Goal: Task Accomplishment & Management: Manage account settings

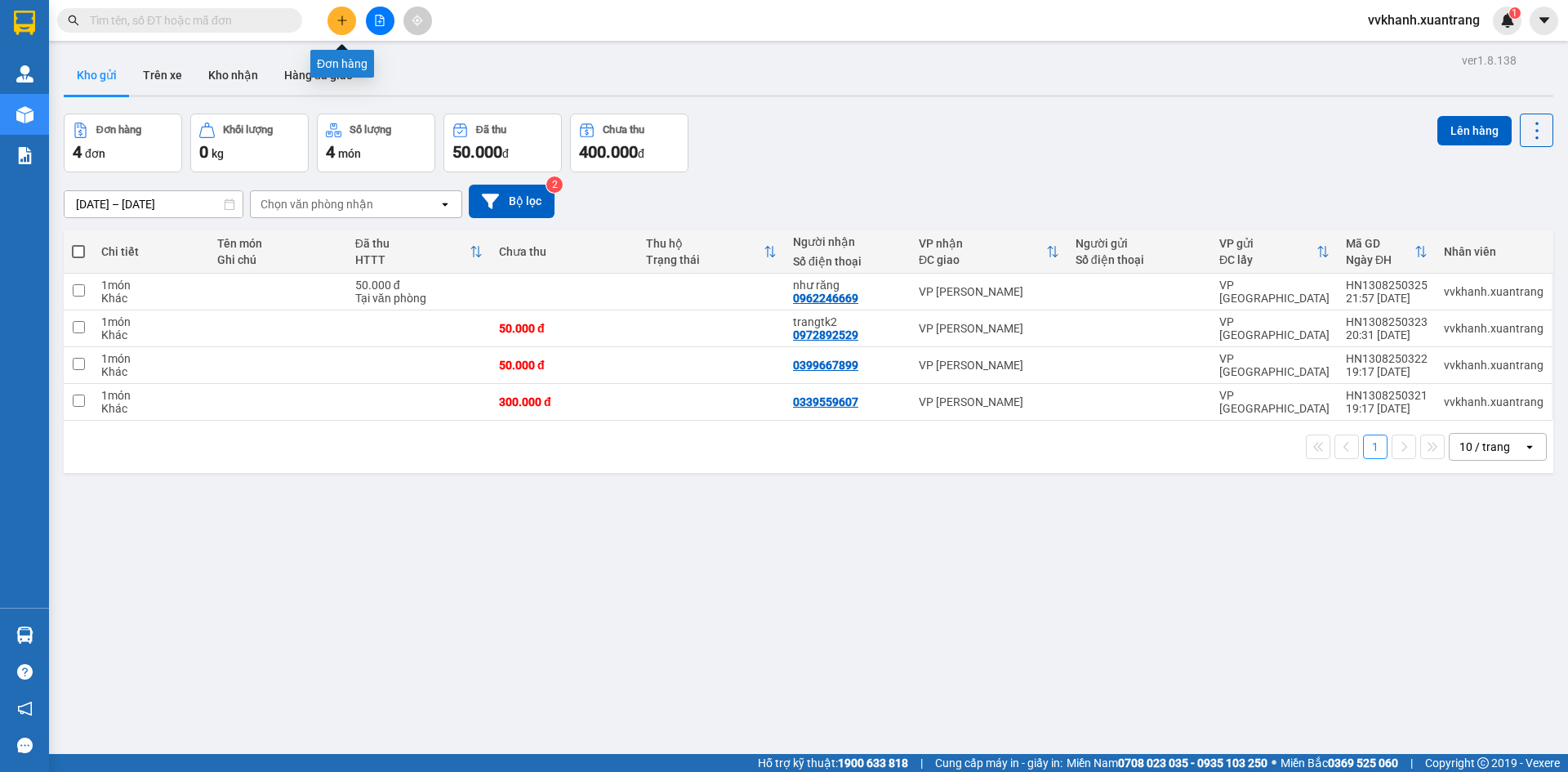
click at [343, 26] on button at bounding box center [341, 21] width 28 height 28
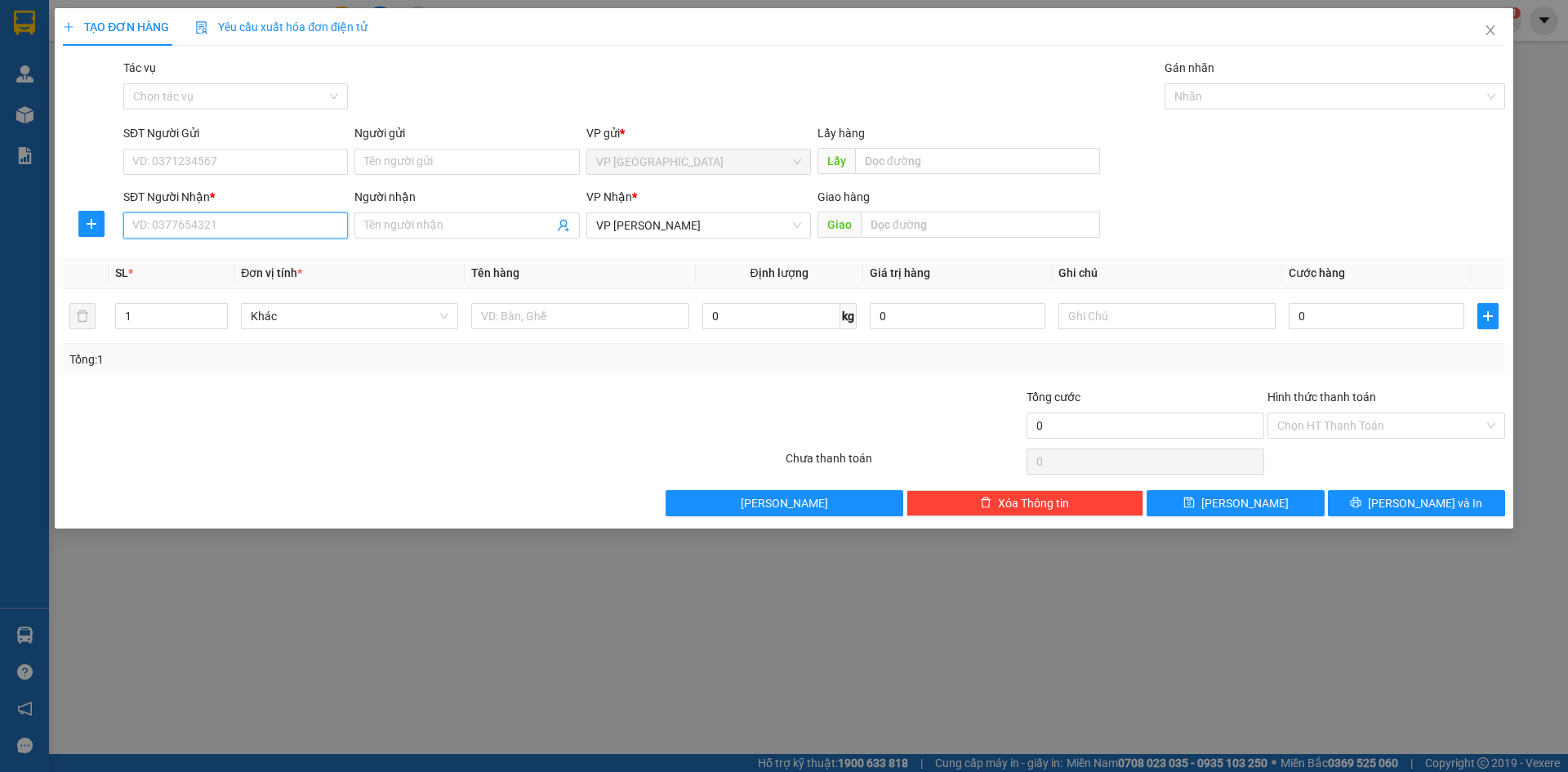
click at [233, 236] on input "SĐT Người Nhận *" at bounding box center [235, 225] width 224 height 26
drag, startPoint x: 233, startPoint y: 236, endPoint x: 124, endPoint y: 237, distance: 109.0
click at [124, 237] on input "6669" at bounding box center [235, 225] width 224 height 26
click at [187, 254] on div "0963166669" at bounding box center [235, 257] width 205 height 18
type input "0963166669"
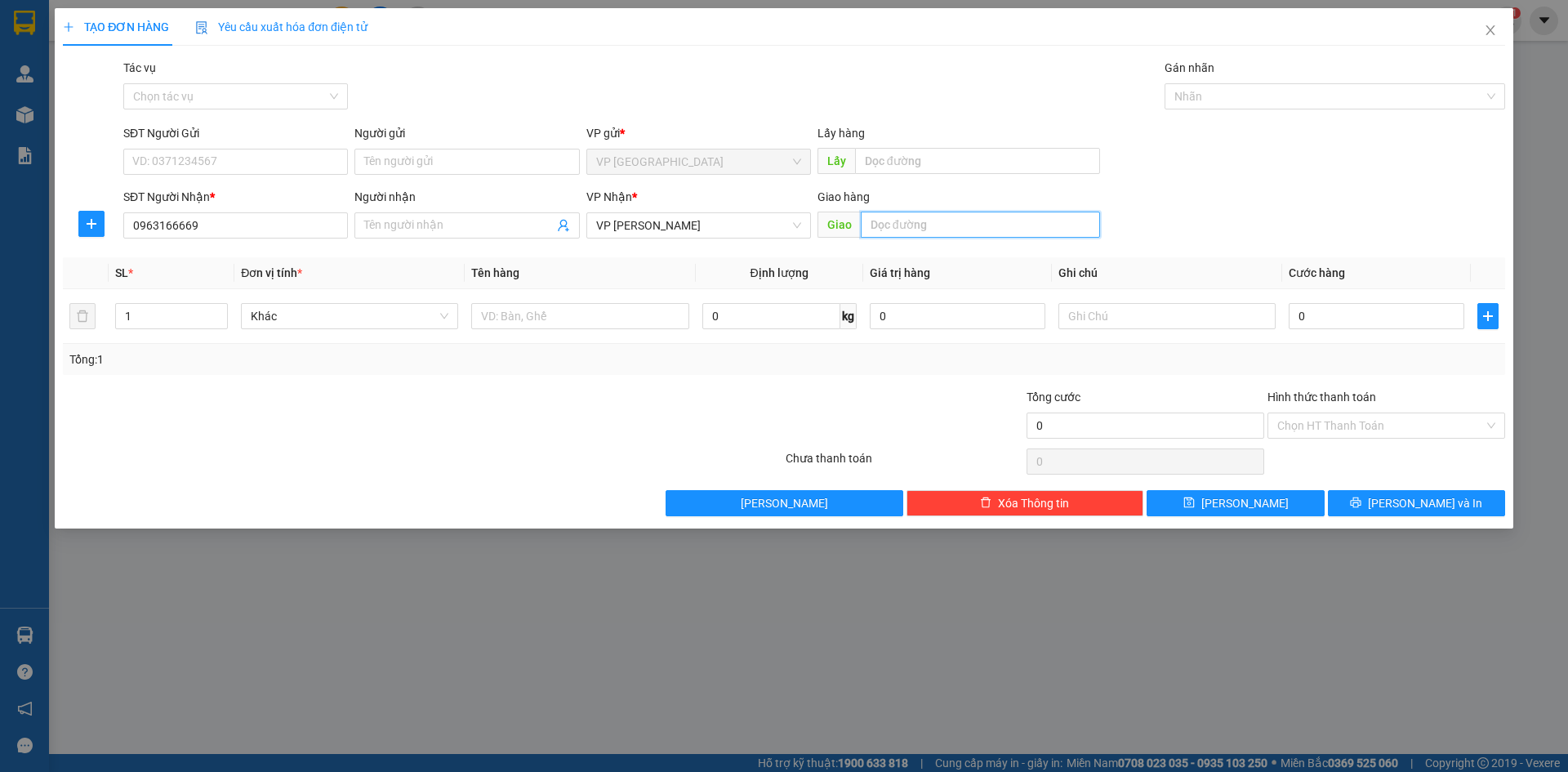
click at [923, 221] on input "text" at bounding box center [980, 225] width 239 height 26
type input "cao phong"
click at [1341, 325] on input "0" at bounding box center [1376, 316] width 176 height 26
type input "5"
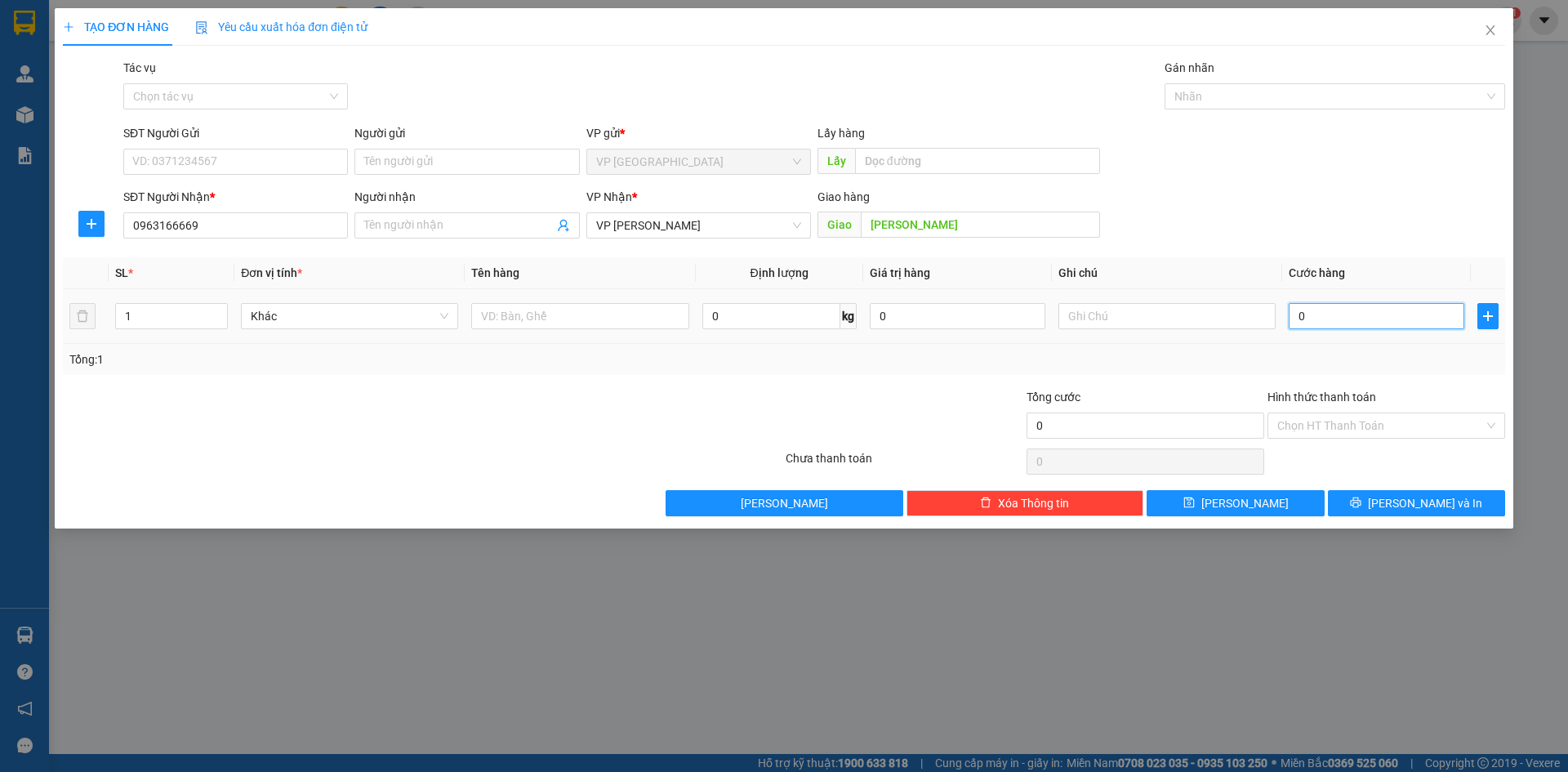
type input "5"
type input "50"
type input "50.000"
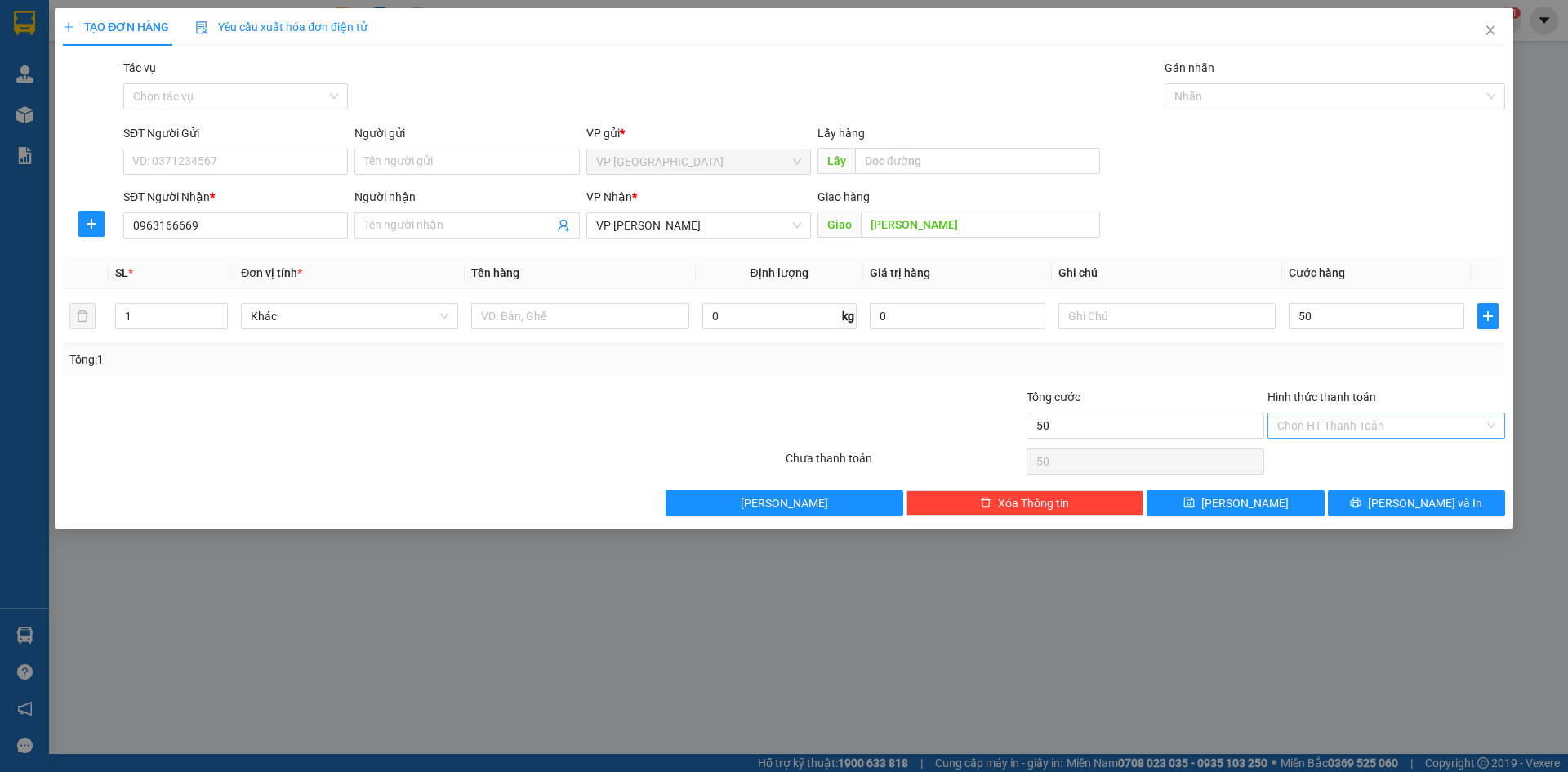
type input "50.000"
click at [1406, 422] on input "Hình thức thanh toán" at bounding box center [1380, 426] width 206 height 25
click at [1349, 465] on div "Tại văn phòng" at bounding box center [1385, 458] width 218 height 18
type input "0"
click at [1406, 502] on span "Lưu và In" at bounding box center [1424, 502] width 114 height 18
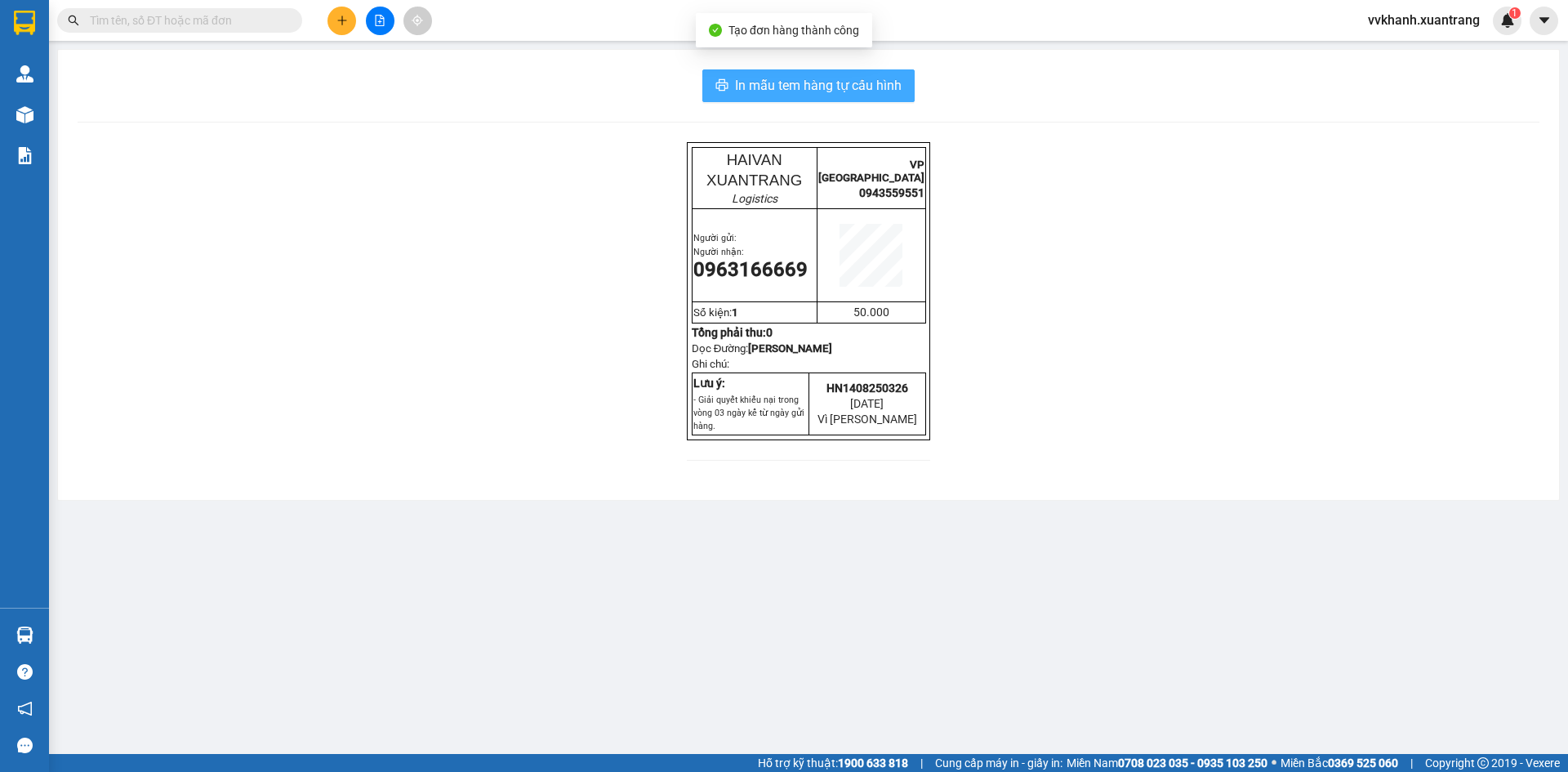
click at [866, 84] on span "In mẫu tem hàng tự cấu hình" at bounding box center [818, 85] width 166 height 21
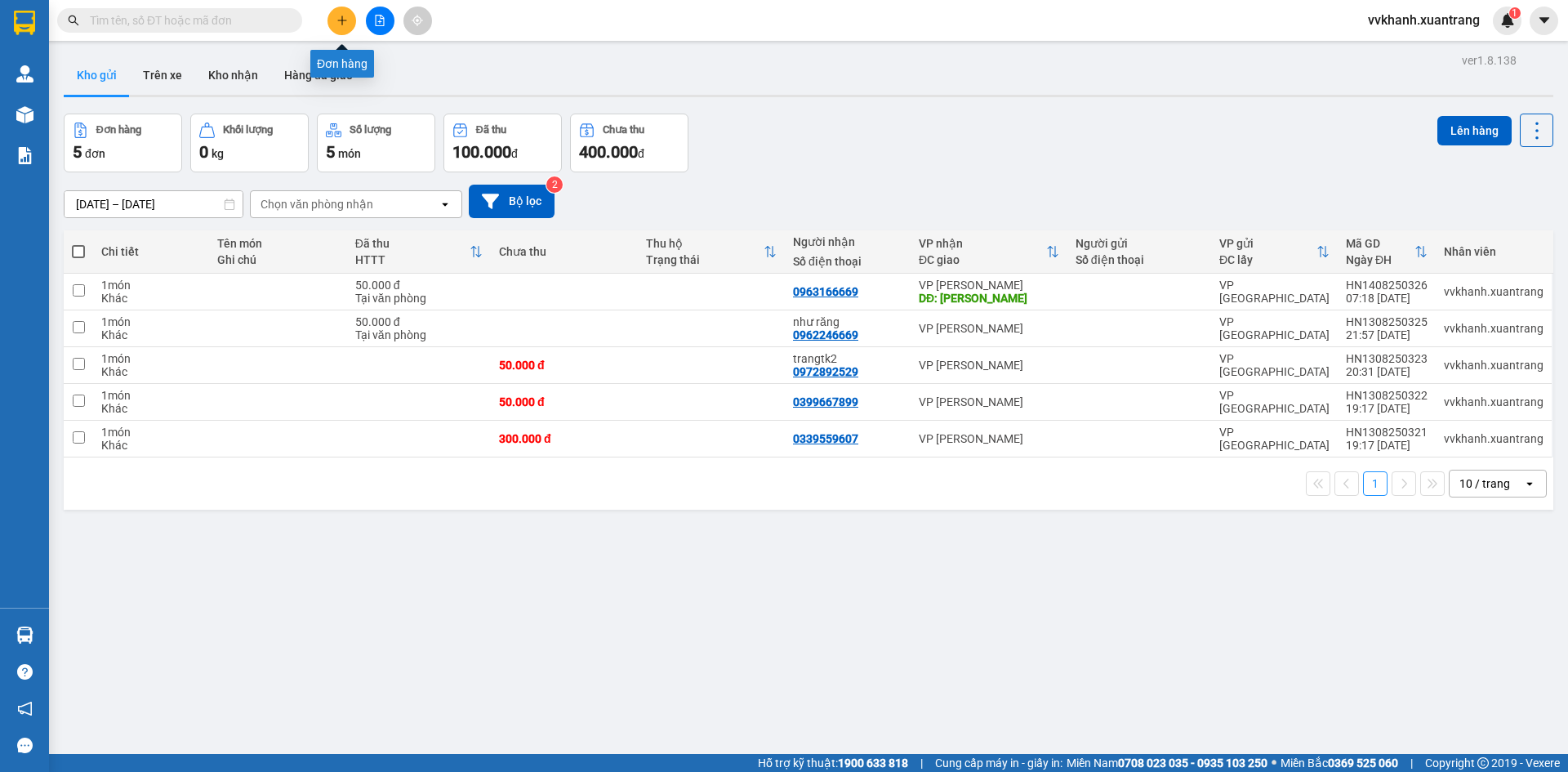
click at [349, 27] on button at bounding box center [341, 21] width 28 height 28
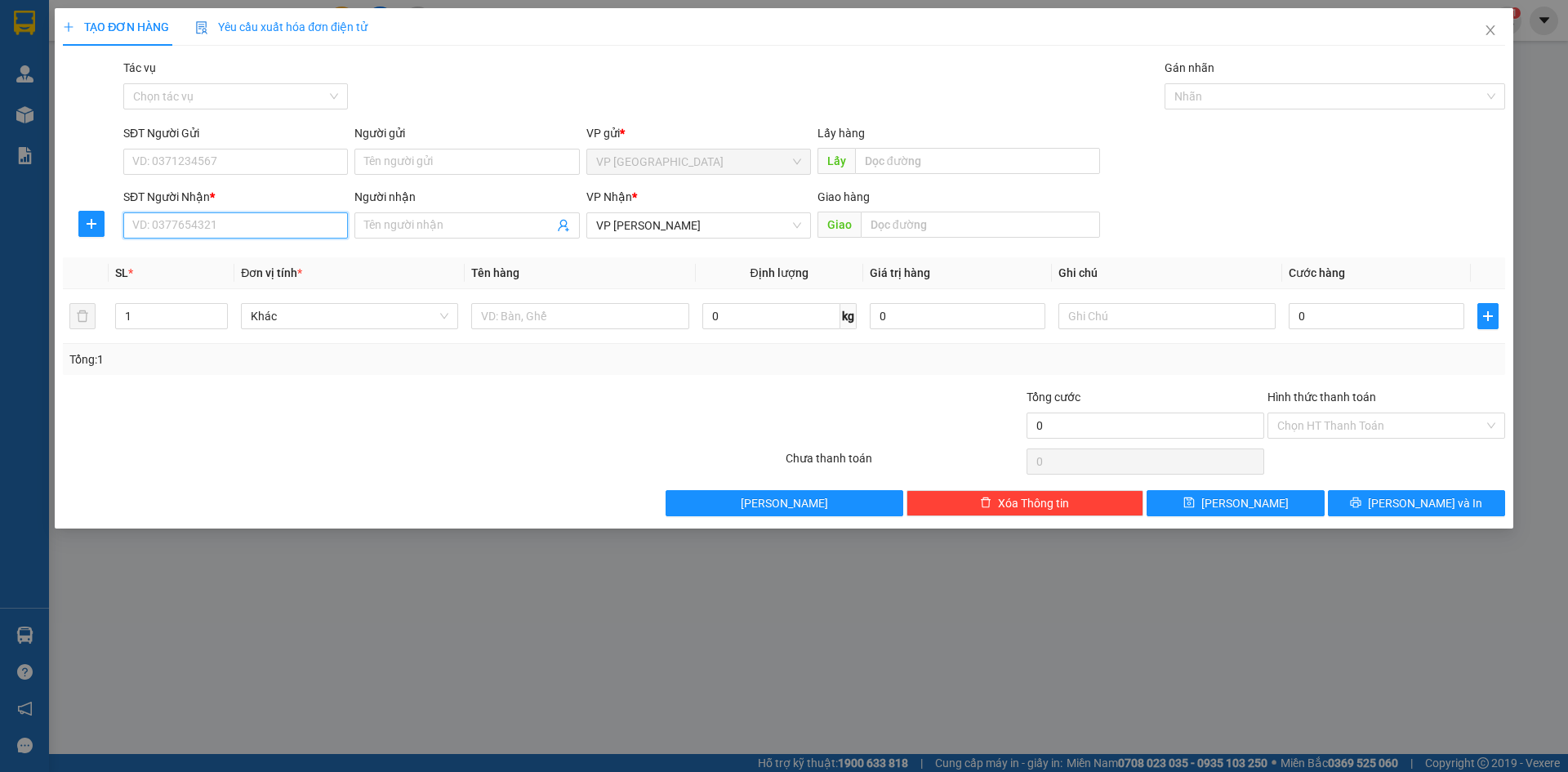
click at [285, 229] on input "SĐT Người Nhận *" at bounding box center [235, 225] width 224 height 26
type input "0963889587"
click at [1377, 312] on input "0" at bounding box center [1376, 316] width 176 height 26
type input "5"
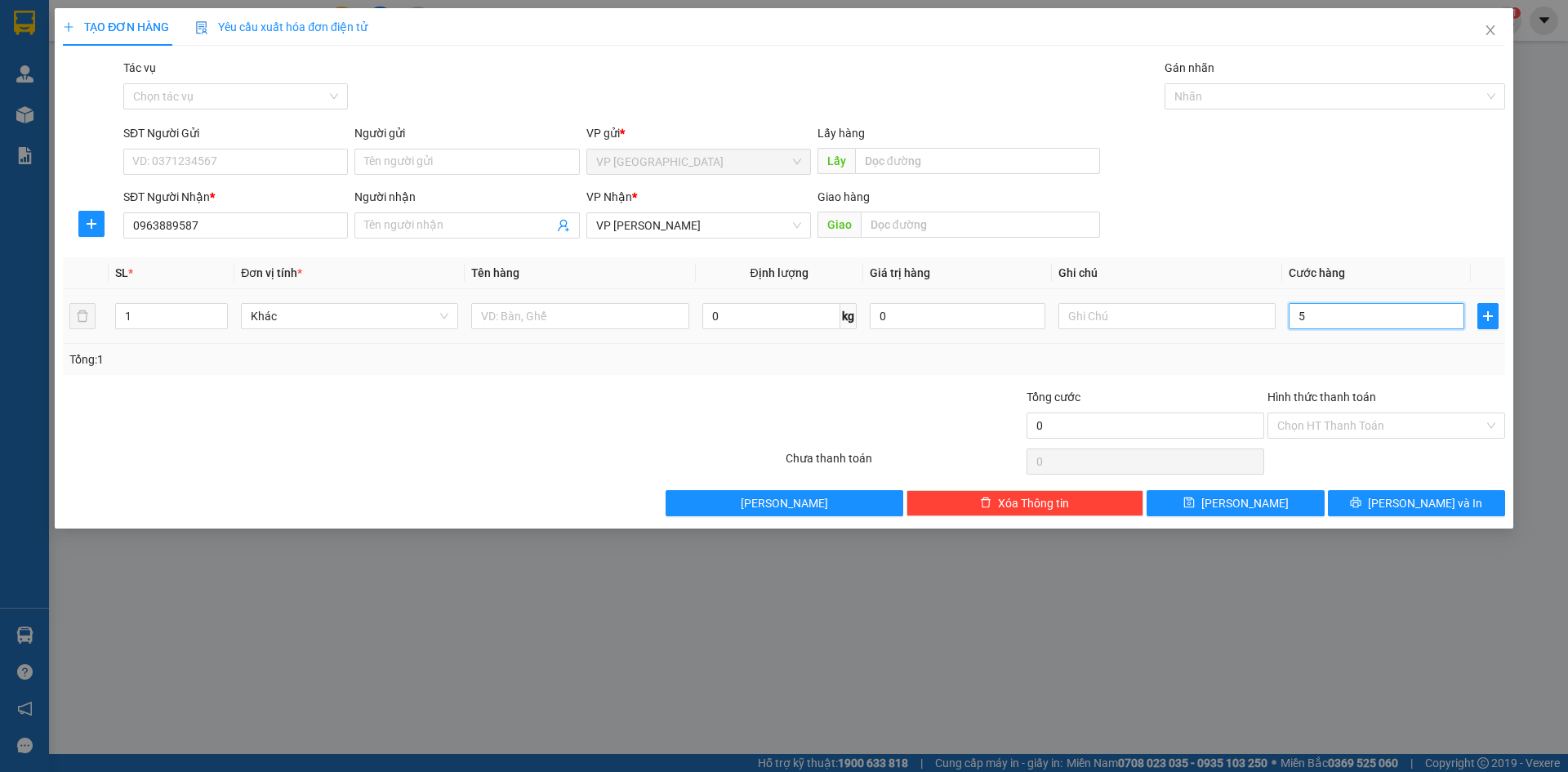
type input "5"
type input "50"
type input "50.000"
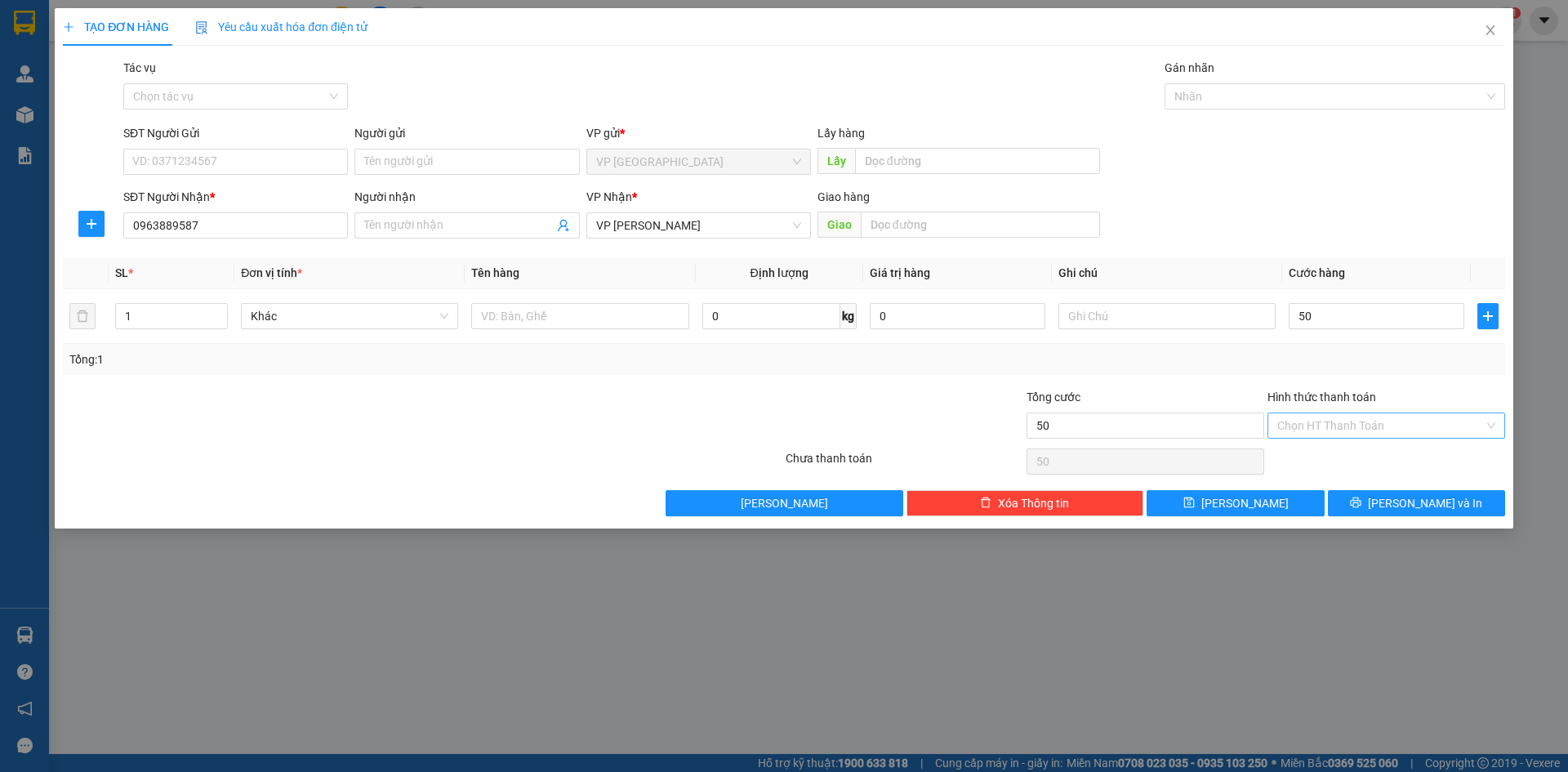
type input "50.000"
click at [1420, 421] on input "Hình thức thanh toán" at bounding box center [1380, 426] width 206 height 25
click at [1383, 463] on div "Tại văn phòng" at bounding box center [1385, 458] width 218 height 18
type input "0"
click at [1105, 321] on input "text" at bounding box center [1167, 316] width 218 height 26
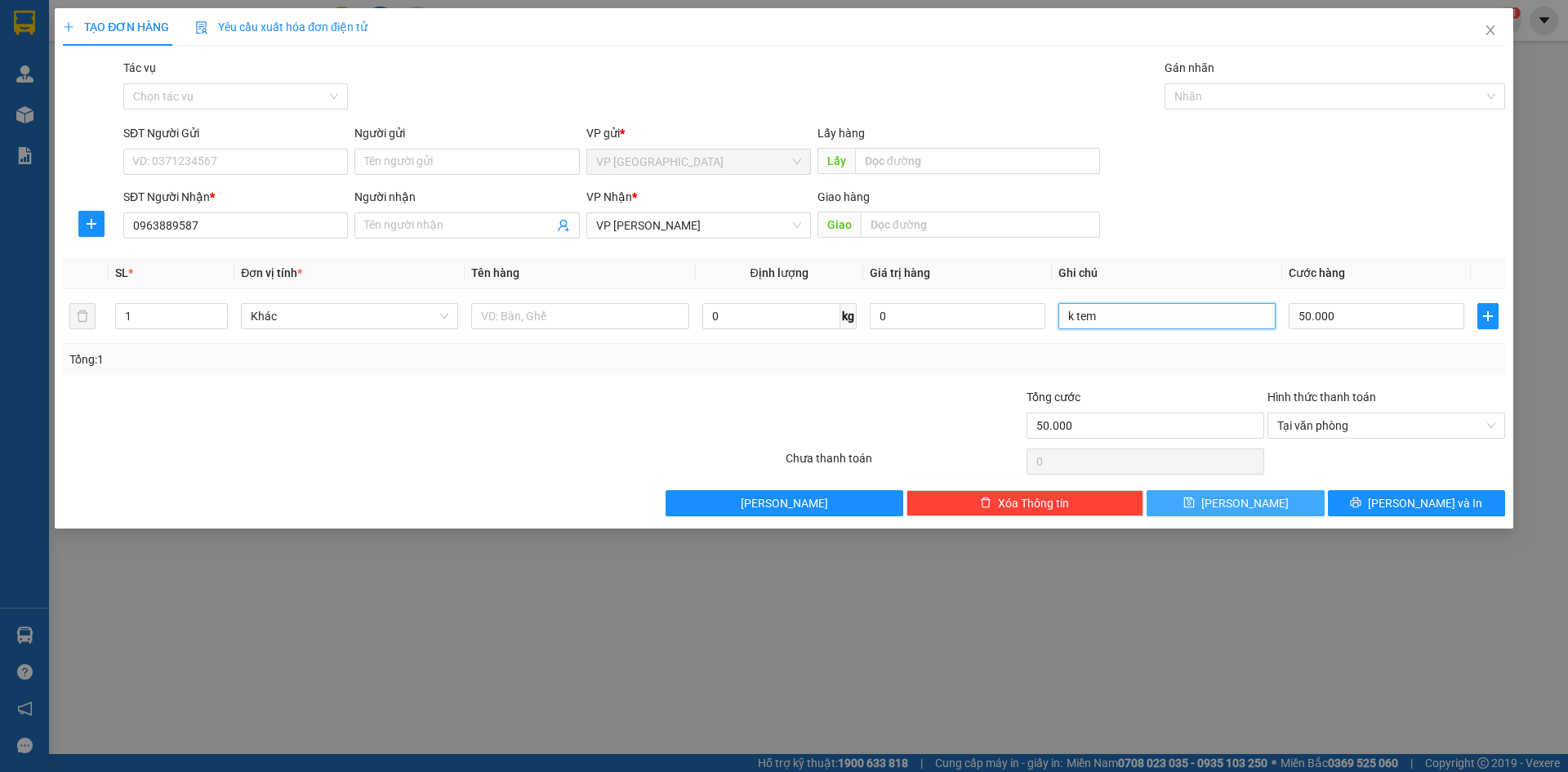
type input "k tem"
click at [1289, 505] on button "Lưu" at bounding box center [1234, 503] width 177 height 26
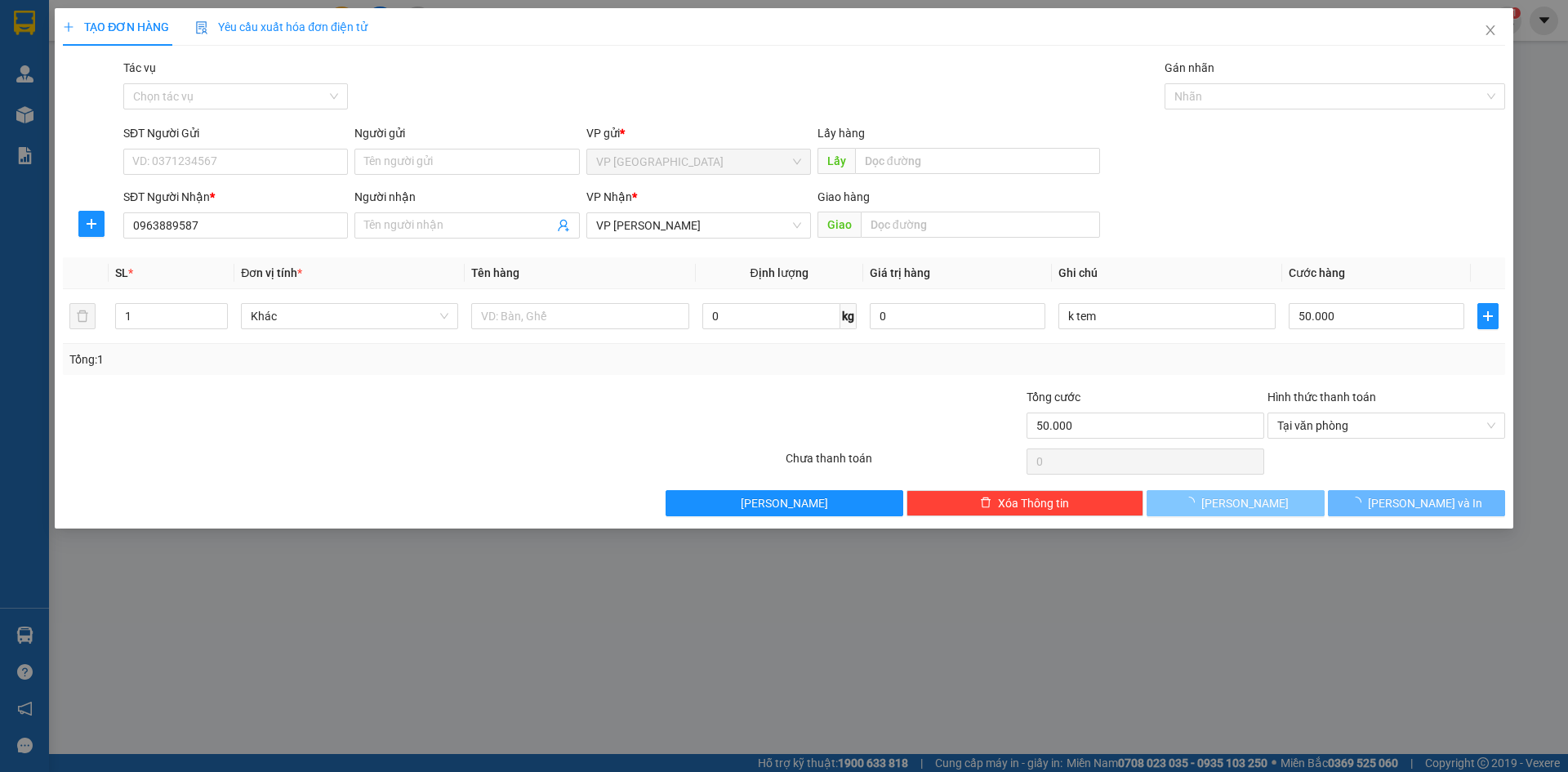
type input "0"
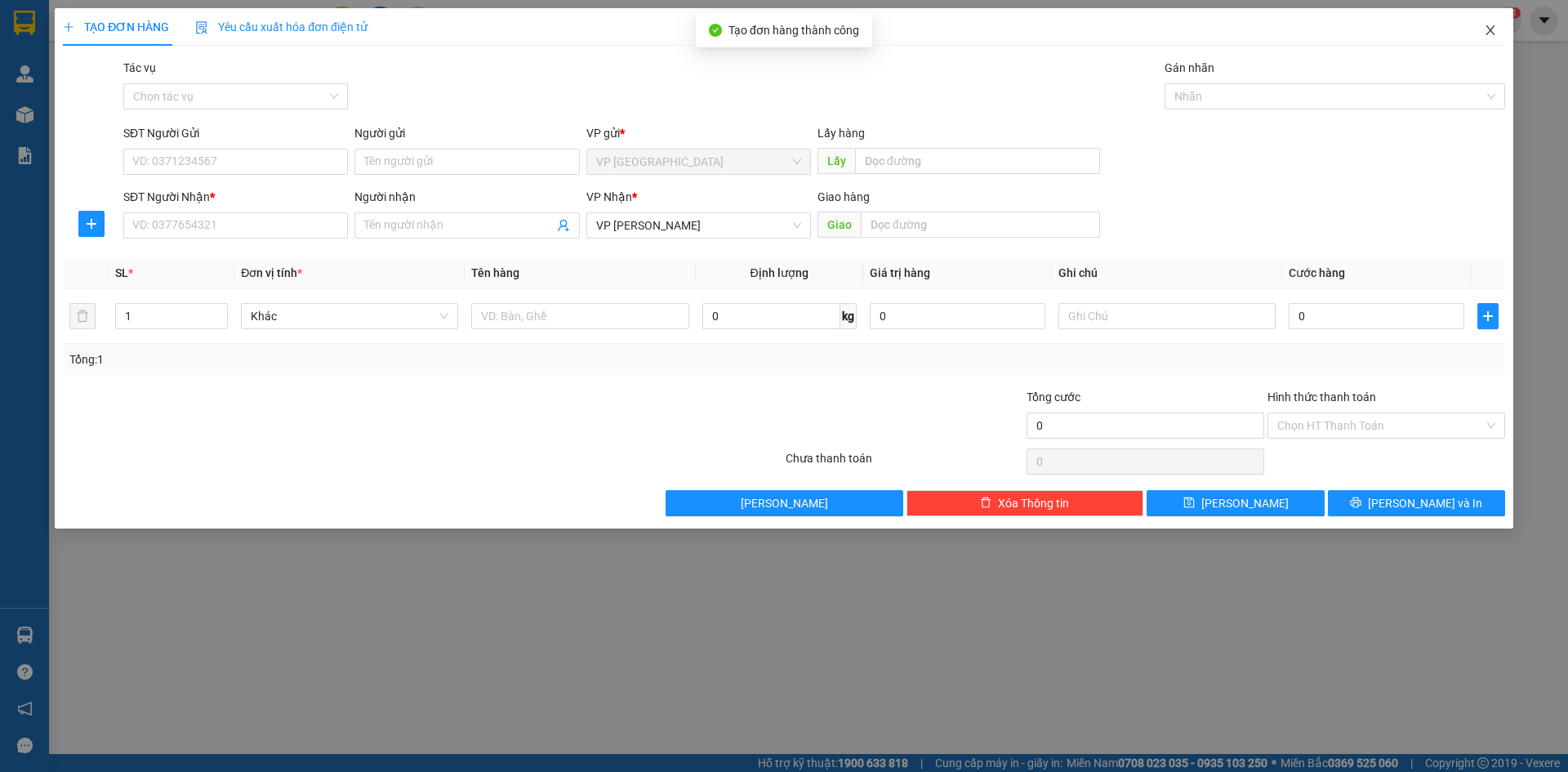
click at [1488, 22] on span "Close" at bounding box center [1490, 31] width 45 height 45
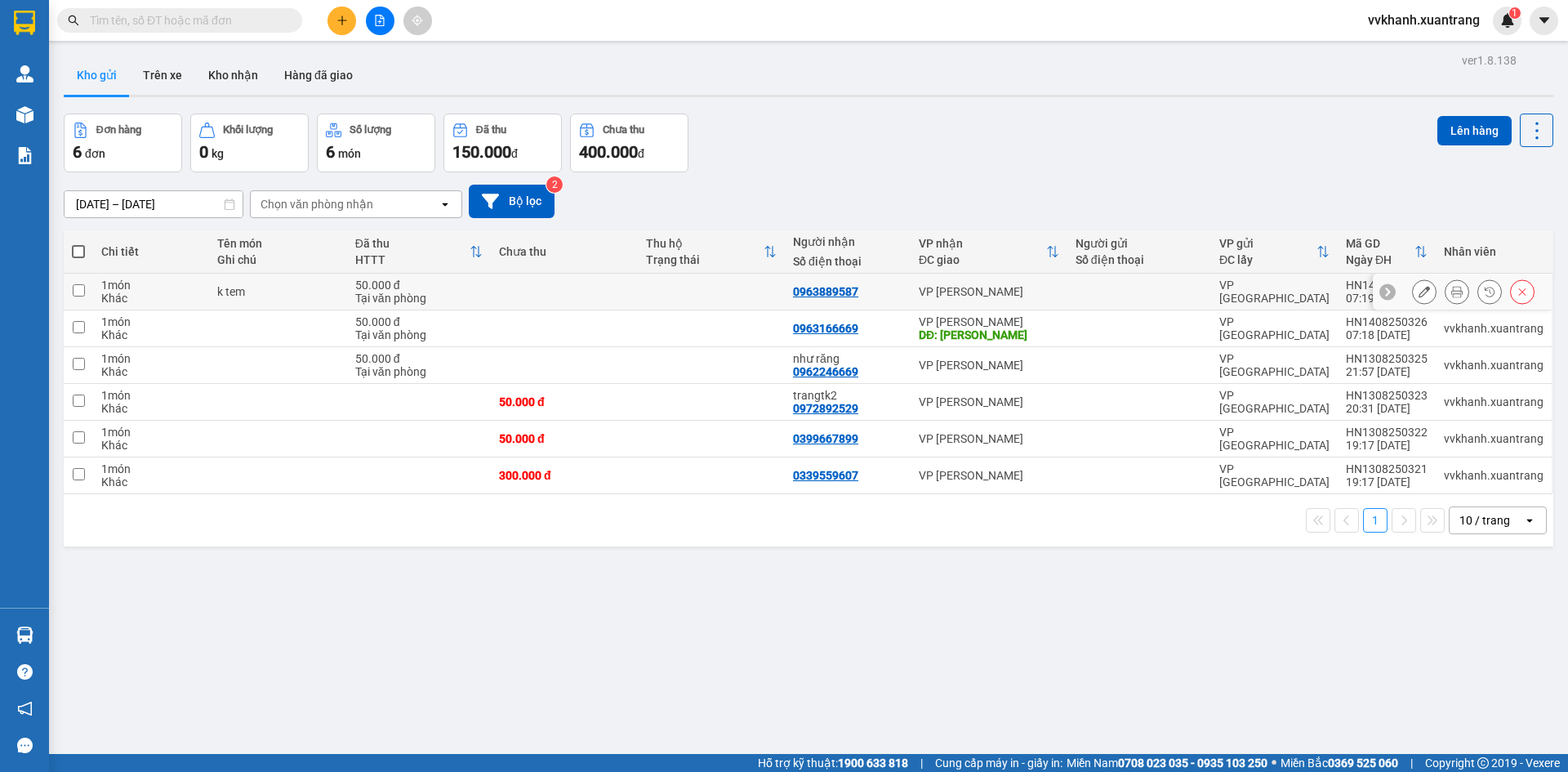
click at [80, 295] on input "checkbox" at bounding box center [78, 290] width 12 height 12
checkbox input "true"
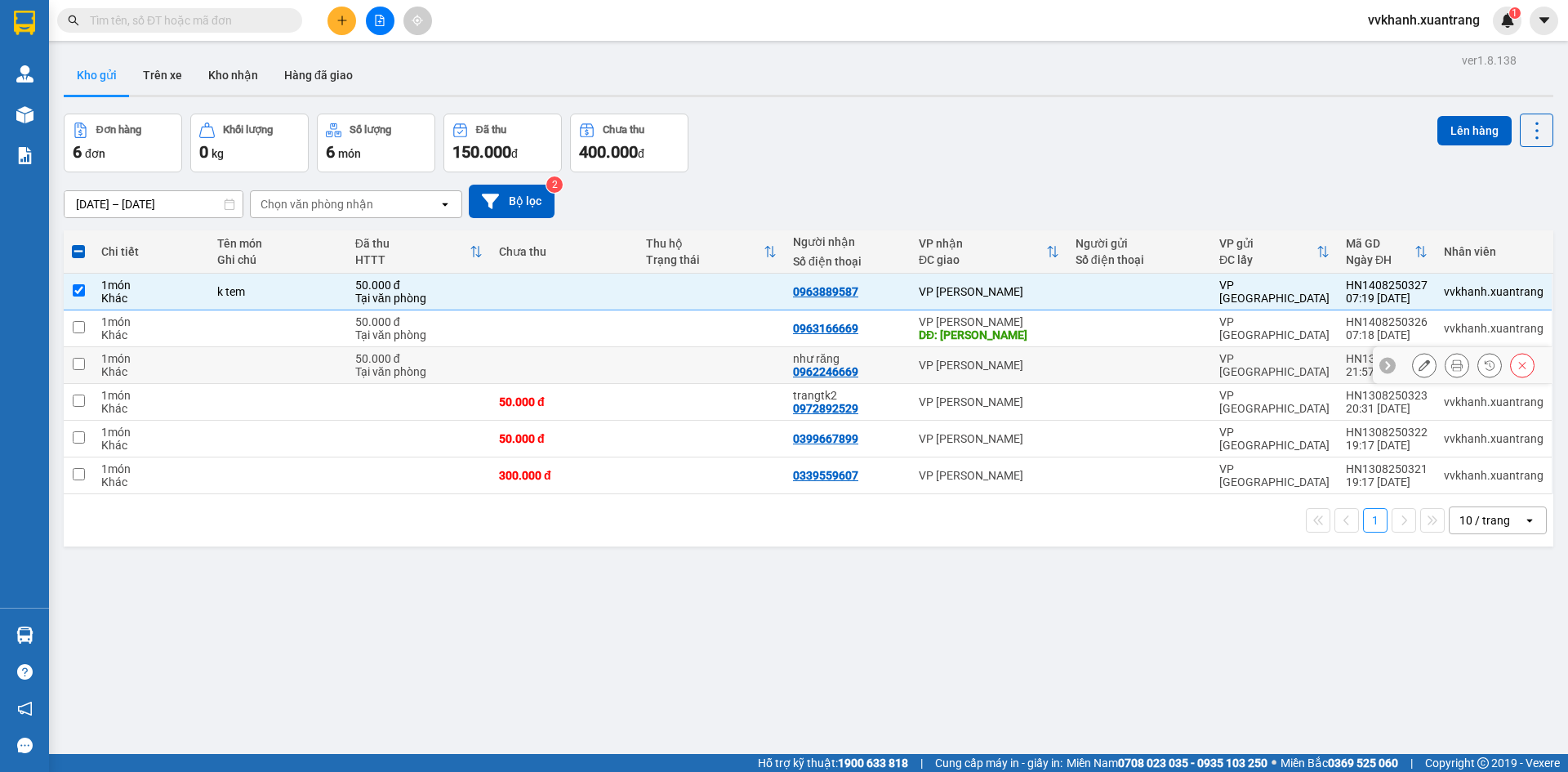
click at [75, 360] on input "checkbox" at bounding box center [78, 363] width 12 height 12
checkbox input "true"
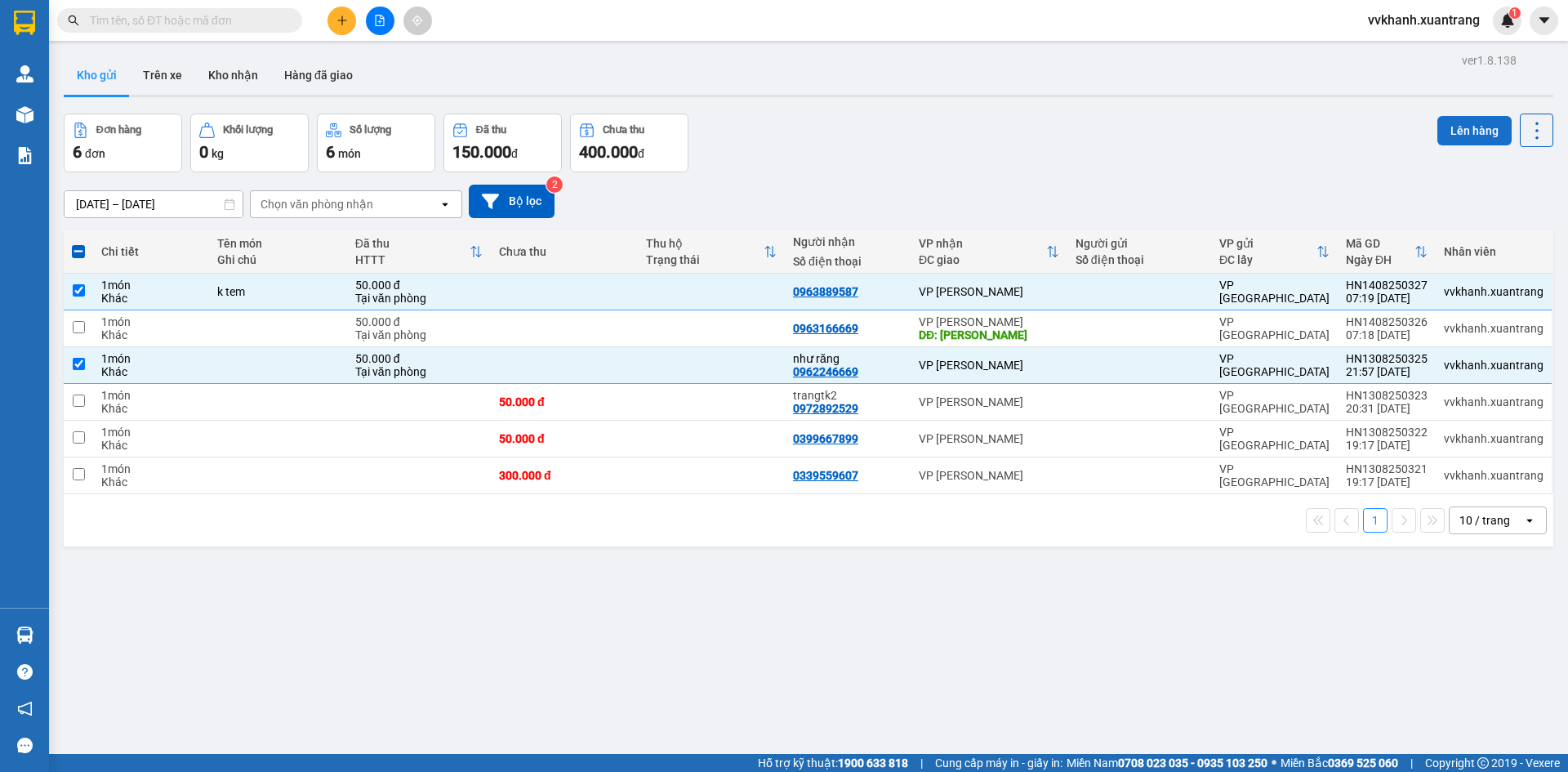
click at [1454, 141] on button "Lên hàng" at bounding box center [1473, 131] width 75 height 29
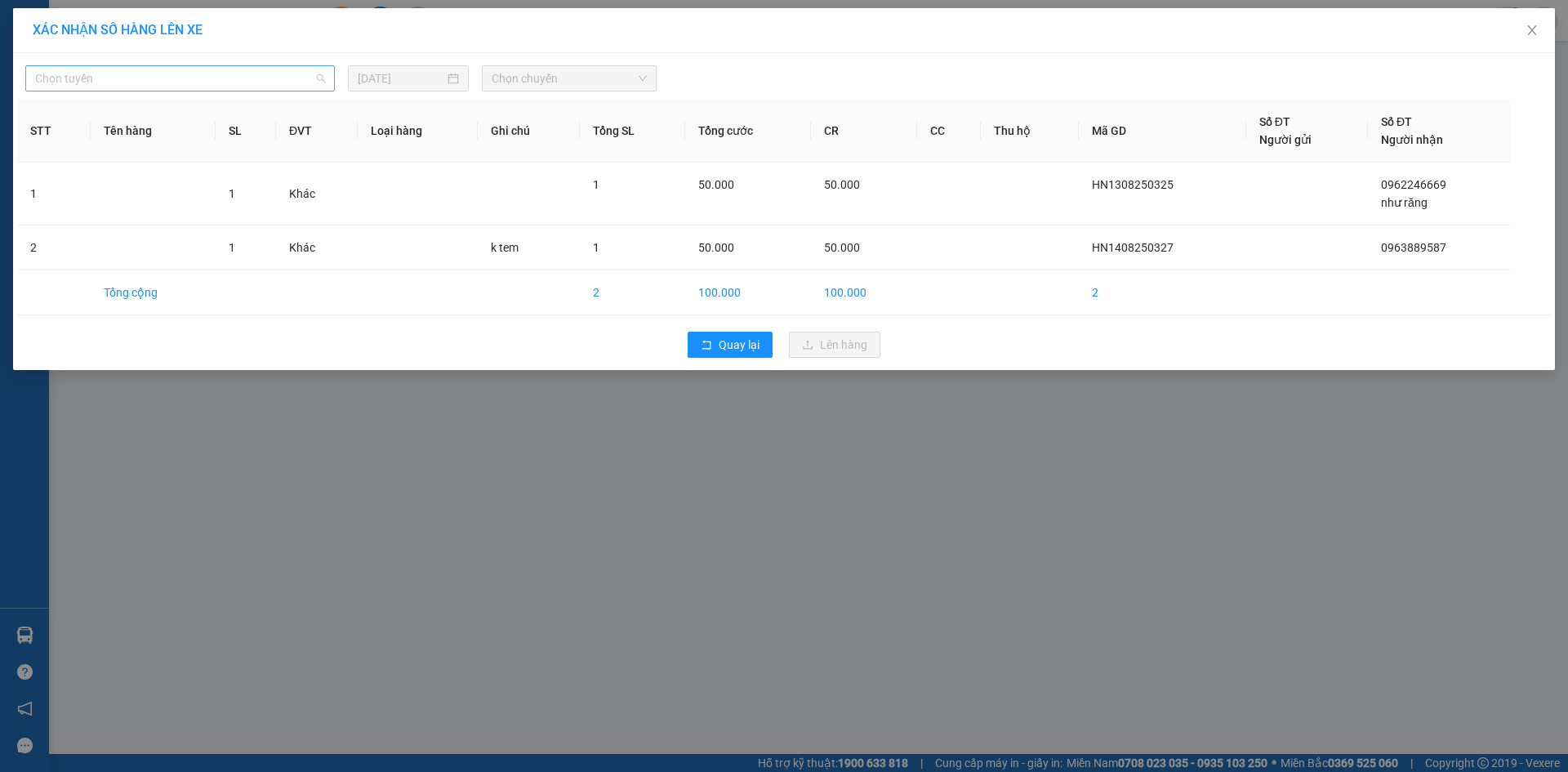
click at [287, 77] on span "Chọn tuyến" at bounding box center [180, 79] width 289 height 25
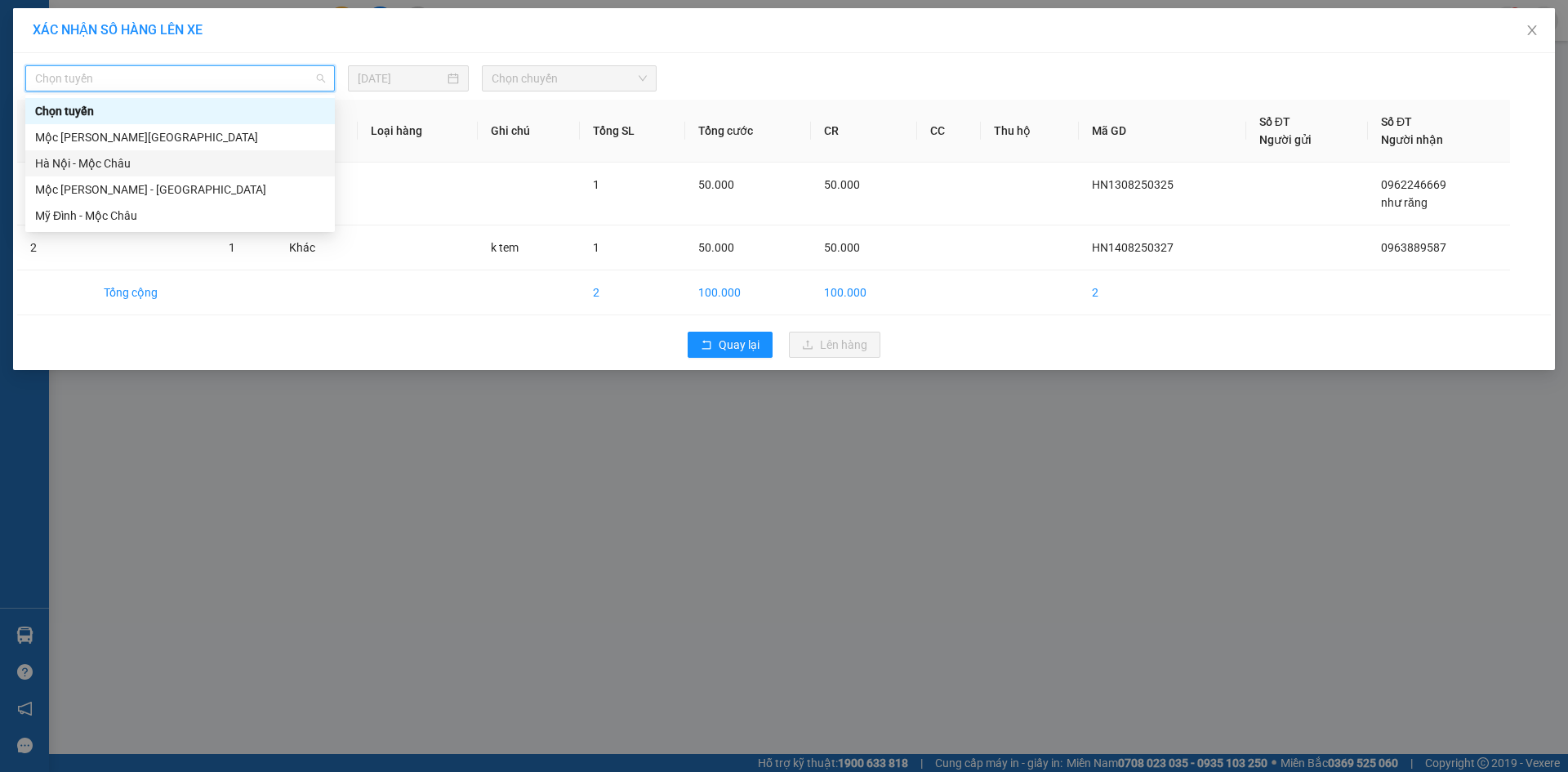
click at [182, 162] on div "Hà Nội - Mộc Châu" at bounding box center [180, 163] width 289 height 18
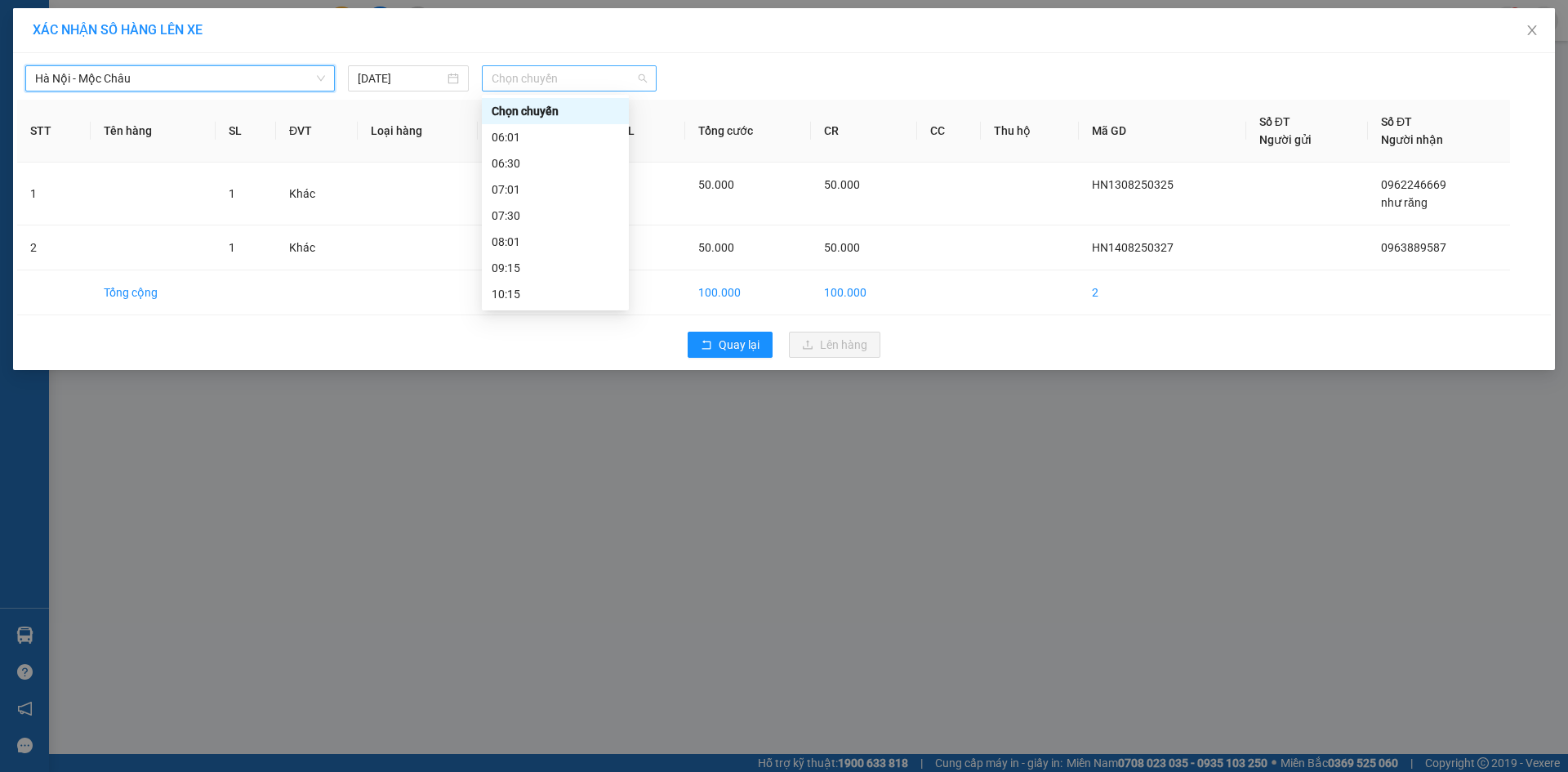
click at [541, 79] on span "Chọn chuyến" at bounding box center [569, 79] width 155 height 25
click at [547, 134] on div "06:01" at bounding box center [555, 137] width 128 height 18
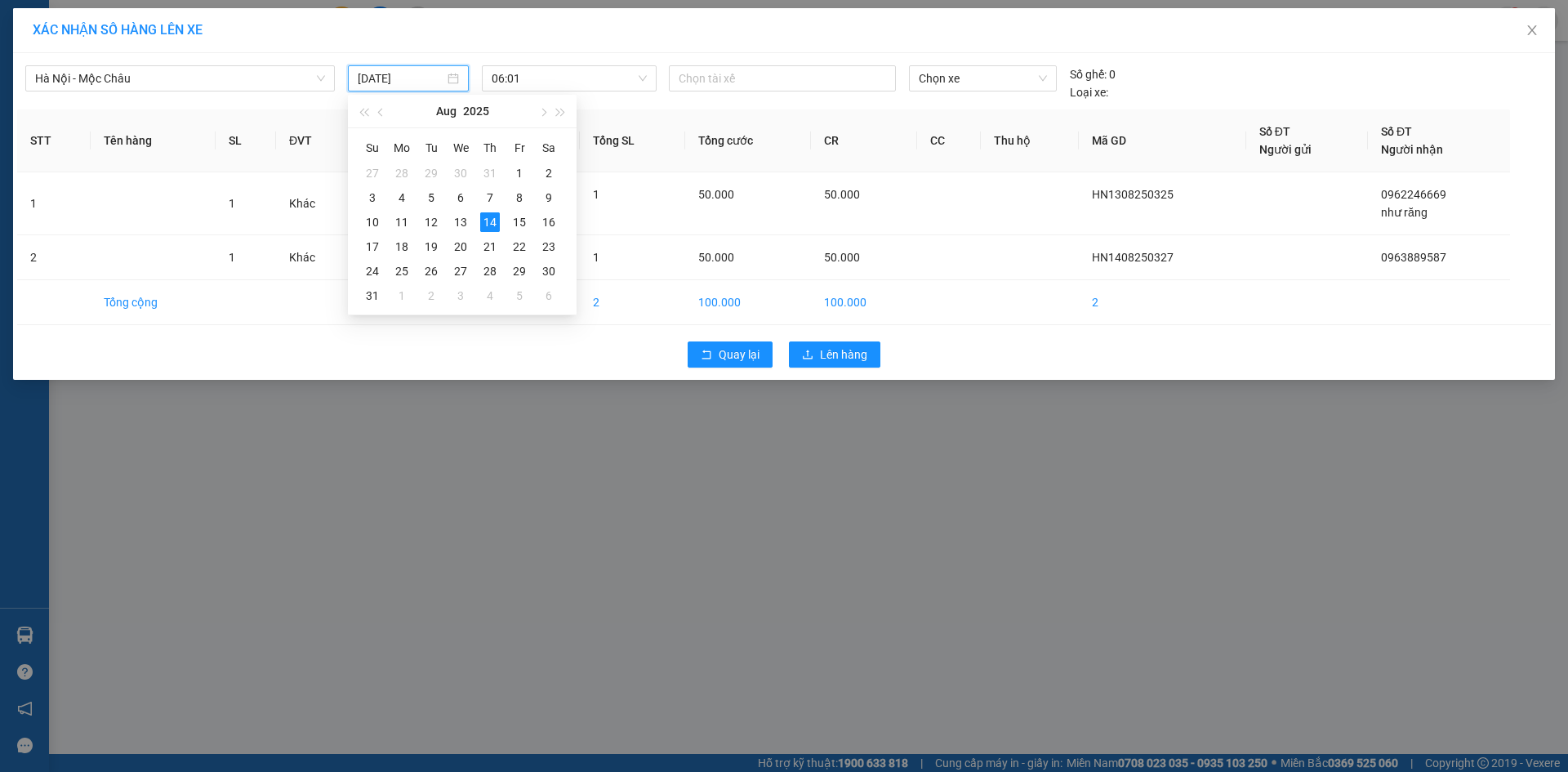
click at [396, 79] on input "[DATE]" at bounding box center [401, 78] width 87 height 18
type input "[DATE]"
click at [488, 219] on div "14" at bounding box center [490, 221] width 20 height 20
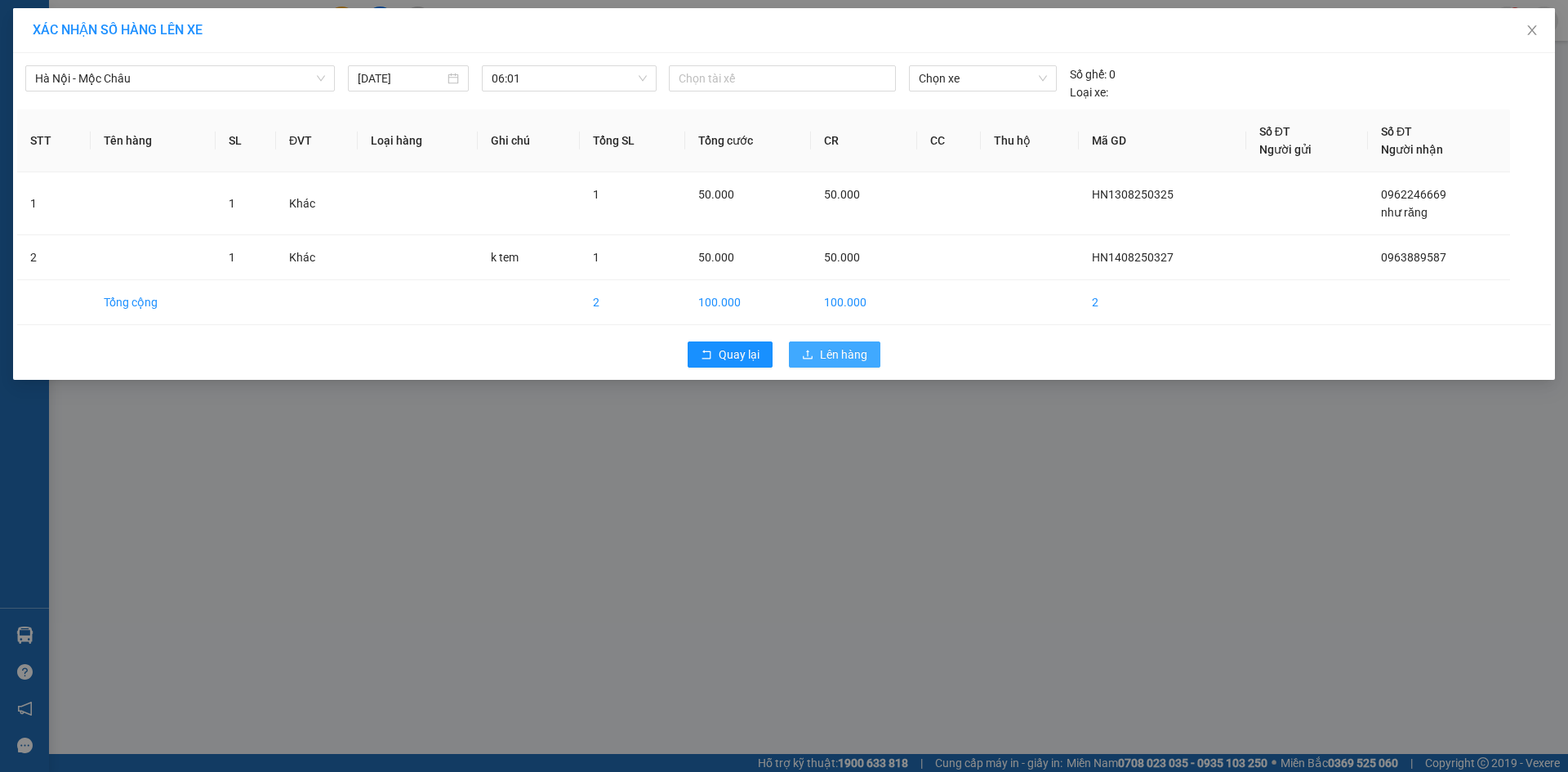
click at [839, 344] on button "Lên hàng" at bounding box center [834, 355] width 92 height 26
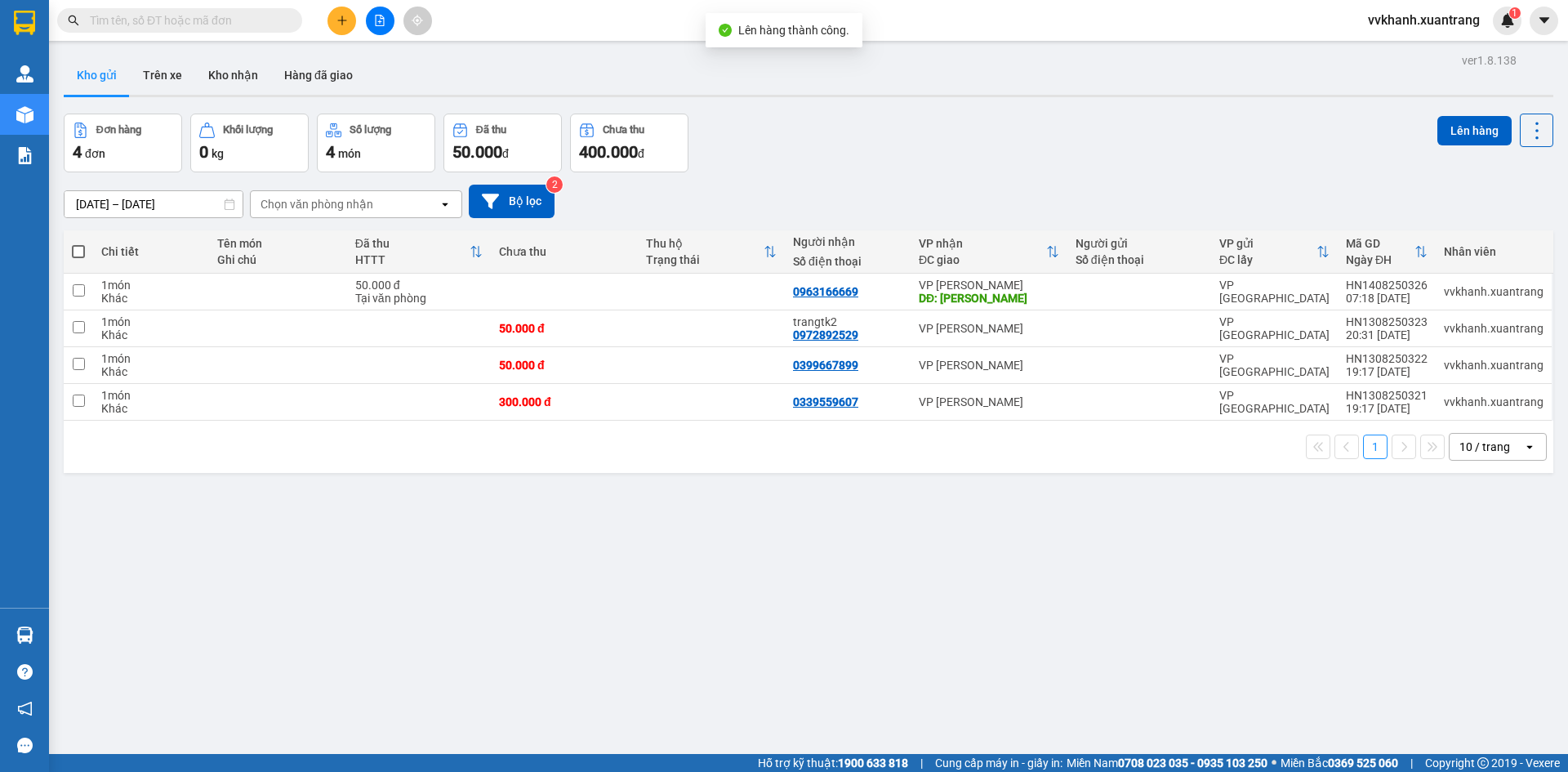
click at [75, 255] on span at bounding box center [78, 252] width 13 height 13
click at [78, 243] on input "checkbox" at bounding box center [78, 243] width 0 height 0
checkbox input "true"
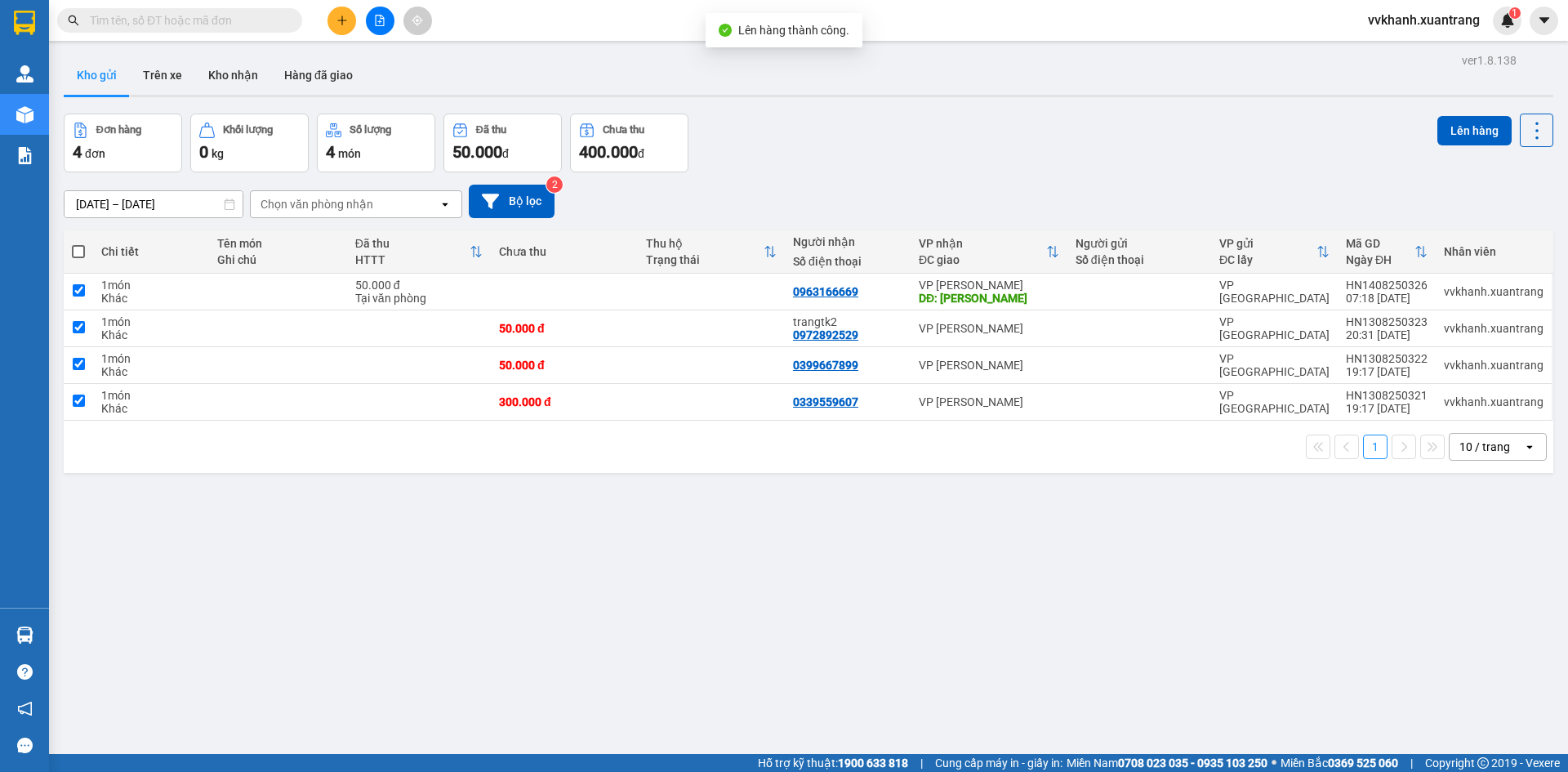
checkbox input "true"
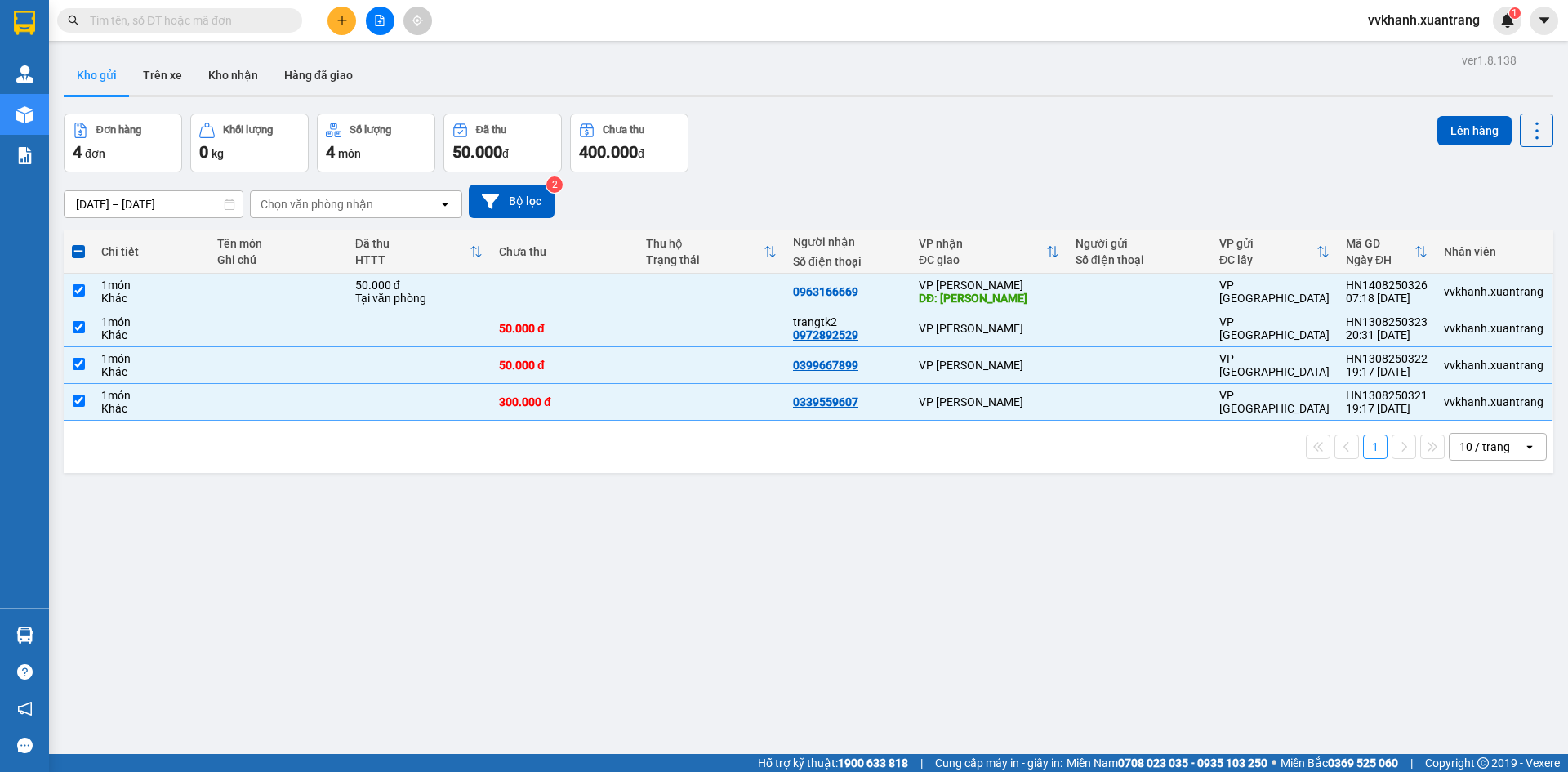
click at [78, 254] on span at bounding box center [78, 252] width 13 height 13
click at [78, 243] on input "checkbox" at bounding box center [78, 243] width 0 height 0
click at [79, 246] on span at bounding box center [78, 252] width 13 height 13
click at [78, 243] on input "checkbox" at bounding box center [78, 243] width 0 height 0
click at [82, 294] on input "checkbox" at bounding box center [78, 290] width 12 height 12
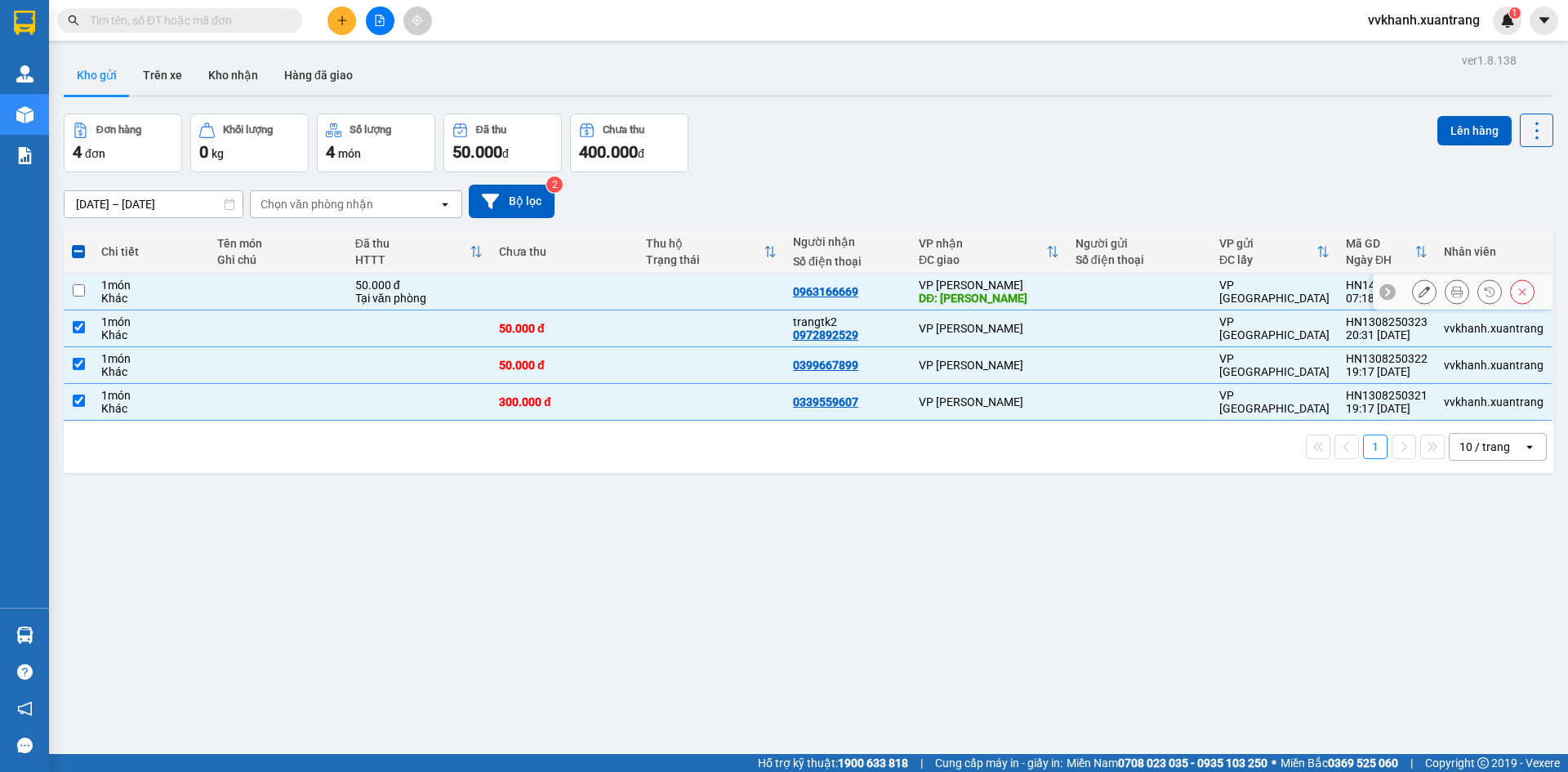
checkbox input "false"
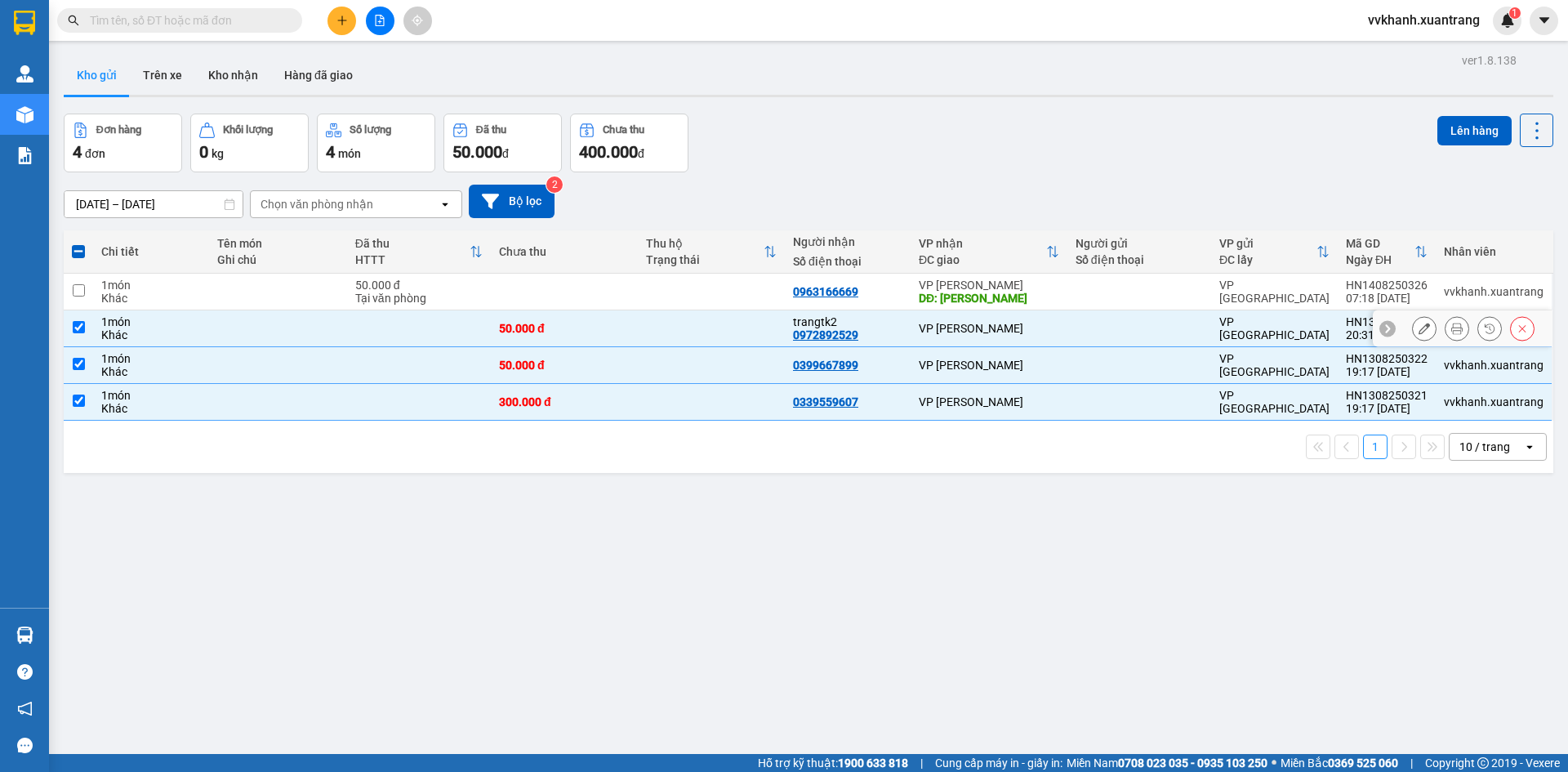
click at [73, 324] on input "checkbox" at bounding box center [78, 326] width 12 height 12
checkbox input "false"
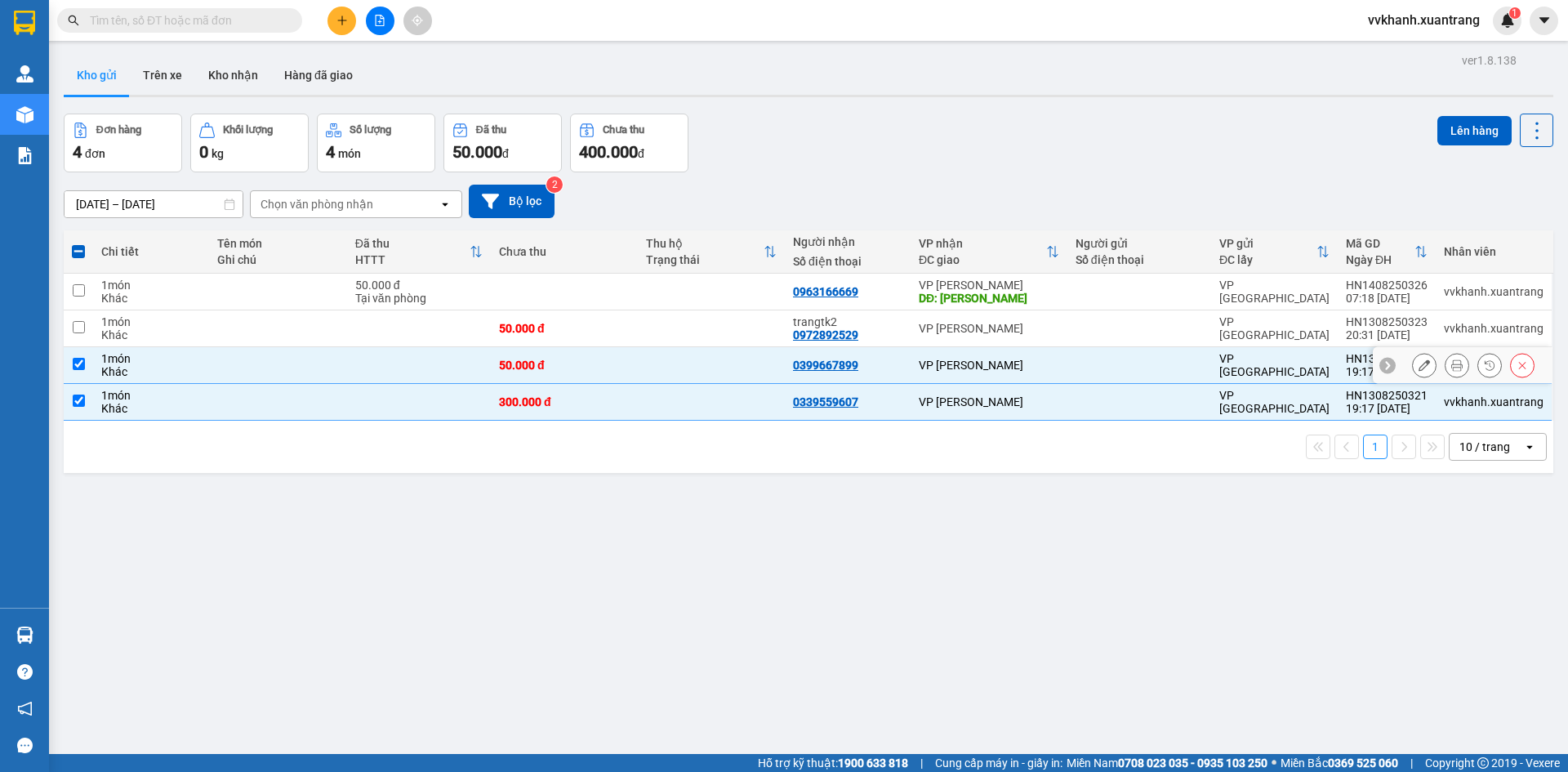
click at [73, 361] on input "checkbox" at bounding box center [78, 363] width 12 height 12
checkbox input "false"
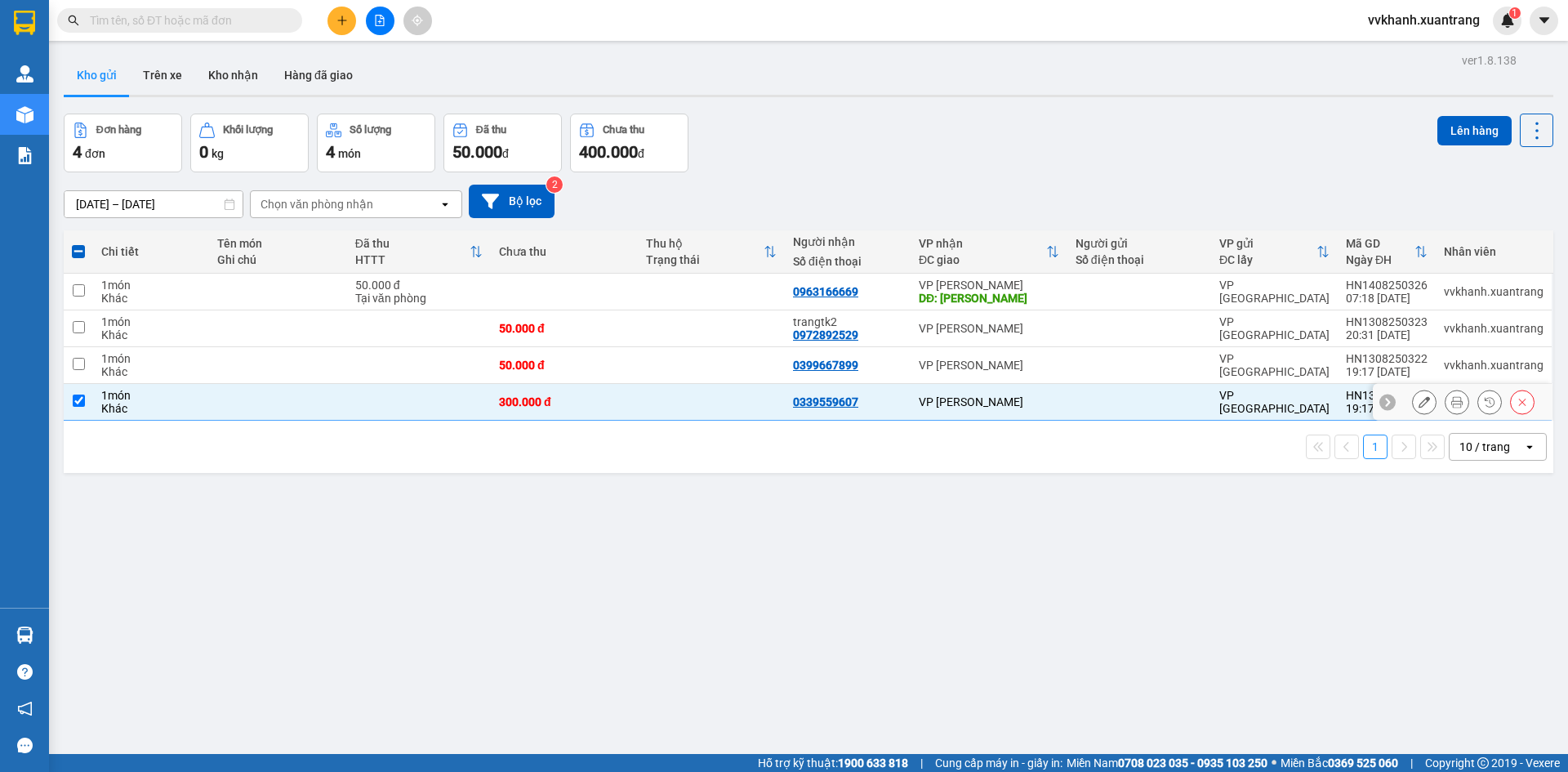
click at [78, 402] on input "checkbox" at bounding box center [78, 400] width 12 height 12
checkbox input "false"
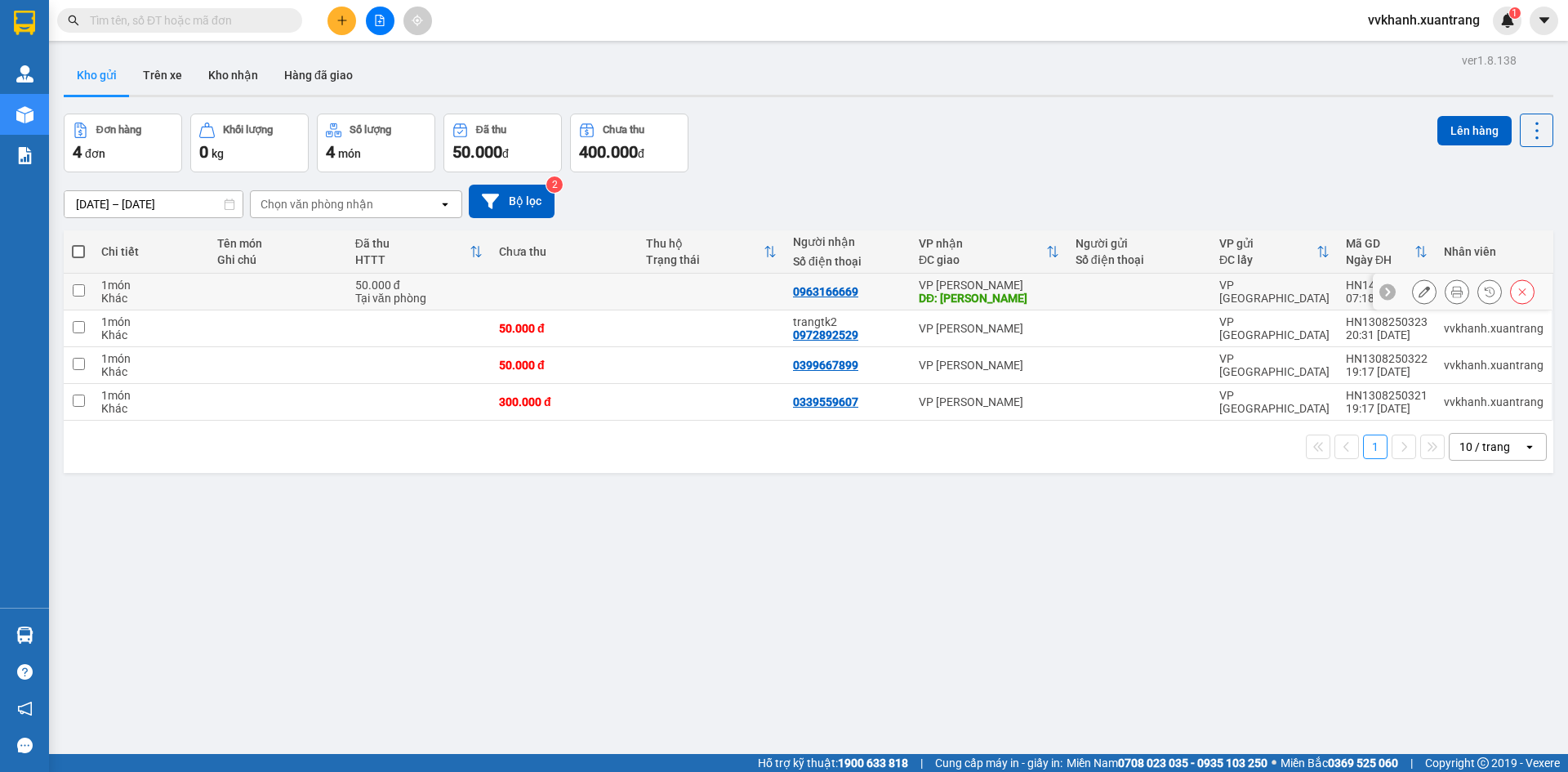
click at [85, 293] on td at bounding box center [78, 291] width 29 height 37
checkbox input "true"
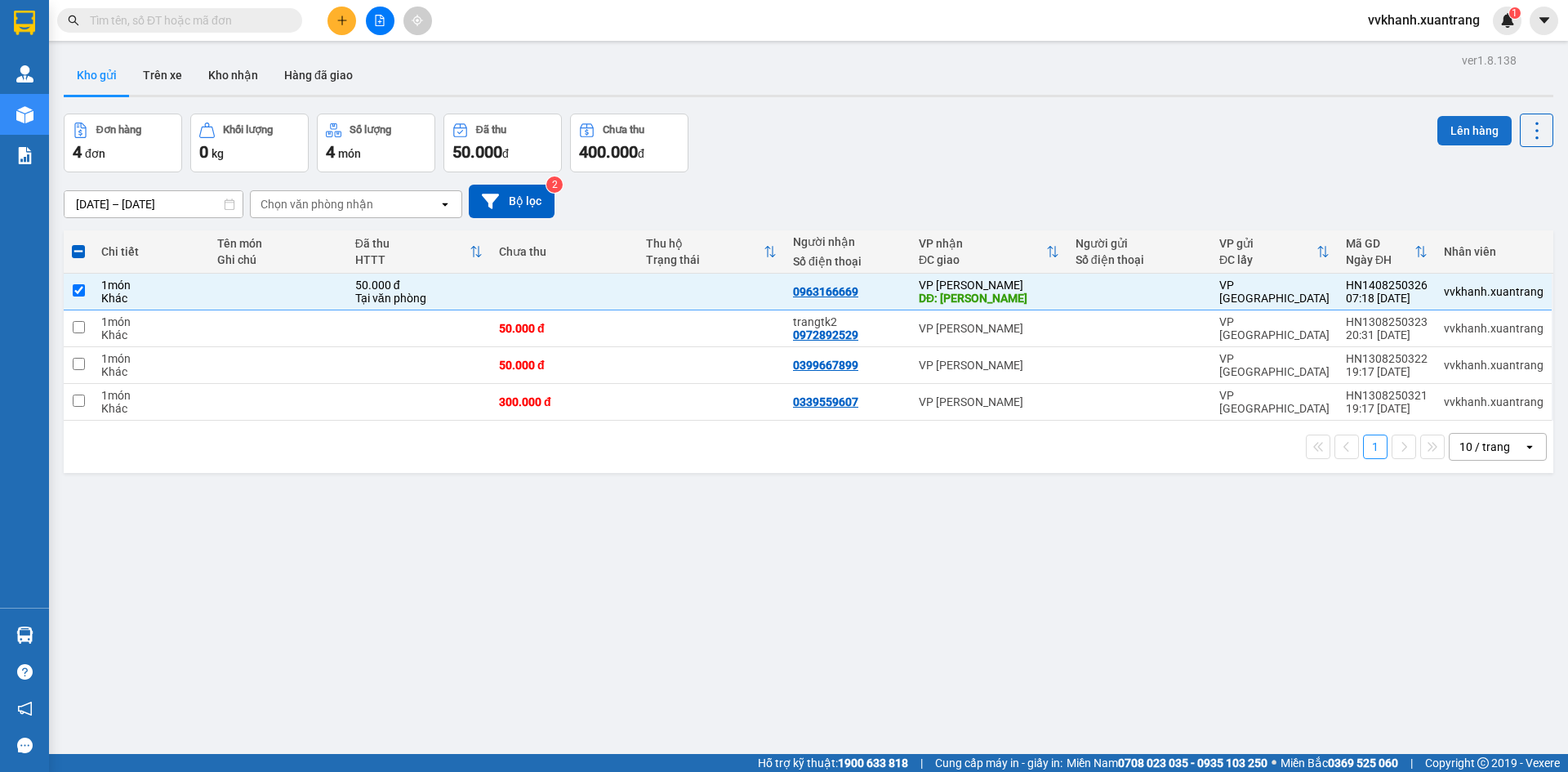
click at [1457, 144] on button "Lên hàng" at bounding box center [1473, 131] width 75 height 29
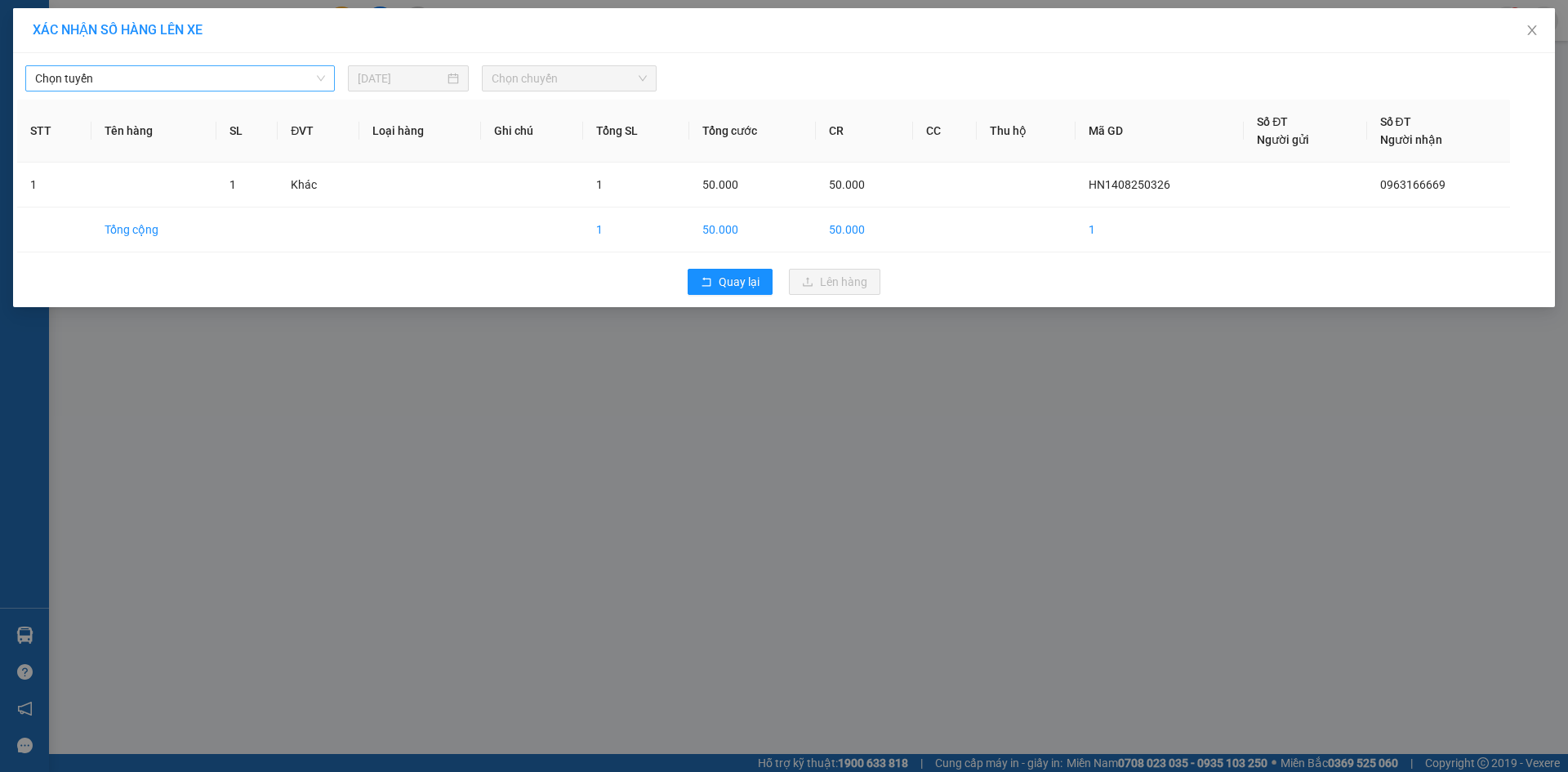
click at [229, 66] on div "Chọn tuyến" at bounding box center [180, 79] width 309 height 26
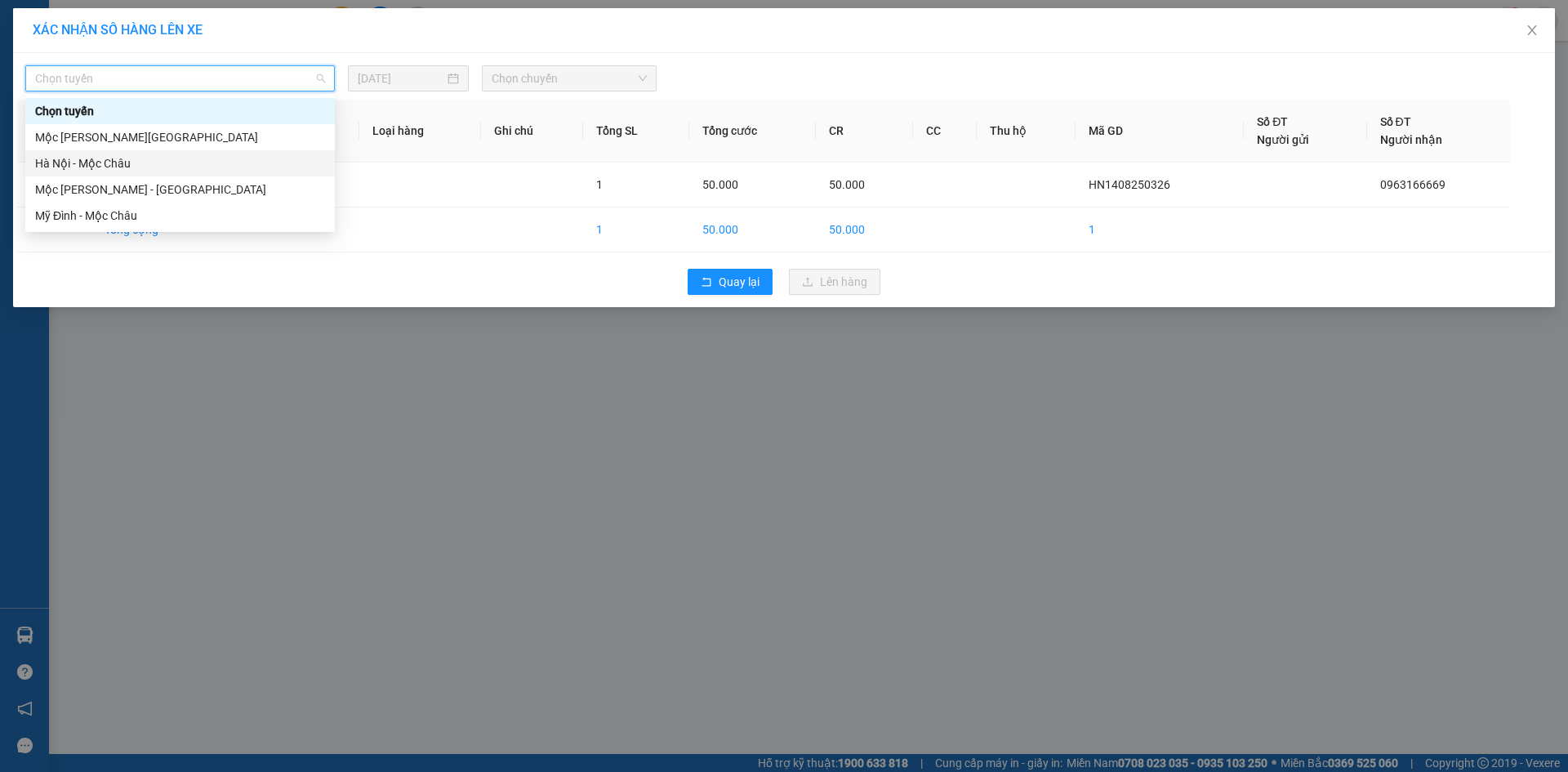
click at [88, 164] on div "Hà Nội - Mộc Châu" at bounding box center [180, 163] width 289 height 18
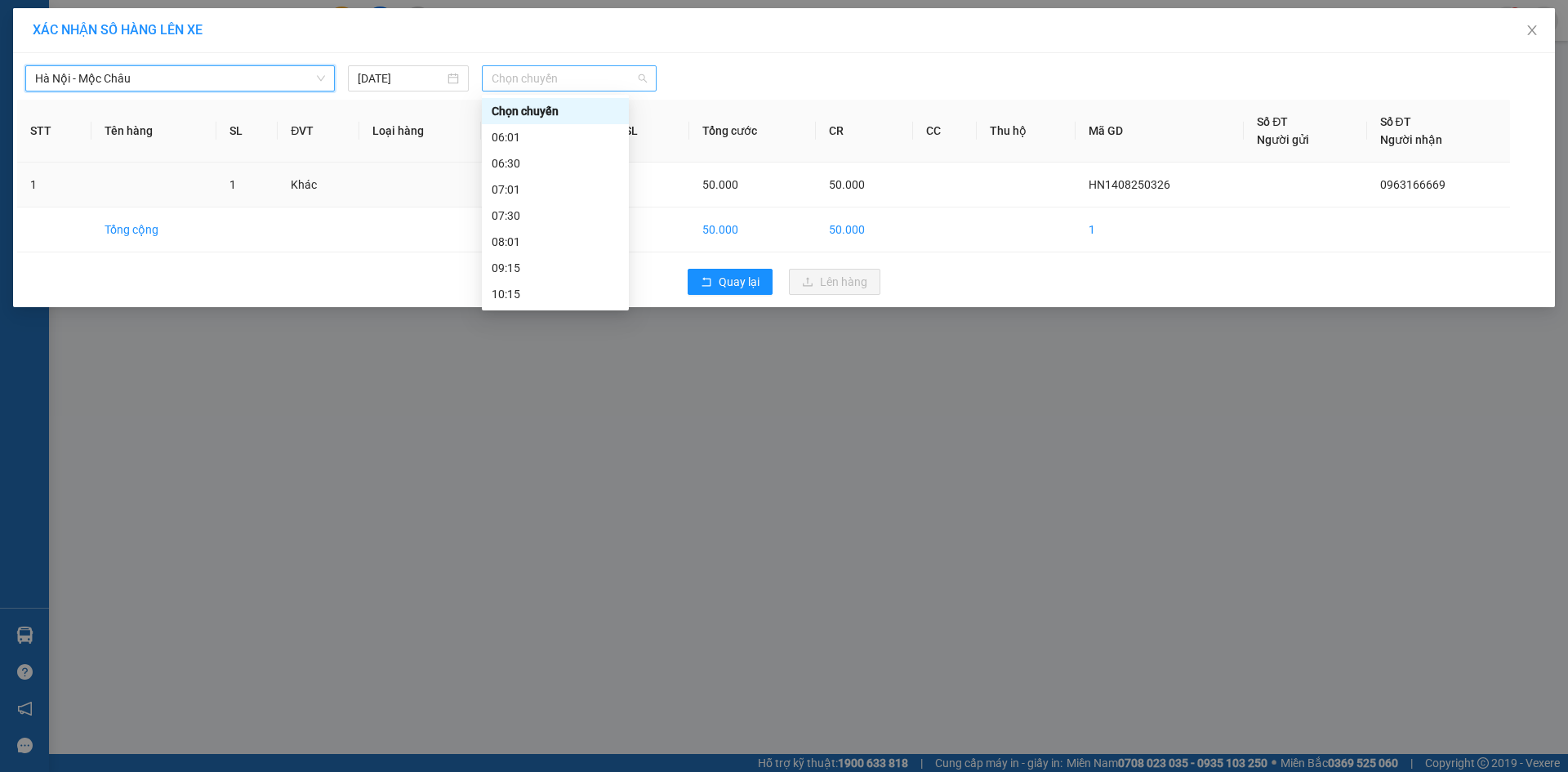
click at [550, 76] on span "Chọn chuyến" at bounding box center [569, 79] width 155 height 25
click at [551, 226] on div "07:30" at bounding box center [554, 216] width 147 height 26
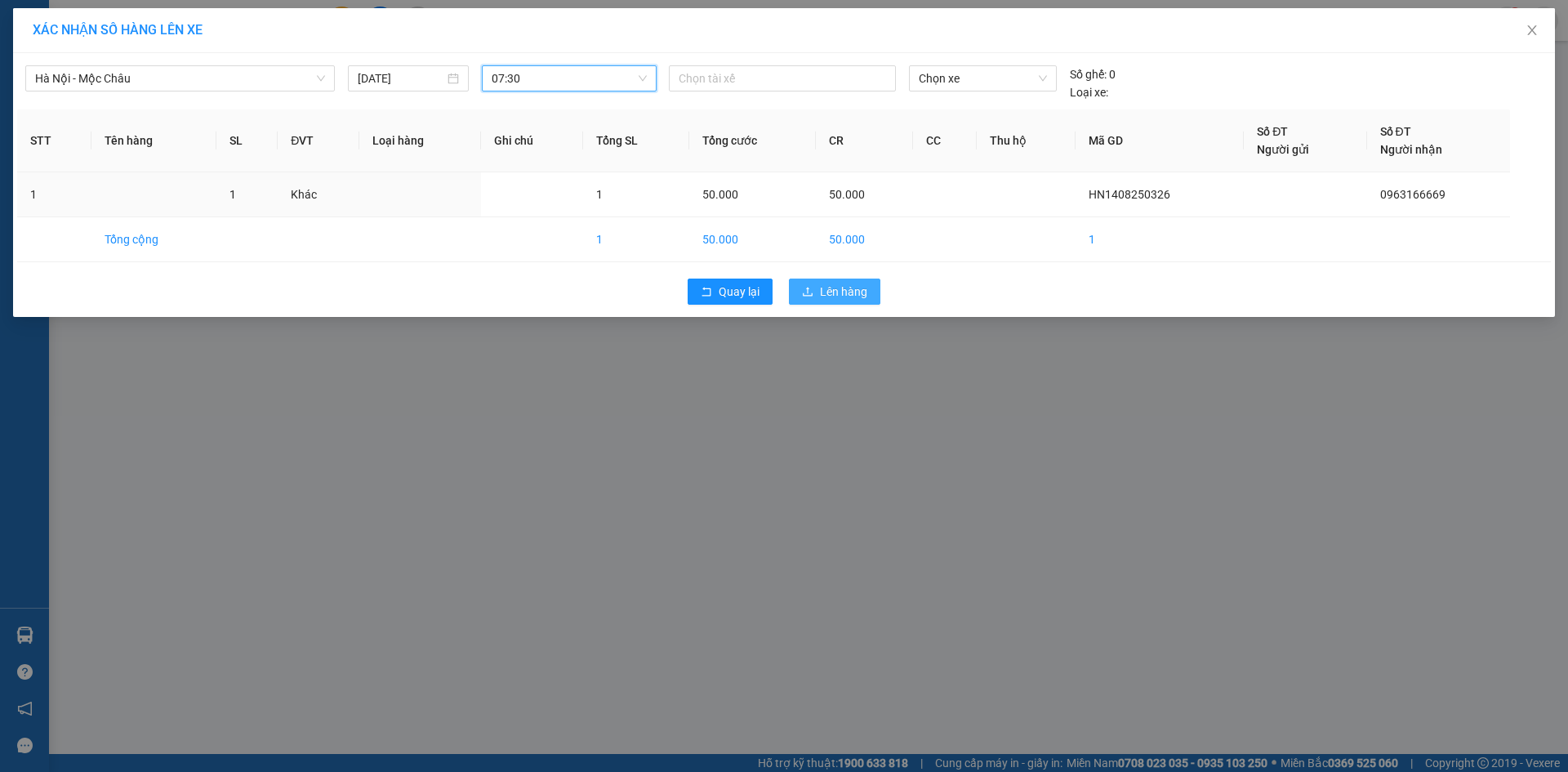
click at [855, 295] on span "Lên hàng" at bounding box center [844, 291] width 47 height 18
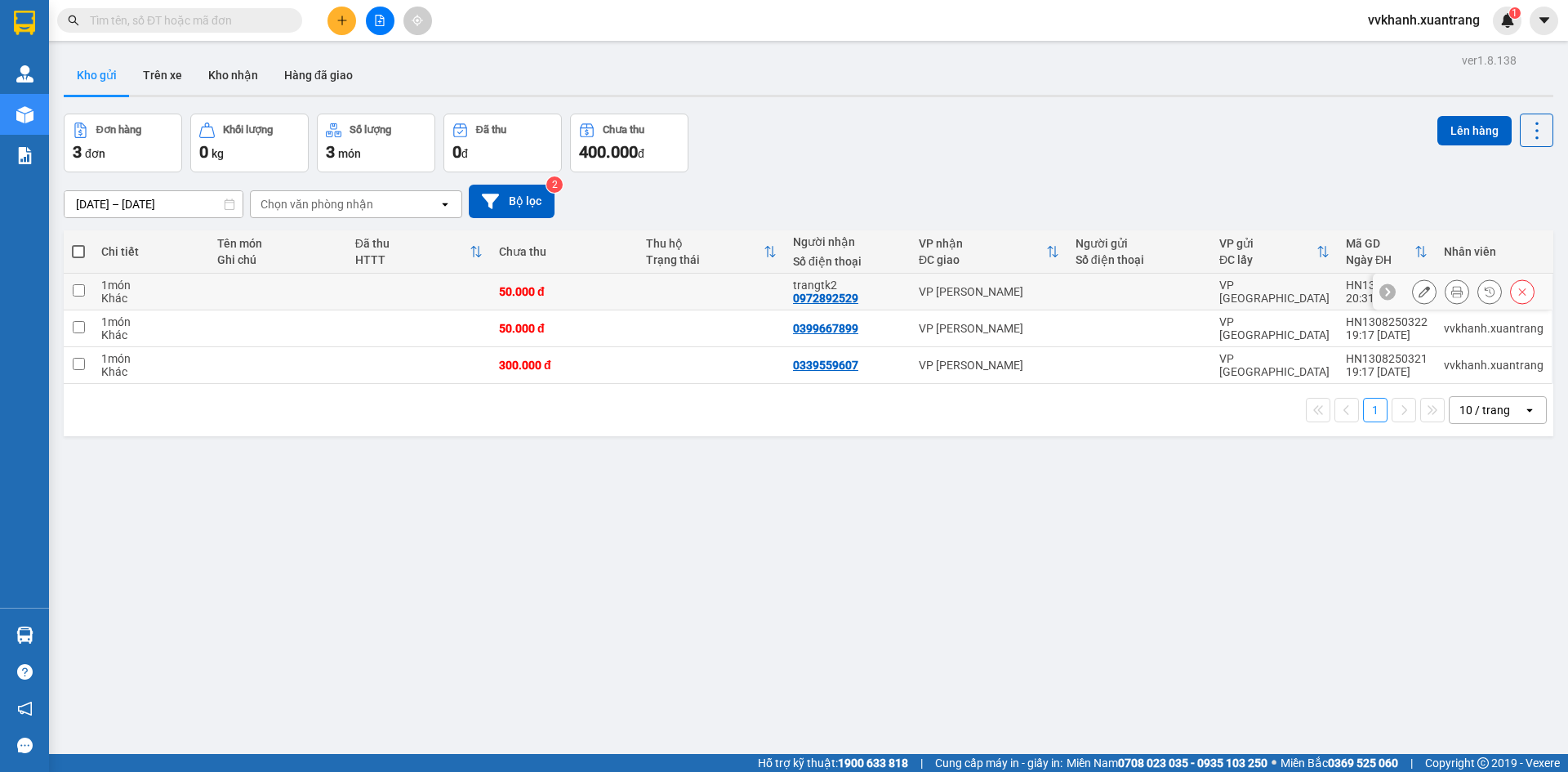
click at [1419, 291] on icon at bounding box center [1424, 291] width 11 height 11
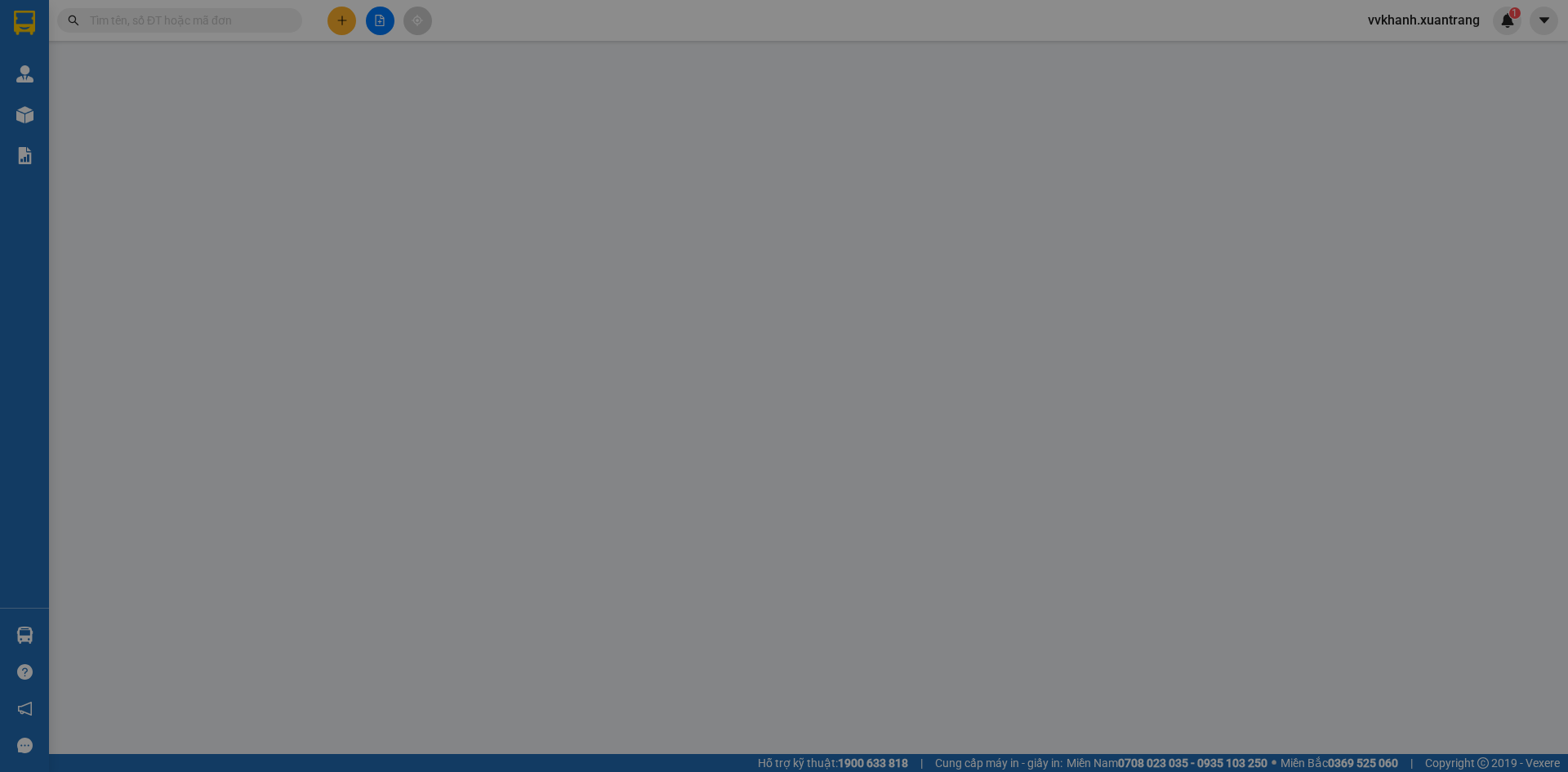
type input "0972892529"
type input "50.000"
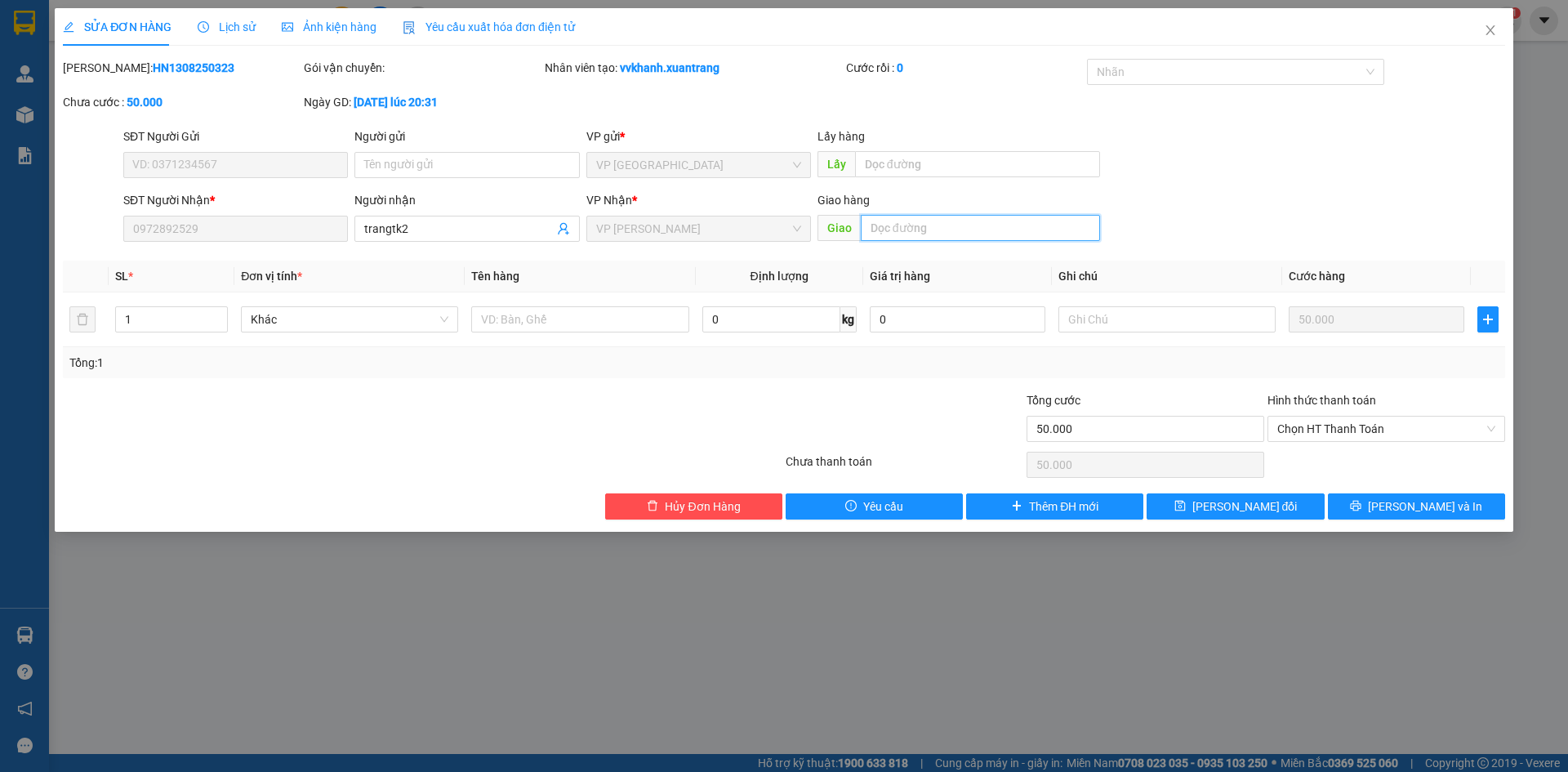
click at [1012, 219] on input "text" at bounding box center [980, 228] width 239 height 26
type input "d"
drag, startPoint x: 898, startPoint y: 233, endPoint x: 852, endPoint y: 229, distance: 46.2
click at [852, 229] on span "Giao đi đêm" at bounding box center [958, 228] width 283 height 26
type input "đi đêm"
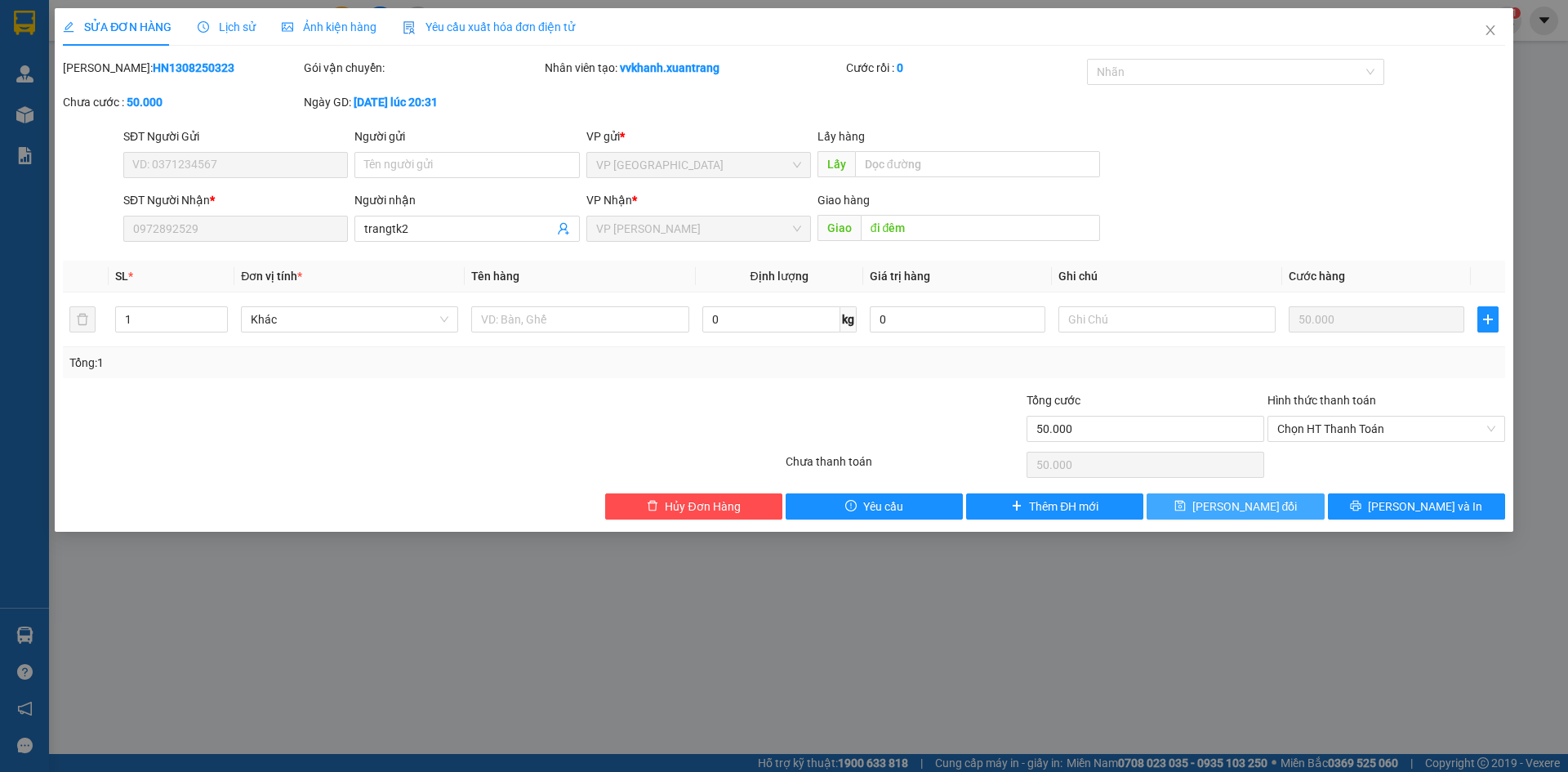
click at [1273, 511] on span "Lưu thay đổi" at bounding box center [1244, 506] width 105 height 18
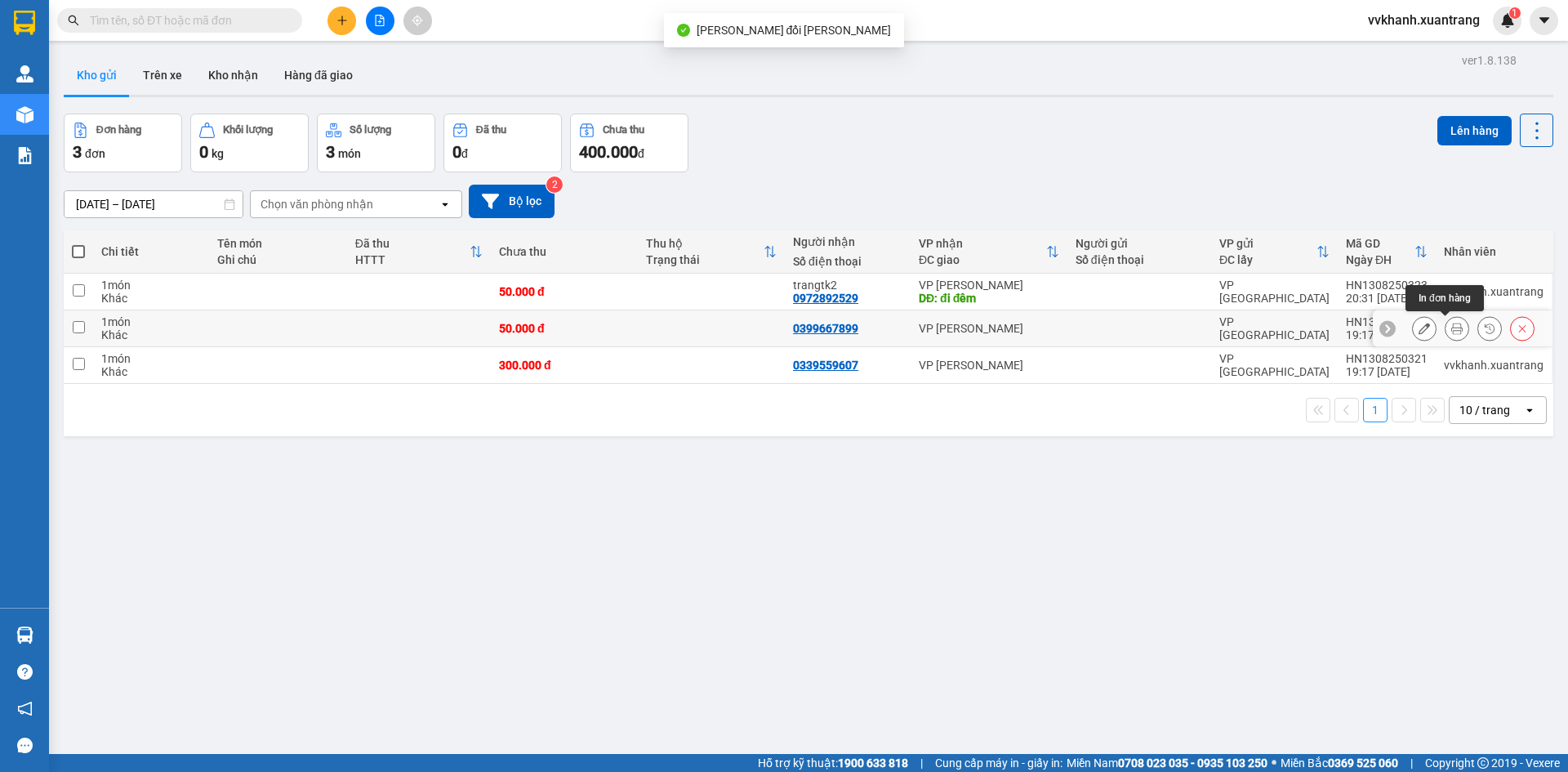
click at [1451, 331] on icon at bounding box center [1456, 328] width 11 height 11
click at [1419, 332] on button at bounding box center [1424, 328] width 23 height 28
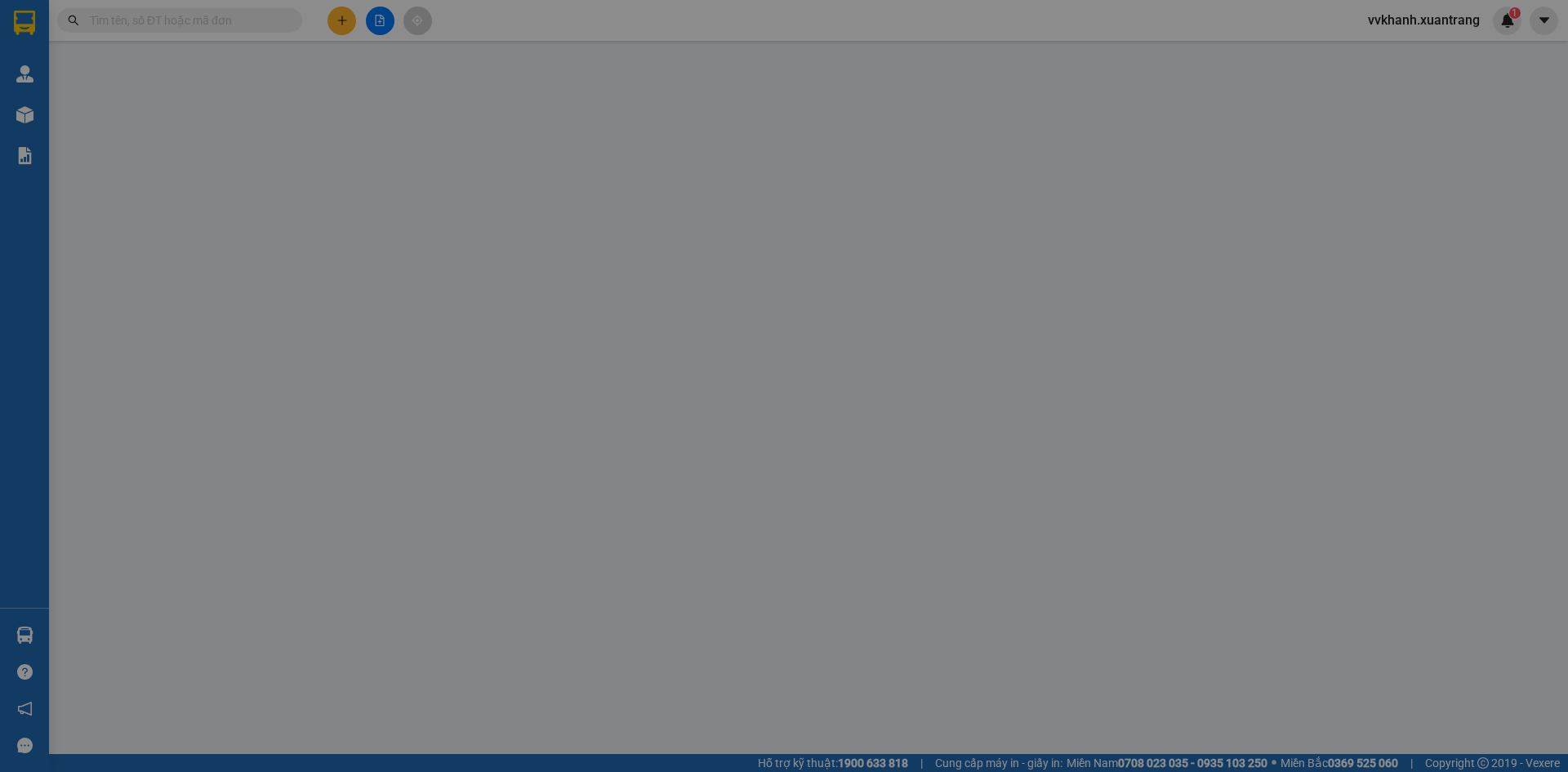
type input "0399667899"
type input "50.000"
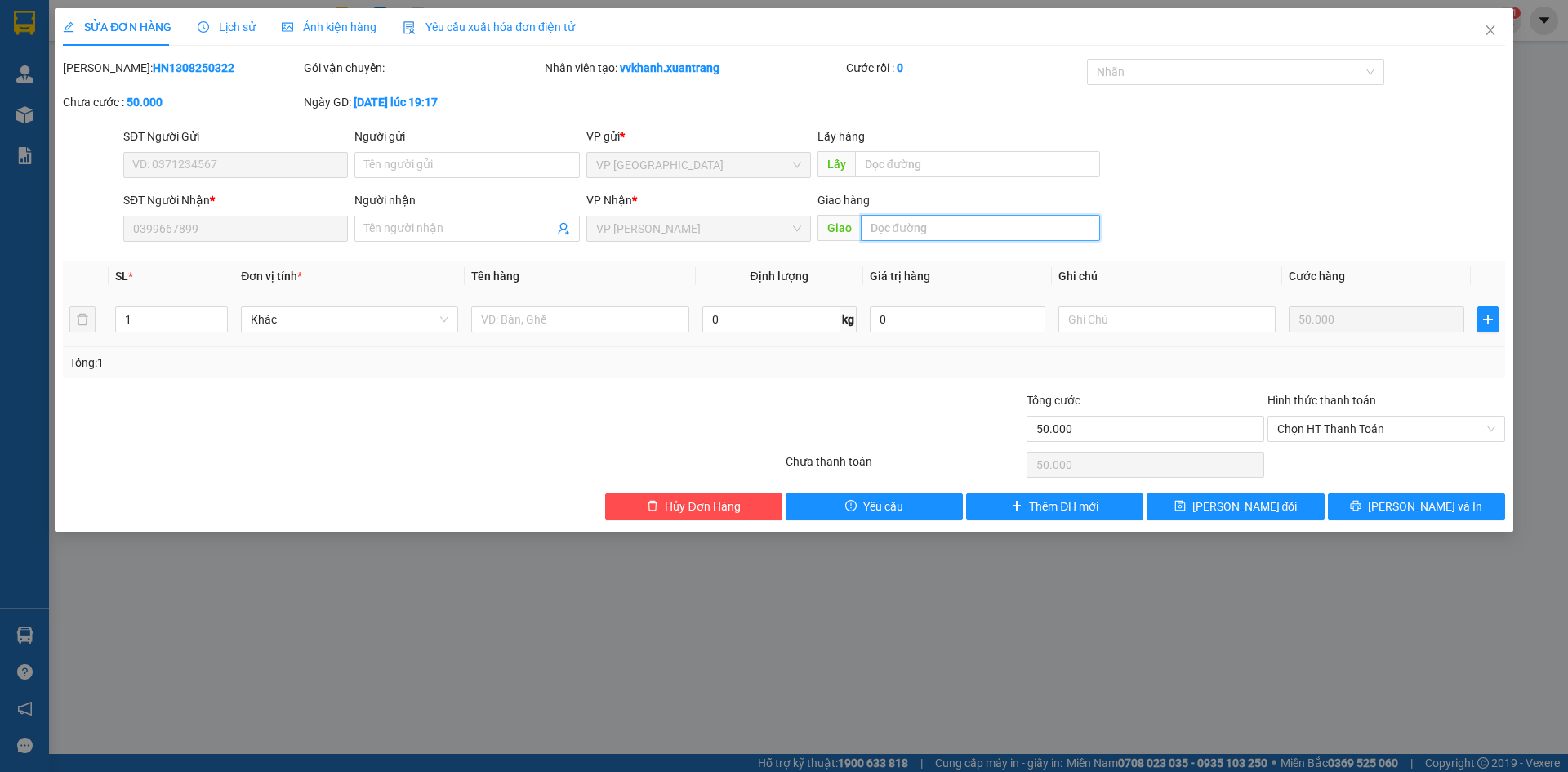
click at [921, 226] on input "text" at bounding box center [980, 228] width 239 height 26
paste input "đi đêm"
type input "đi đêm"
click at [1252, 511] on span "Lưu thay đổi" at bounding box center [1244, 506] width 105 height 18
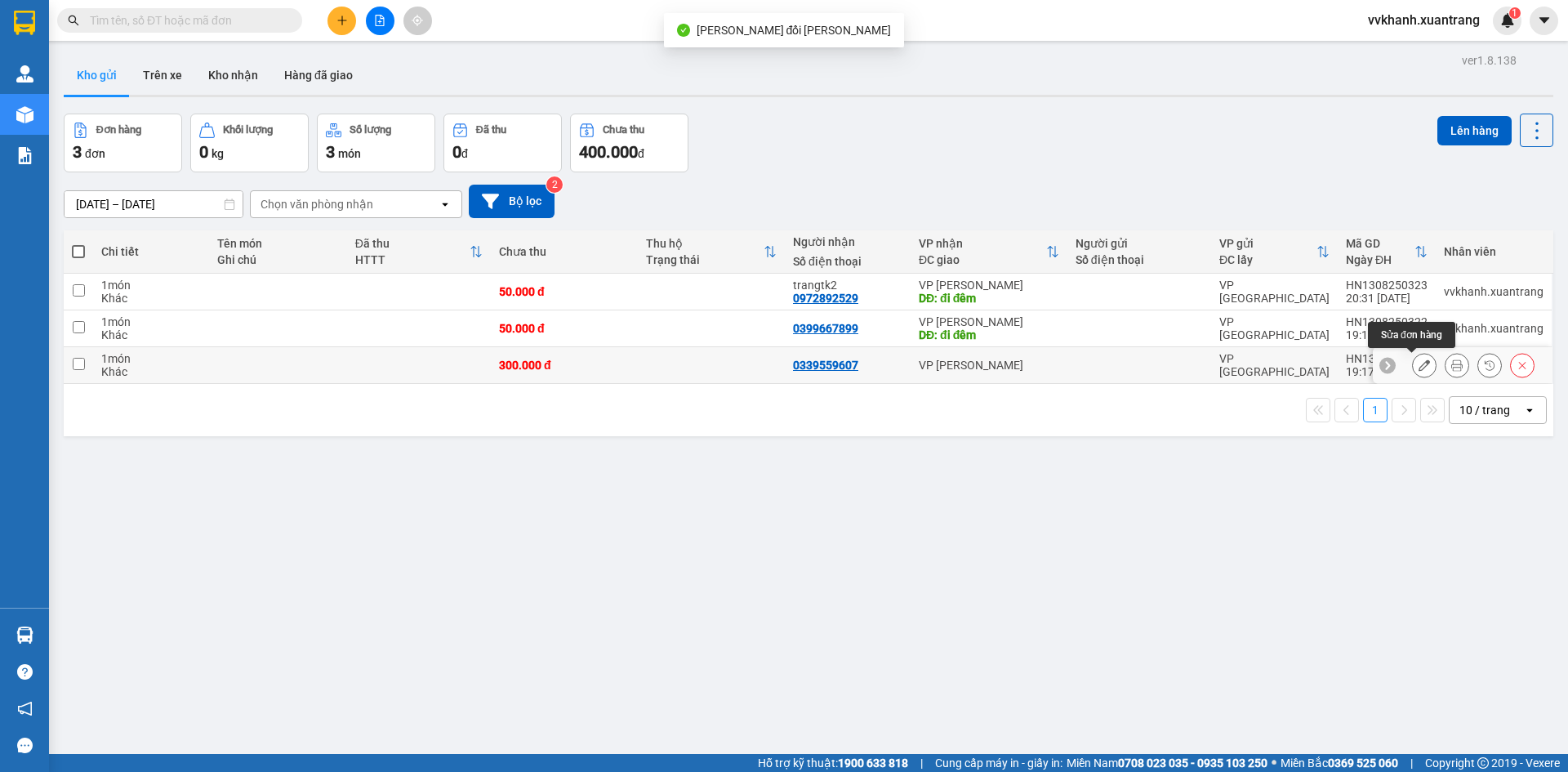
click at [1419, 362] on icon at bounding box center [1424, 365] width 11 height 11
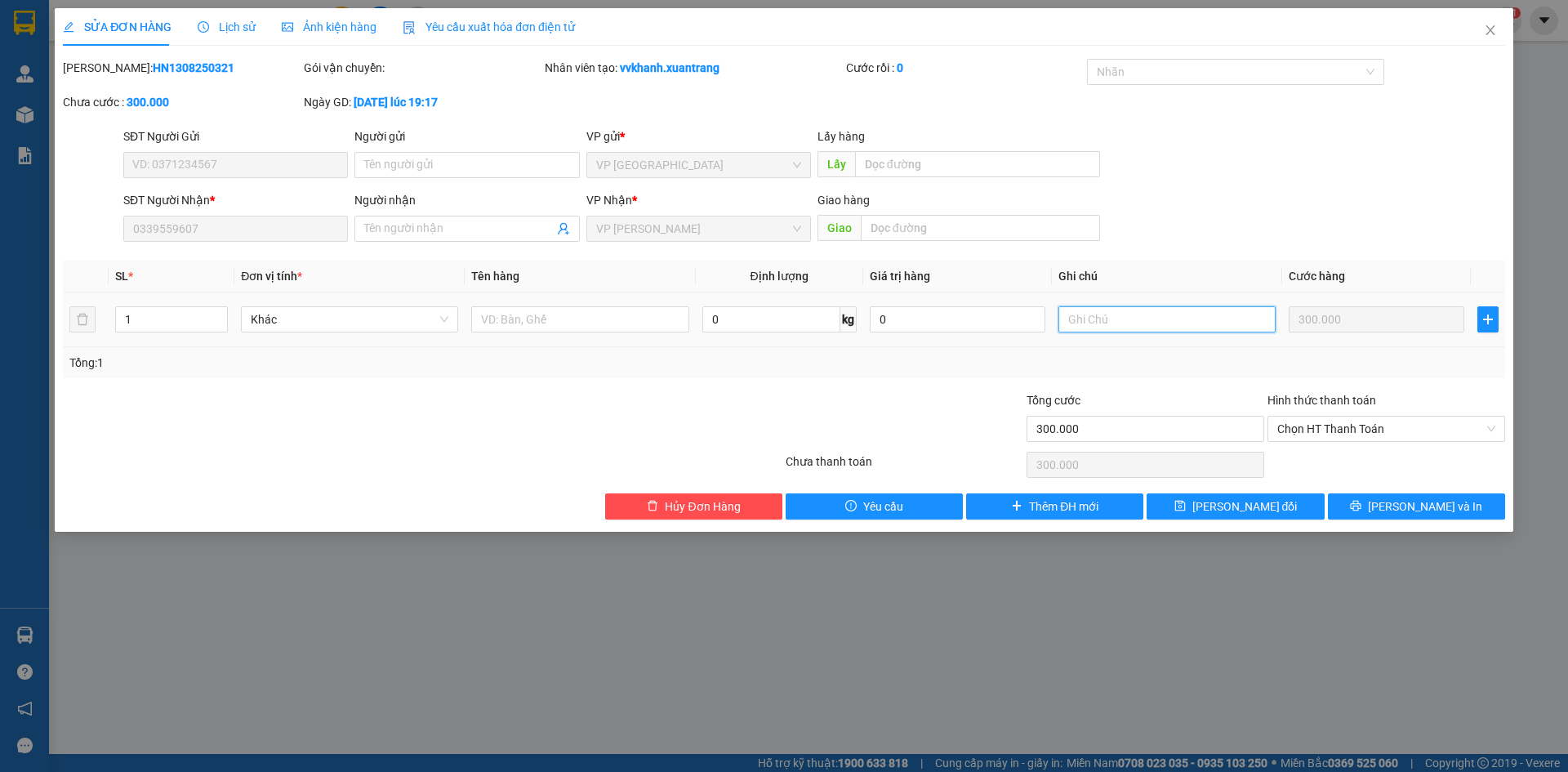
click at [1141, 319] on input "text" at bounding box center [1167, 320] width 218 height 26
paste input "đi đêm"
type input "đi đêm"
click at [1257, 511] on span "Lưu thay đổi" at bounding box center [1244, 506] width 105 height 18
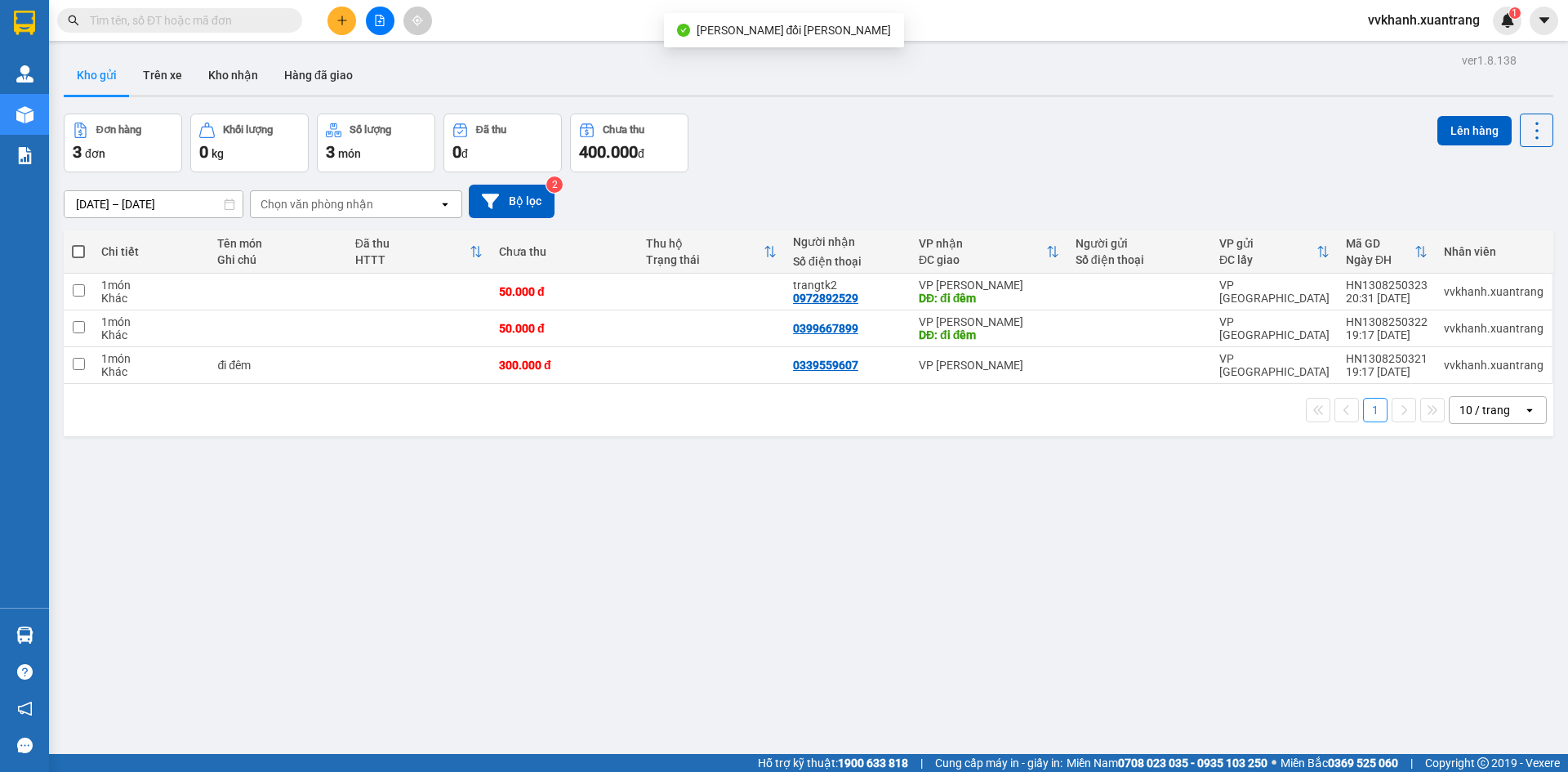
click at [75, 255] on span at bounding box center [78, 252] width 13 height 13
click at [78, 243] on input "checkbox" at bounding box center [78, 243] width 0 height 0
checkbox input "true"
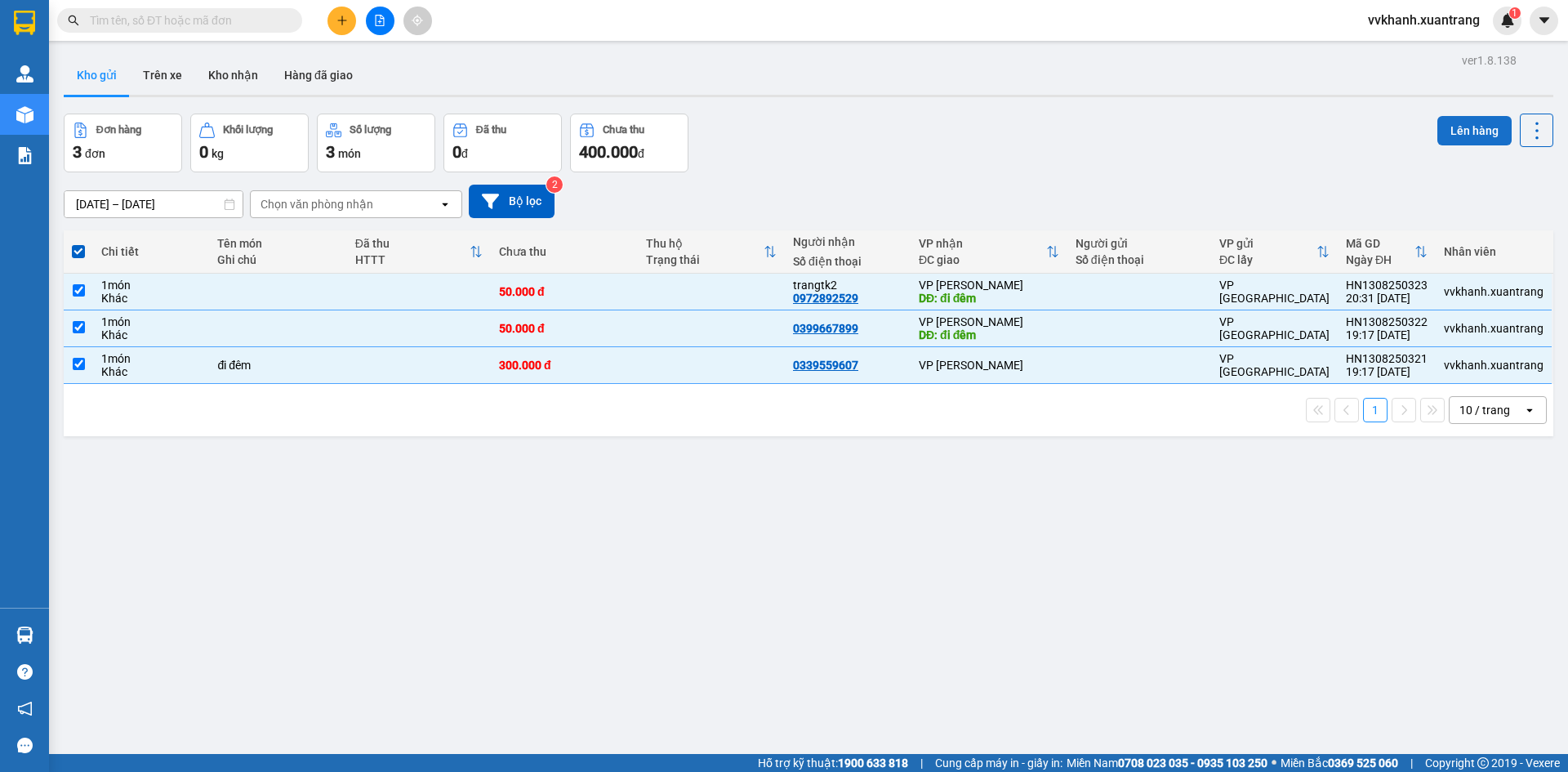
click at [1441, 136] on button "Lên hàng" at bounding box center [1473, 131] width 75 height 29
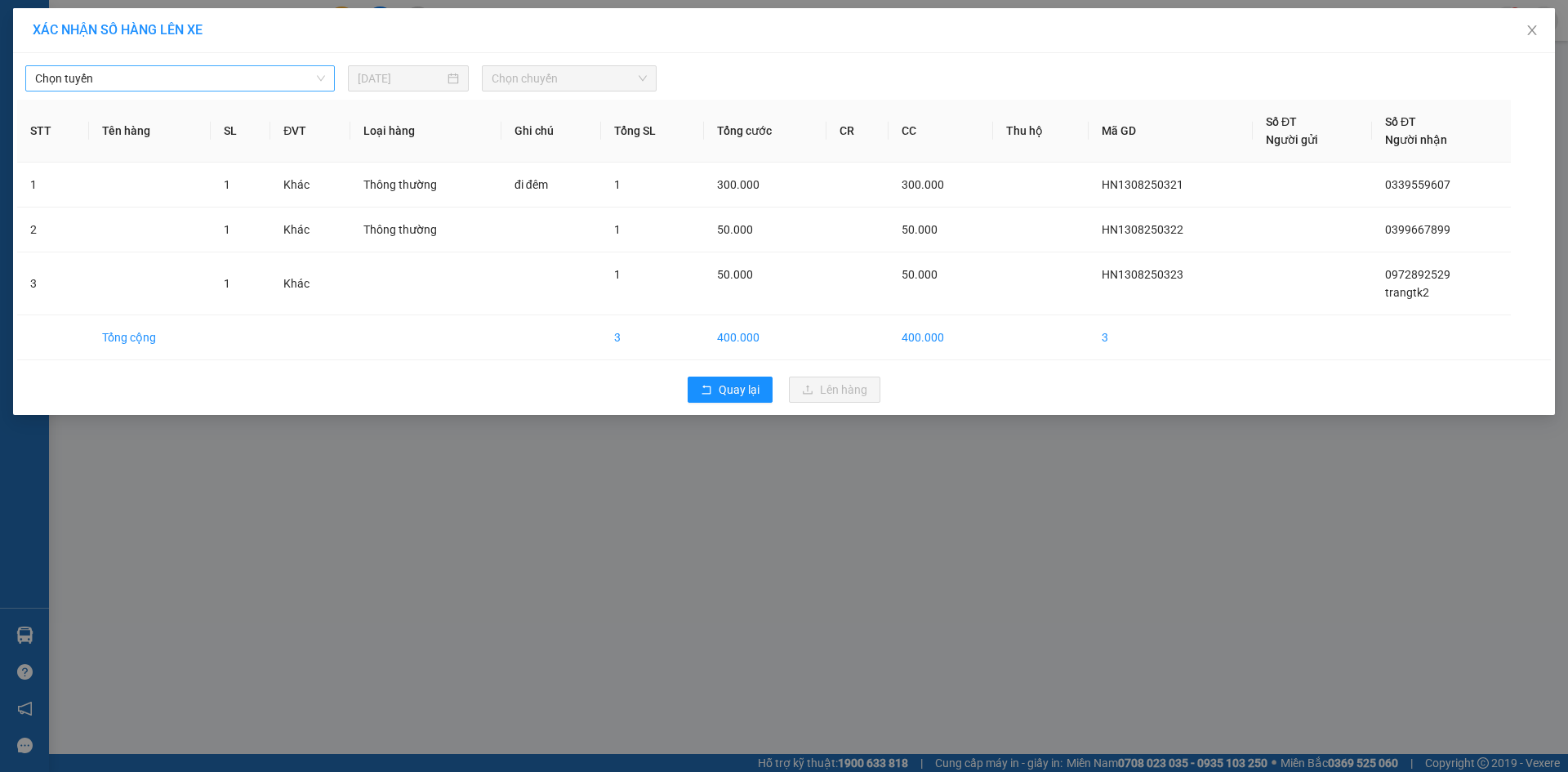
click at [270, 87] on span "Chọn tuyến" at bounding box center [180, 79] width 289 height 25
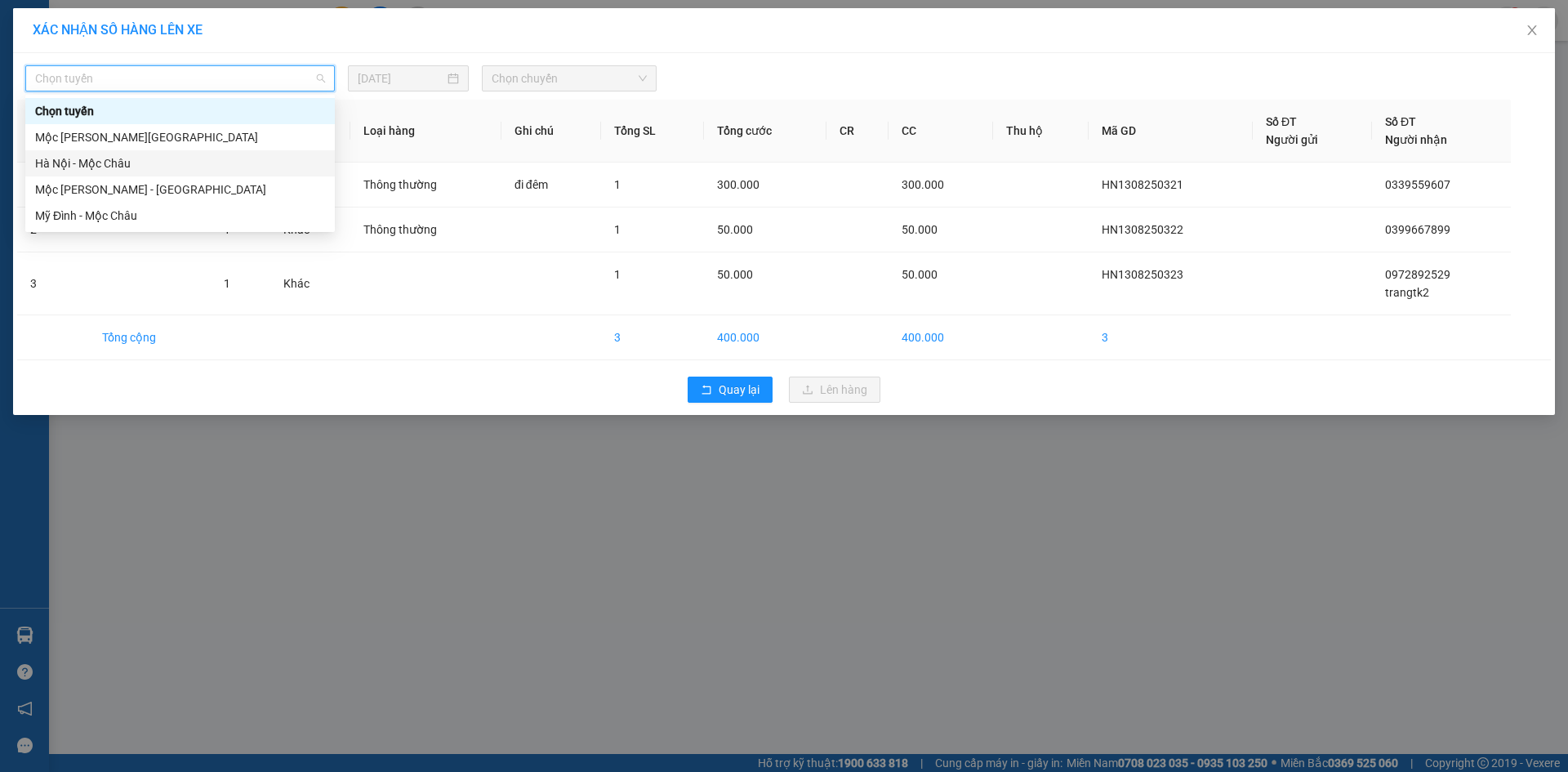
click at [132, 175] on div "Hà Nội - Mộc Châu" at bounding box center [180, 164] width 309 height 26
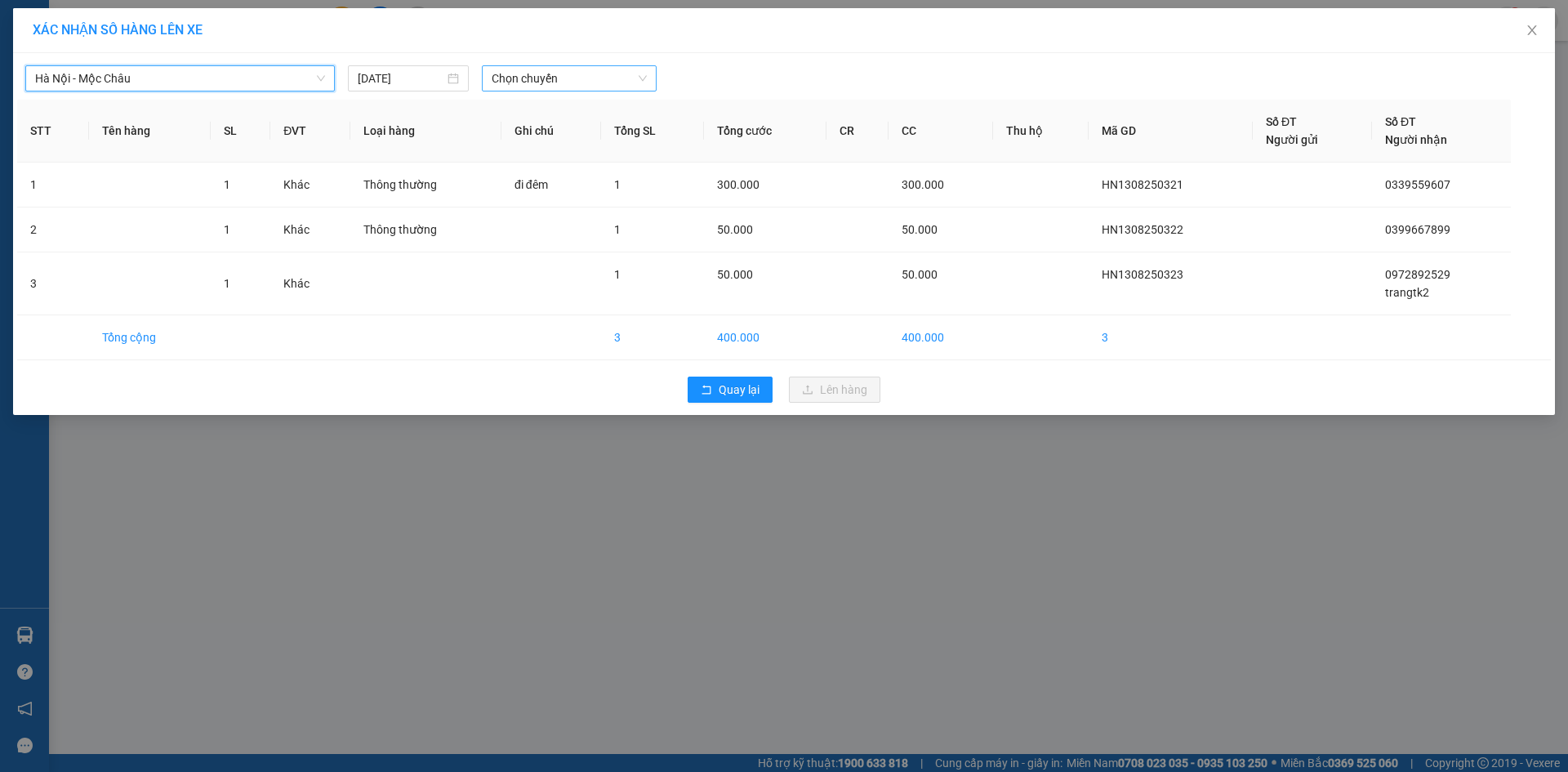
click at [576, 87] on span "Chọn chuyến" at bounding box center [569, 79] width 155 height 25
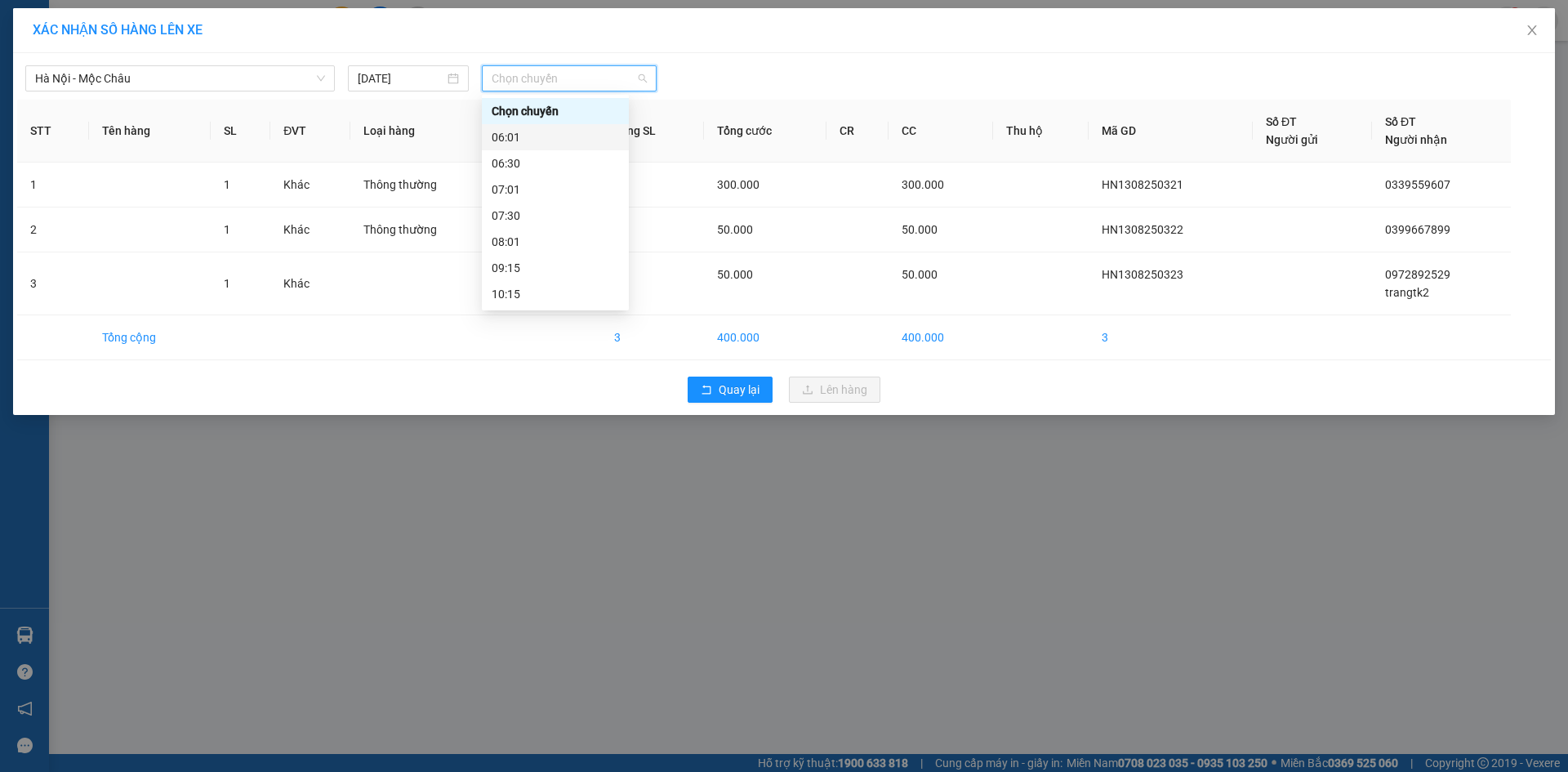
click at [571, 137] on div "06:01" at bounding box center [555, 137] width 128 height 18
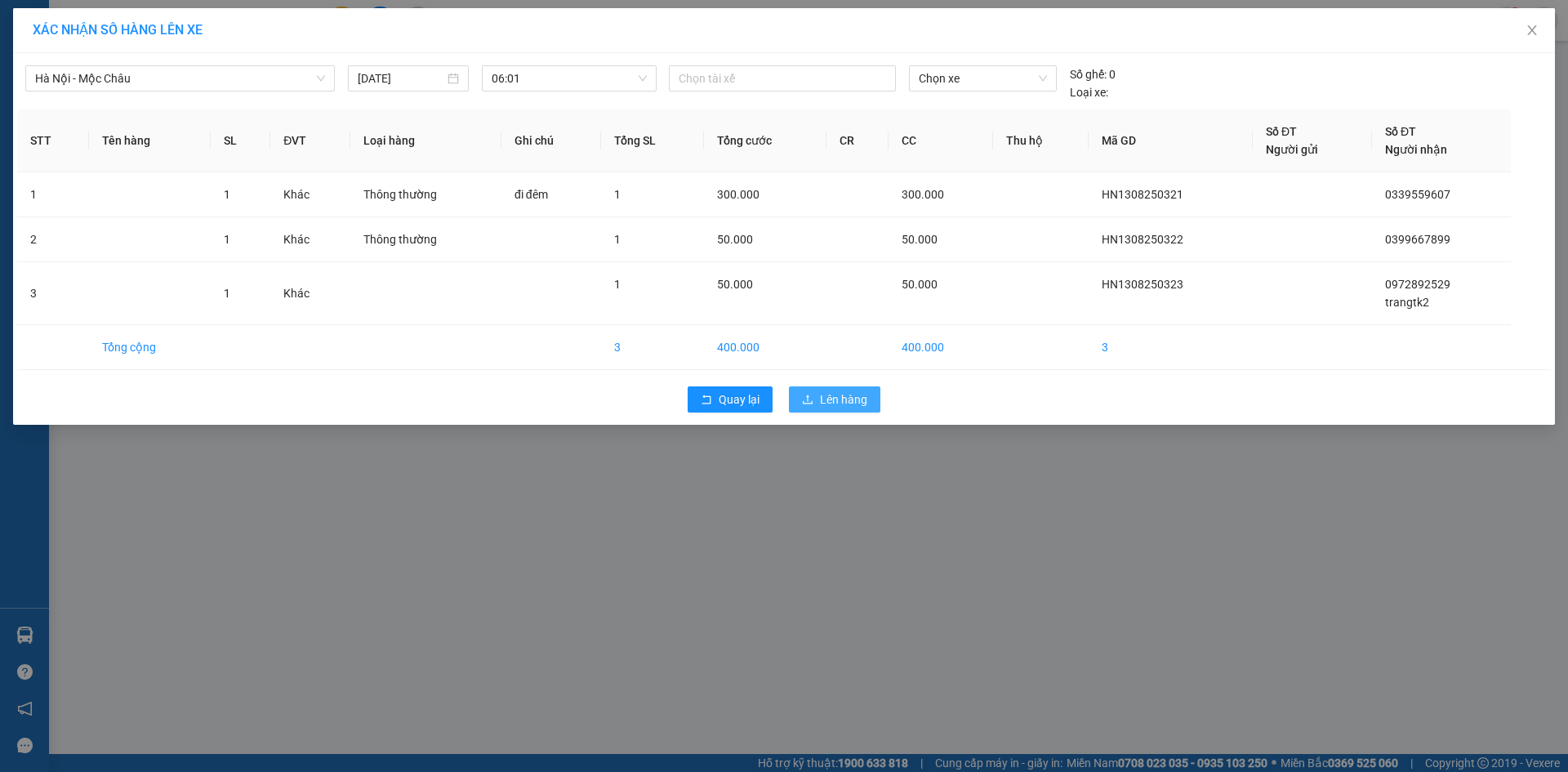
click at [838, 398] on span "Lên hàng" at bounding box center [844, 399] width 47 height 18
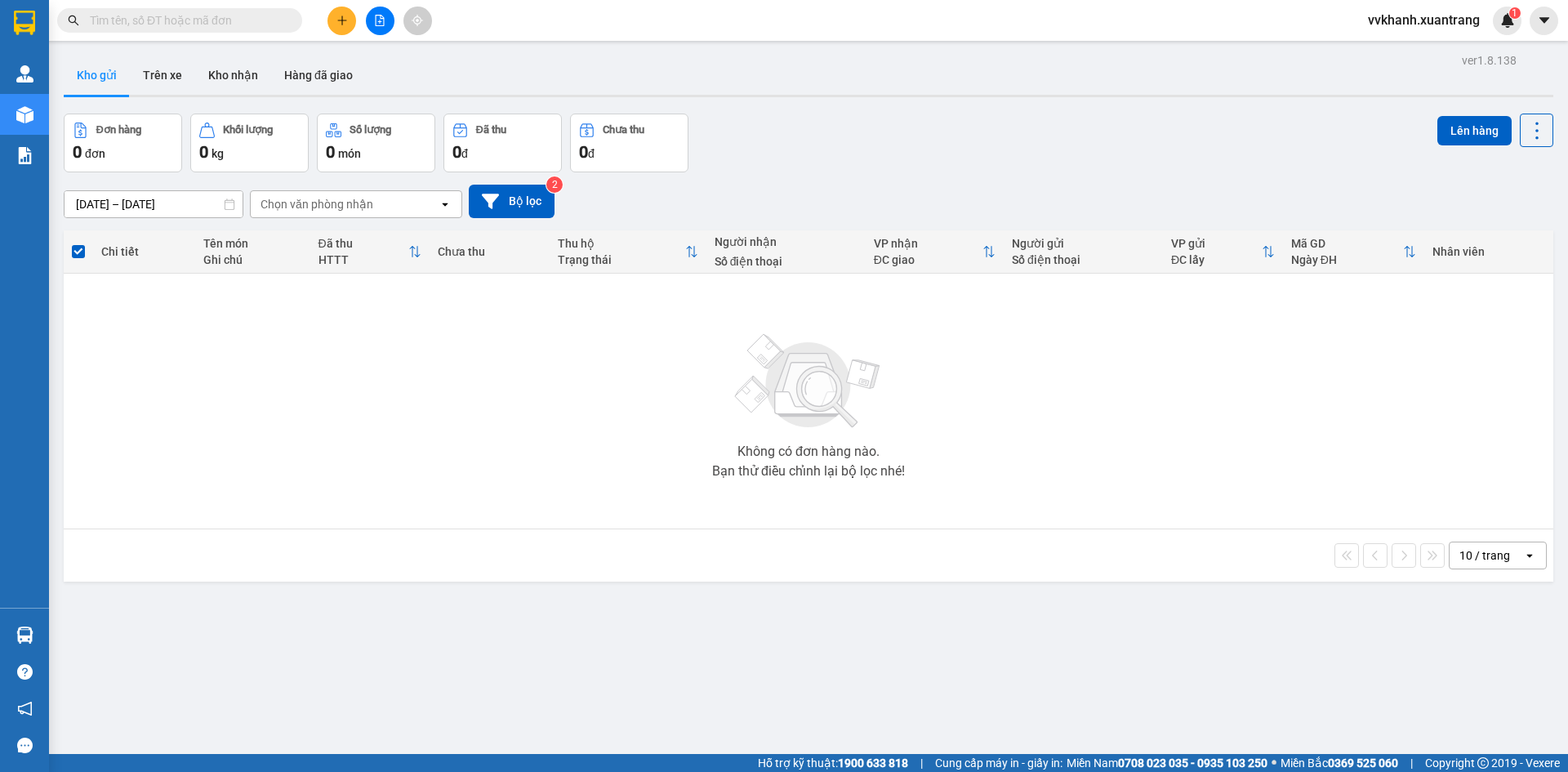
click at [385, 31] on button at bounding box center [380, 21] width 28 height 28
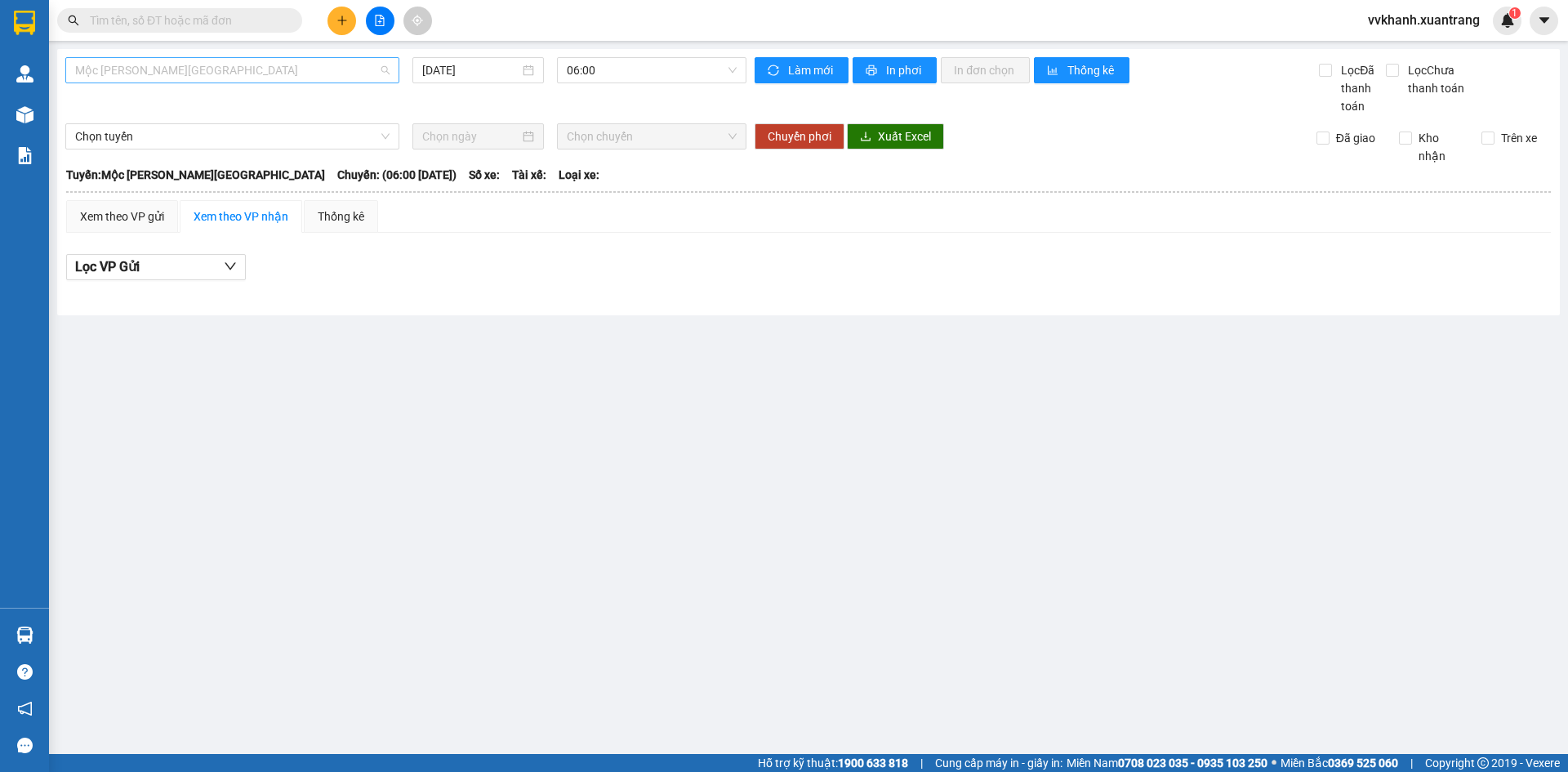
click at [185, 78] on span "Mộc Châu - [GEOGRAPHIC_DATA]" at bounding box center [232, 70] width 314 height 25
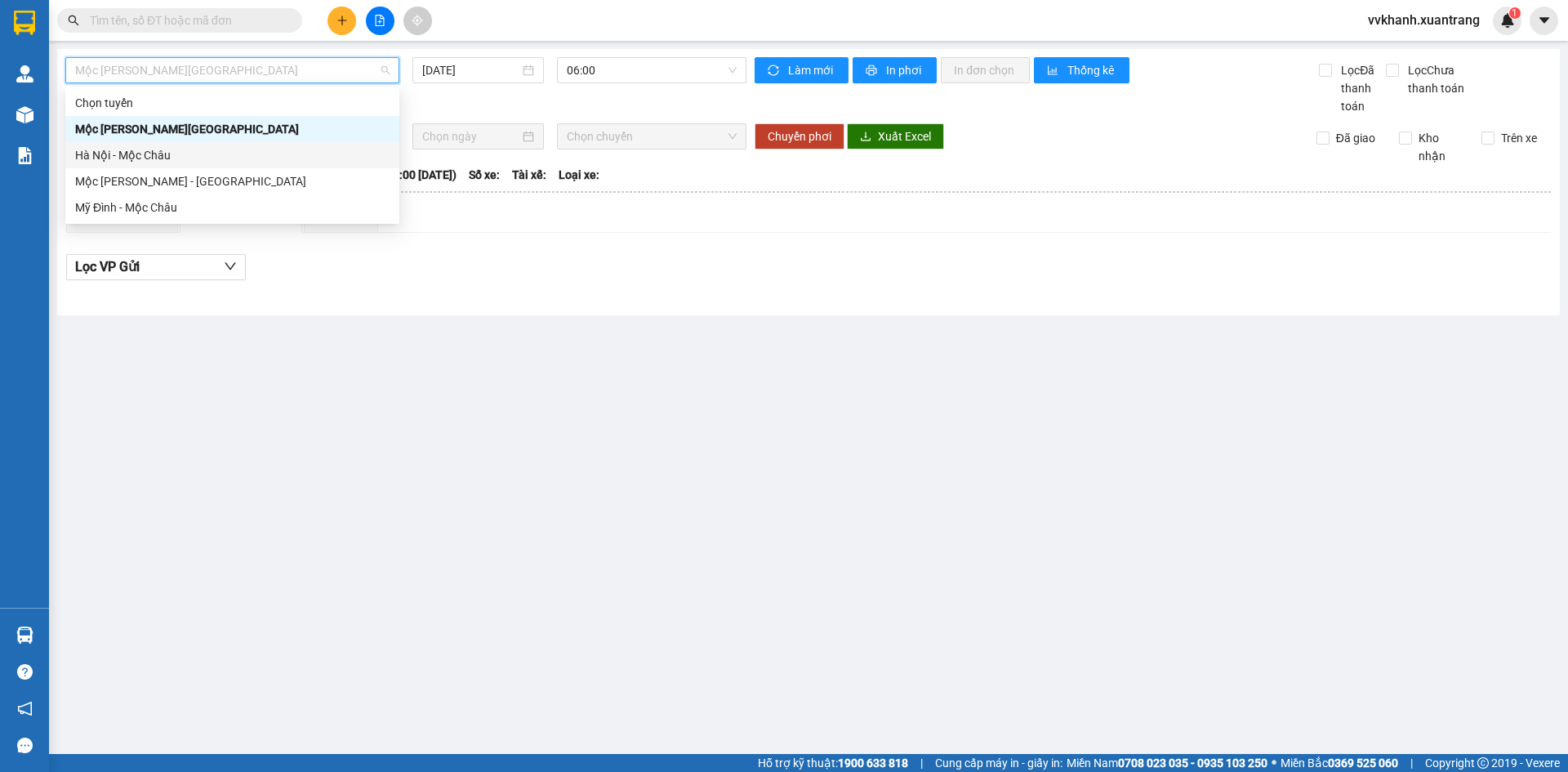
click at [174, 158] on div "Hà Nội - Mộc Châu" at bounding box center [232, 155] width 314 height 18
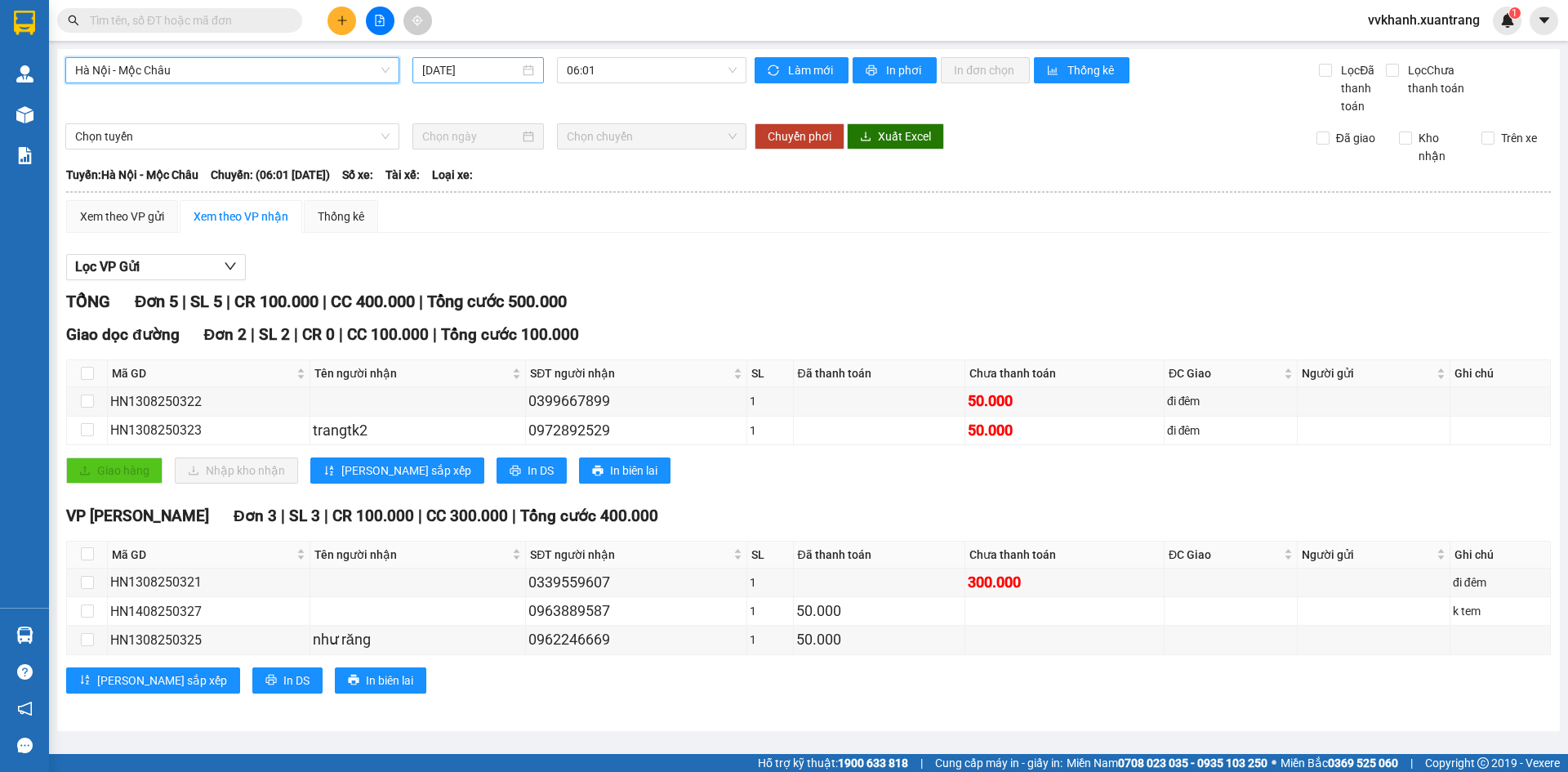
click at [472, 74] on input "[DATE]" at bounding box center [470, 70] width 97 height 18
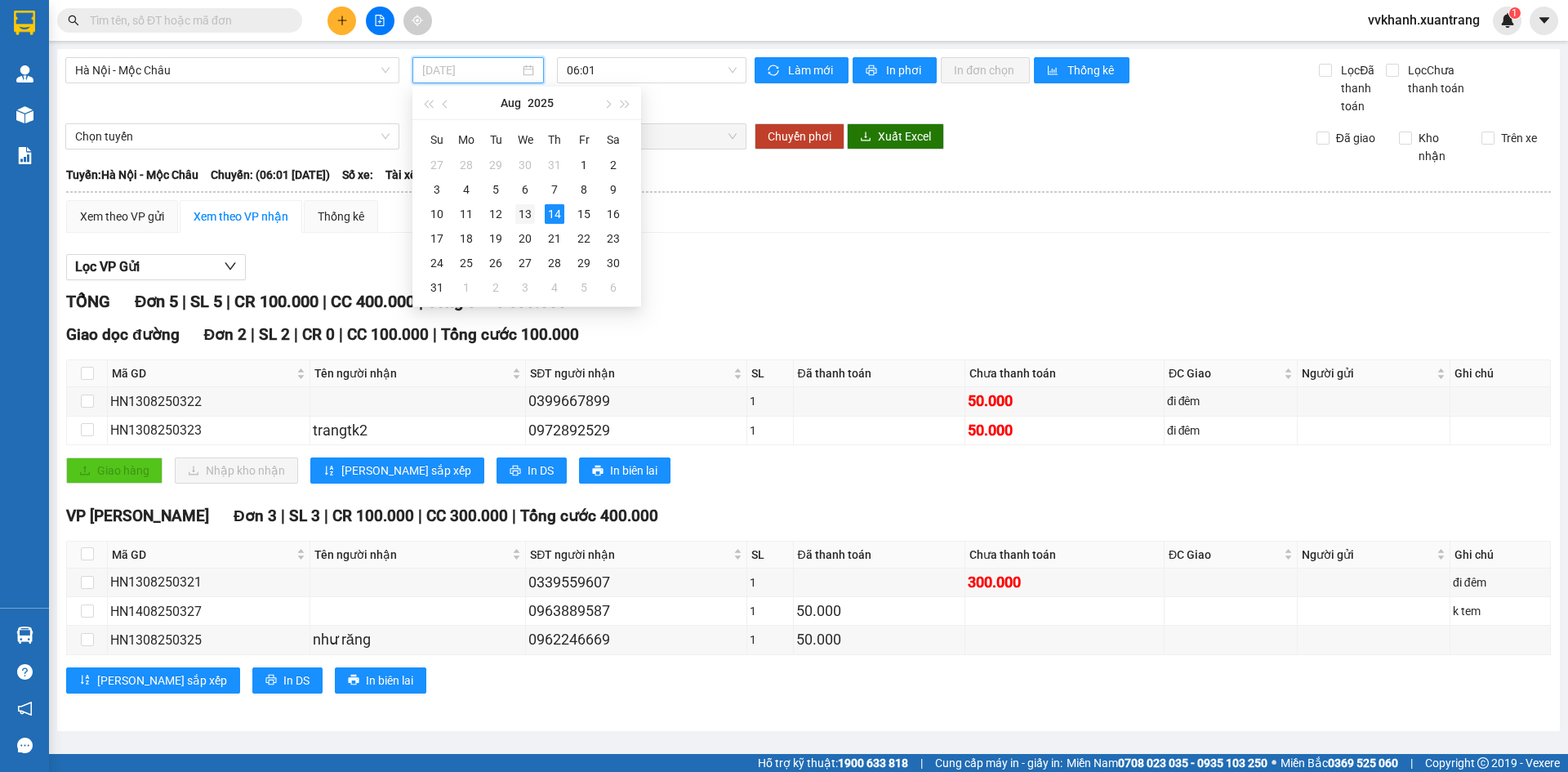
click at [530, 214] on div "13" at bounding box center [525, 214] width 20 height 20
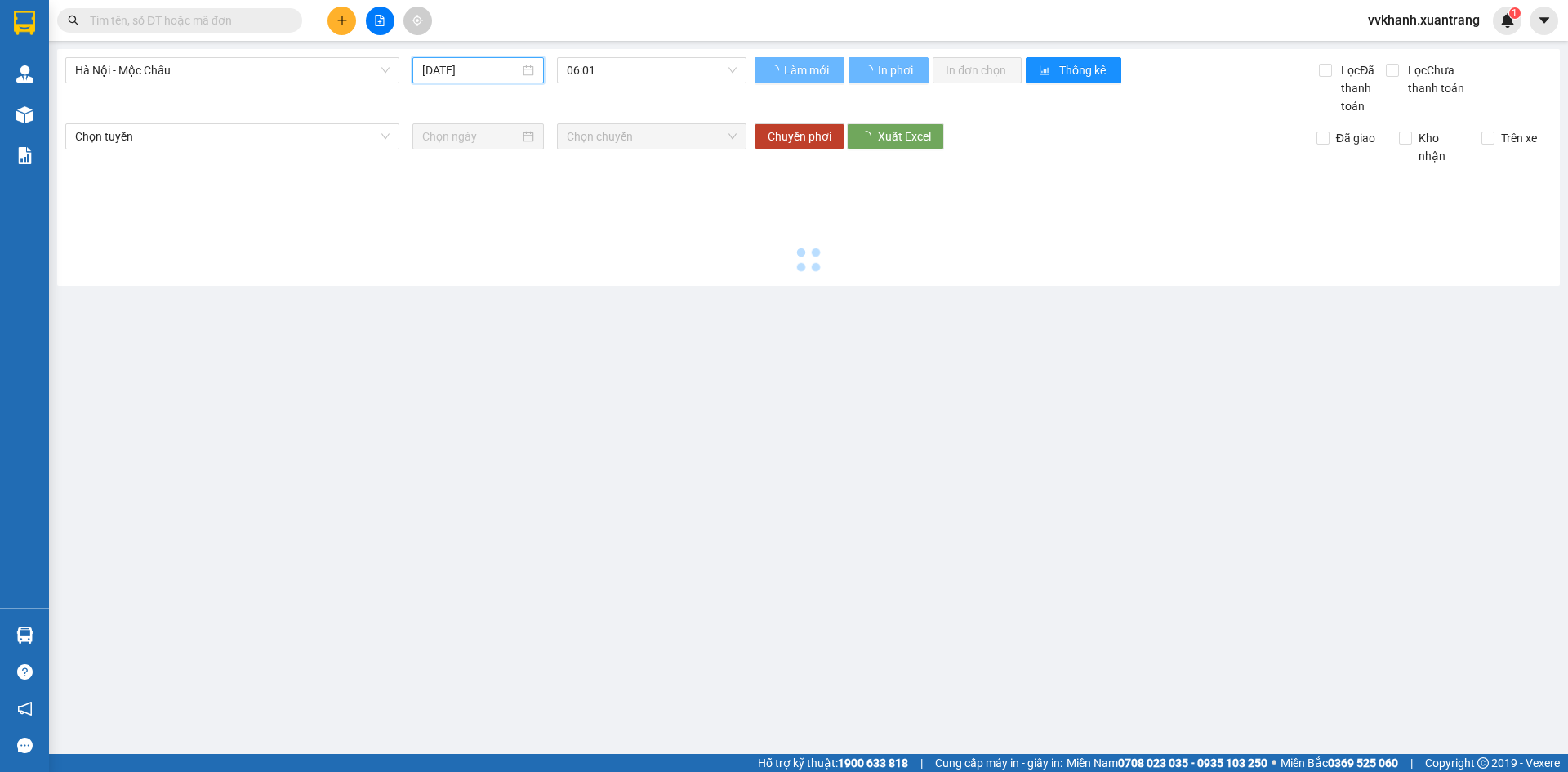
type input "13/08/2025"
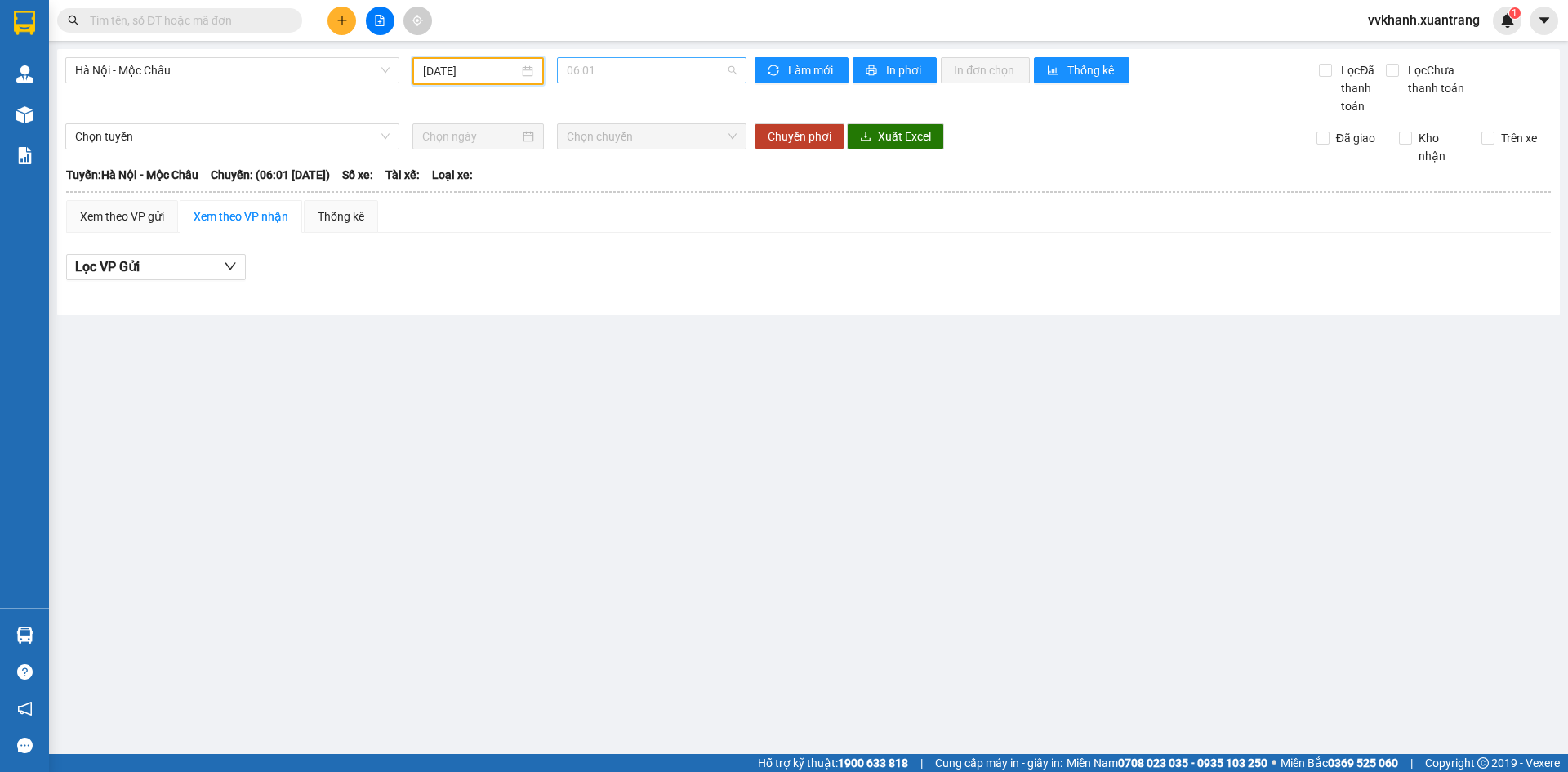
click at [630, 72] on span "06:01" at bounding box center [652, 70] width 170 height 25
click at [623, 150] on div "06:30" at bounding box center [630, 155] width 128 height 18
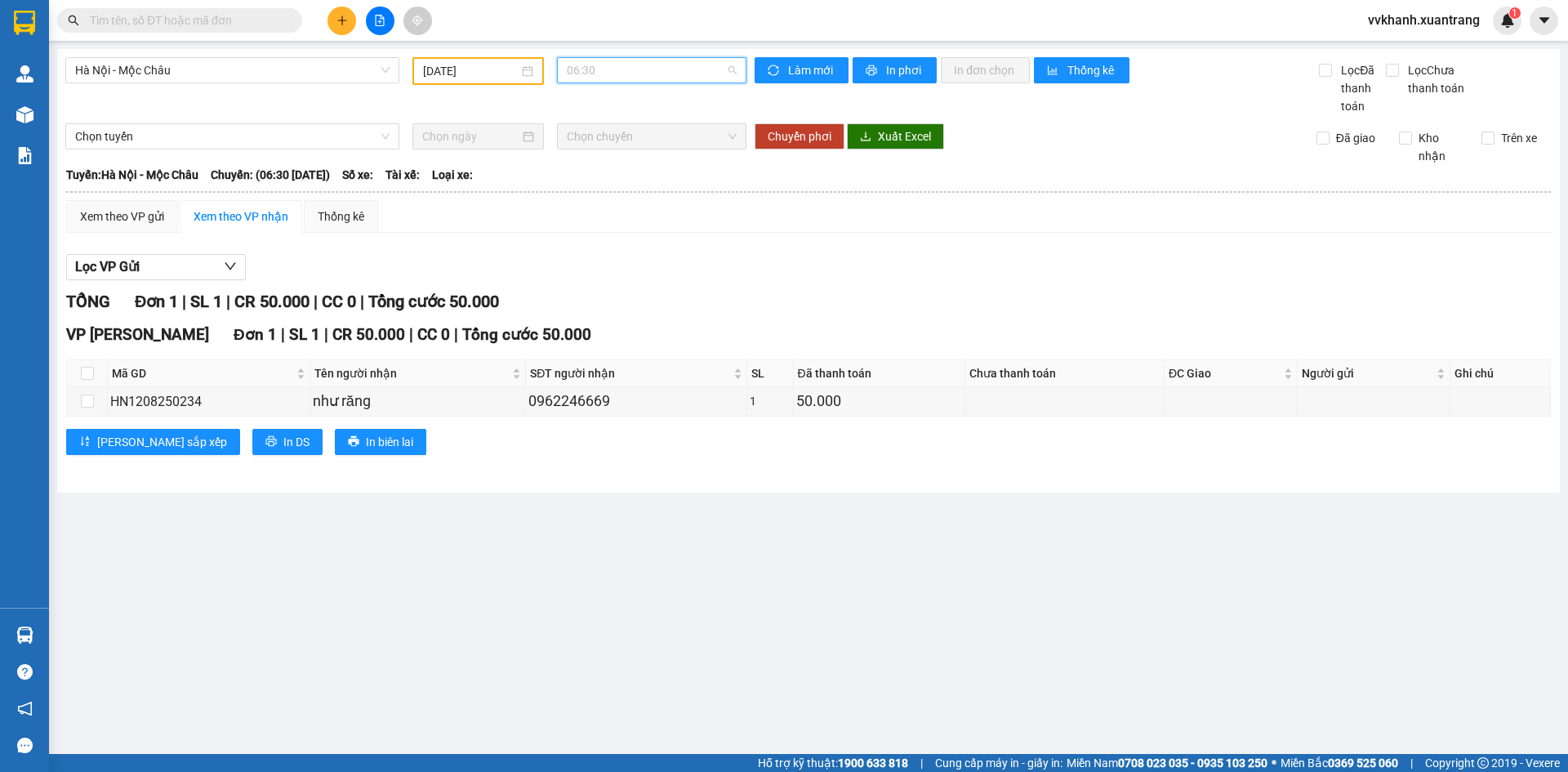
click at [629, 69] on span "06:30" at bounding box center [652, 70] width 170 height 25
click at [597, 175] on div "07:01" at bounding box center [630, 181] width 128 height 18
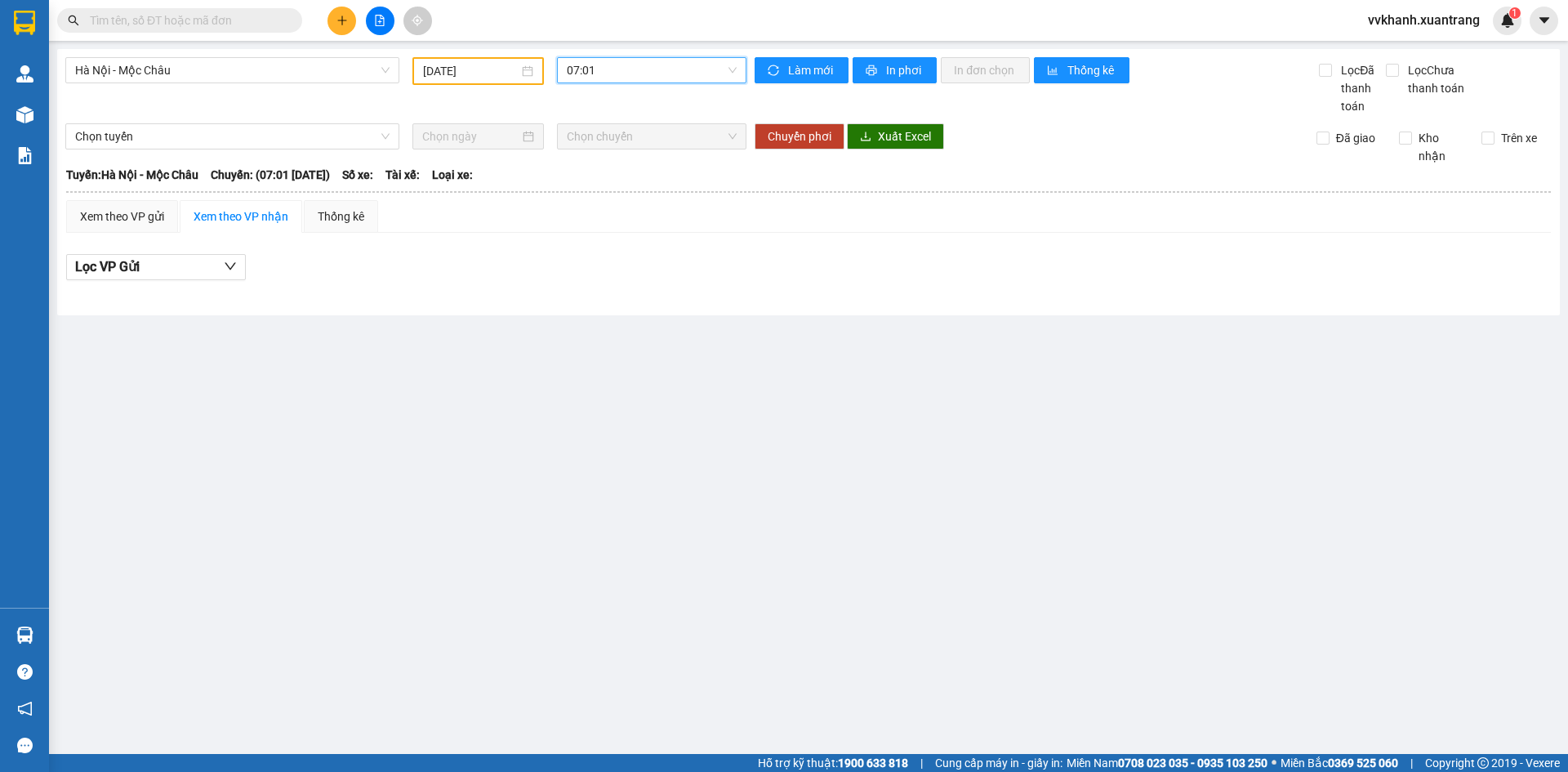
click at [612, 75] on span "07:01" at bounding box center [652, 70] width 170 height 25
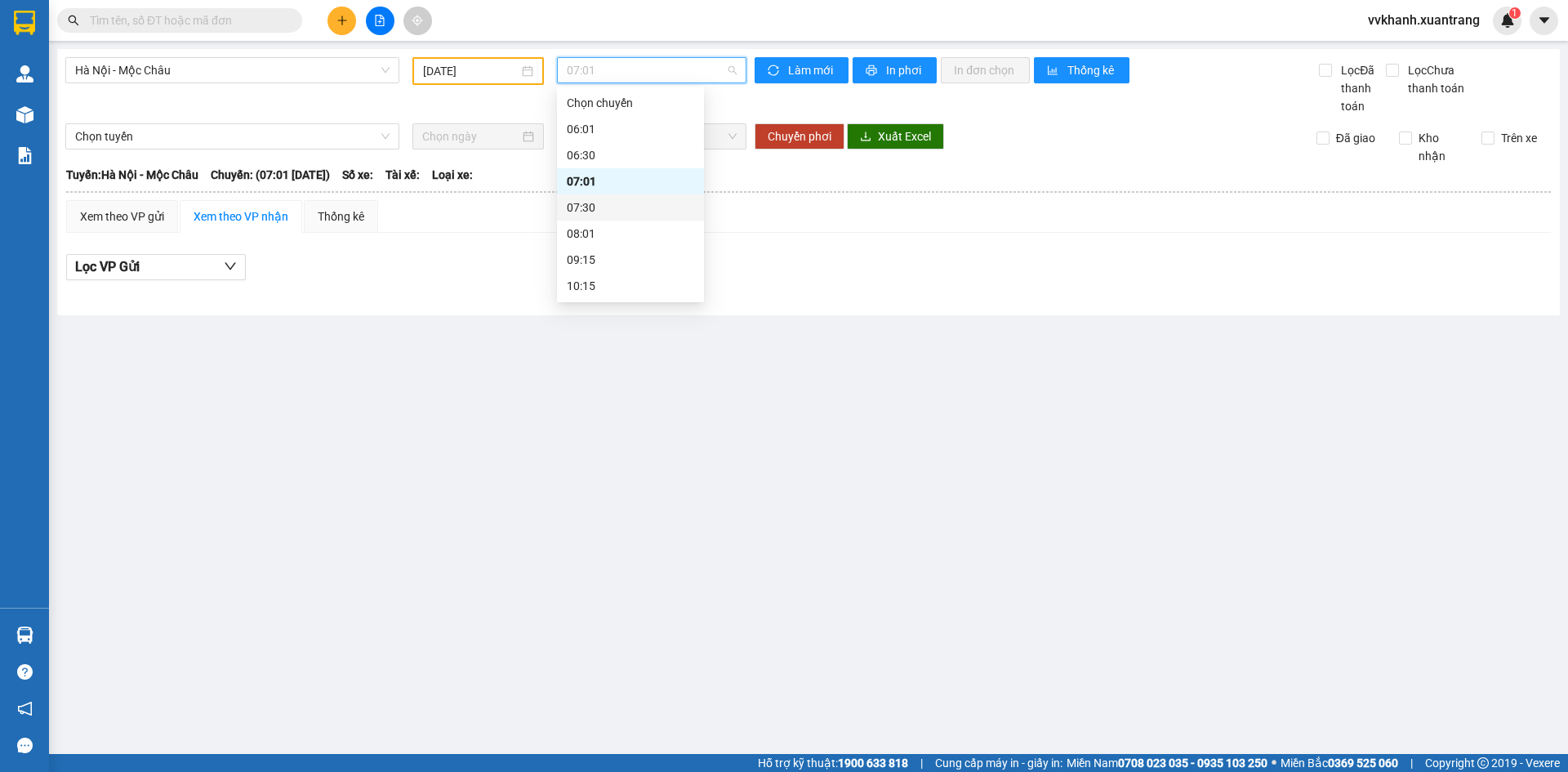
click at [602, 199] on div "07:30" at bounding box center [630, 207] width 128 height 18
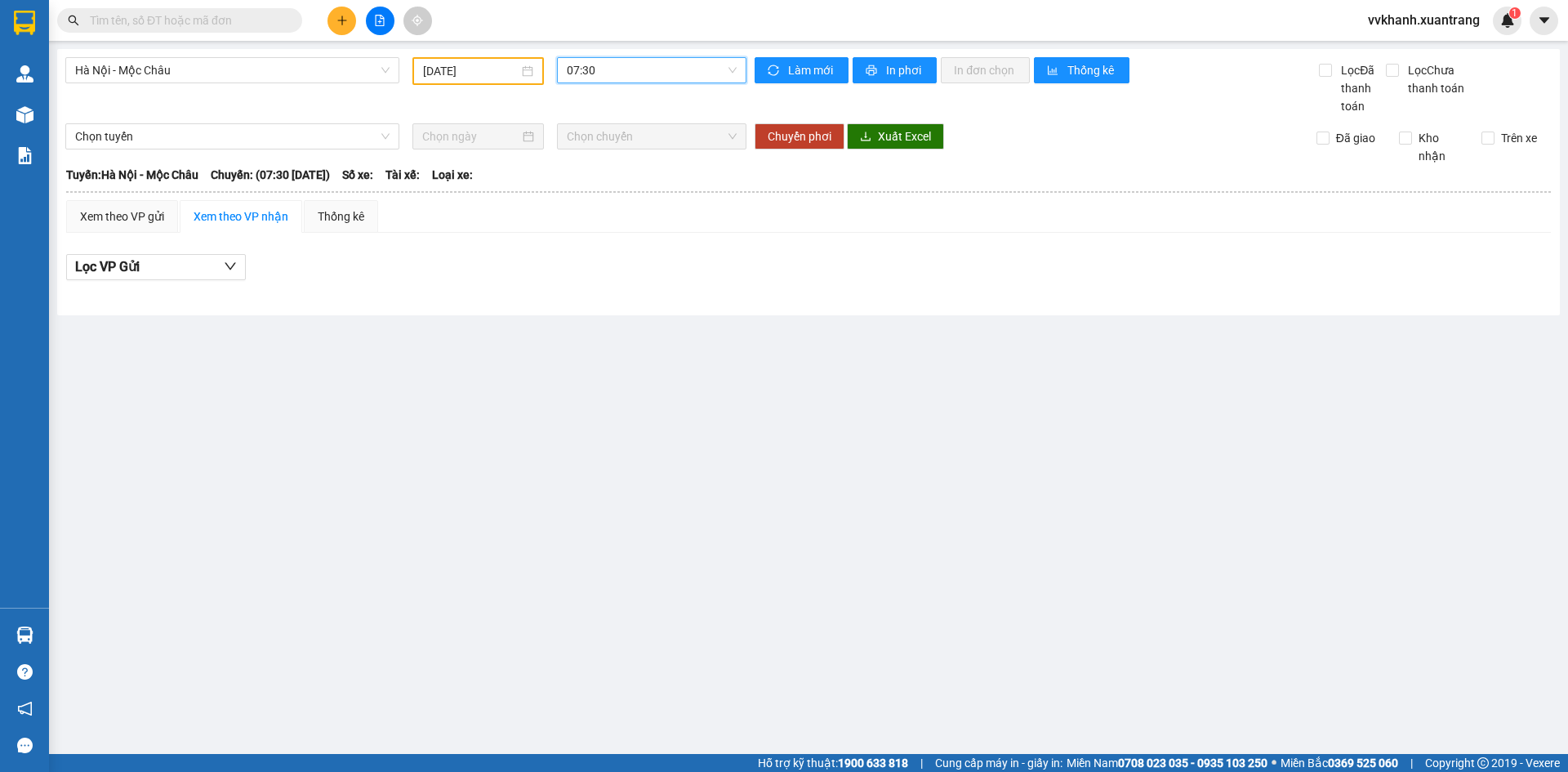
click at [613, 75] on span "07:30" at bounding box center [652, 70] width 170 height 25
click at [601, 236] on div "08:01" at bounding box center [630, 233] width 128 height 18
click at [614, 75] on span "08:01" at bounding box center [652, 70] width 170 height 25
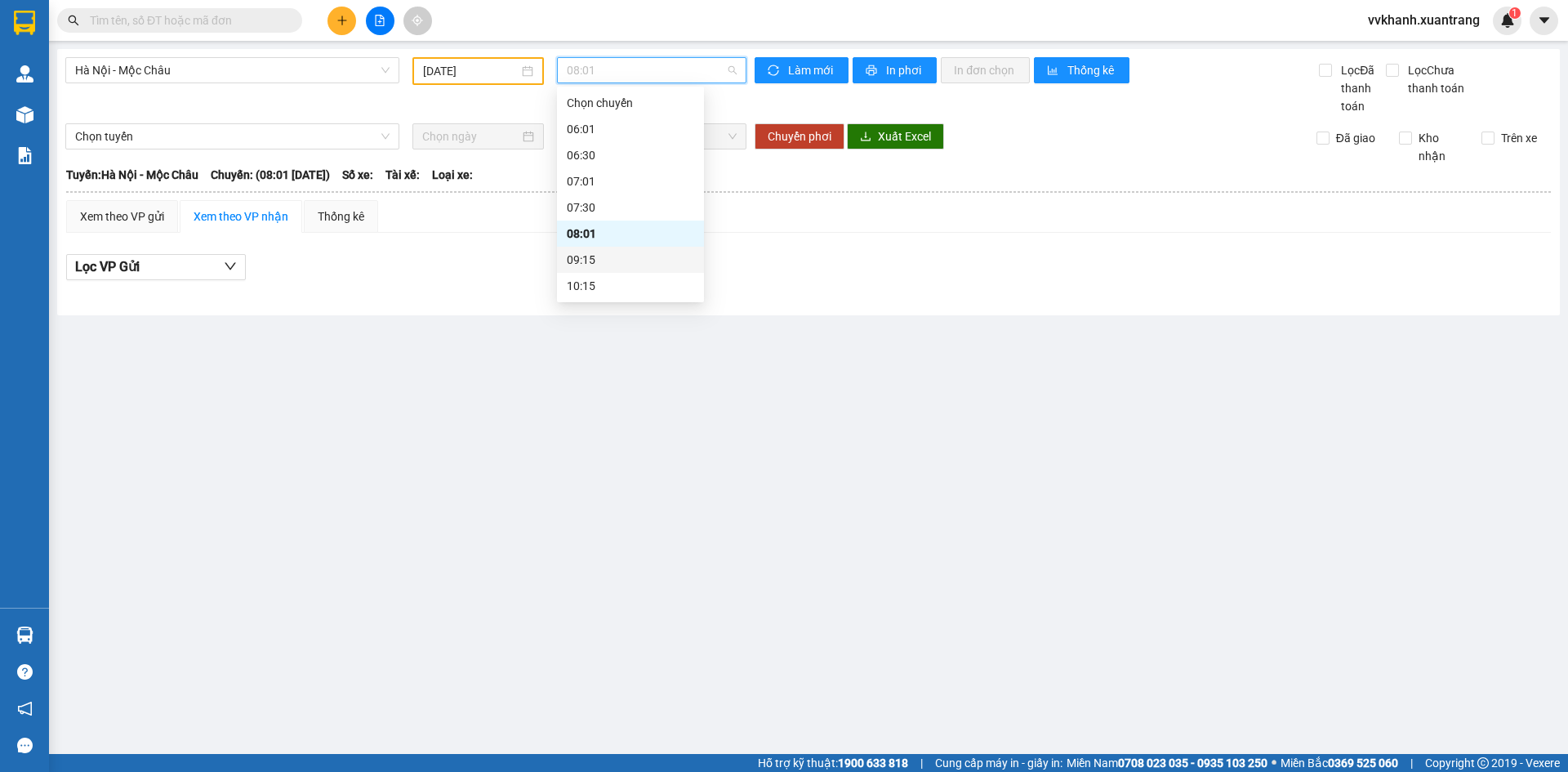
click at [591, 261] on div "09:15" at bounding box center [630, 259] width 128 height 18
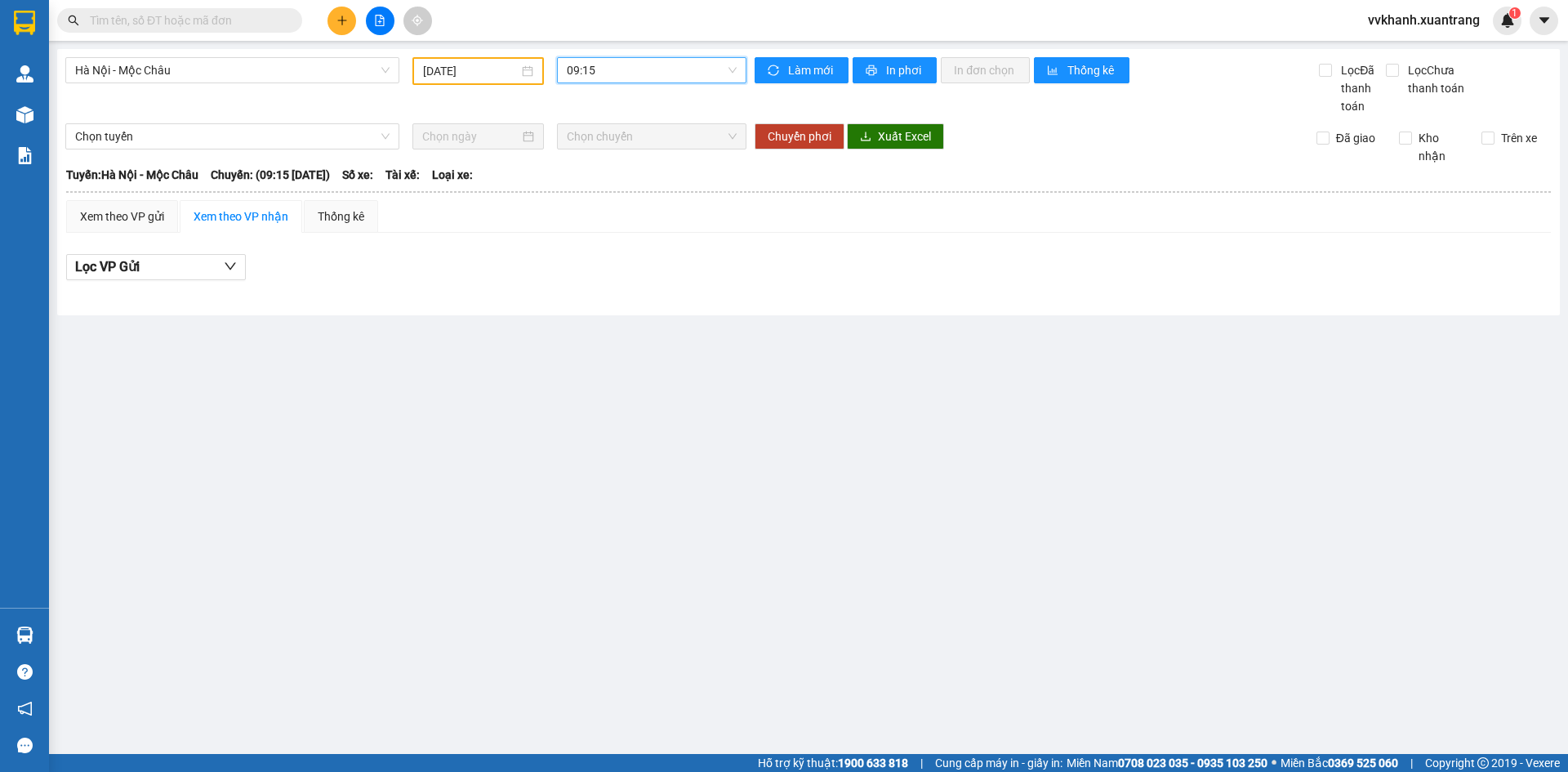
click at [618, 63] on span "09:15" at bounding box center [652, 70] width 170 height 25
click at [608, 203] on div "10:15" at bounding box center [630, 203] width 128 height 18
click at [608, 70] on span "10:15" at bounding box center [652, 70] width 170 height 25
click at [598, 227] on div "11:15" at bounding box center [630, 230] width 128 height 18
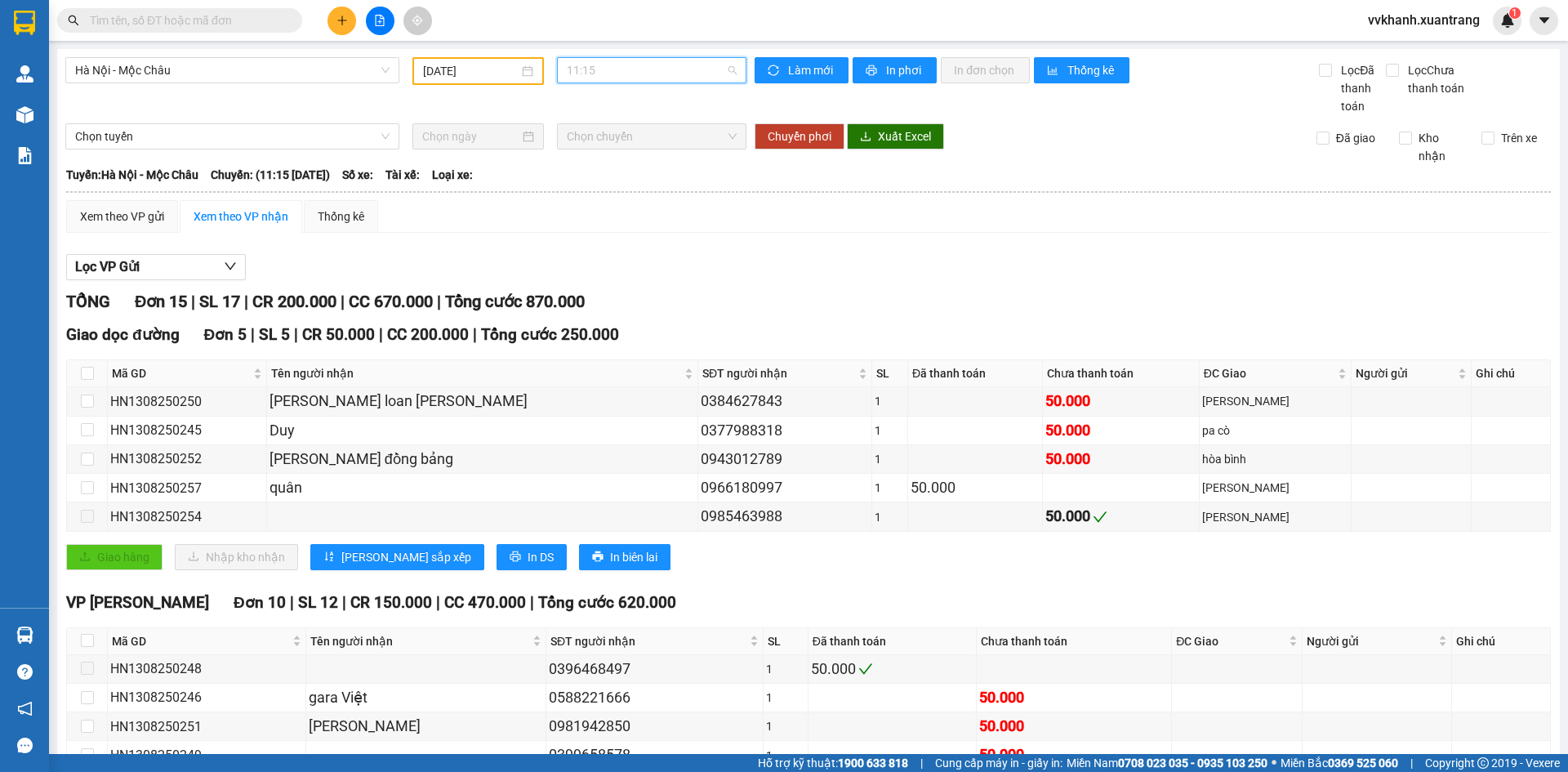
click at [641, 70] on span "11:15" at bounding box center [652, 70] width 170 height 25
click at [620, 176] on div "11:45" at bounding box center [626, 174] width 128 height 18
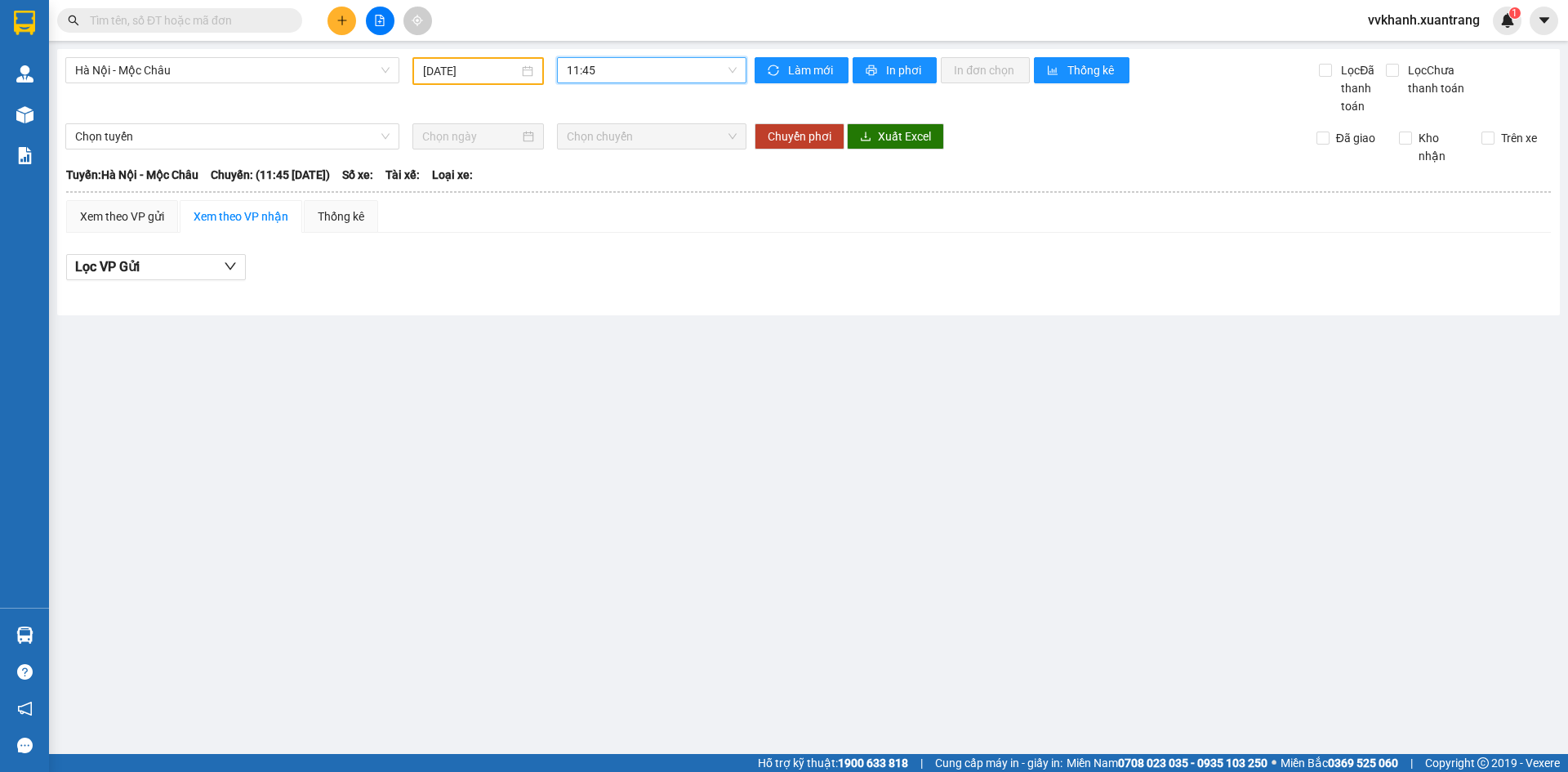
click at [611, 66] on span "11:45" at bounding box center [652, 70] width 170 height 25
click at [612, 198] on div "13:01" at bounding box center [630, 201] width 128 height 18
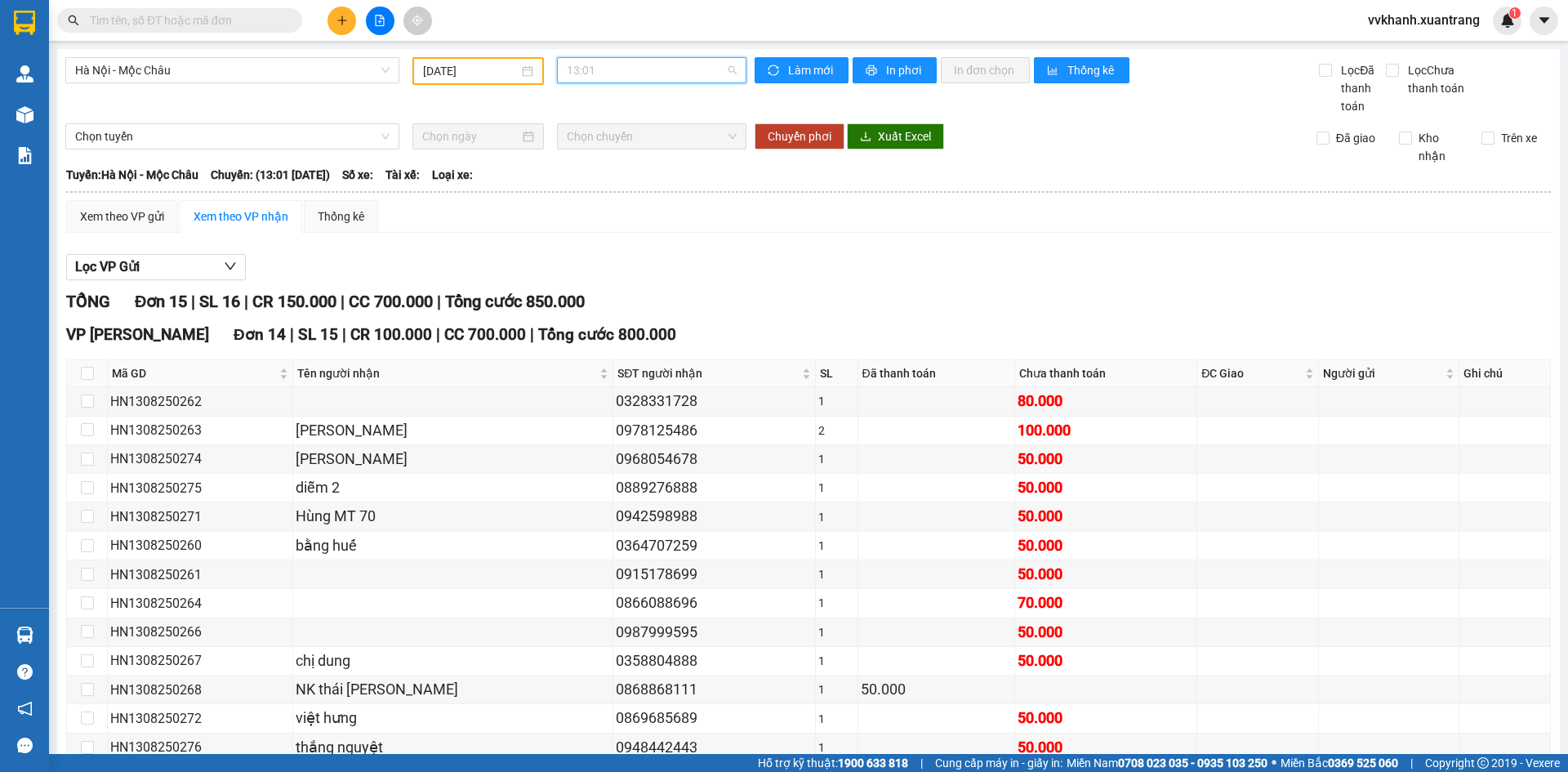
click at [619, 76] on span "13:01" at bounding box center [652, 70] width 170 height 25
click at [639, 226] on div "14:15" at bounding box center [626, 227] width 128 height 18
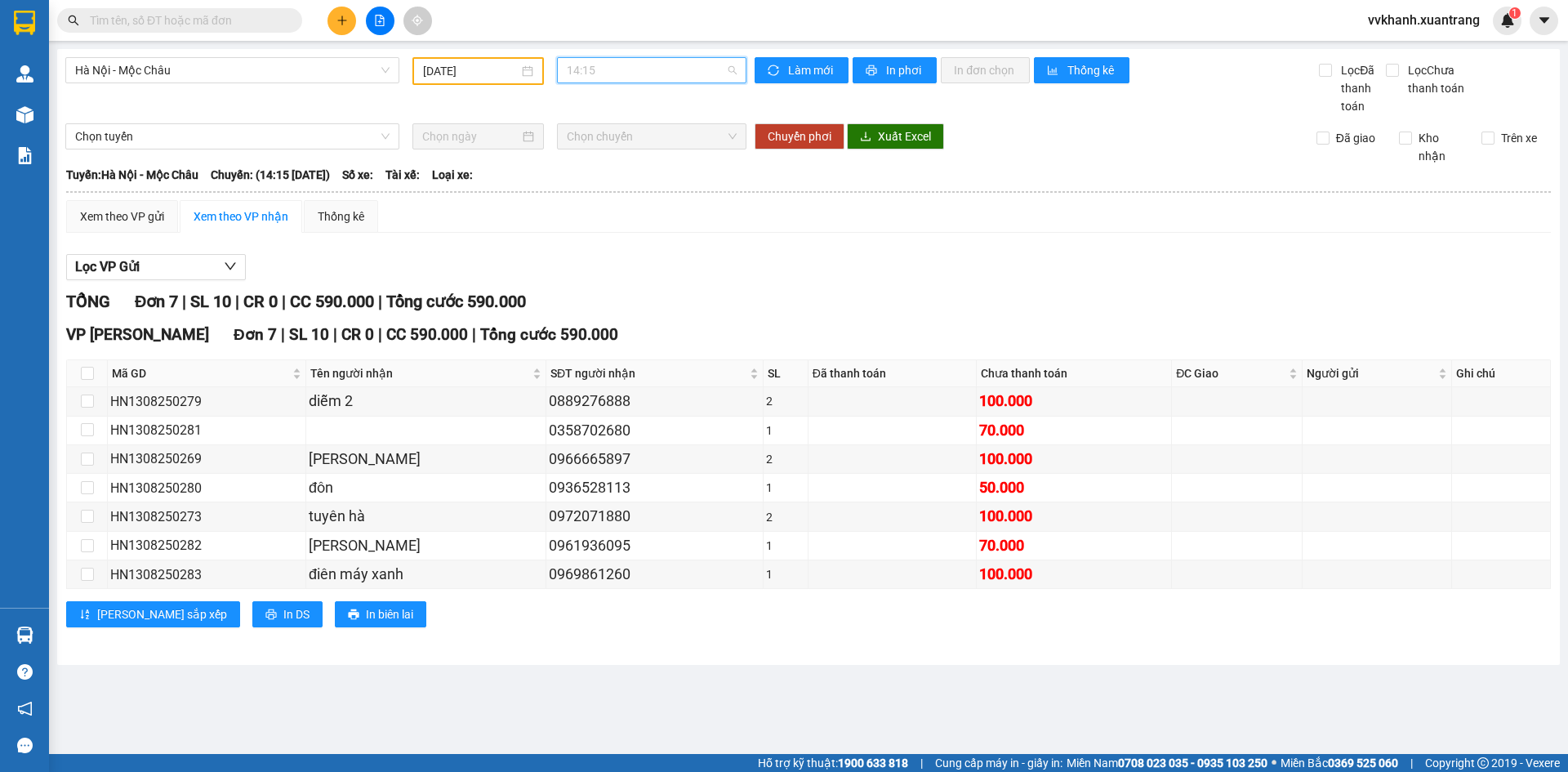
click at [604, 68] on span "14:15" at bounding box center [652, 70] width 170 height 25
click at [606, 176] on div "15:15" at bounding box center [630, 181] width 128 height 18
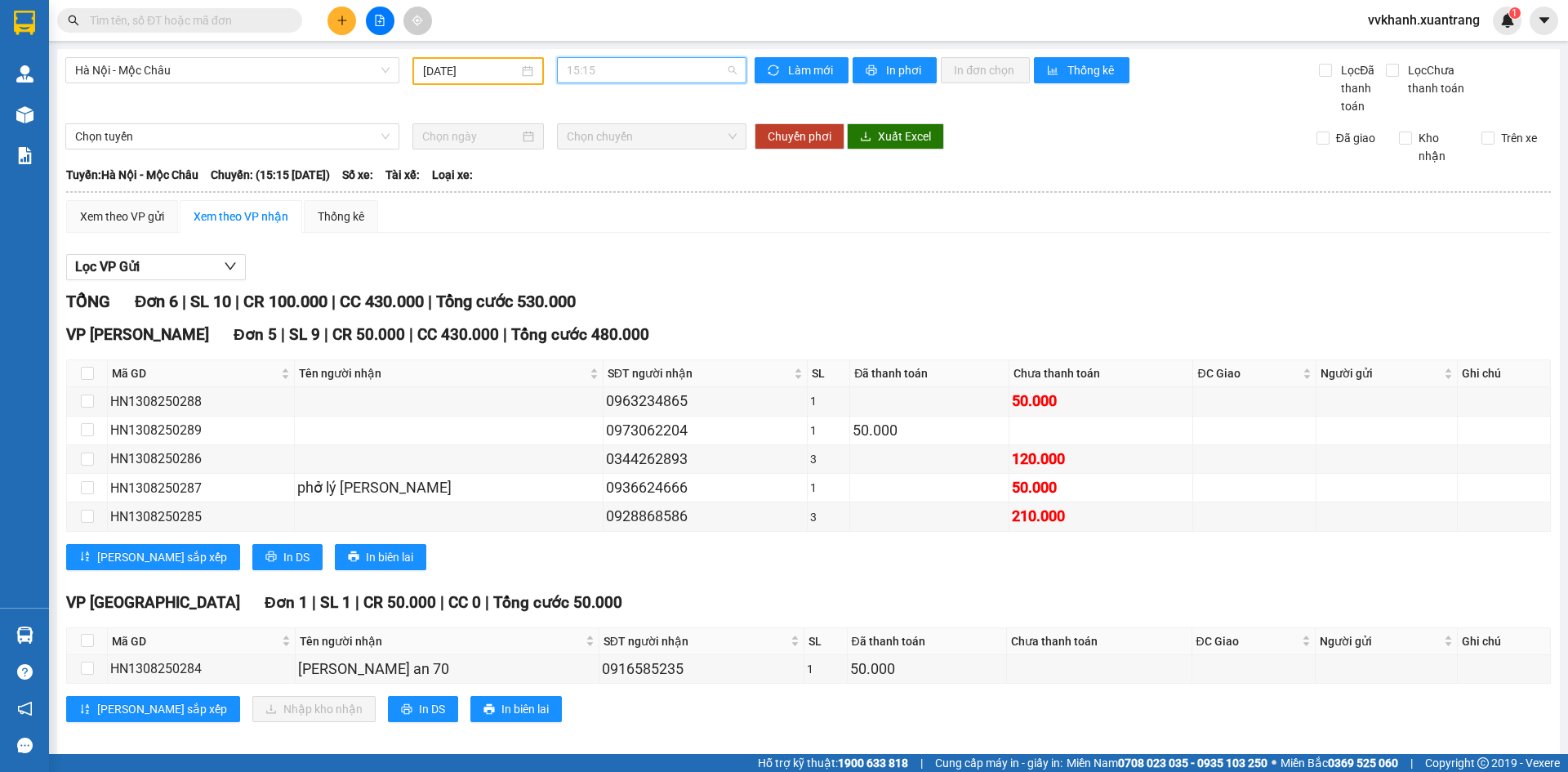
click at [609, 75] on span "15:15" at bounding box center [652, 70] width 170 height 25
click at [610, 183] on div "15:15" at bounding box center [626, 181] width 128 height 18
click at [623, 72] on span "15:15" at bounding box center [652, 70] width 170 height 25
click at [622, 205] on div "16:15" at bounding box center [626, 207] width 128 height 18
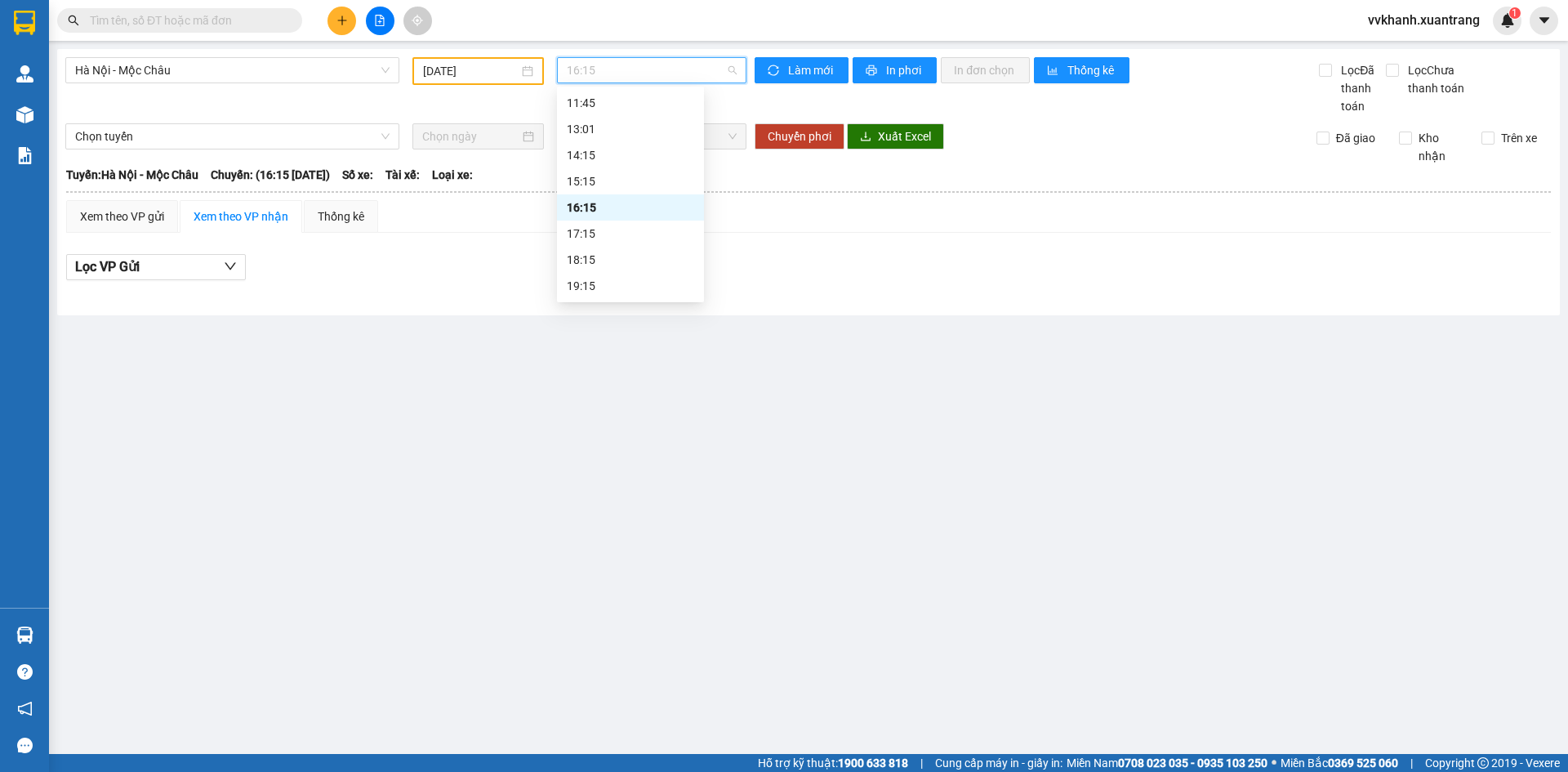
click at [589, 68] on span "16:15" at bounding box center [652, 70] width 170 height 25
click at [592, 233] on div "17:15" at bounding box center [630, 233] width 128 height 18
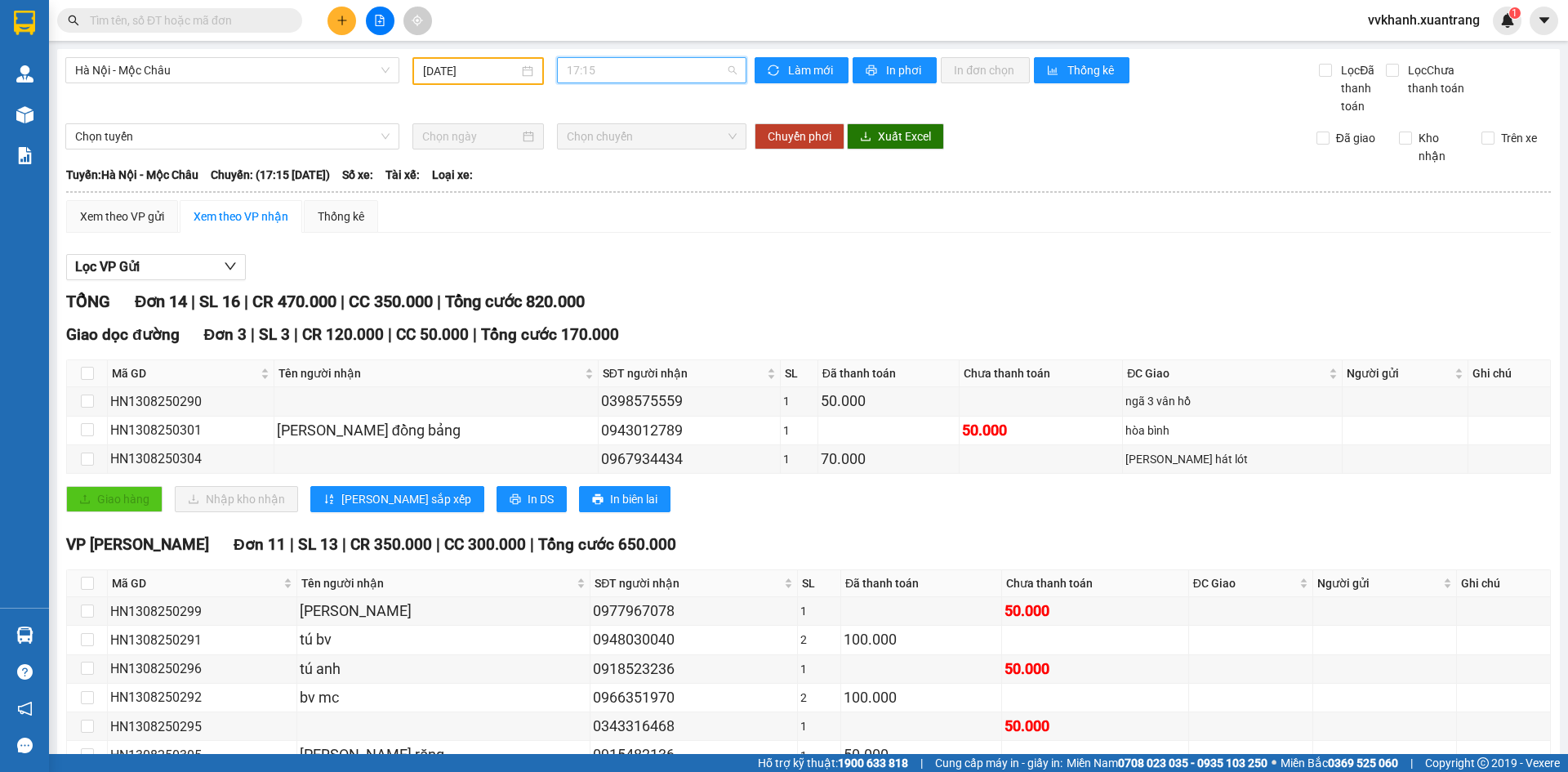
click at [617, 71] on span "17:15" at bounding box center [652, 70] width 170 height 25
click at [605, 261] on div "18:15" at bounding box center [626, 259] width 128 height 18
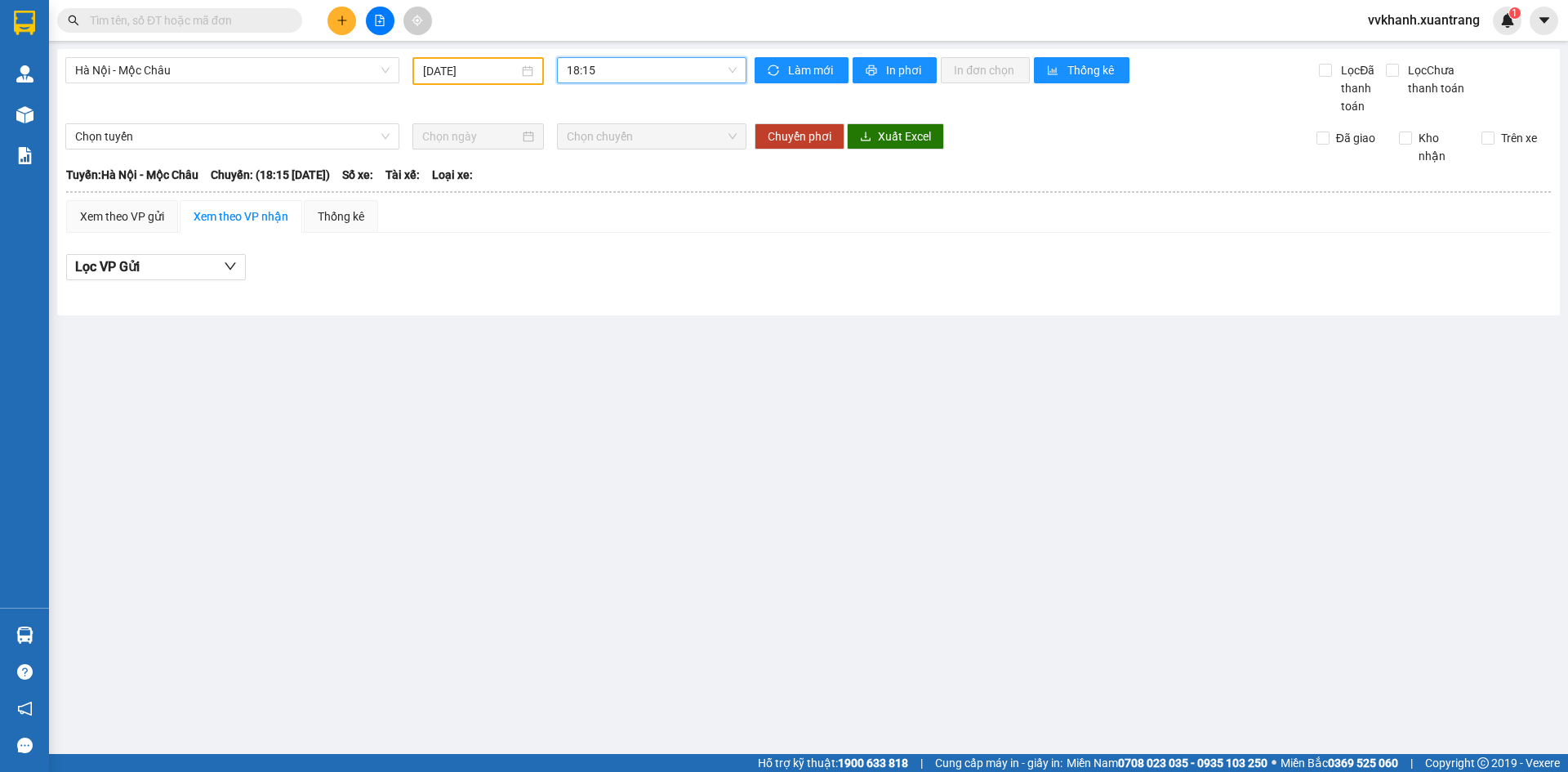
click at [637, 79] on span "18:15" at bounding box center [652, 70] width 170 height 25
click at [603, 281] on div "19:15" at bounding box center [630, 286] width 128 height 18
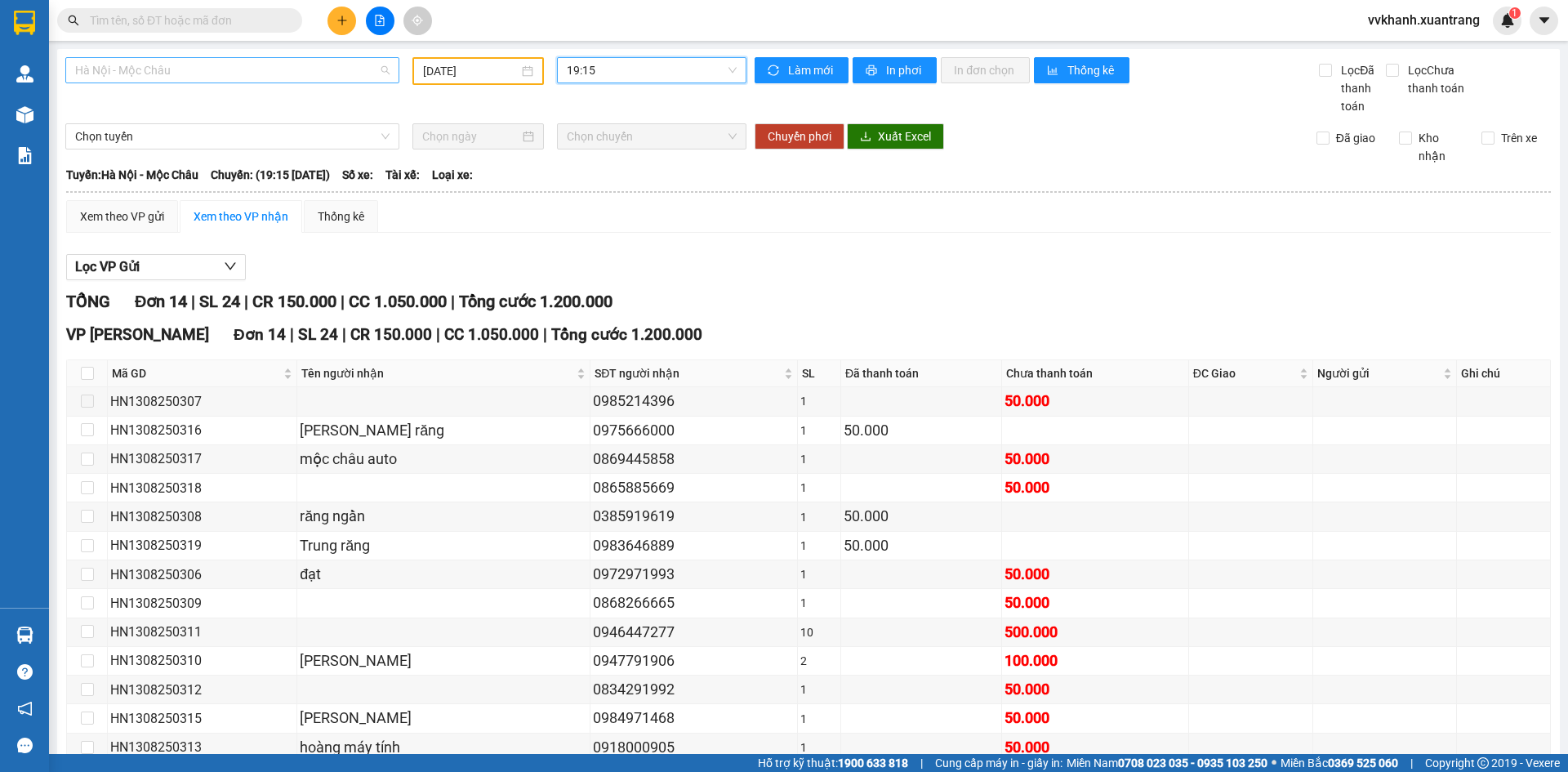
click at [274, 71] on span "Hà Nội - Mộc Châu" at bounding box center [232, 70] width 314 height 25
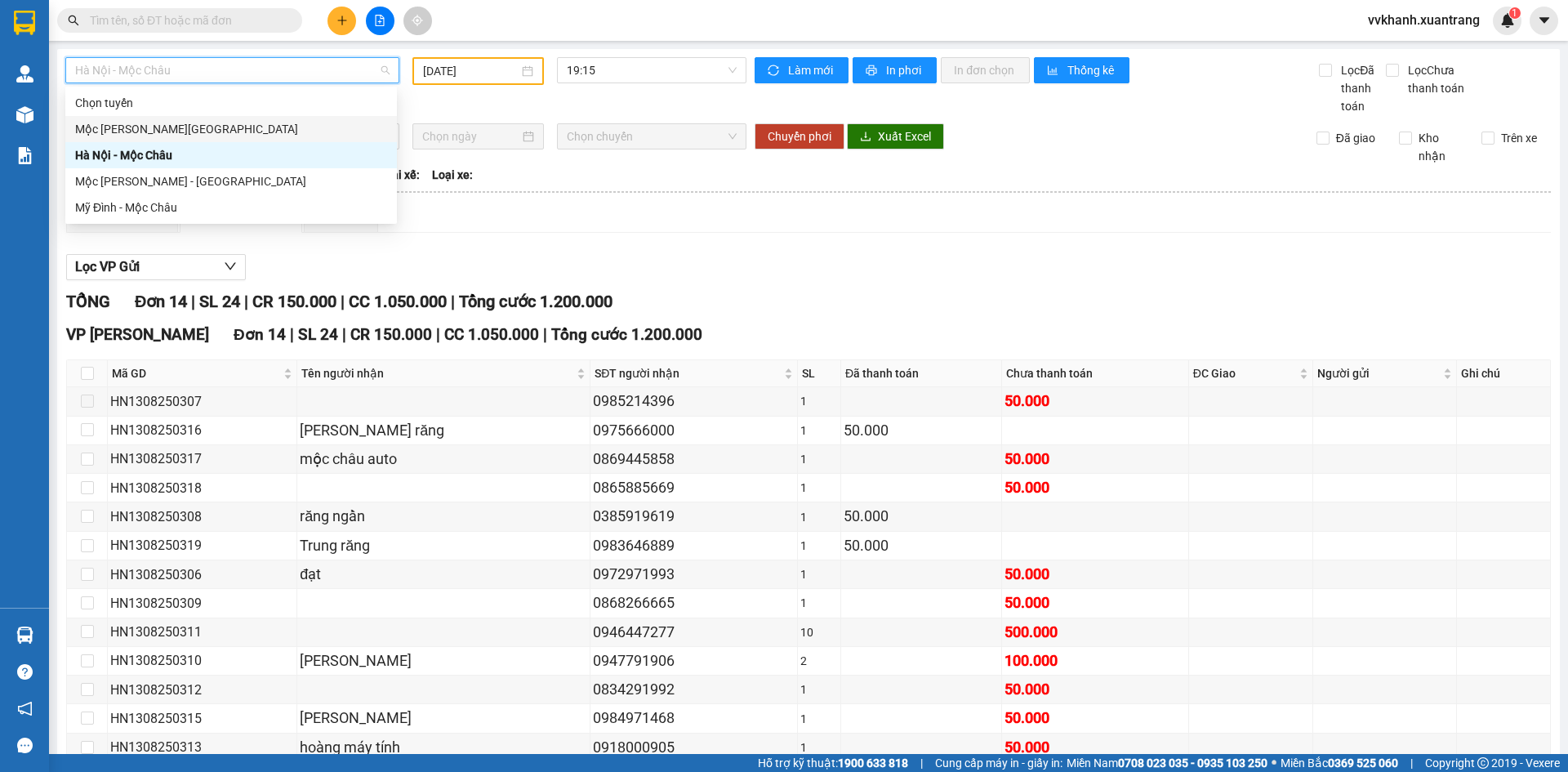
click at [186, 129] on div "Mộc Châu - [GEOGRAPHIC_DATA]" at bounding box center [231, 129] width 312 height 18
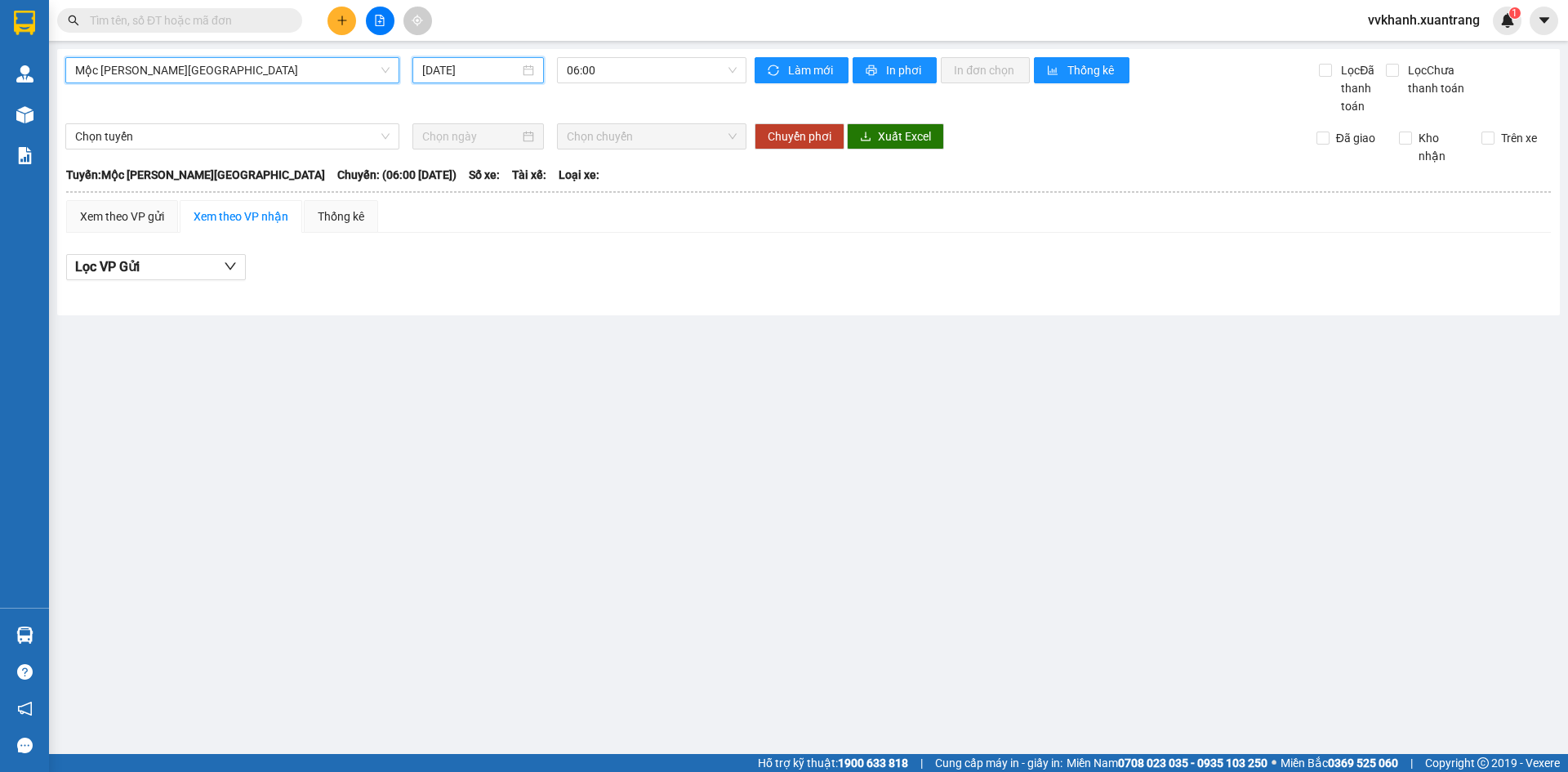
click at [443, 71] on input "[DATE]" at bounding box center [470, 70] width 97 height 18
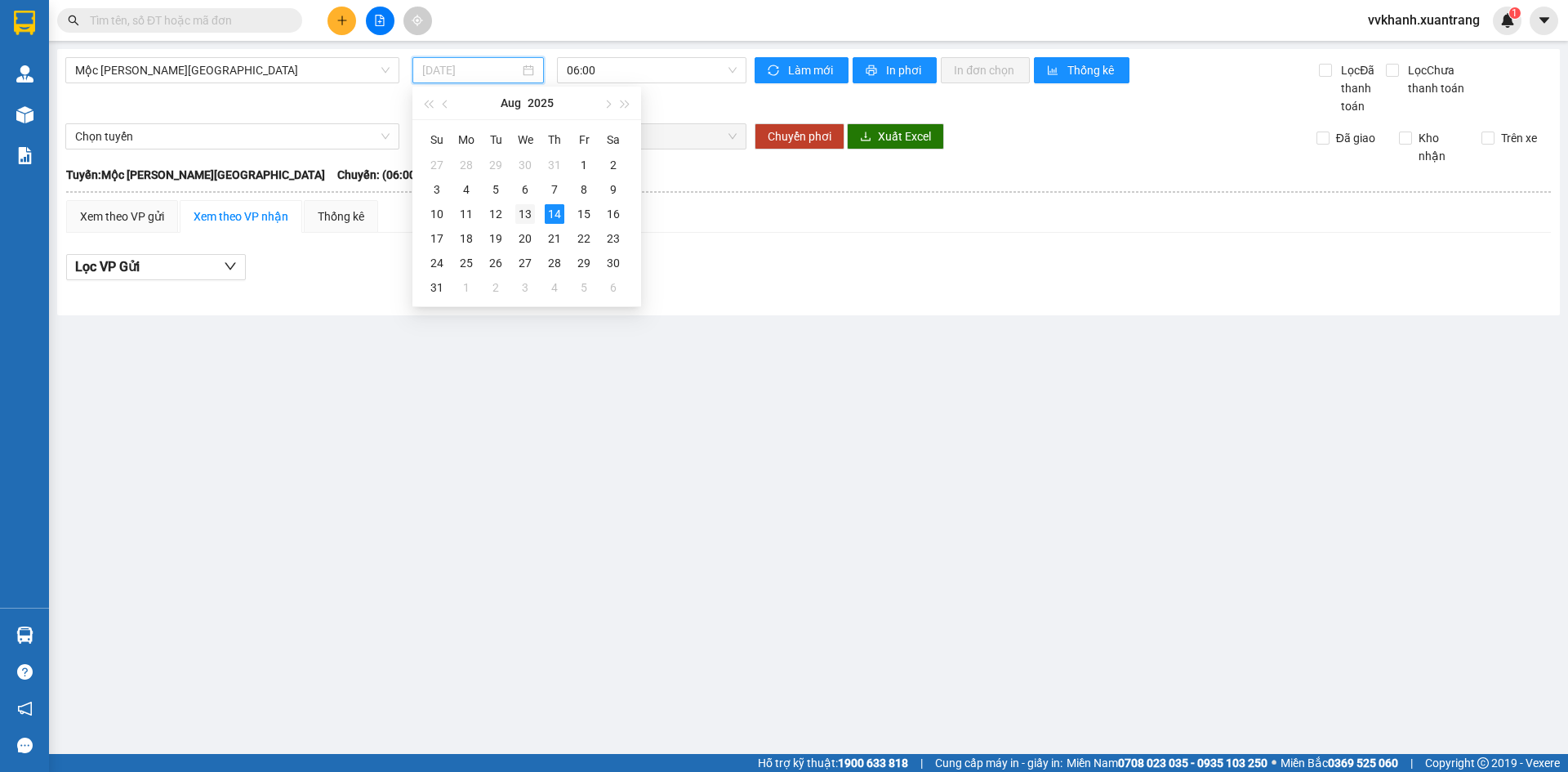
click at [532, 216] on div "13" at bounding box center [525, 214] width 20 height 20
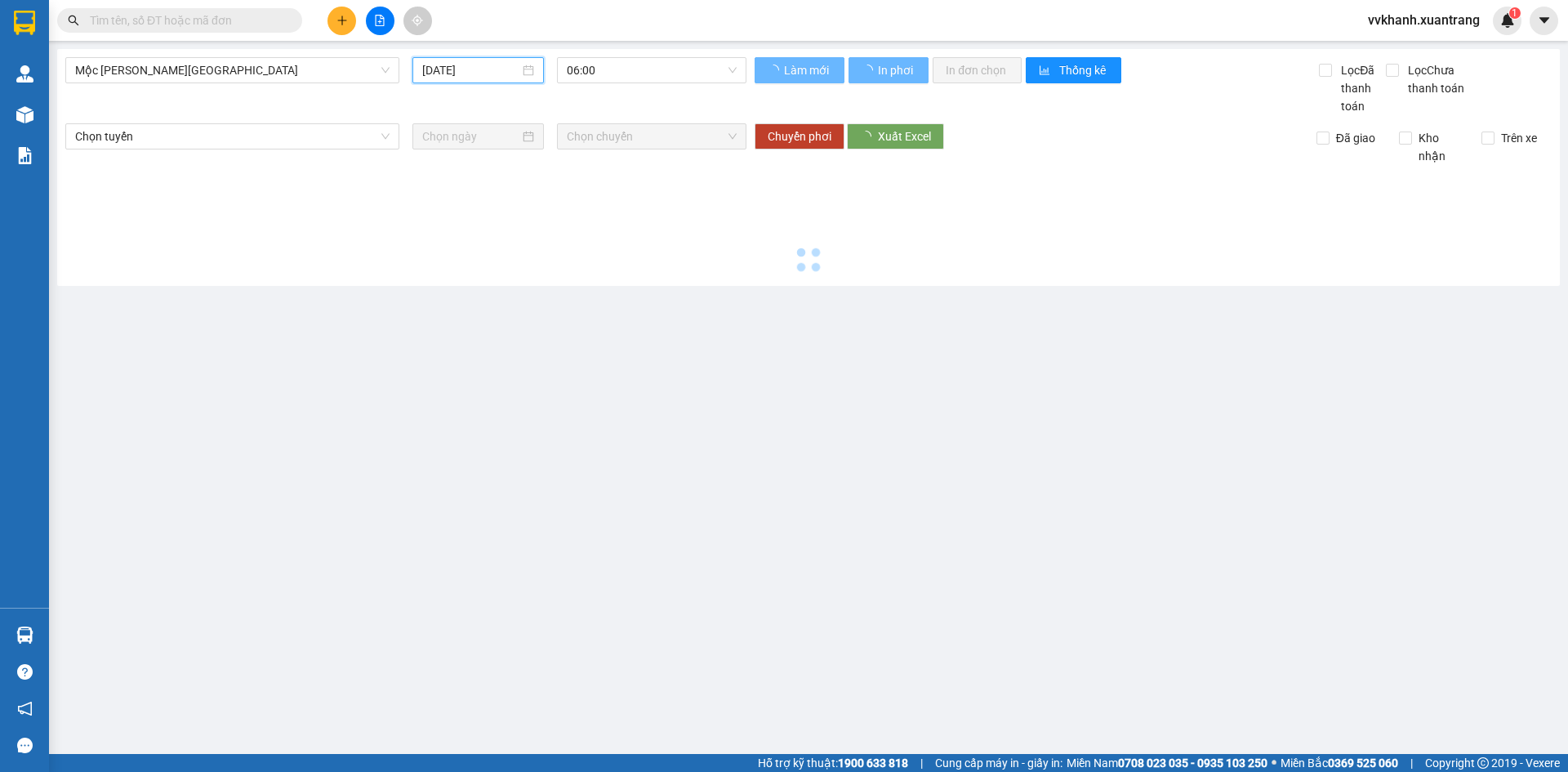
type input "13/08/2025"
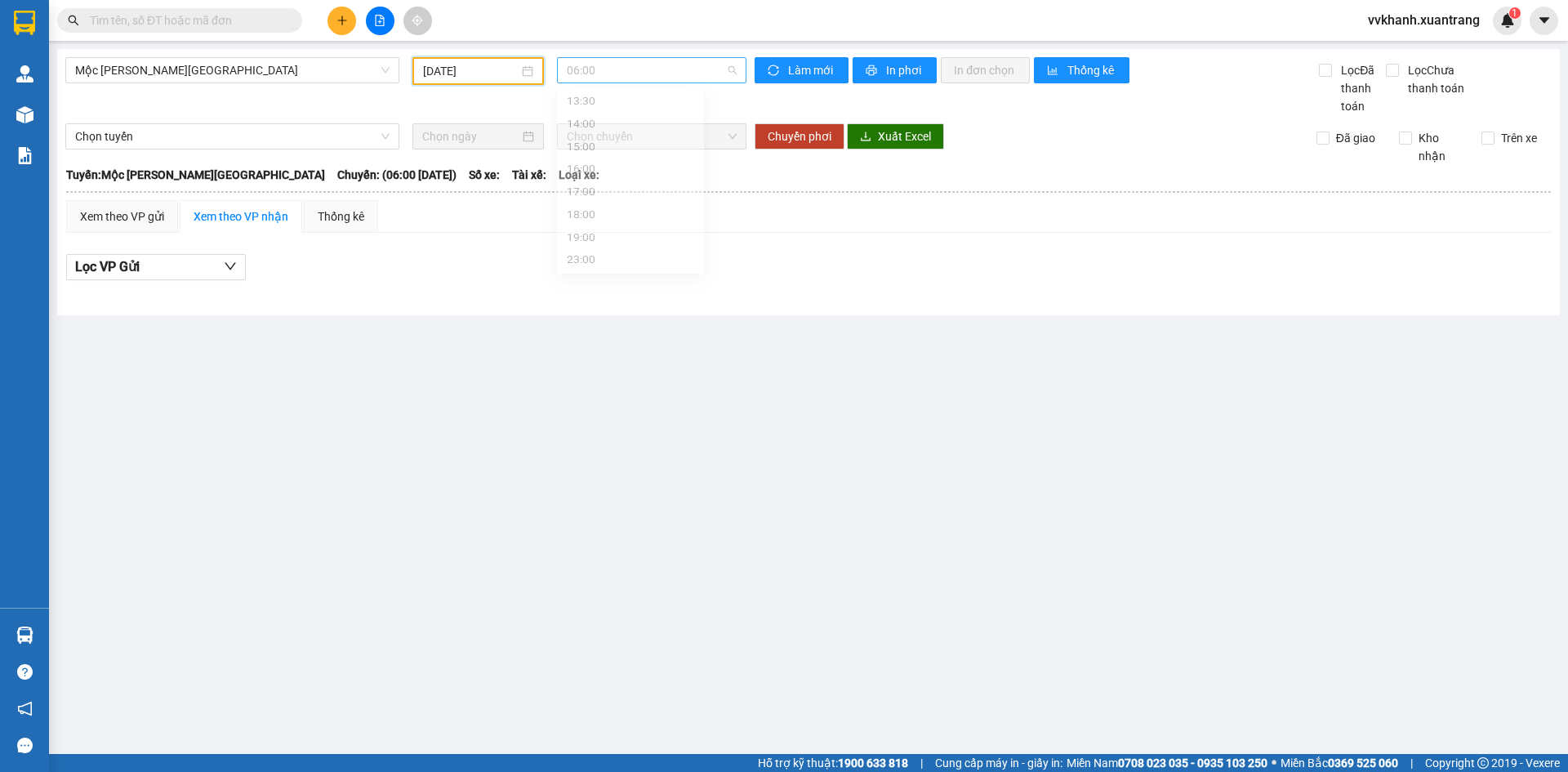
click at [624, 76] on span "06:00" at bounding box center [652, 70] width 170 height 25
click at [606, 132] on div "07:00" at bounding box center [630, 129] width 128 height 18
click at [619, 75] on span "07:00" at bounding box center [652, 70] width 170 height 25
click at [622, 161] on div "08:00" at bounding box center [630, 155] width 128 height 18
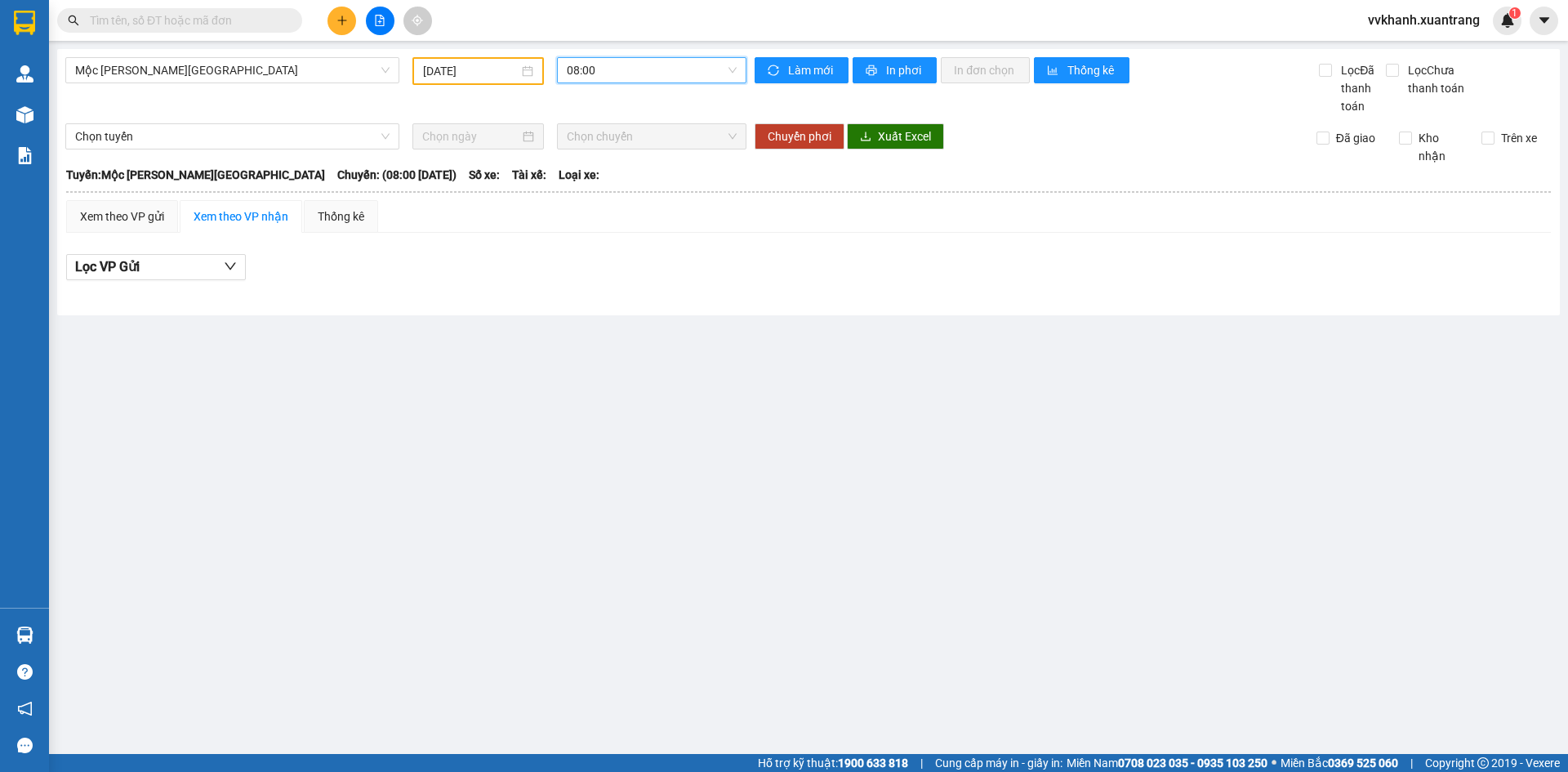
click at [618, 75] on span "08:00" at bounding box center [652, 70] width 170 height 25
click at [612, 184] on div "09:00" at bounding box center [630, 181] width 128 height 18
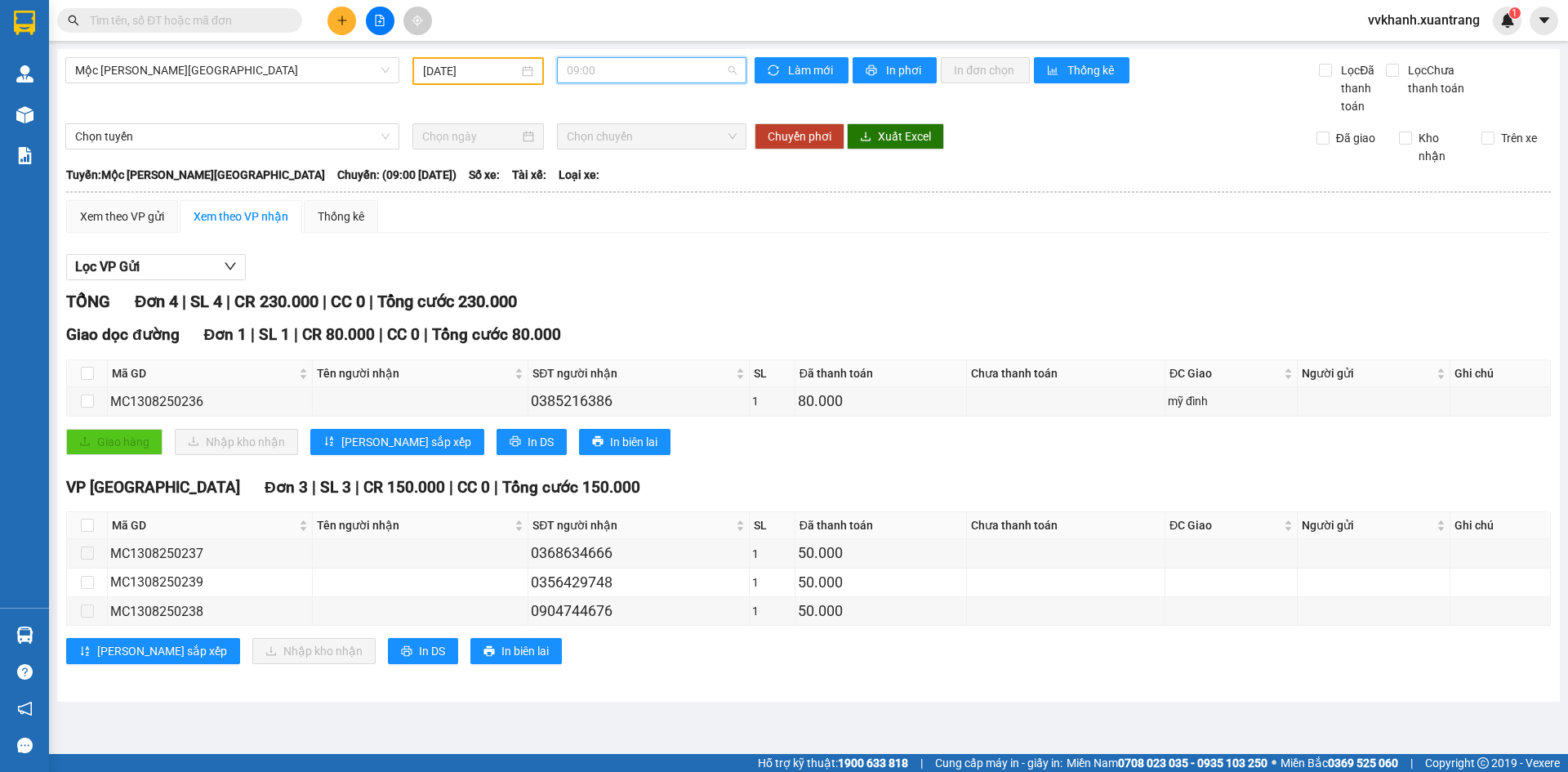
click at [616, 72] on span "09:00" at bounding box center [652, 70] width 170 height 25
click at [612, 202] on div "10:00" at bounding box center [630, 207] width 128 height 18
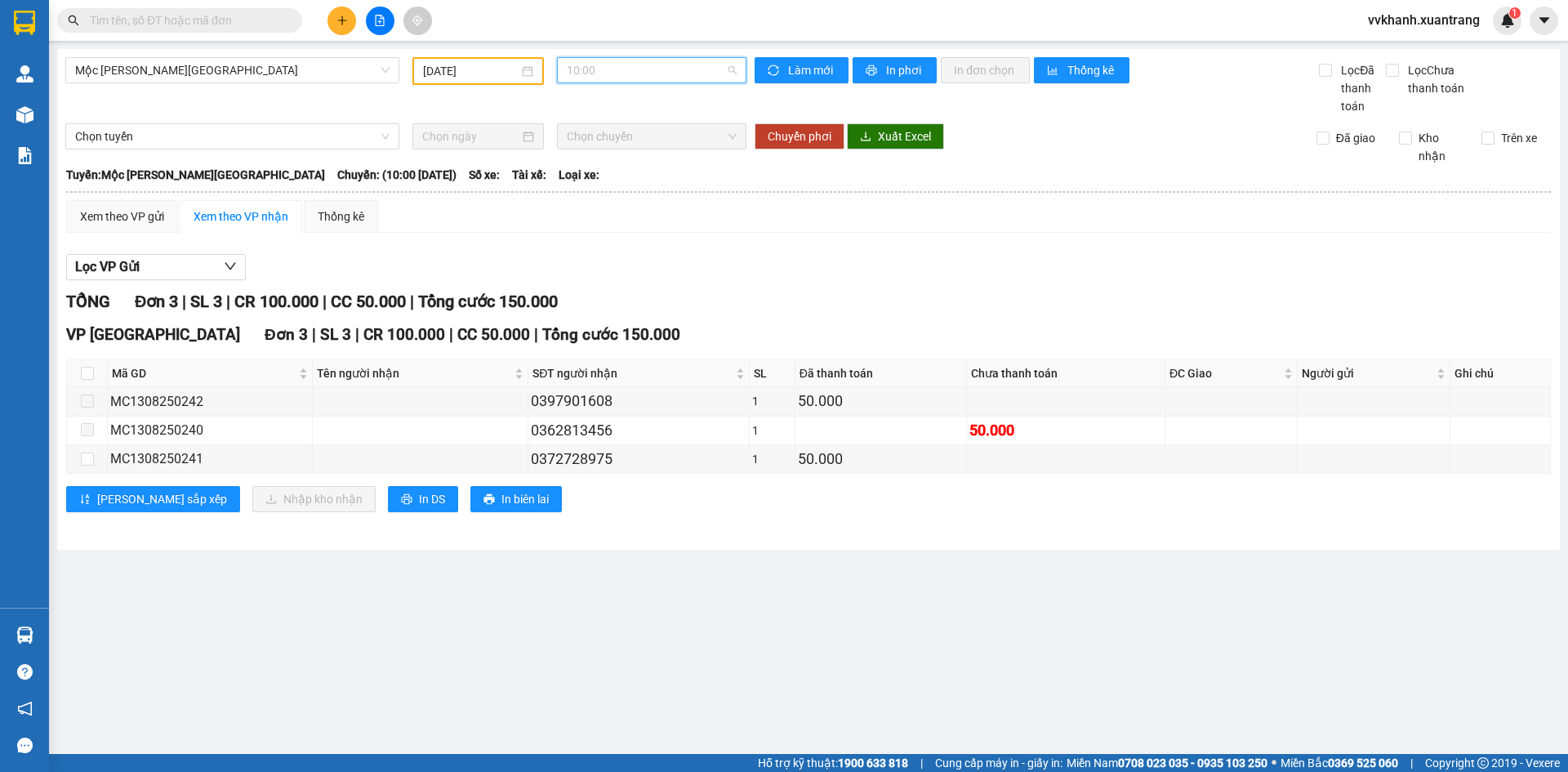
click at [617, 75] on span "10:00" at bounding box center [652, 70] width 170 height 25
click at [608, 236] on div "11:00" at bounding box center [630, 233] width 128 height 18
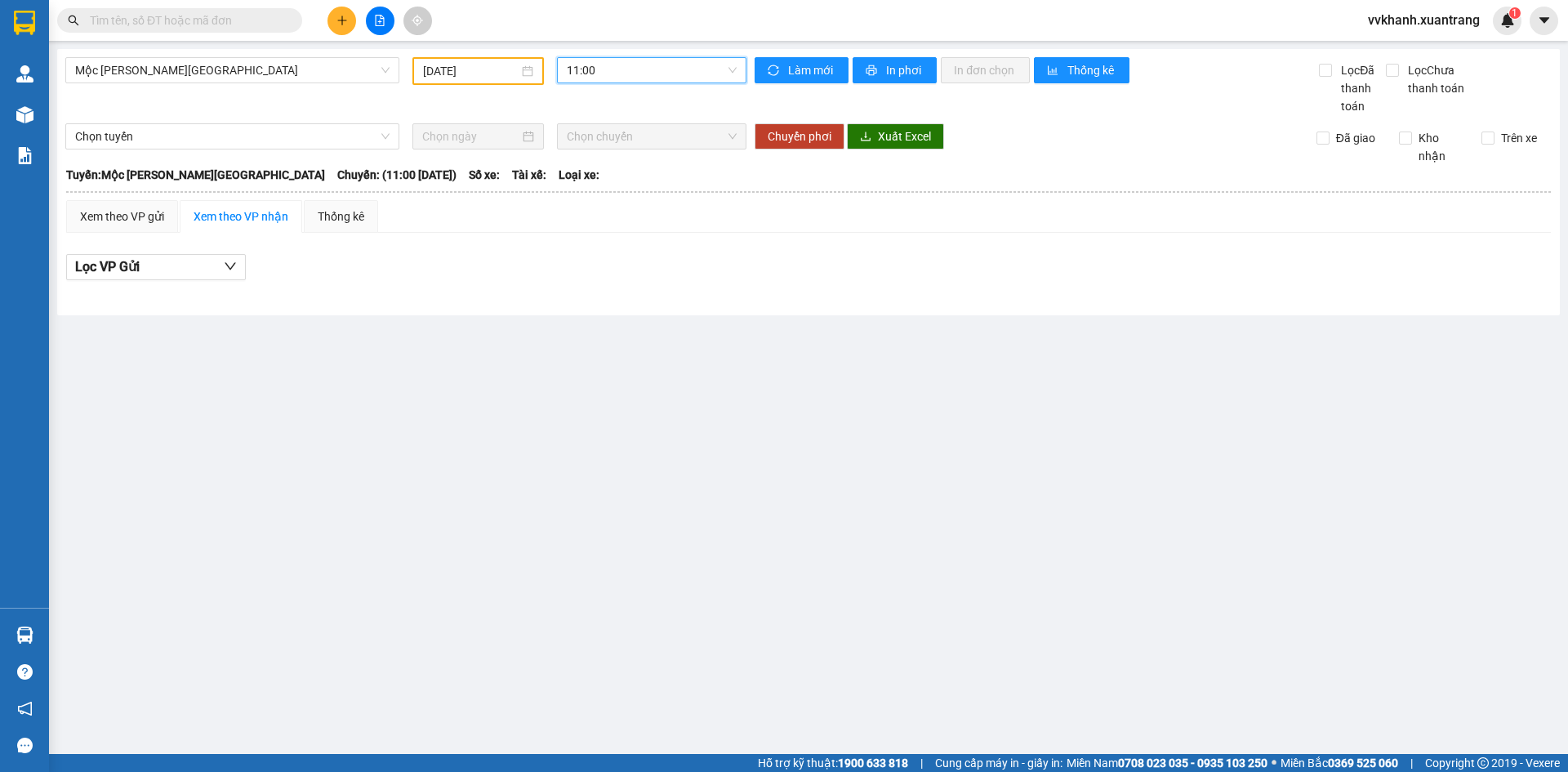
click at [628, 76] on span "11:00" at bounding box center [652, 70] width 170 height 25
click at [610, 254] on div "12:00" at bounding box center [630, 259] width 128 height 18
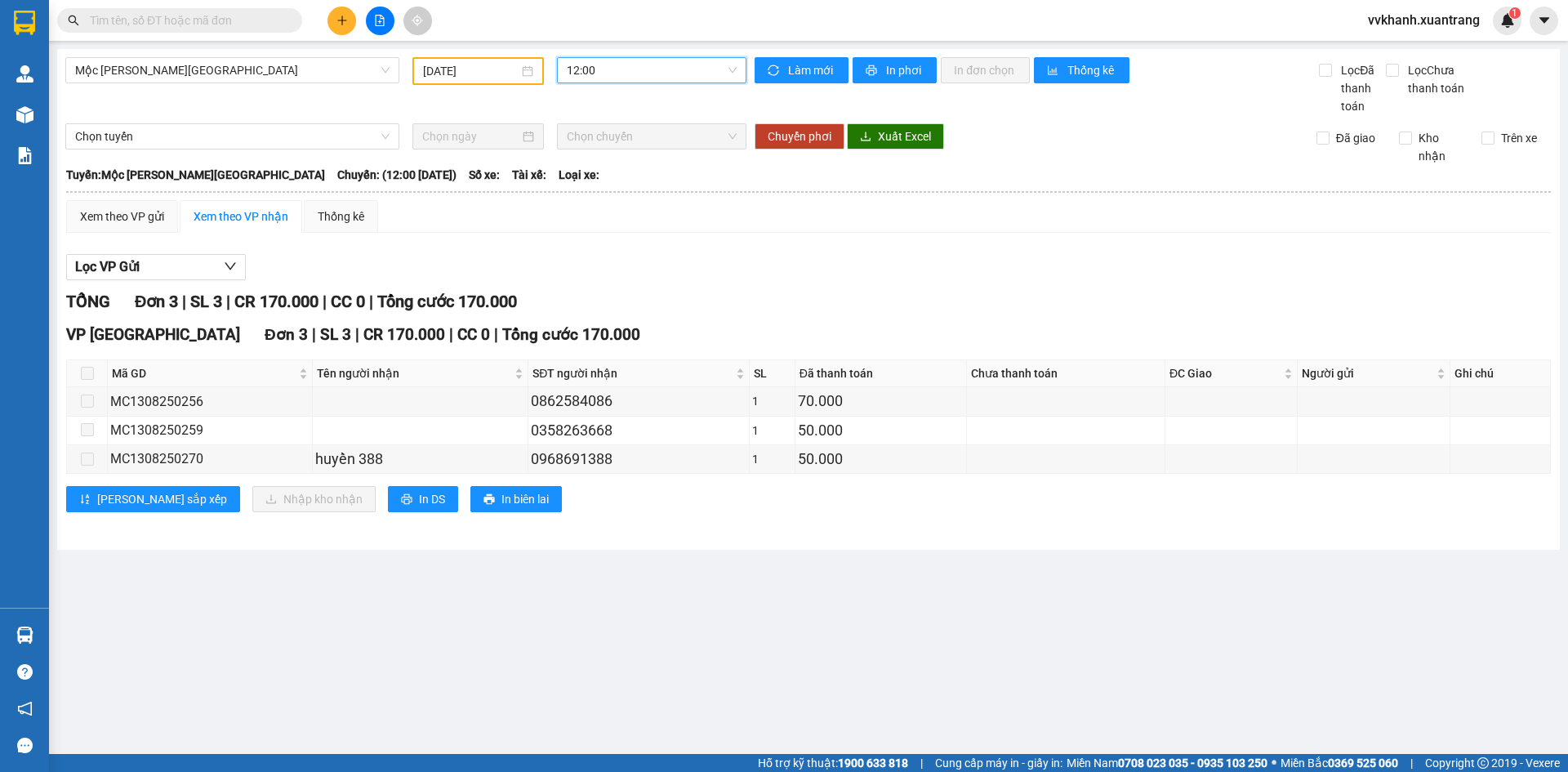
click at [624, 79] on span "12:00" at bounding box center [652, 70] width 170 height 25
click at [613, 191] on div "13:00" at bounding box center [630, 204] width 147 height 26
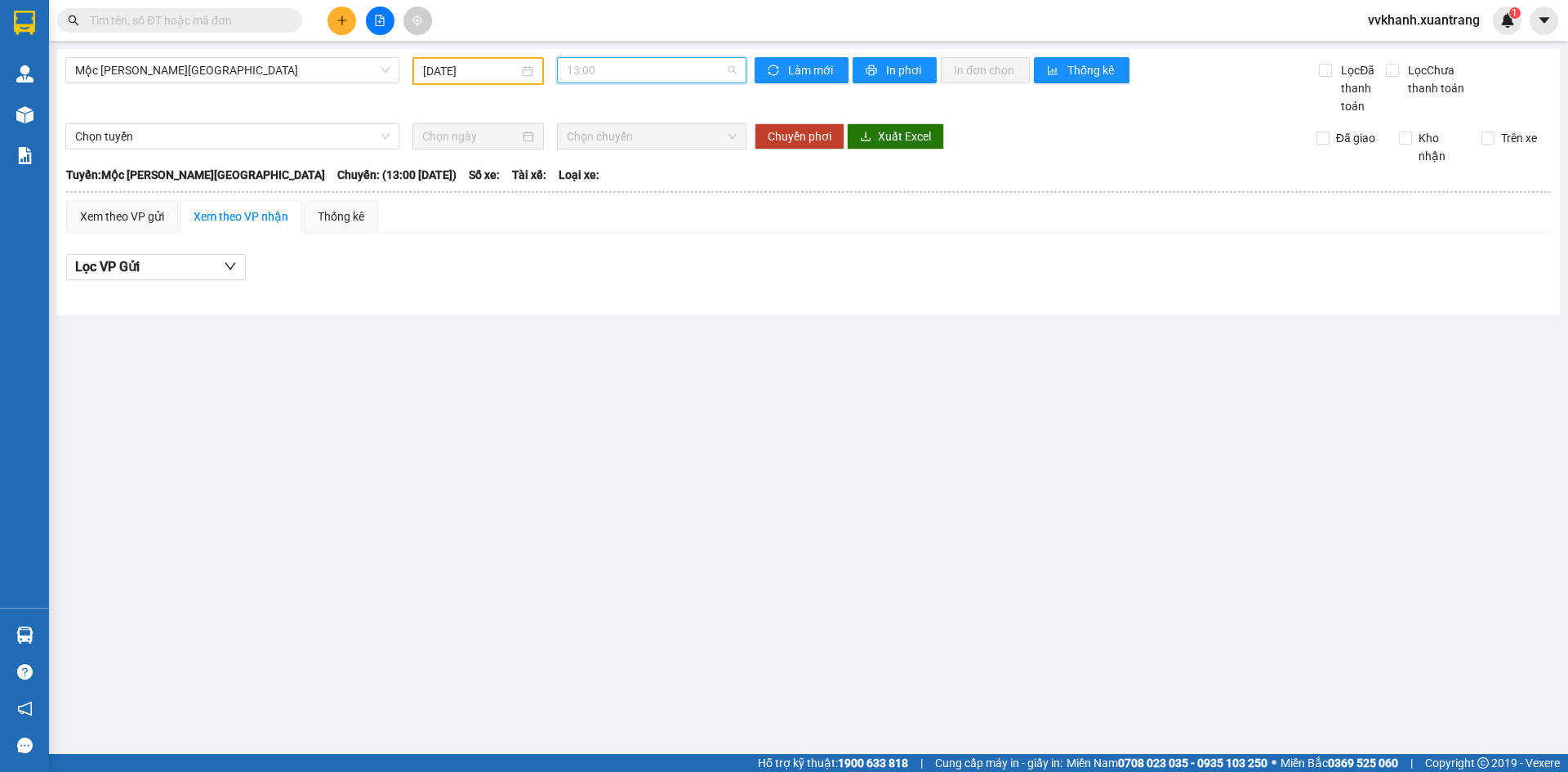
click at [619, 75] on span "13:00" at bounding box center [652, 70] width 170 height 25
click at [616, 226] on div "13:30" at bounding box center [630, 230] width 128 height 18
click at [626, 80] on span "13:30" at bounding box center [652, 70] width 170 height 25
click at [628, 183] on div "14:00" at bounding box center [630, 174] width 128 height 18
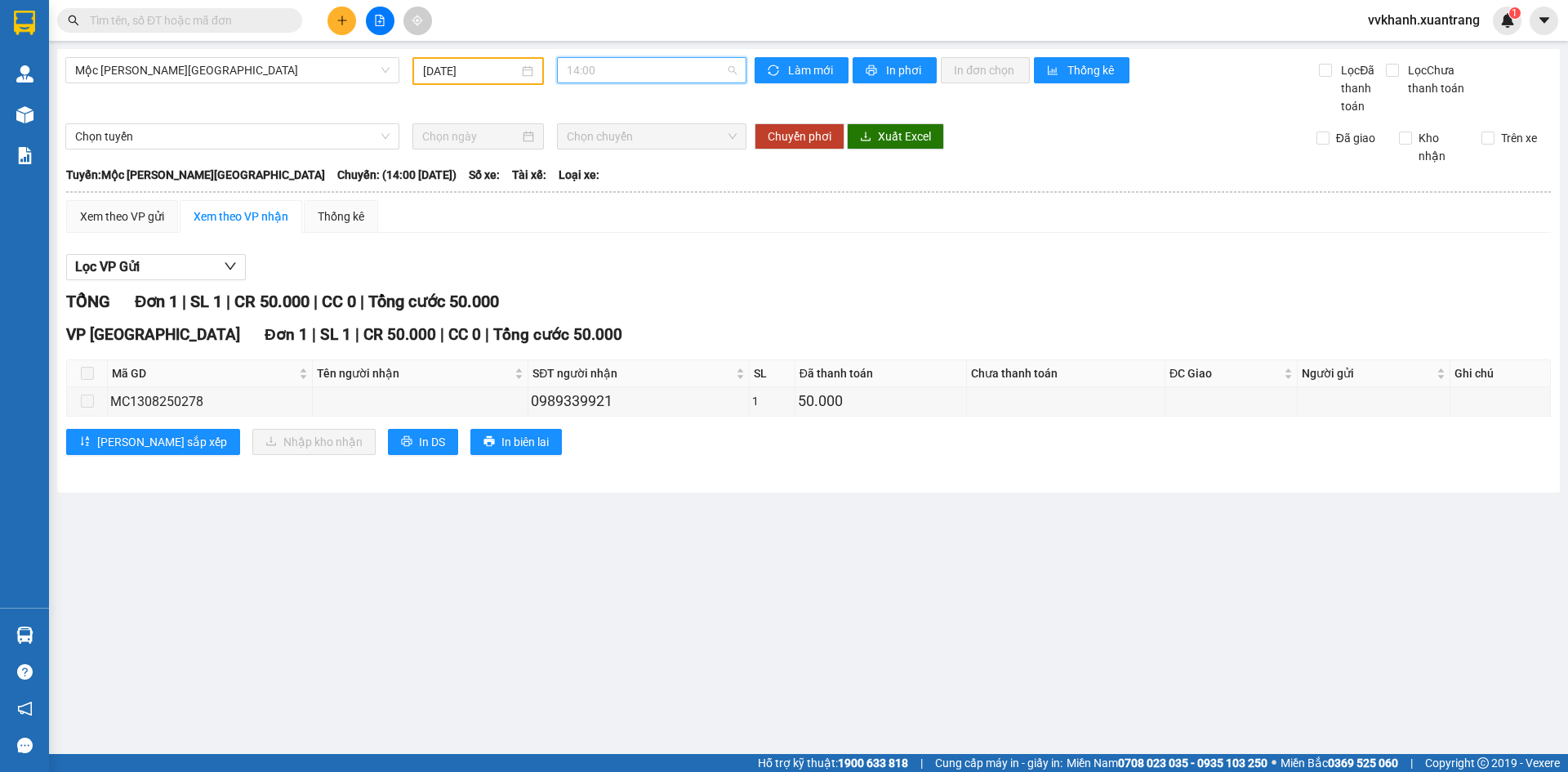
click at [636, 73] on span "14:00" at bounding box center [652, 70] width 170 height 25
click at [612, 209] on div "15:00" at bounding box center [630, 201] width 128 height 18
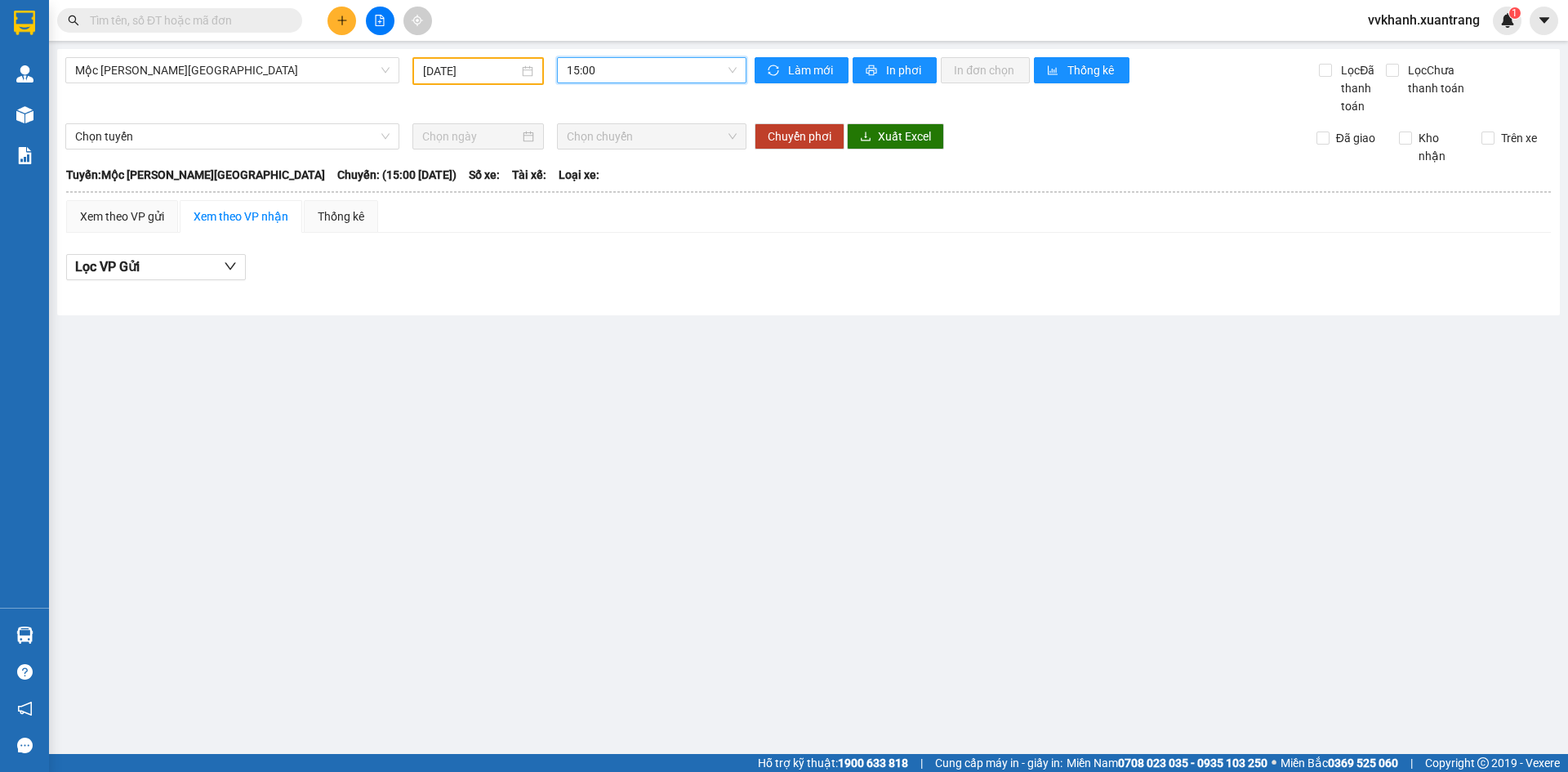
click at [624, 80] on span "15:00" at bounding box center [652, 70] width 170 height 25
click at [601, 228] on div "16:00" at bounding box center [630, 227] width 128 height 18
click at [611, 78] on span "16:00" at bounding box center [652, 70] width 170 height 25
click at [594, 249] on div "17:00" at bounding box center [630, 253] width 128 height 18
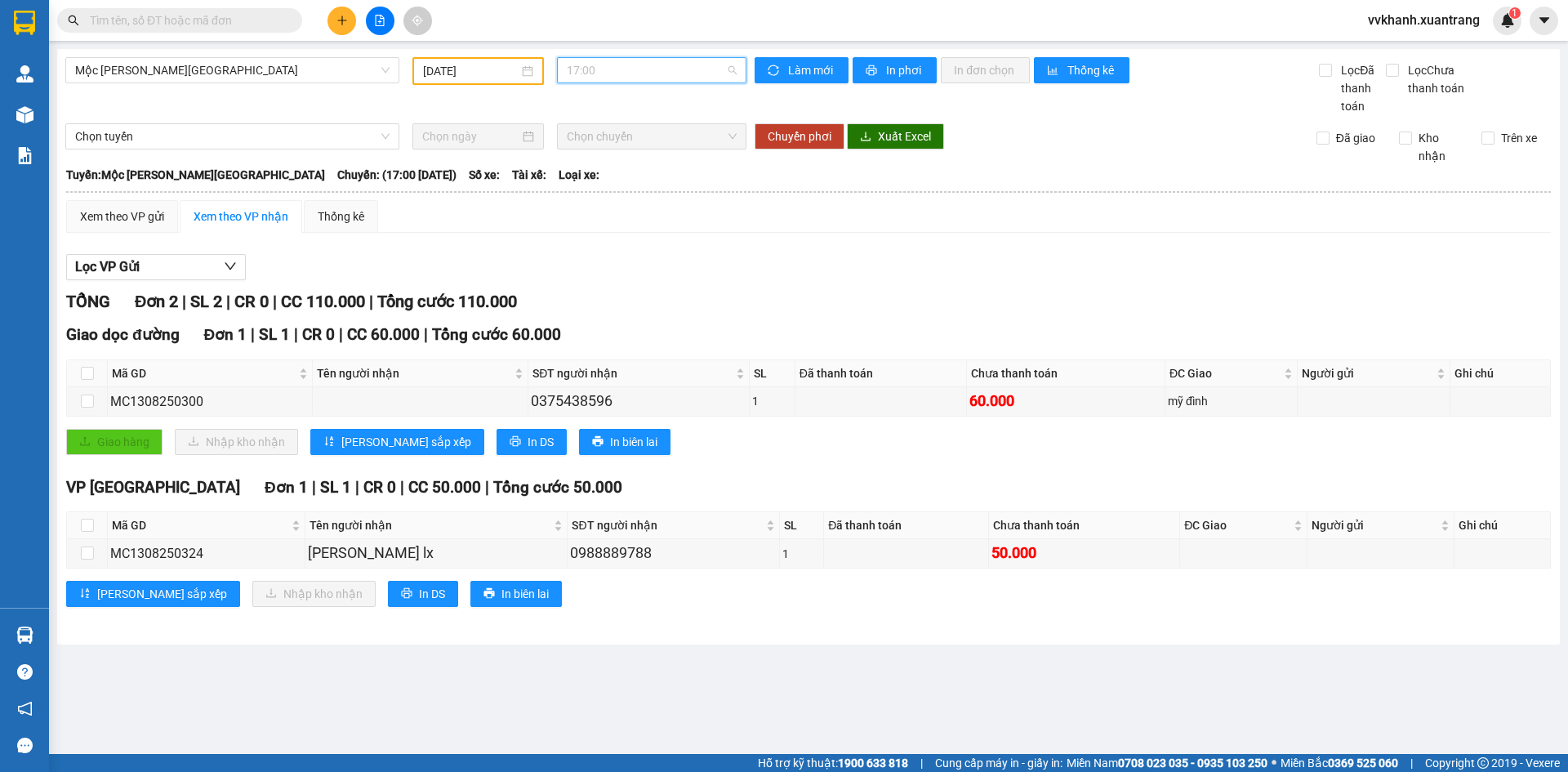
click at [628, 64] on span "17:00" at bounding box center [652, 70] width 170 height 25
click at [616, 230] on div "18:00" at bounding box center [630, 233] width 128 height 18
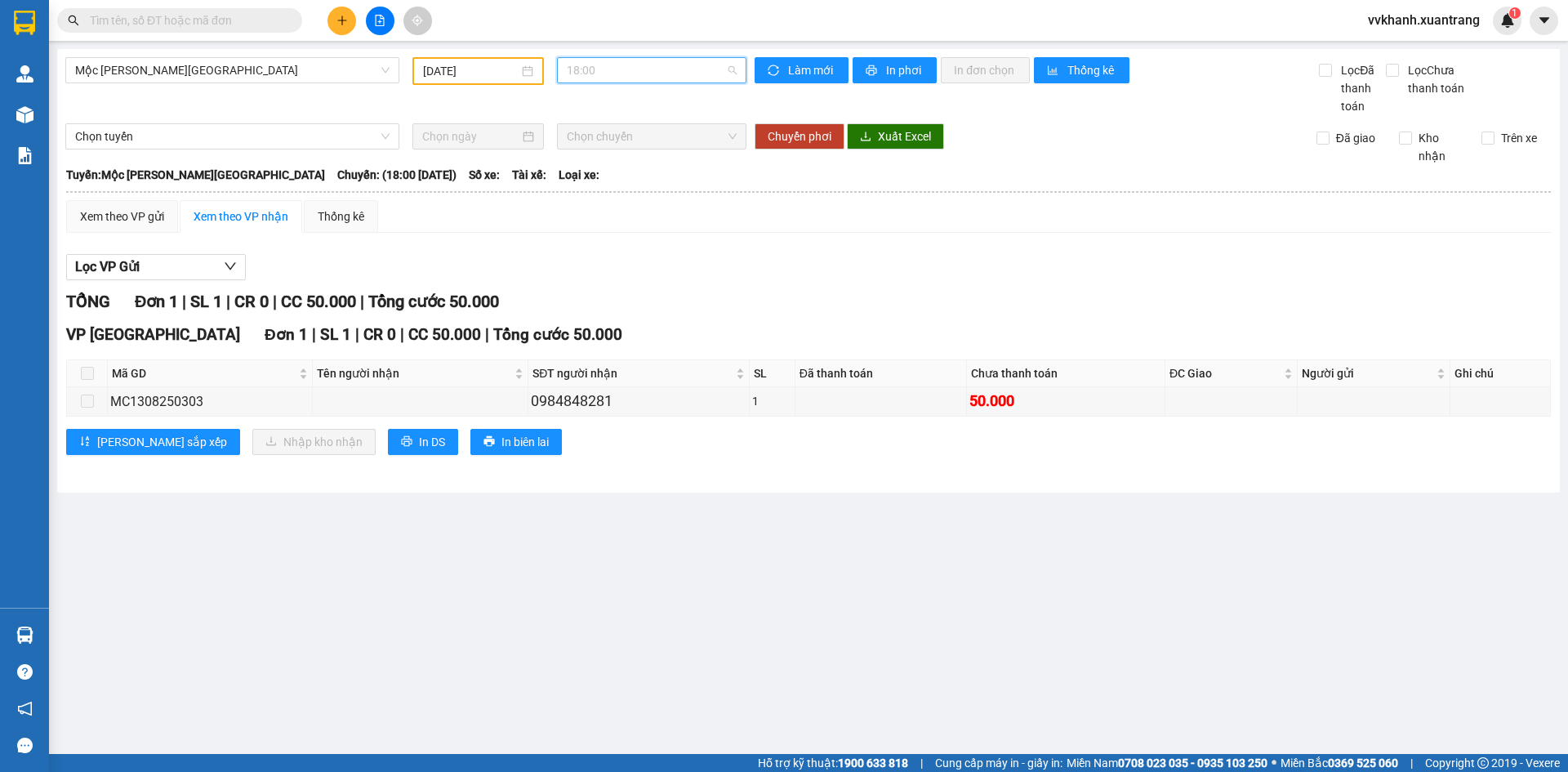
click at [637, 68] on span "18:00" at bounding box center [652, 70] width 170 height 25
click at [588, 254] on div "19:00" at bounding box center [630, 259] width 128 height 18
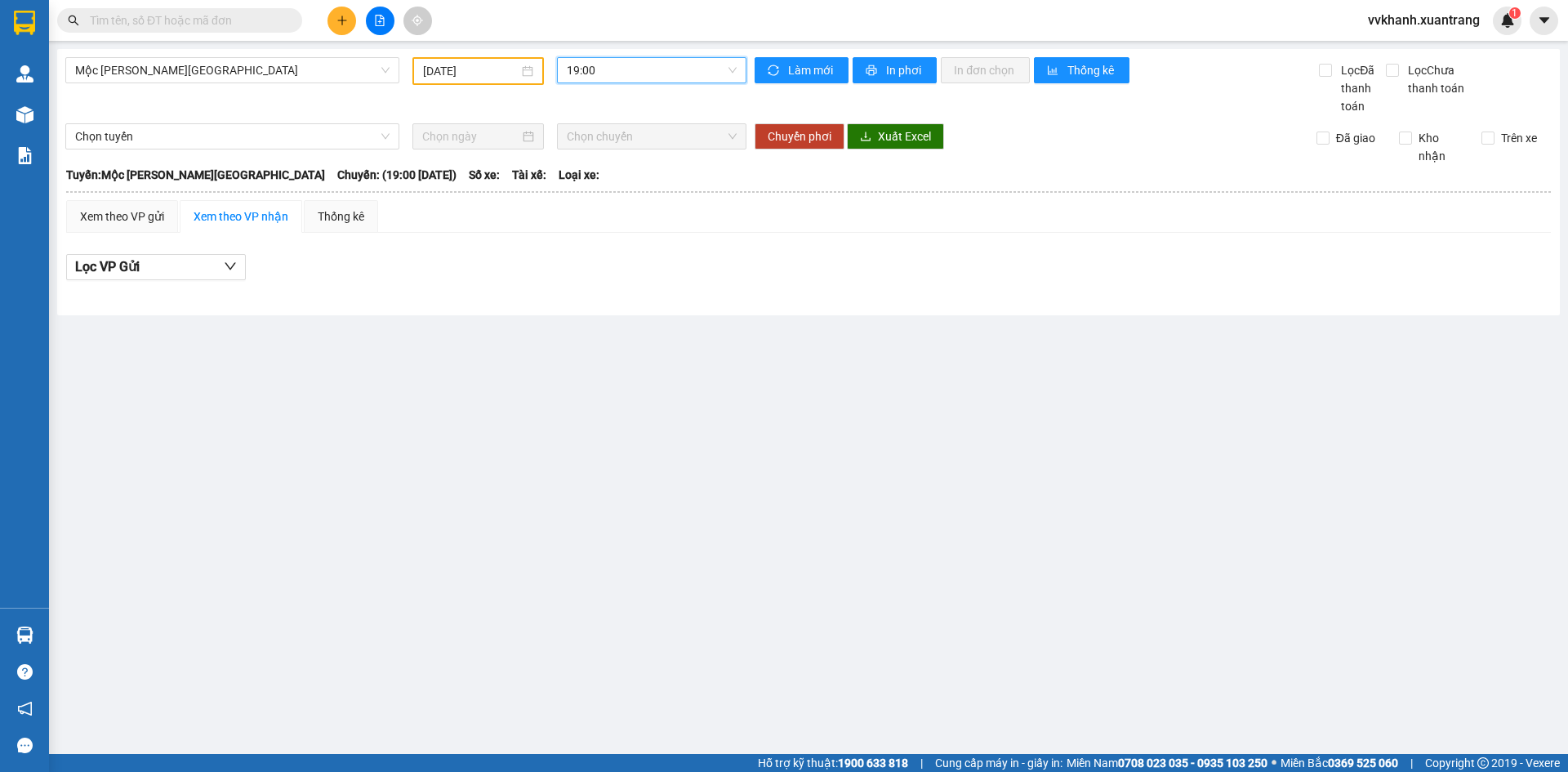
click at [613, 68] on span "19:00" at bounding box center [652, 70] width 170 height 25
click at [279, 23] on input "text" at bounding box center [186, 20] width 193 height 18
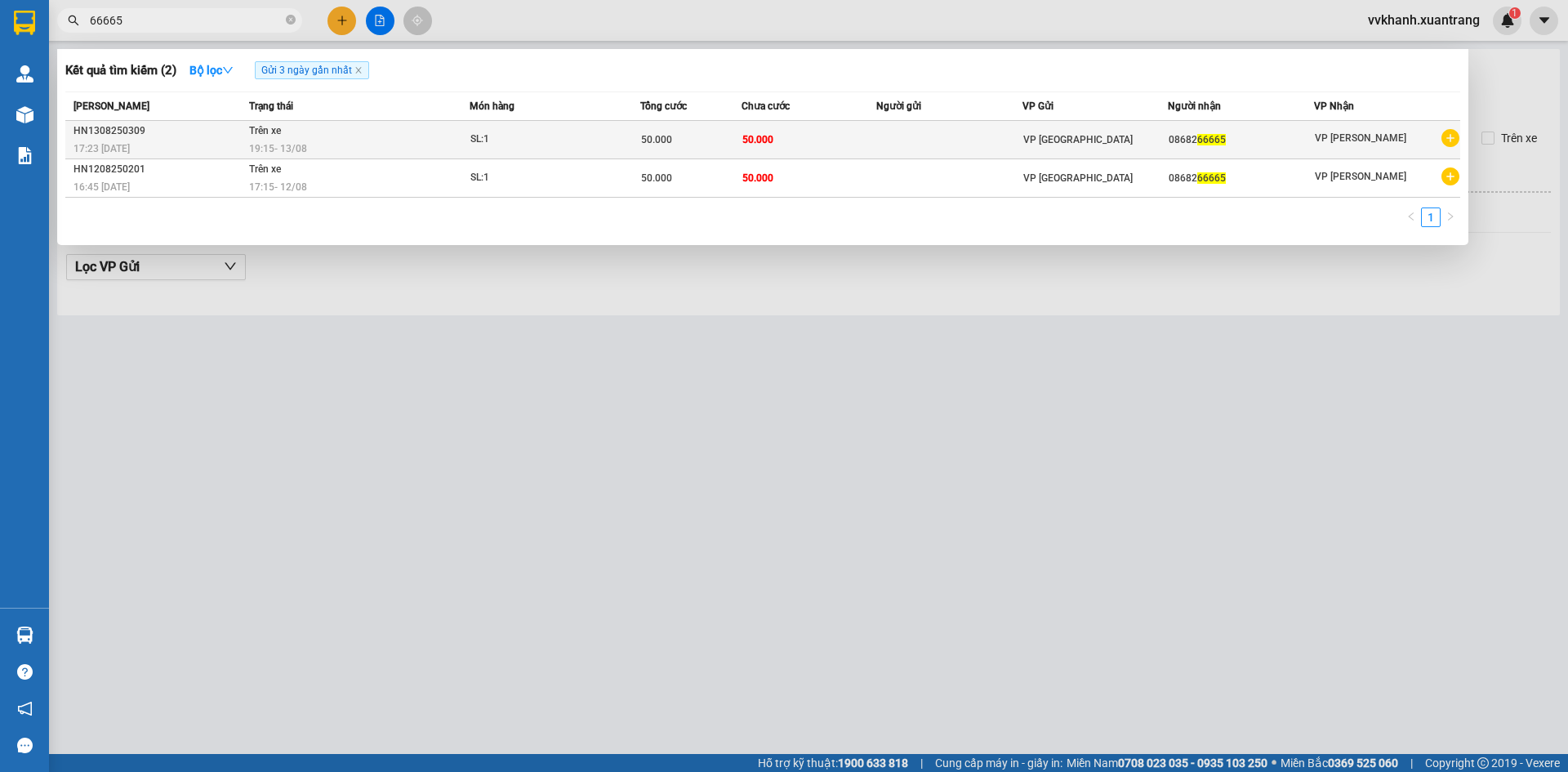
type input "66665"
click at [374, 135] on td "Trên xe 19:15 - 13/08" at bounding box center [357, 140] width 224 height 39
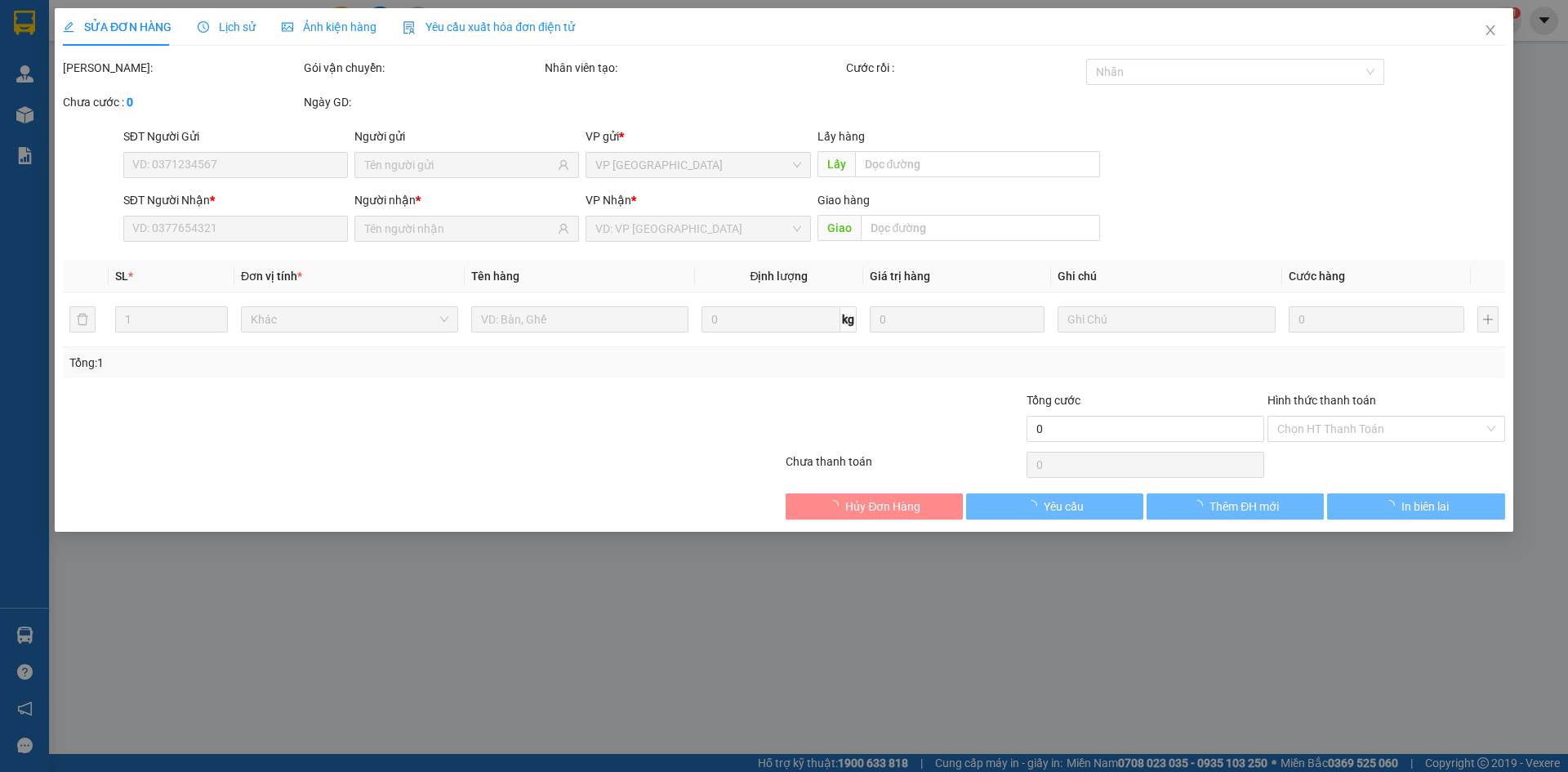
type input "0868266665"
type input "50.000"
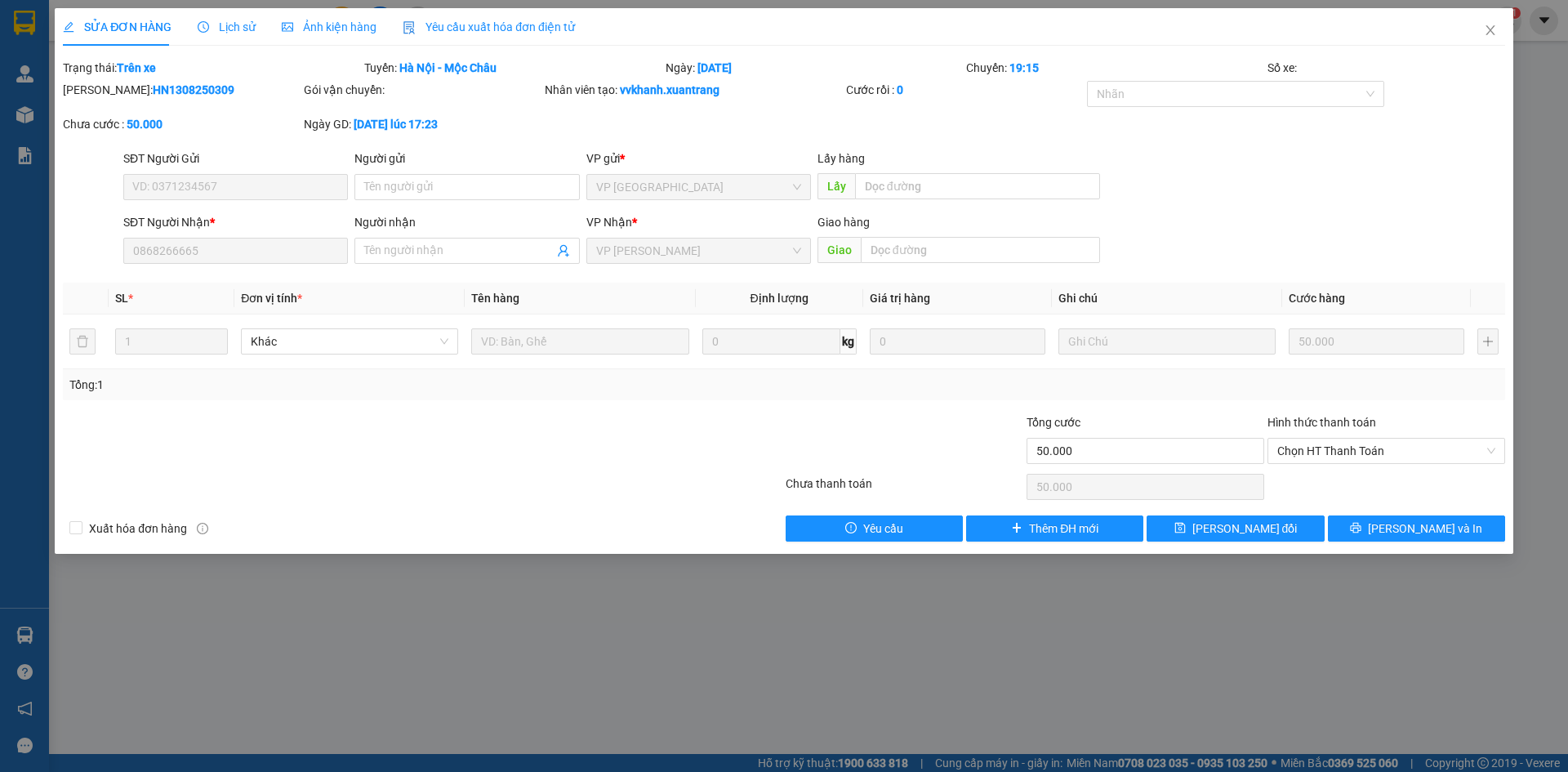
click at [319, 29] on span "Ảnh kiện hàng" at bounding box center [329, 27] width 95 height 13
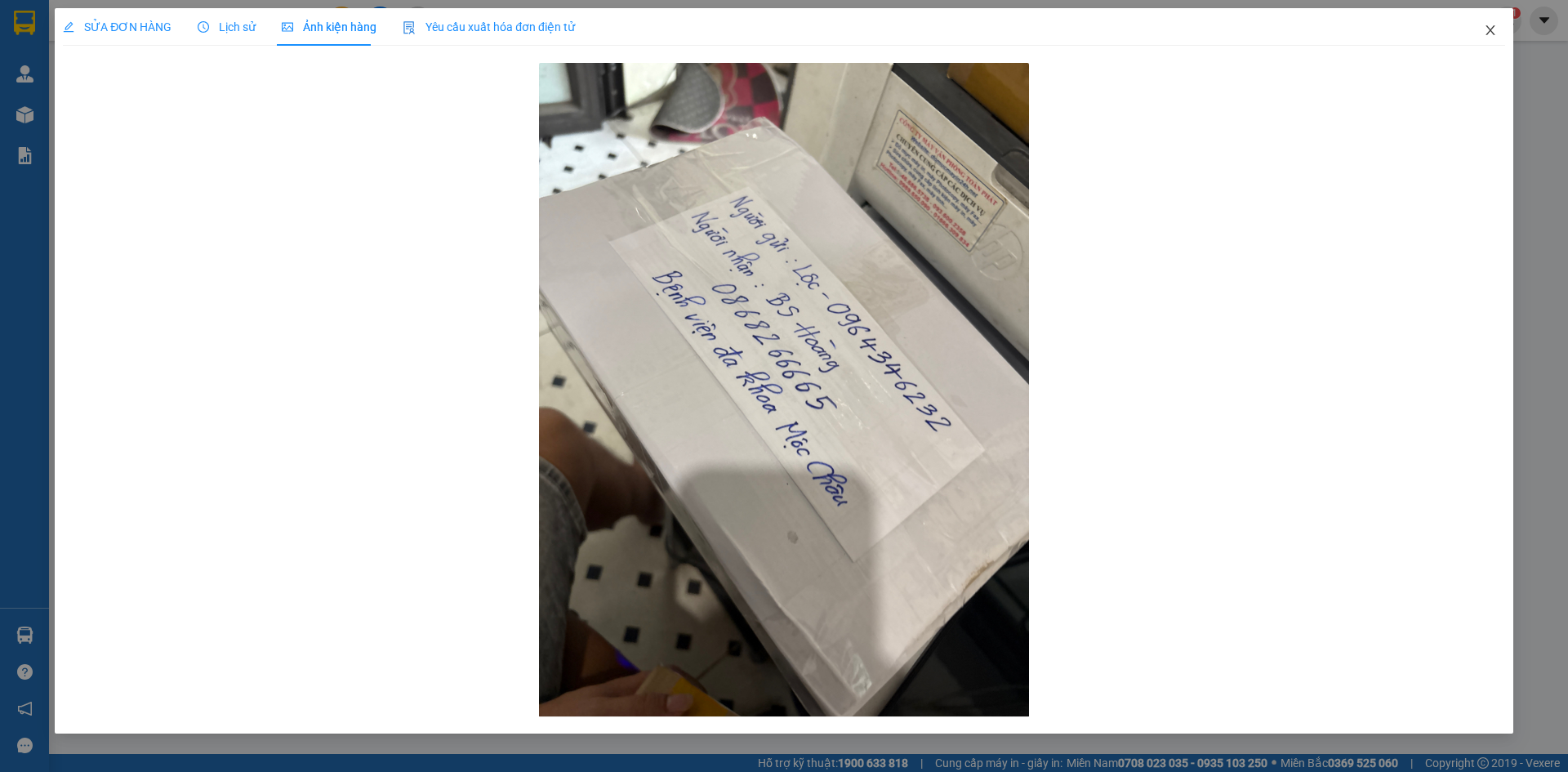
click at [1490, 32] on icon "close" at bounding box center [1489, 30] width 9 height 9
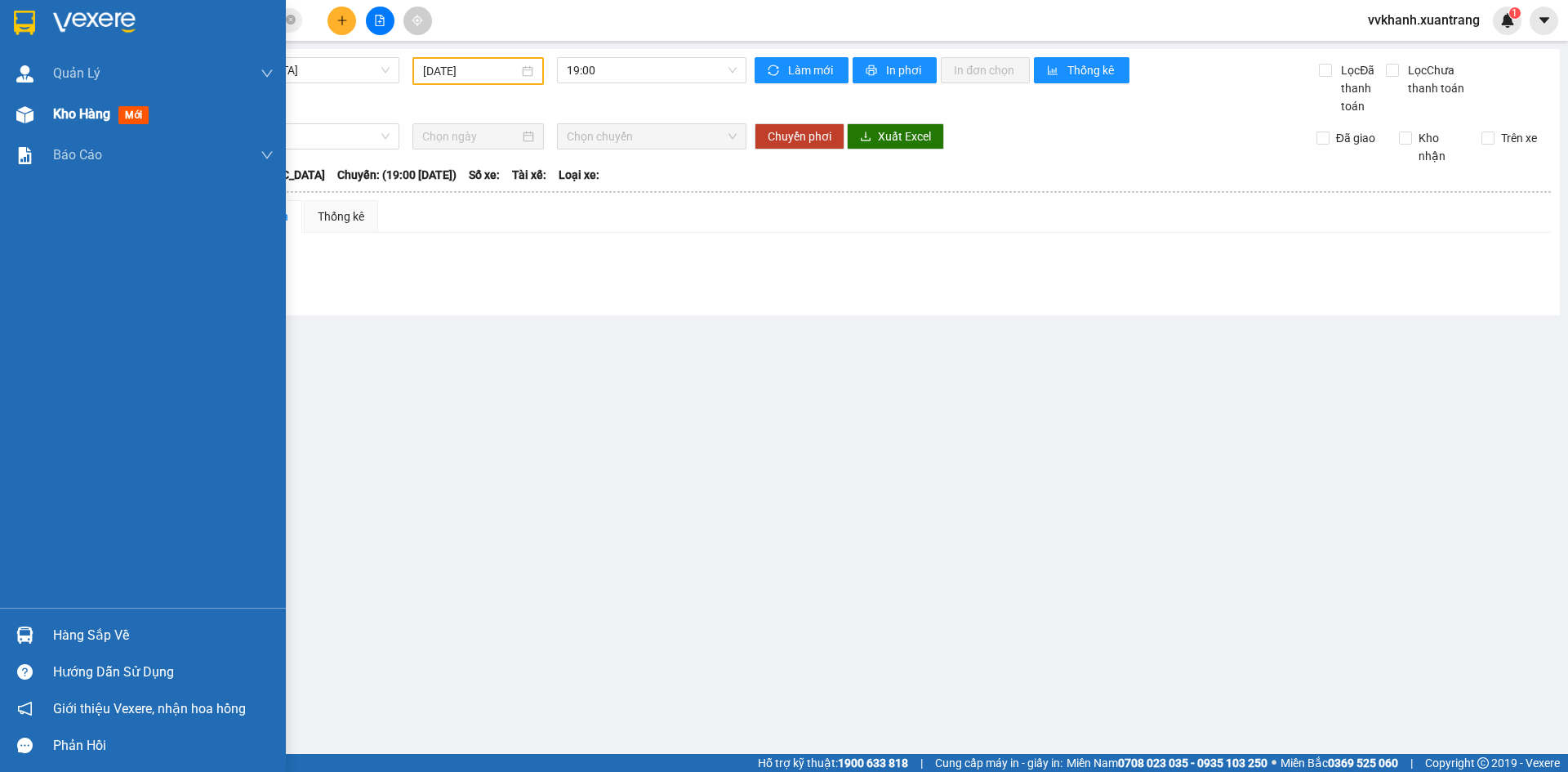
click at [61, 117] on span "Kho hàng" at bounding box center [81, 114] width 57 height 15
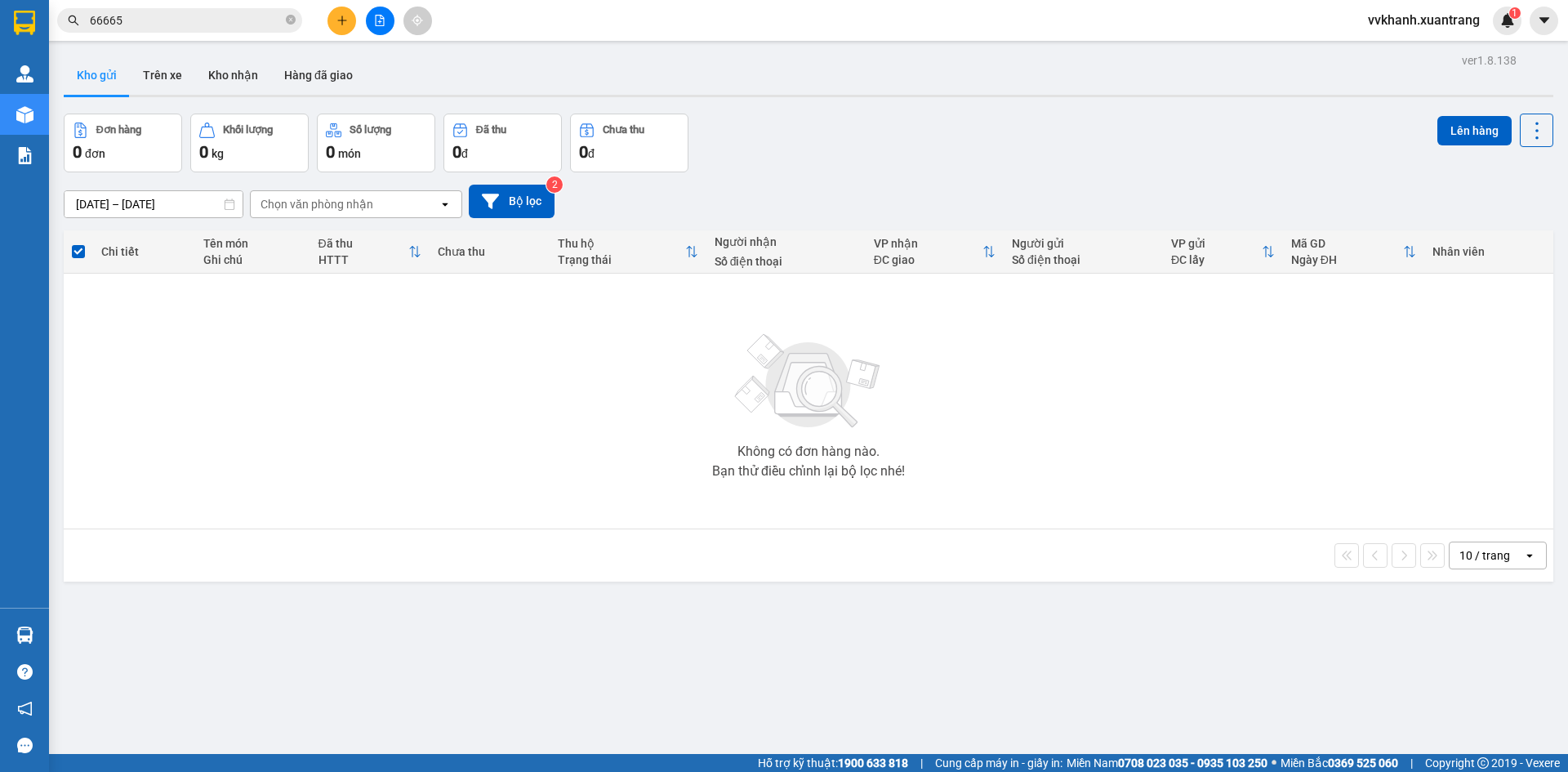
click at [386, 26] on button at bounding box center [380, 21] width 28 height 28
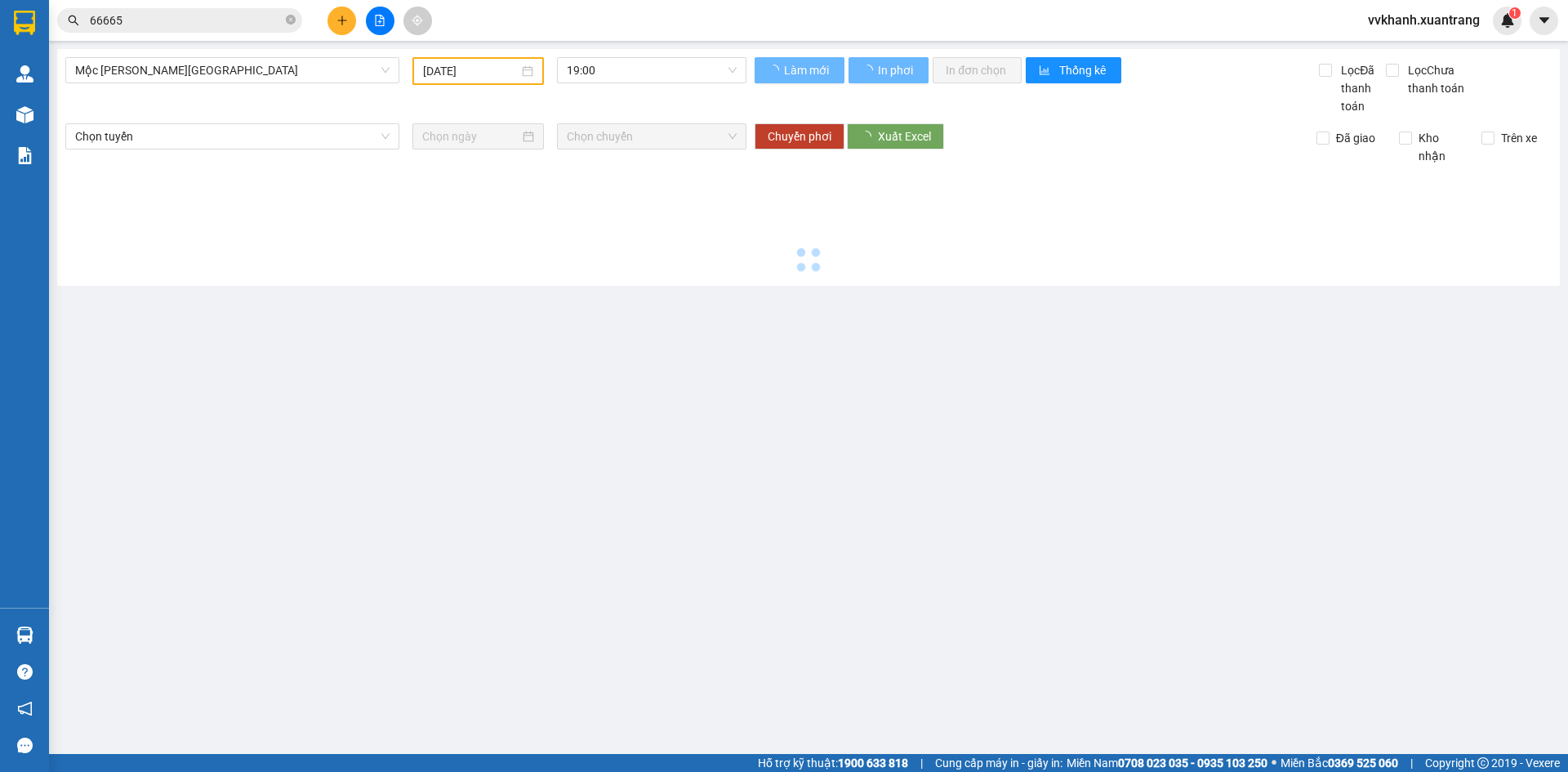
type input "[DATE]"
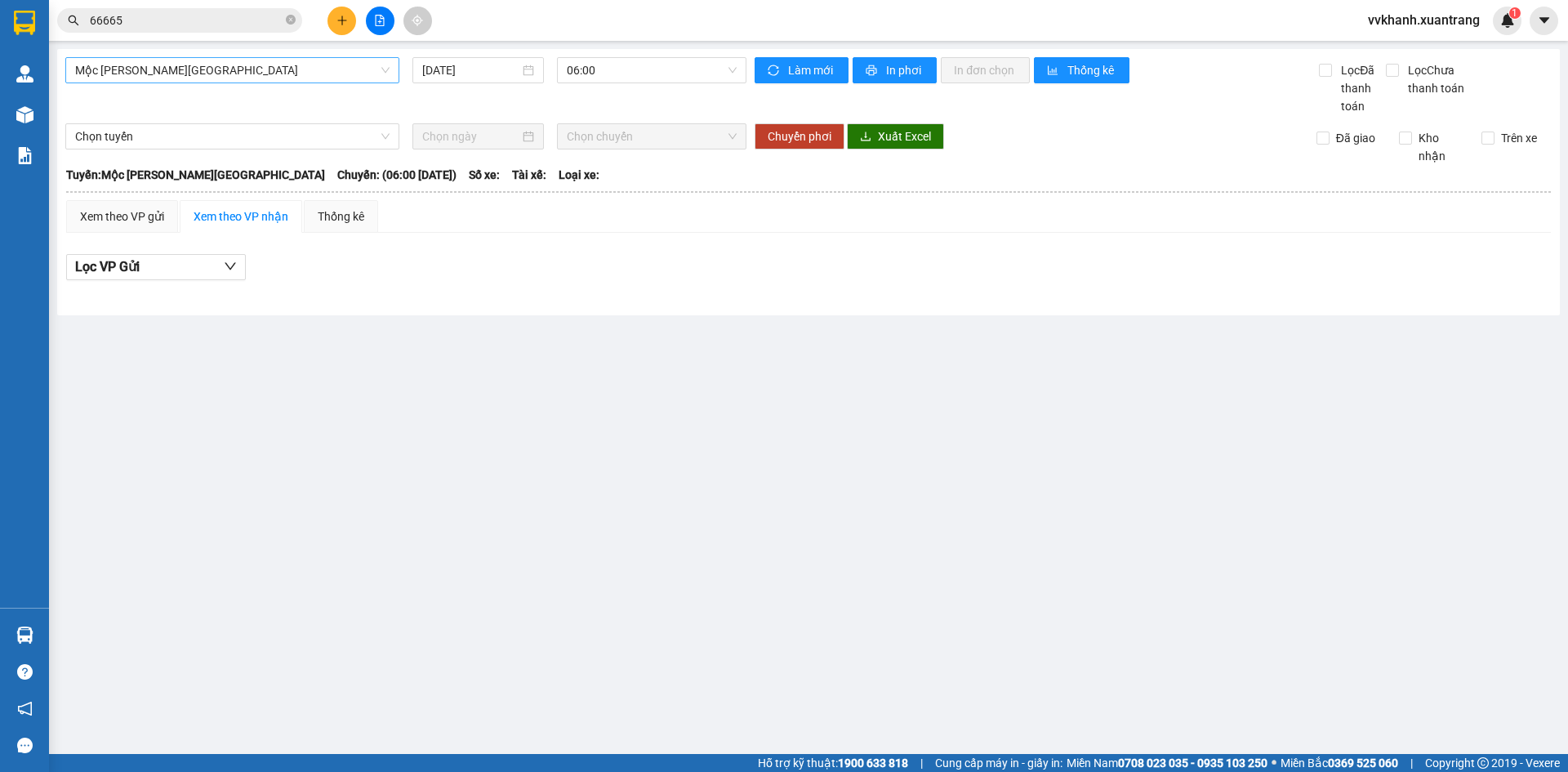
click at [207, 80] on span "Mộc Châu - [GEOGRAPHIC_DATA]" at bounding box center [232, 70] width 314 height 25
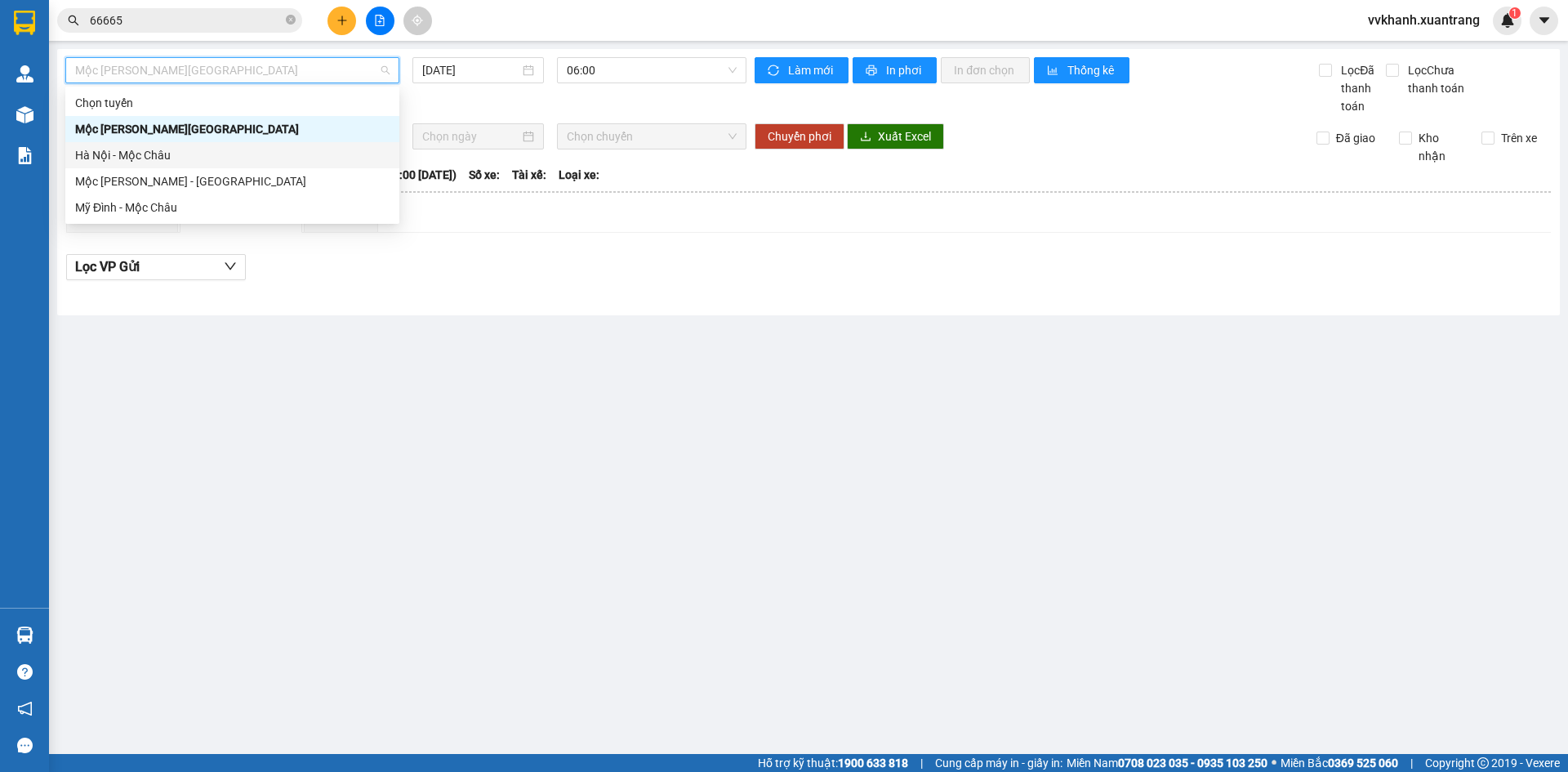
click at [154, 152] on div "Hà Nội - Mộc Châu" at bounding box center [232, 155] width 314 height 18
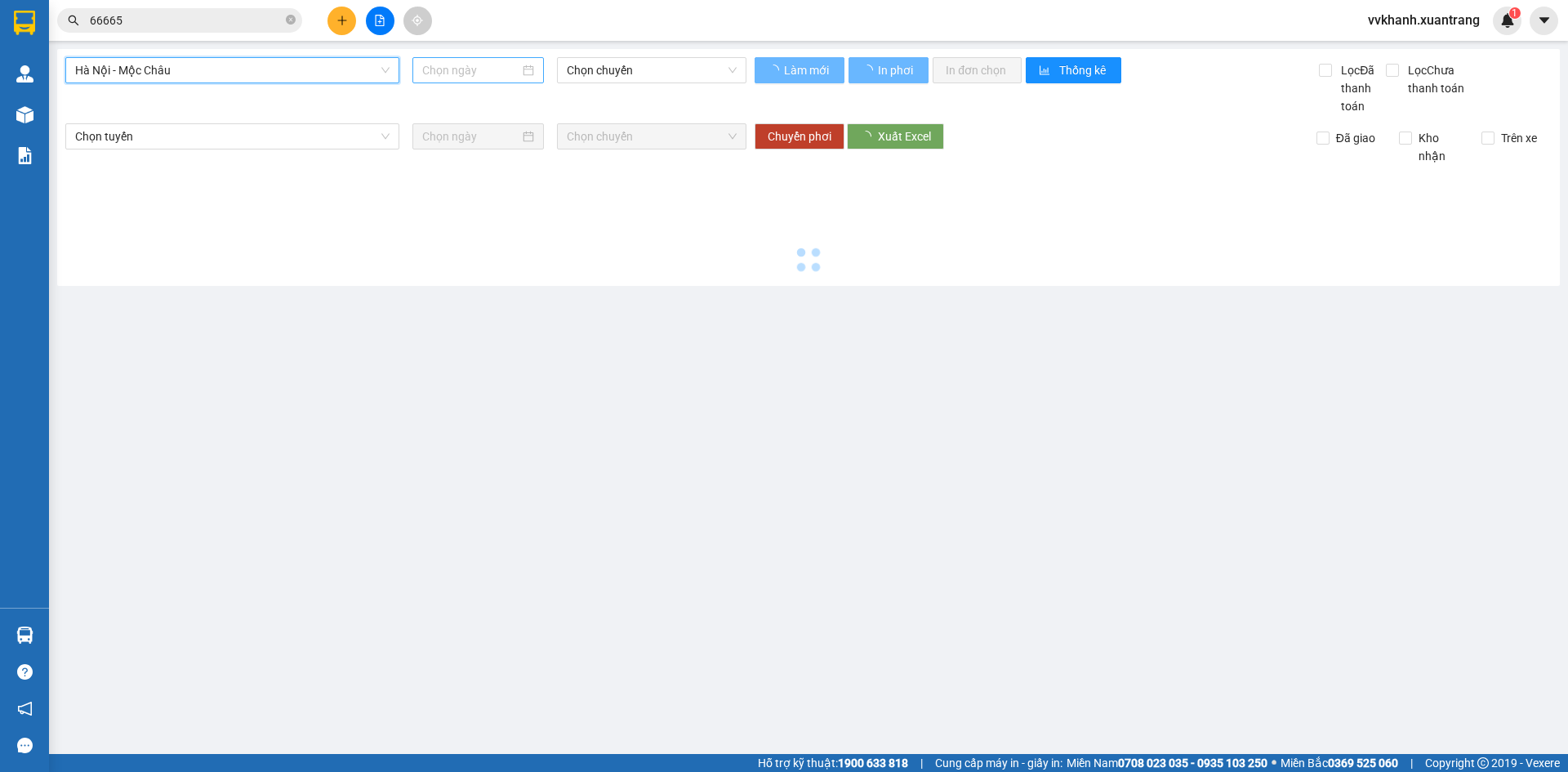
type input "[DATE]"
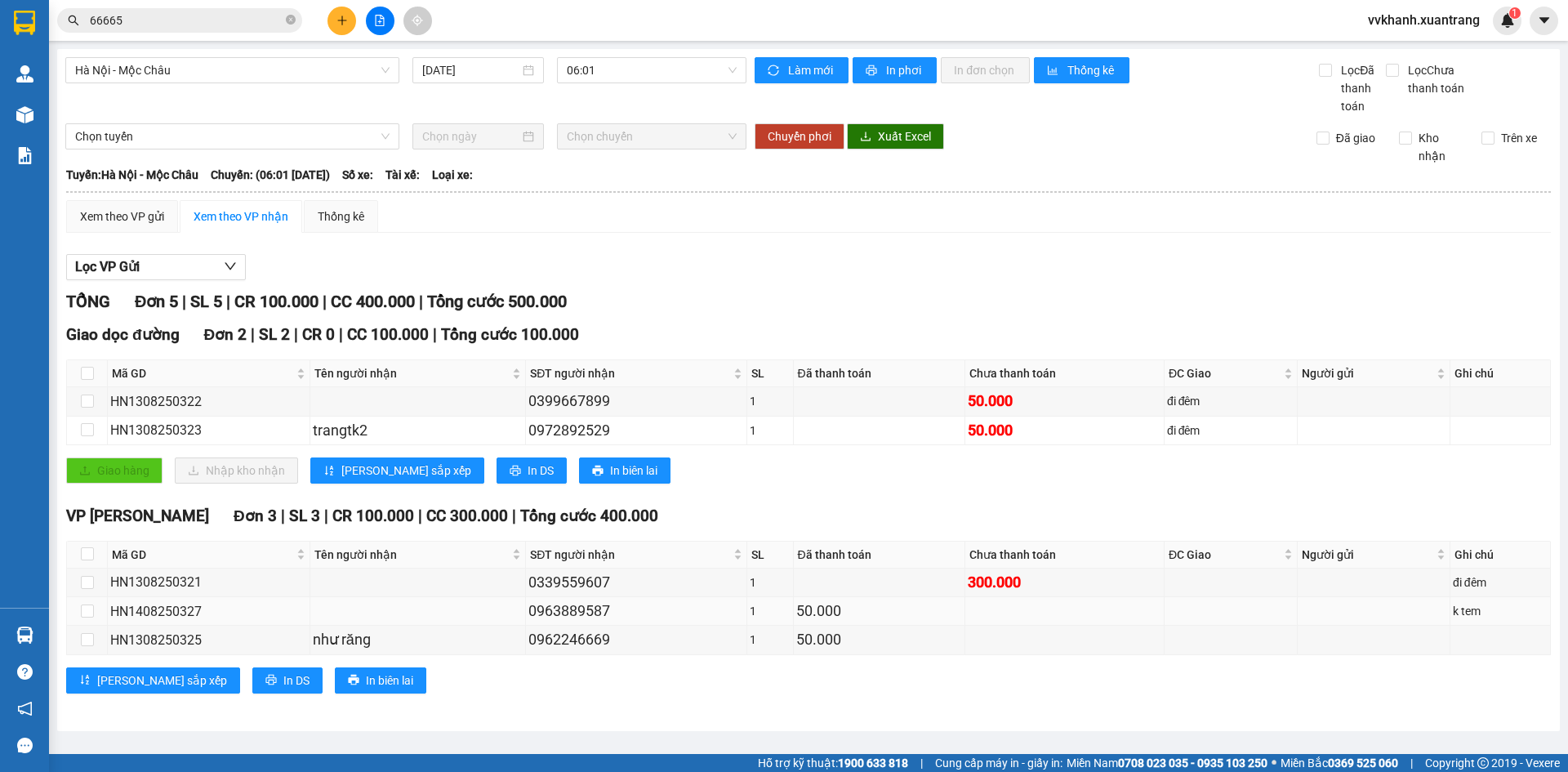
click at [1394, 602] on td at bounding box center [1373, 611] width 152 height 28
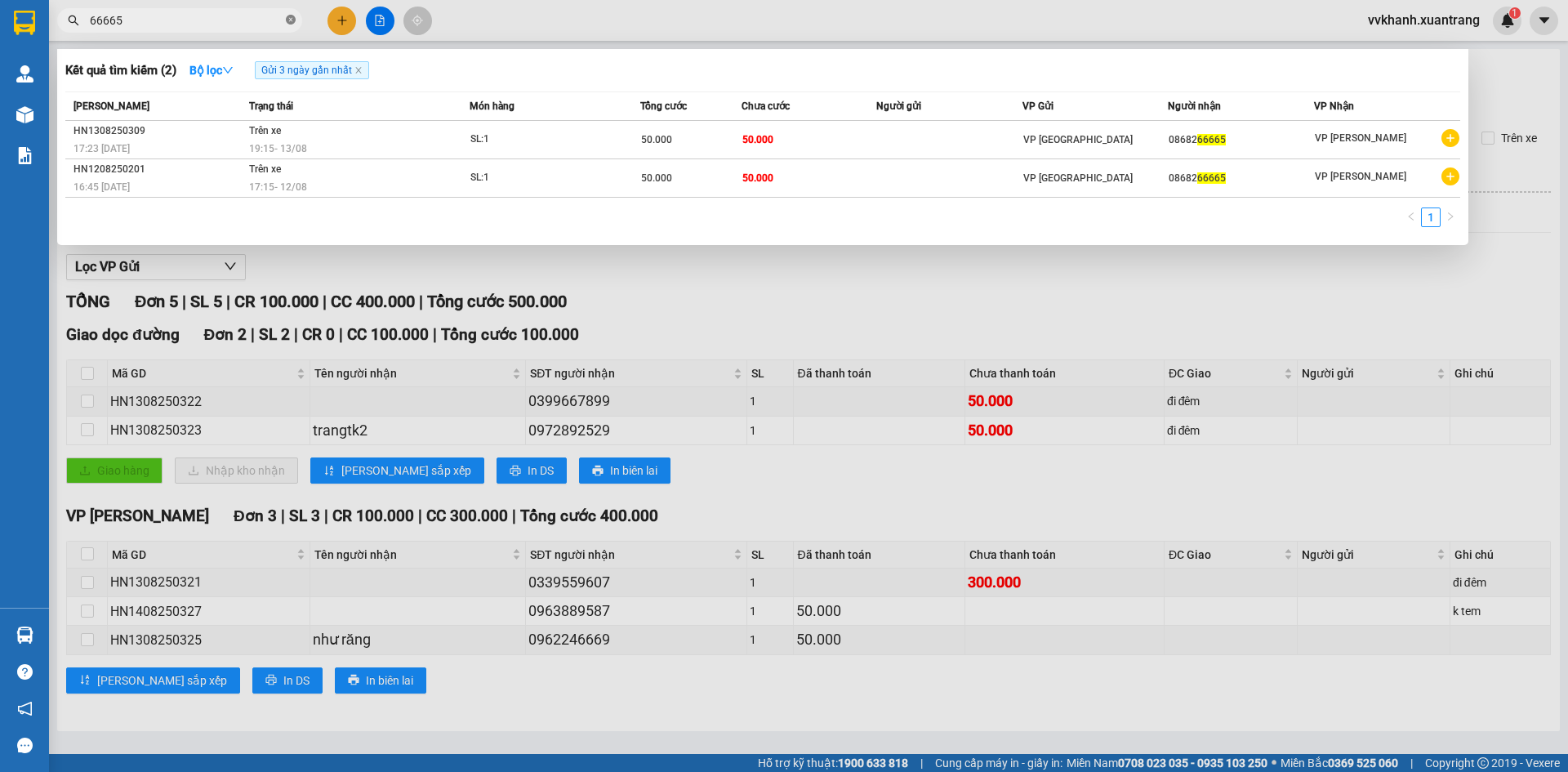
click at [291, 15] on span at bounding box center [290, 21] width 9 height 15
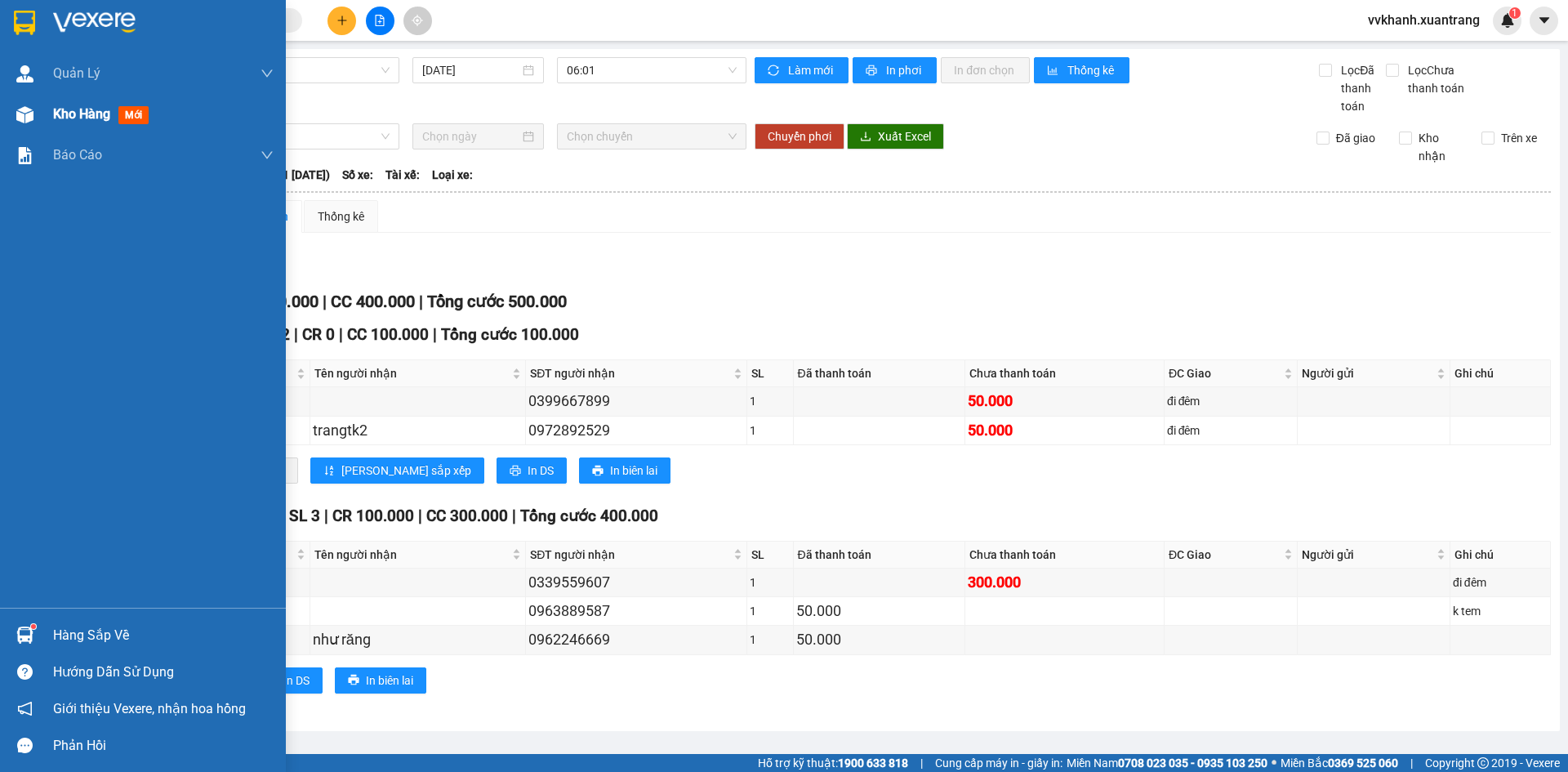
click at [56, 116] on span "Kho hàng" at bounding box center [81, 114] width 57 height 15
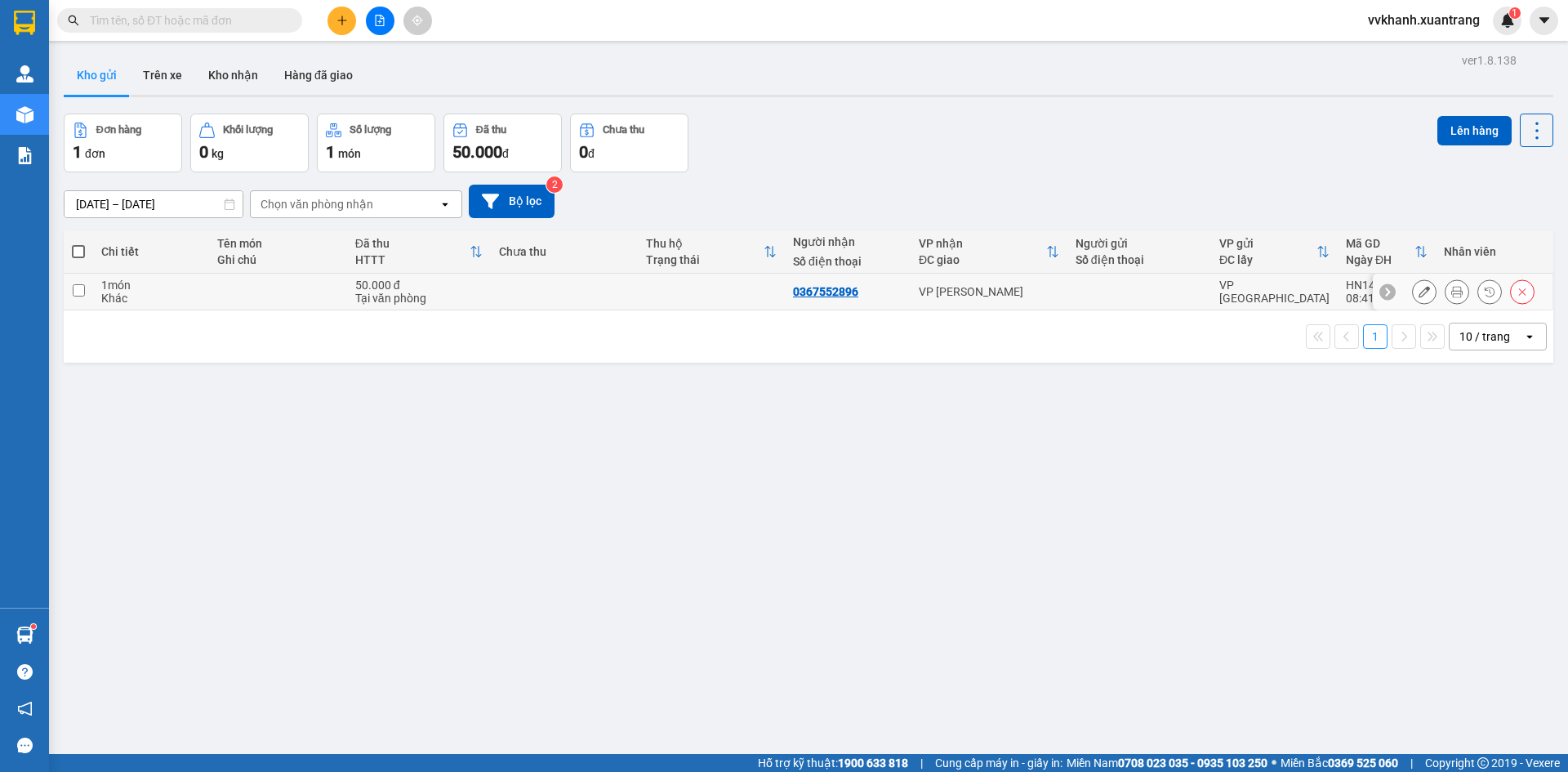
click at [1451, 289] on icon at bounding box center [1456, 291] width 11 height 11
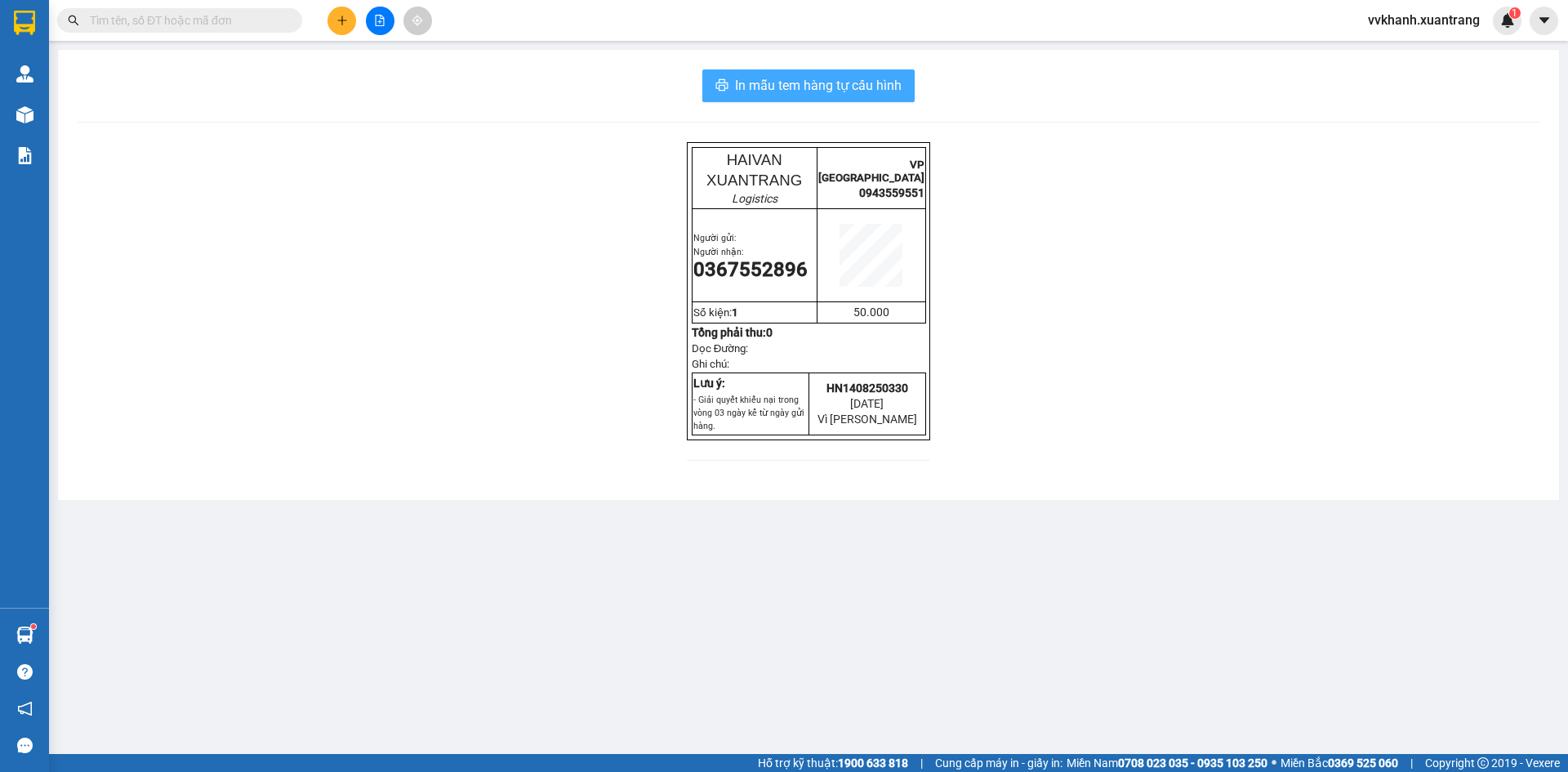
click at [862, 99] on button "In mẫu tem hàng tự cấu hình" at bounding box center [808, 85] width 212 height 33
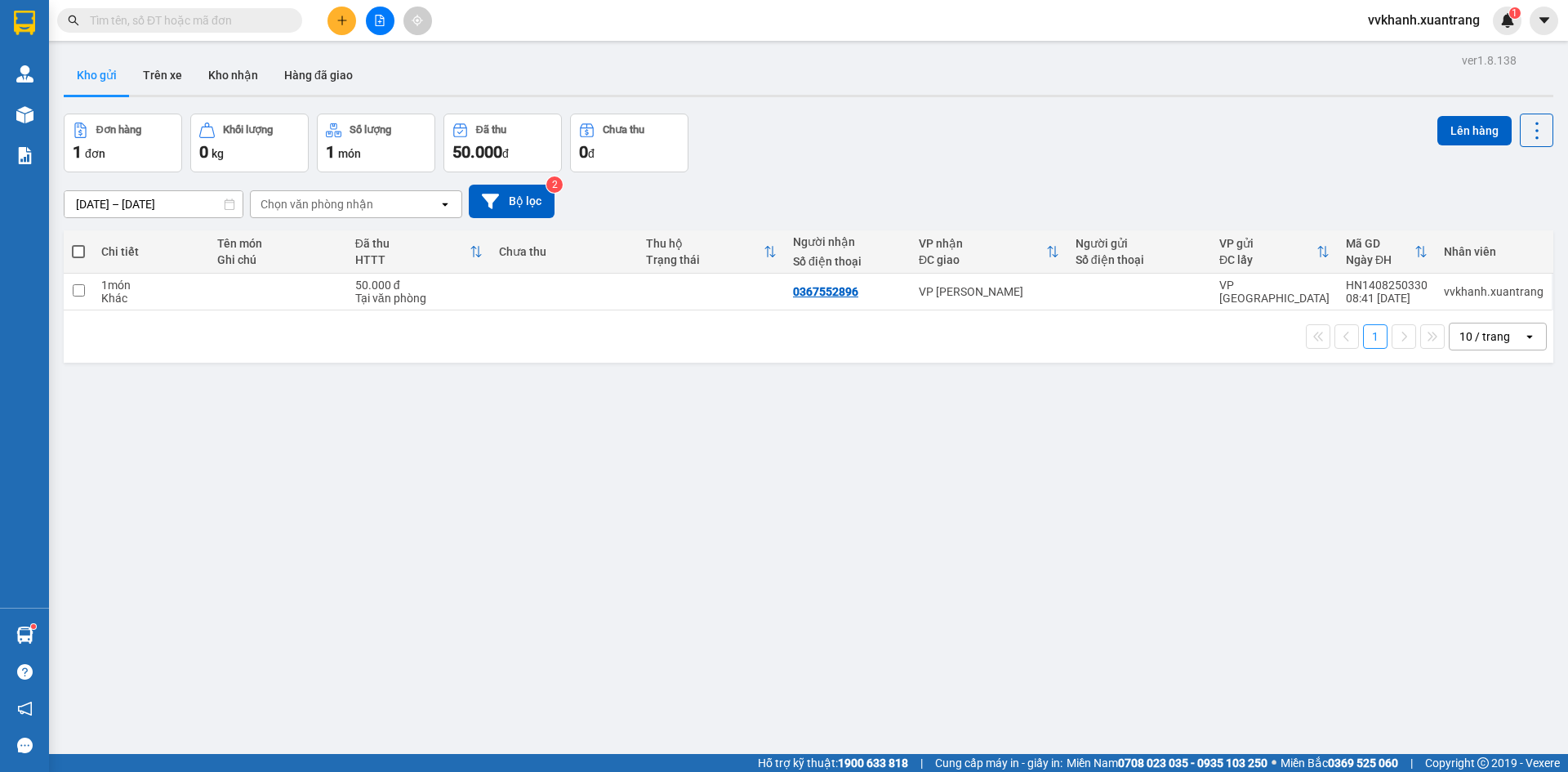
click at [347, 25] on icon "plus" at bounding box center [342, 21] width 11 height 11
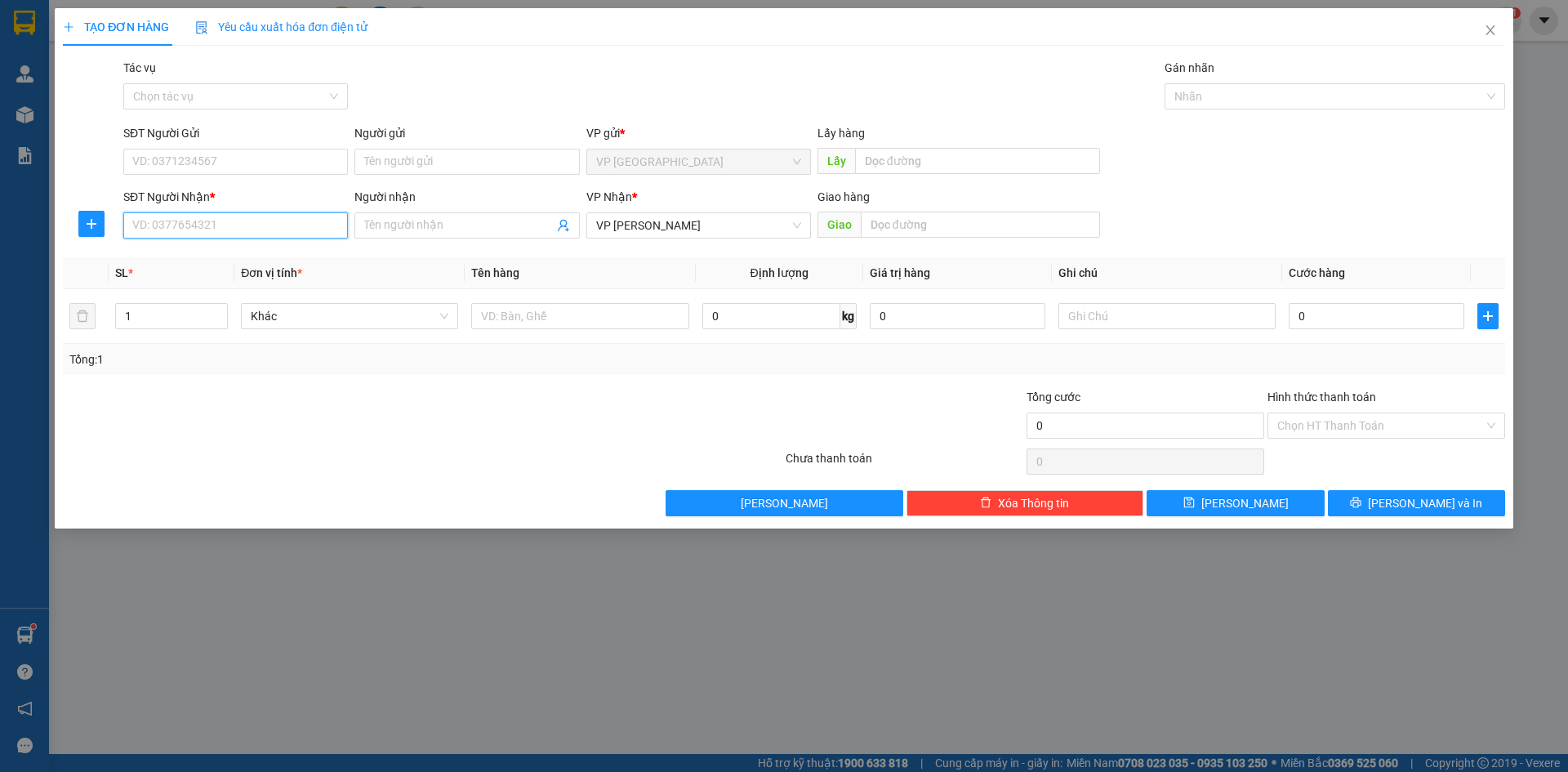
click at [305, 224] on input "SĐT Người Nhận *" at bounding box center [235, 225] width 224 height 26
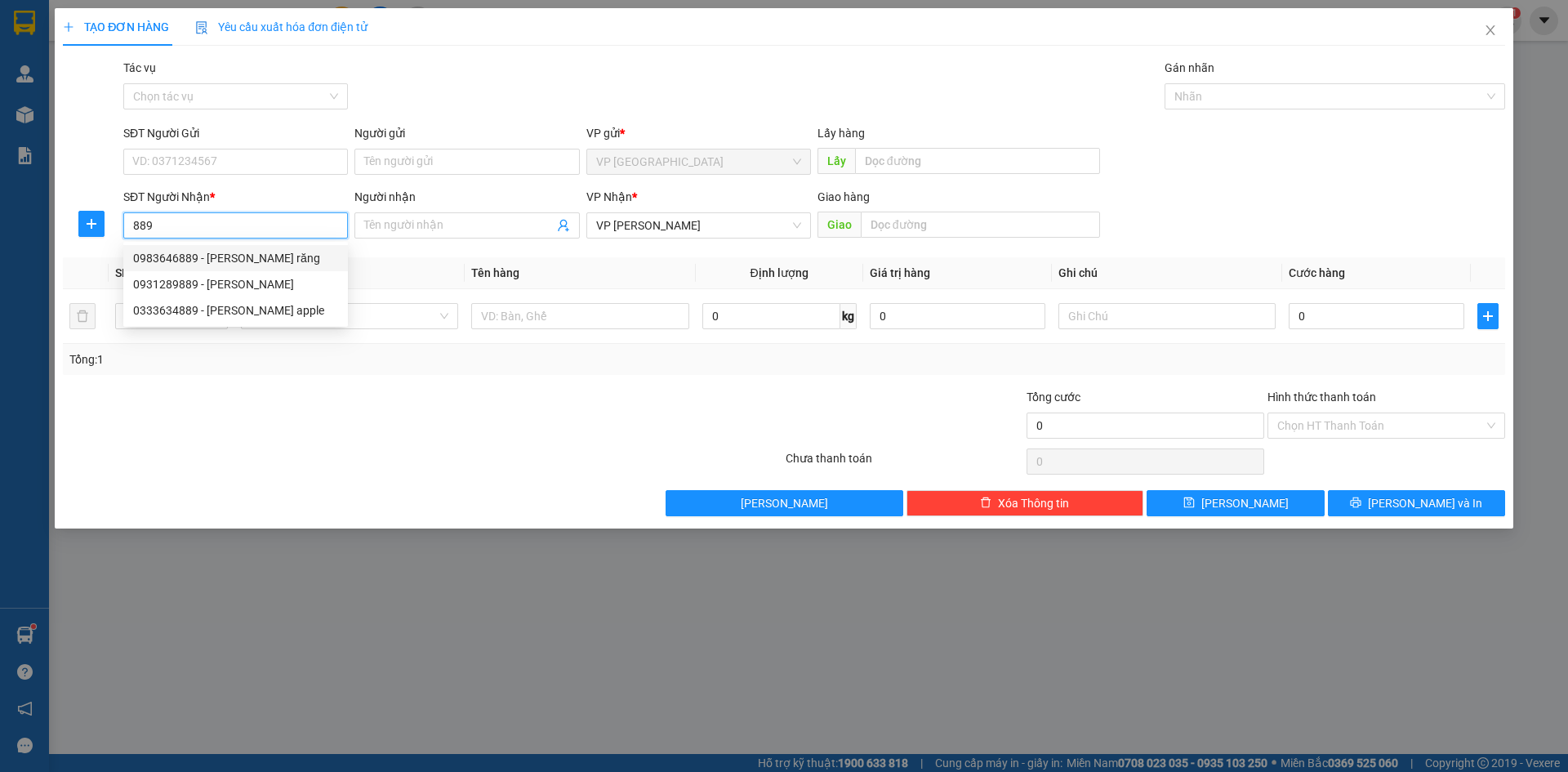
click at [274, 257] on div "0983646889 - Trung răng" at bounding box center [235, 257] width 205 height 18
type input "0983646889"
type input "Trung răng"
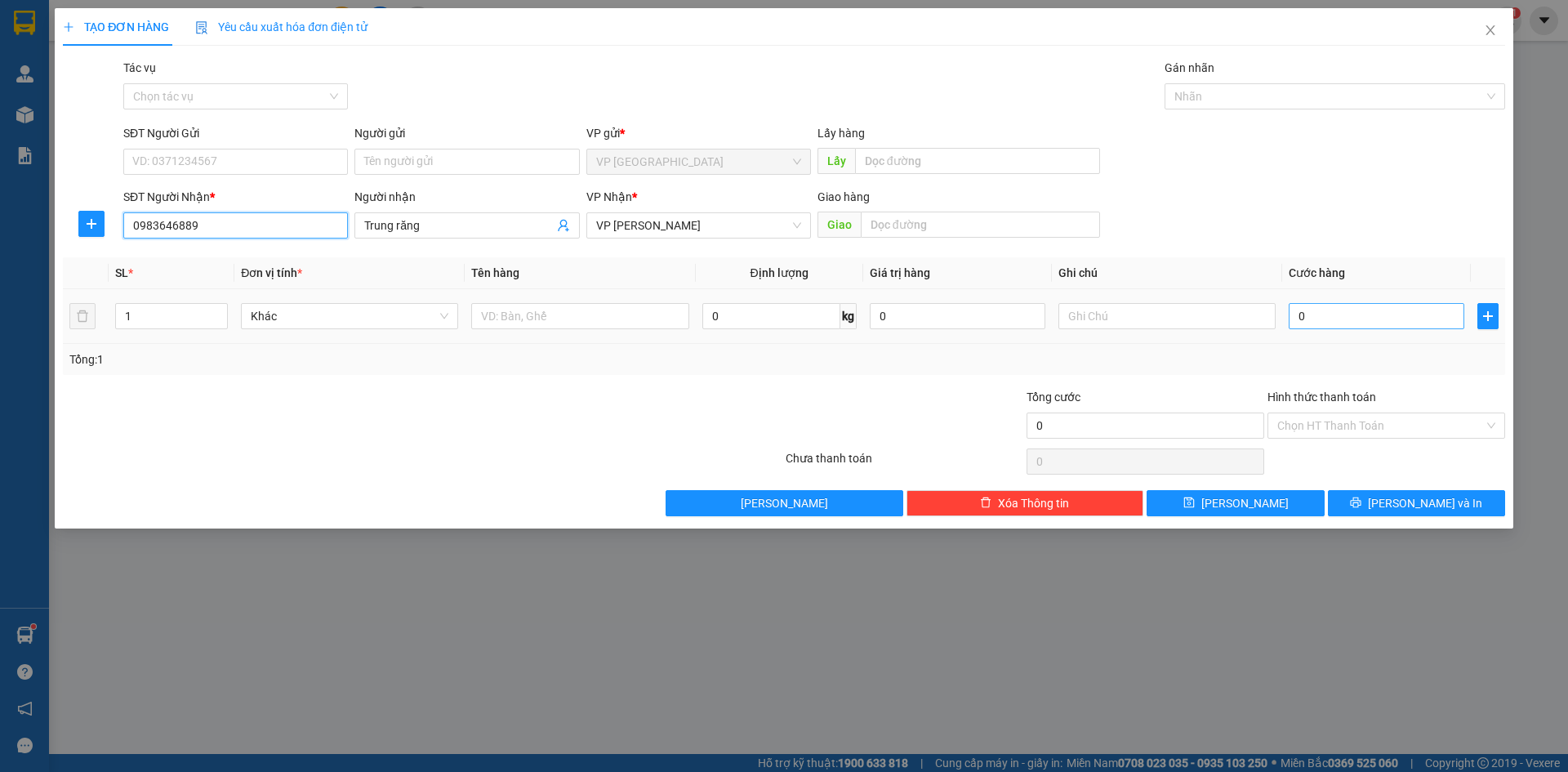
type input "0983646889"
click at [1329, 307] on input "0" at bounding box center [1376, 316] width 176 height 26
type input "5"
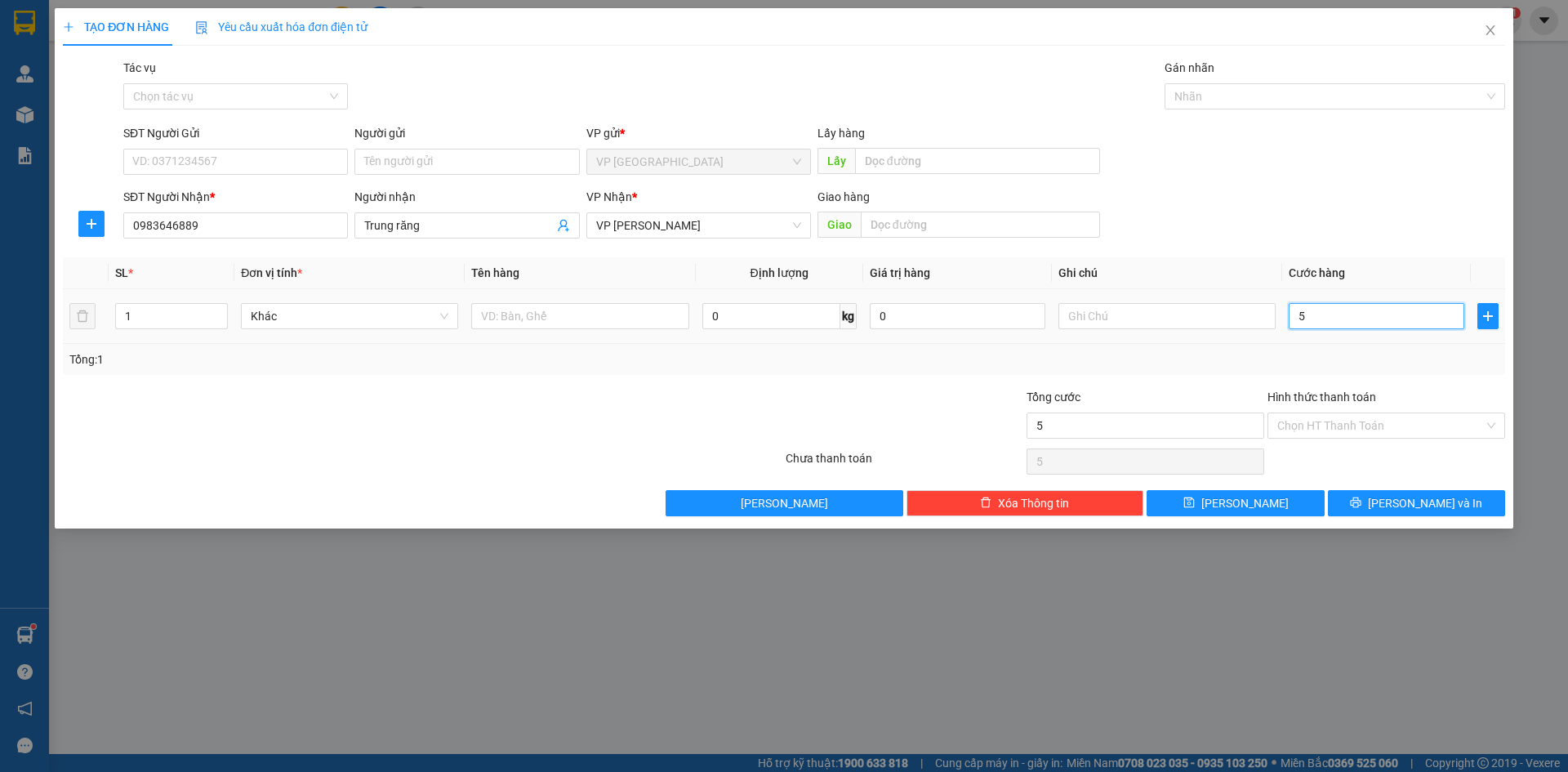
type input "50"
type input "50.000"
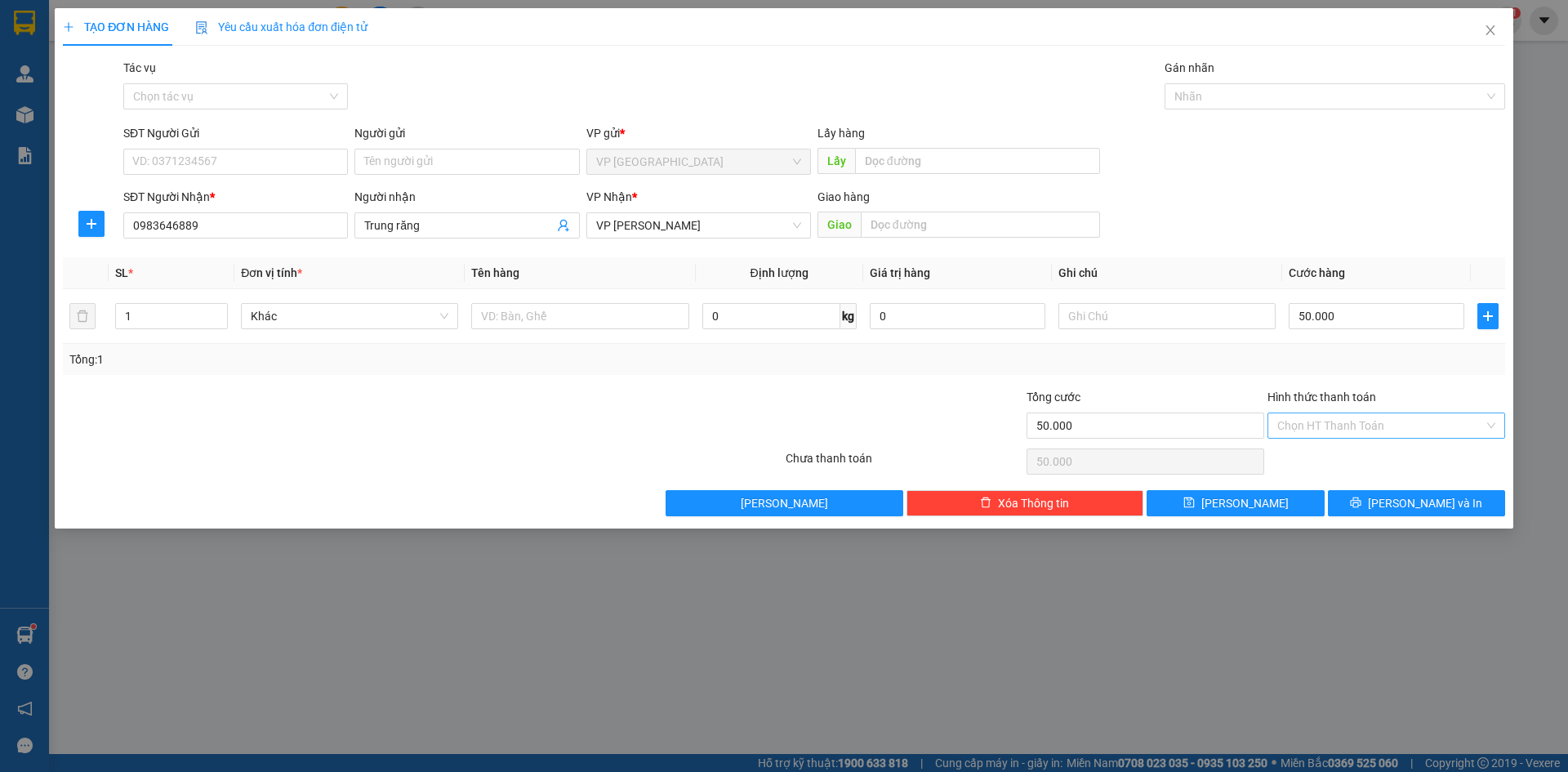
click at [1385, 422] on input "Hình thức thanh toán" at bounding box center [1380, 426] width 206 height 25
click at [1381, 460] on div "Tại văn phòng" at bounding box center [1385, 458] width 218 height 18
type input "0"
click at [1418, 504] on span "Lưu và In" at bounding box center [1424, 502] width 114 height 18
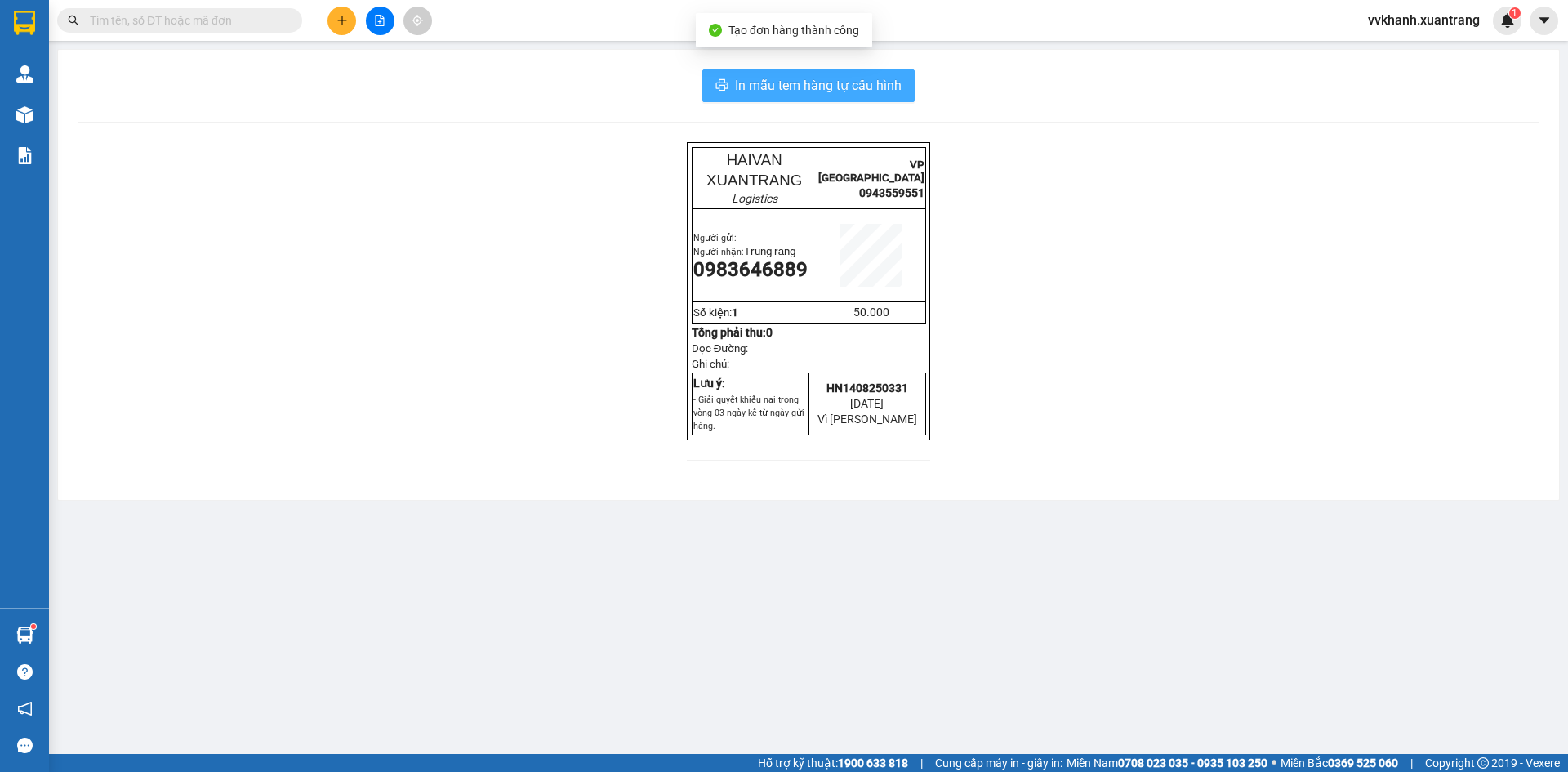
click at [890, 85] on span "In mẫu tem hàng tự cấu hình" at bounding box center [818, 85] width 166 height 21
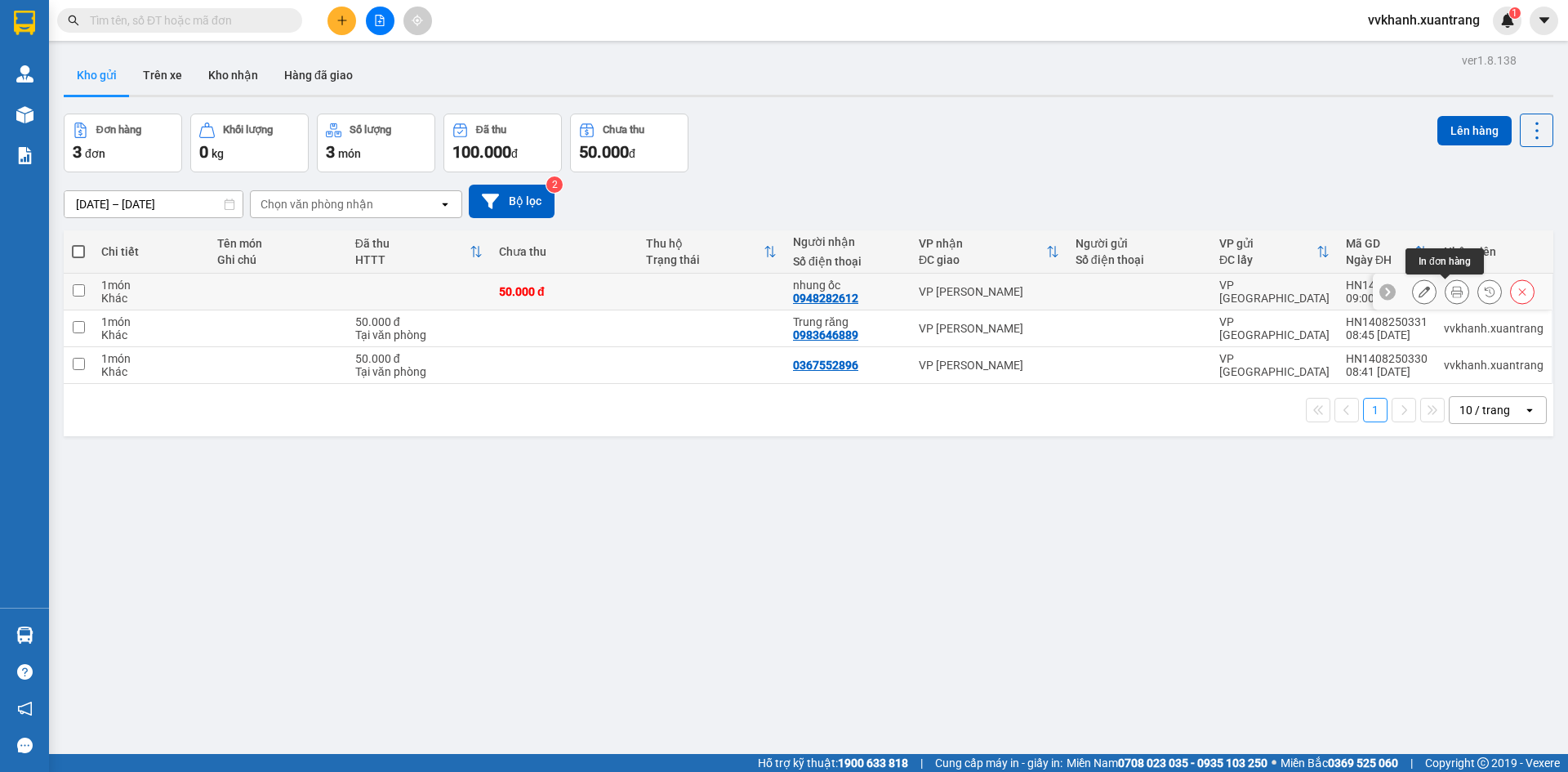
click at [1451, 294] on icon at bounding box center [1456, 291] width 11 height 11
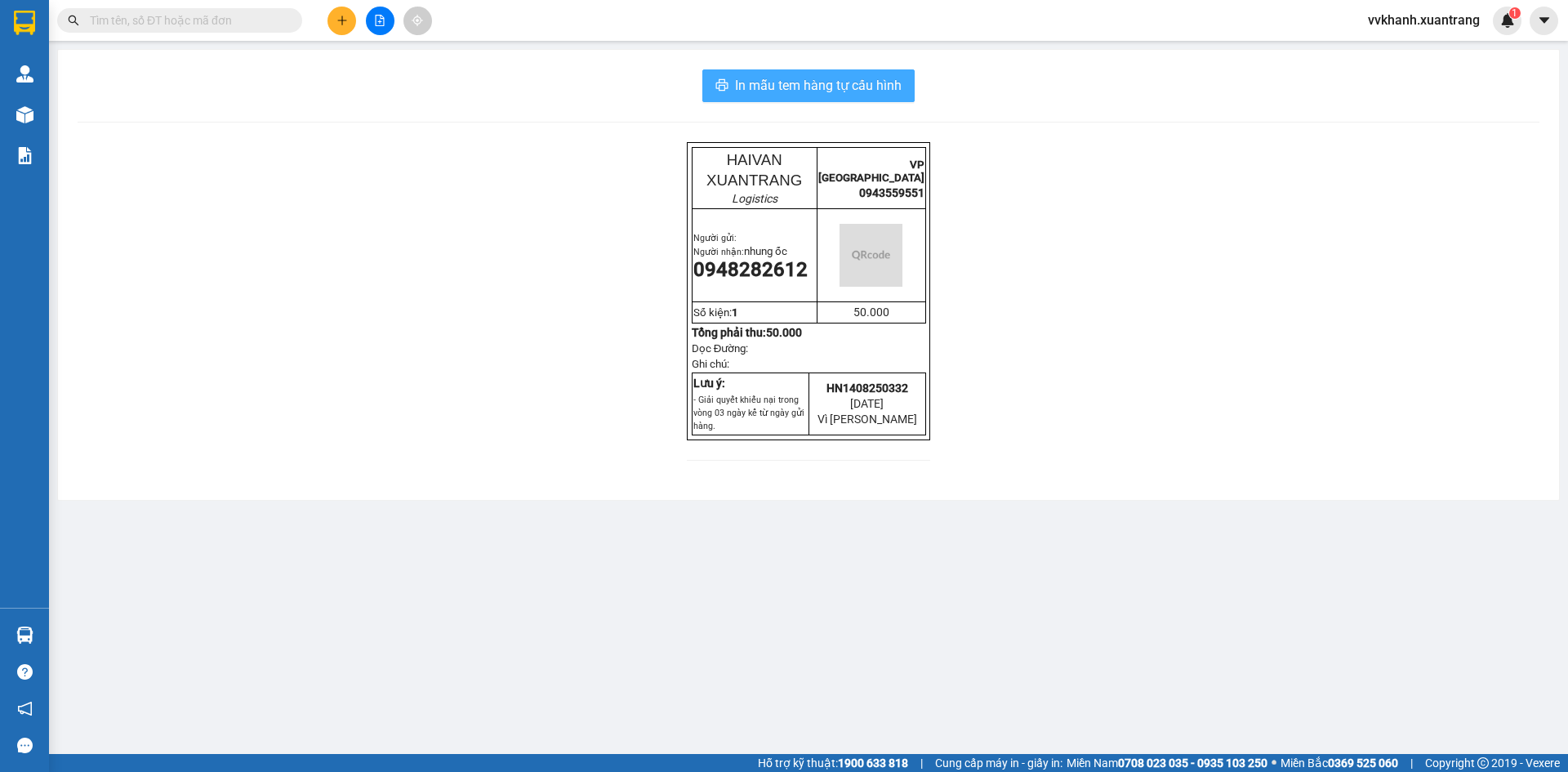
click at [843, 90] on span "In mẫu tem hàng tự cấu hình" at bounding box center [818, 85] width 166 height 21
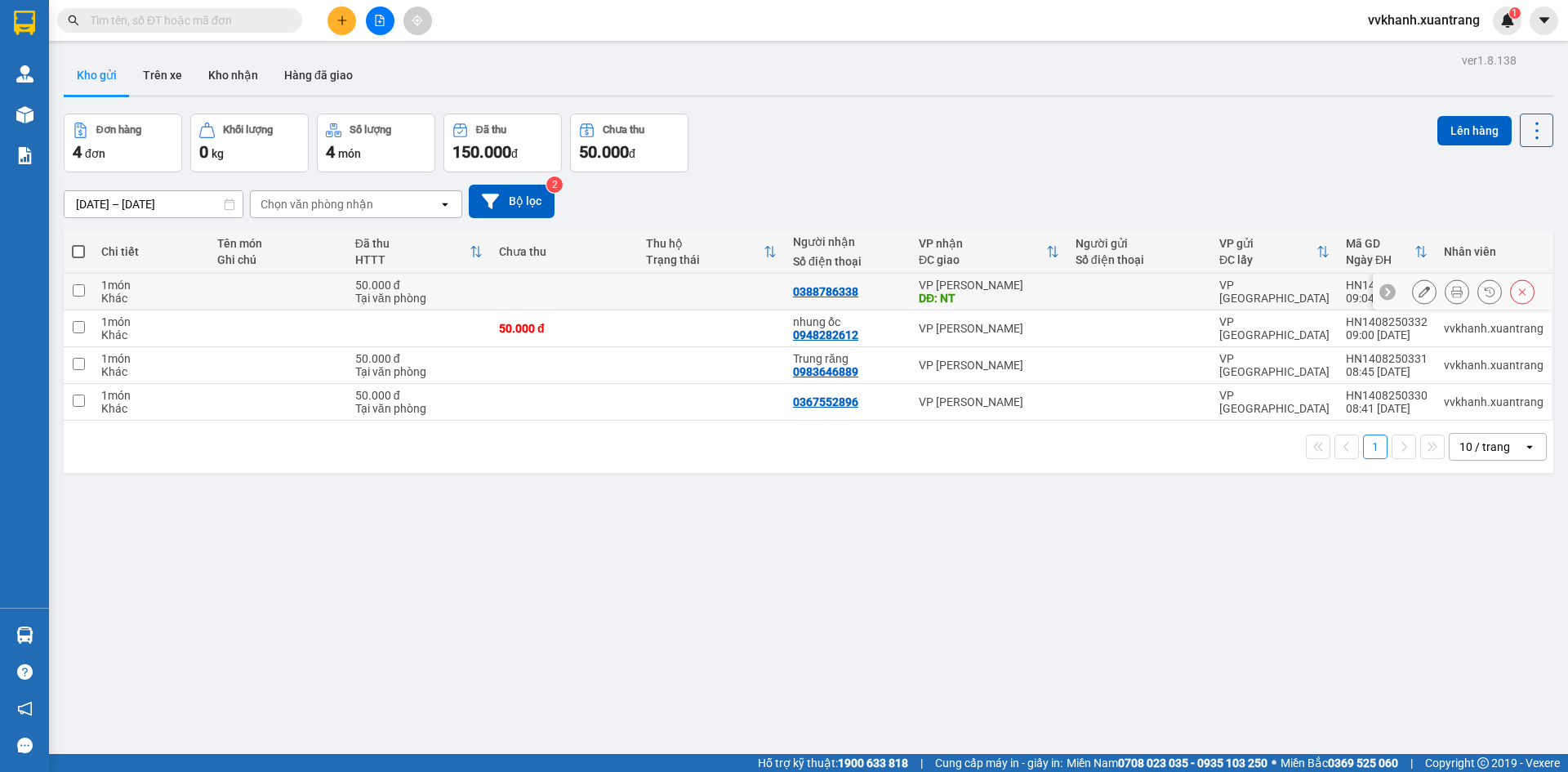
click at [1451, 290] on icon at bounding box center [1456, 291] width 11 height 11
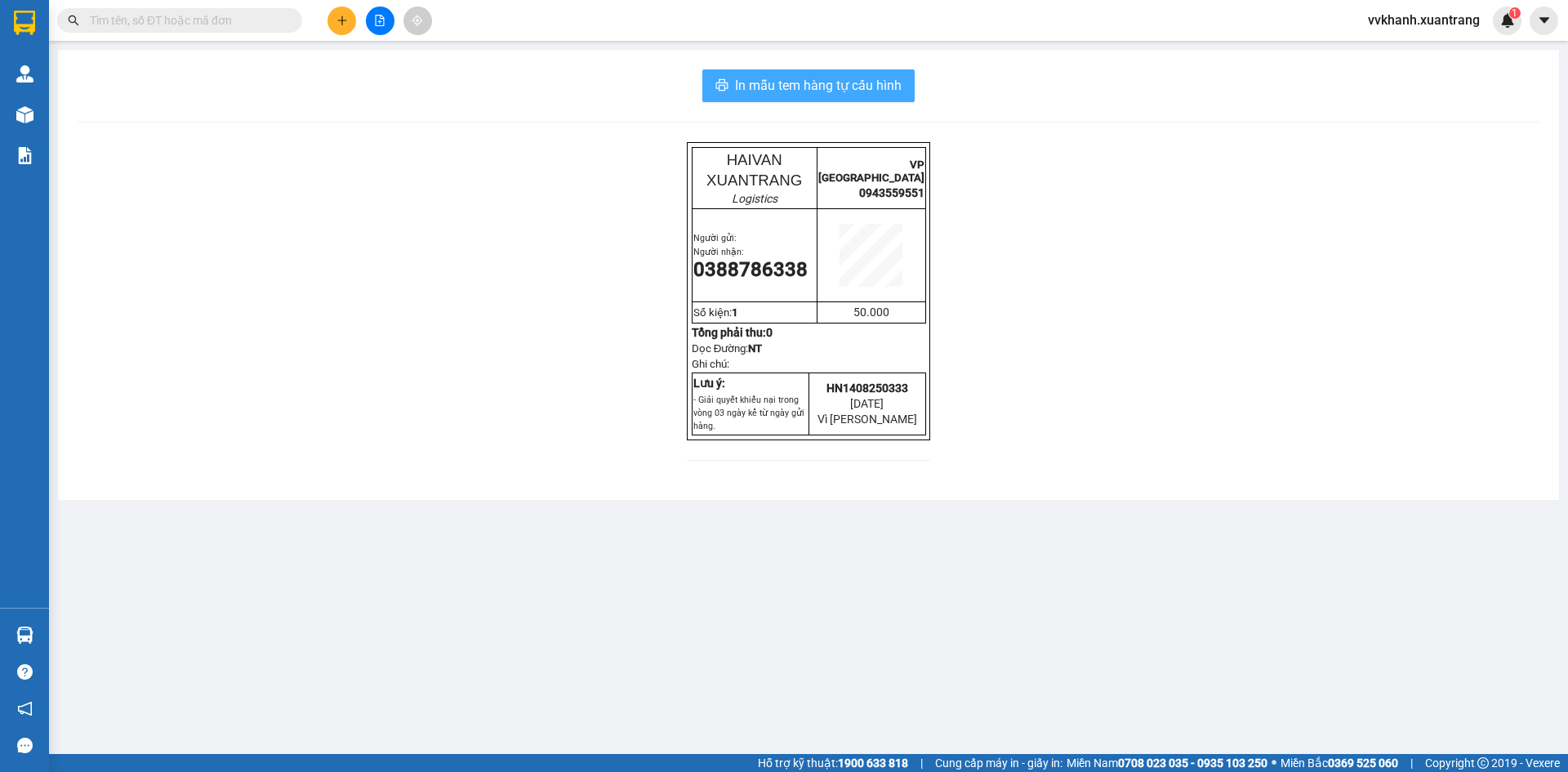
click at [845, 90] on span "In mẫu tem hàng tự cấu hình" at bounding box center [818, 85] width 166 height 21
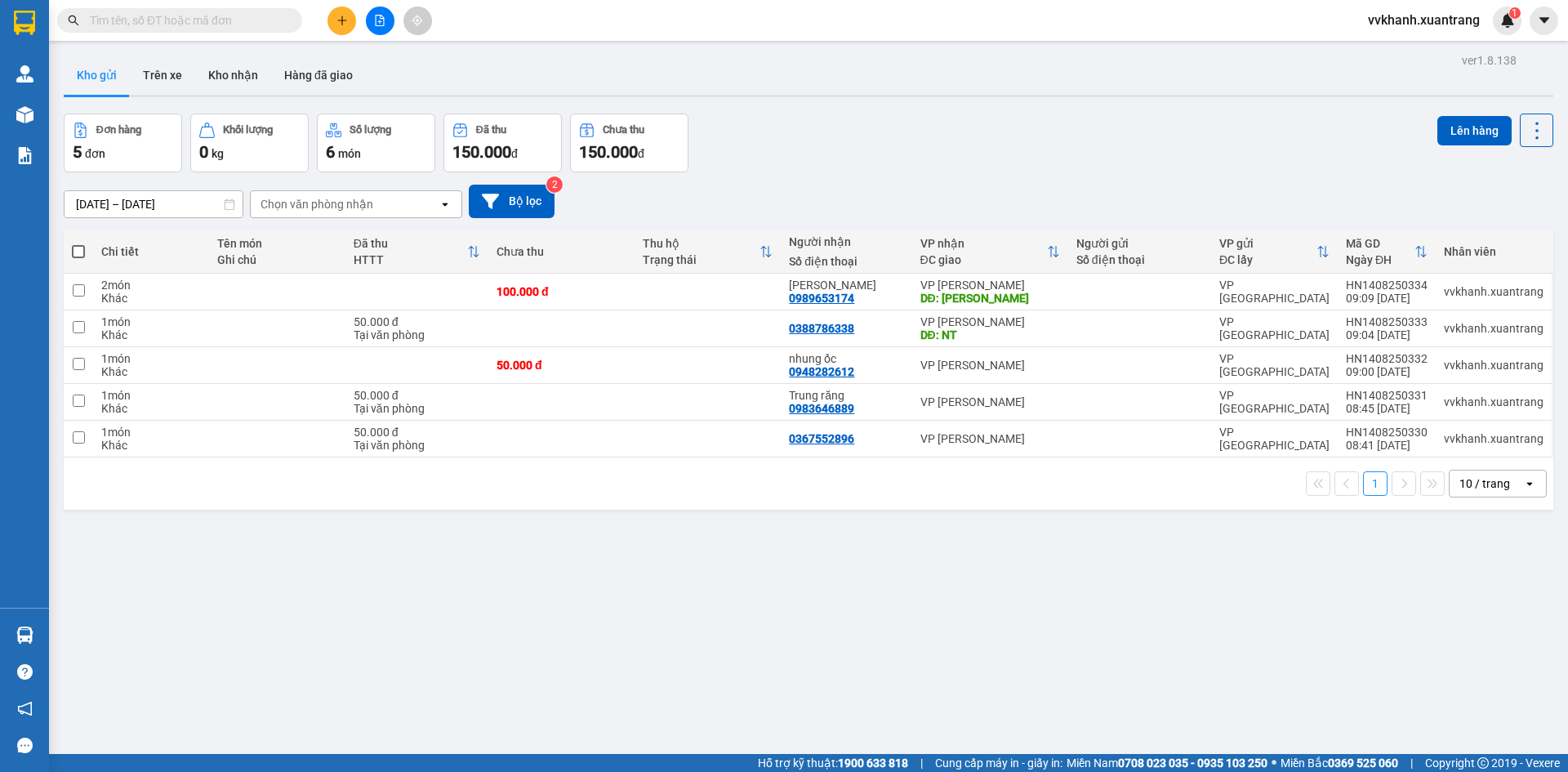
click at [80, 252] on span at bounding box center [78, 252] width 13 height 13
click at [78, 243] on input "checkbox" at bounding box center [78, 243] width 0 height 0
checkbox input "true"
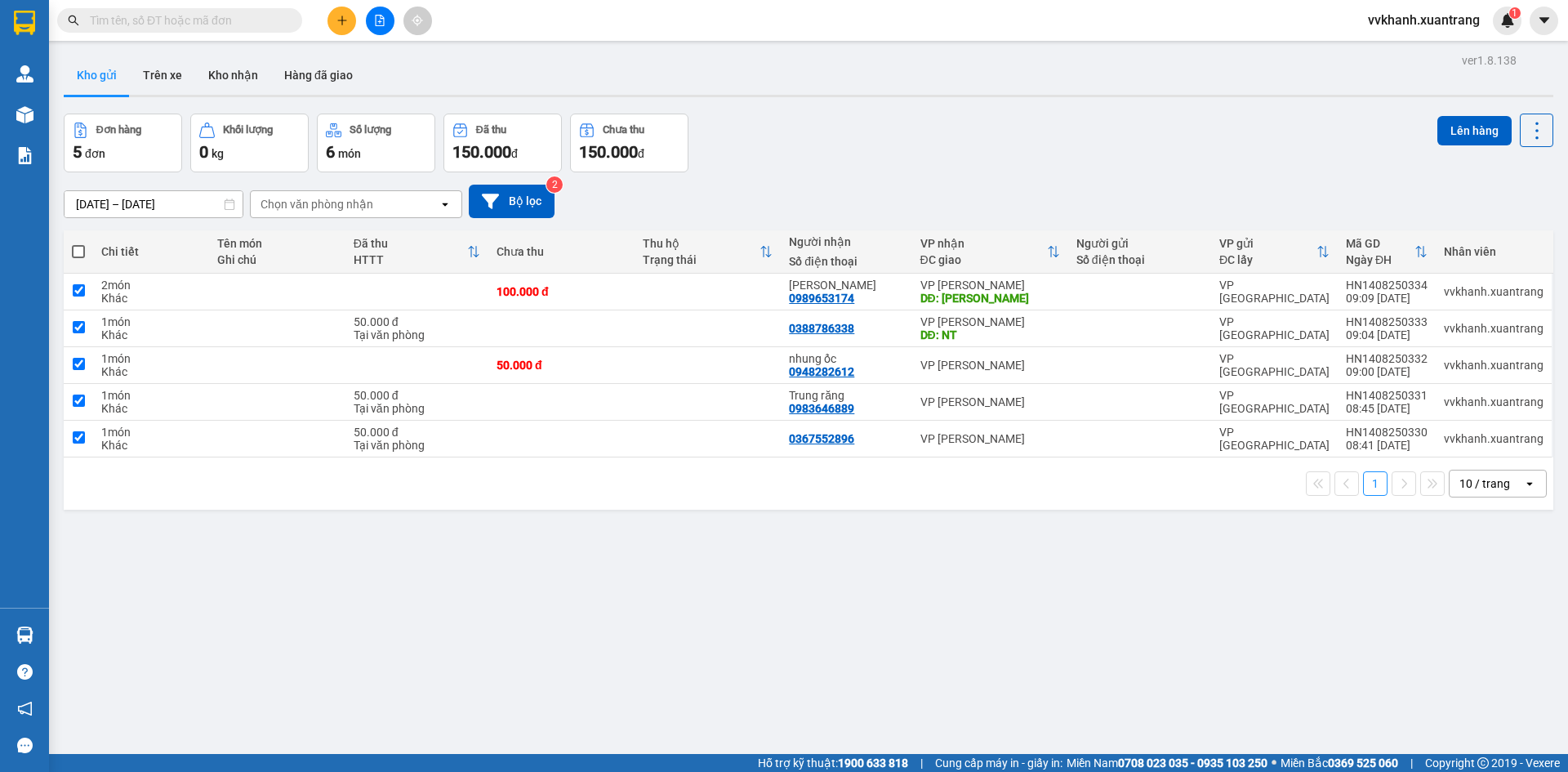
checkbox input "true"
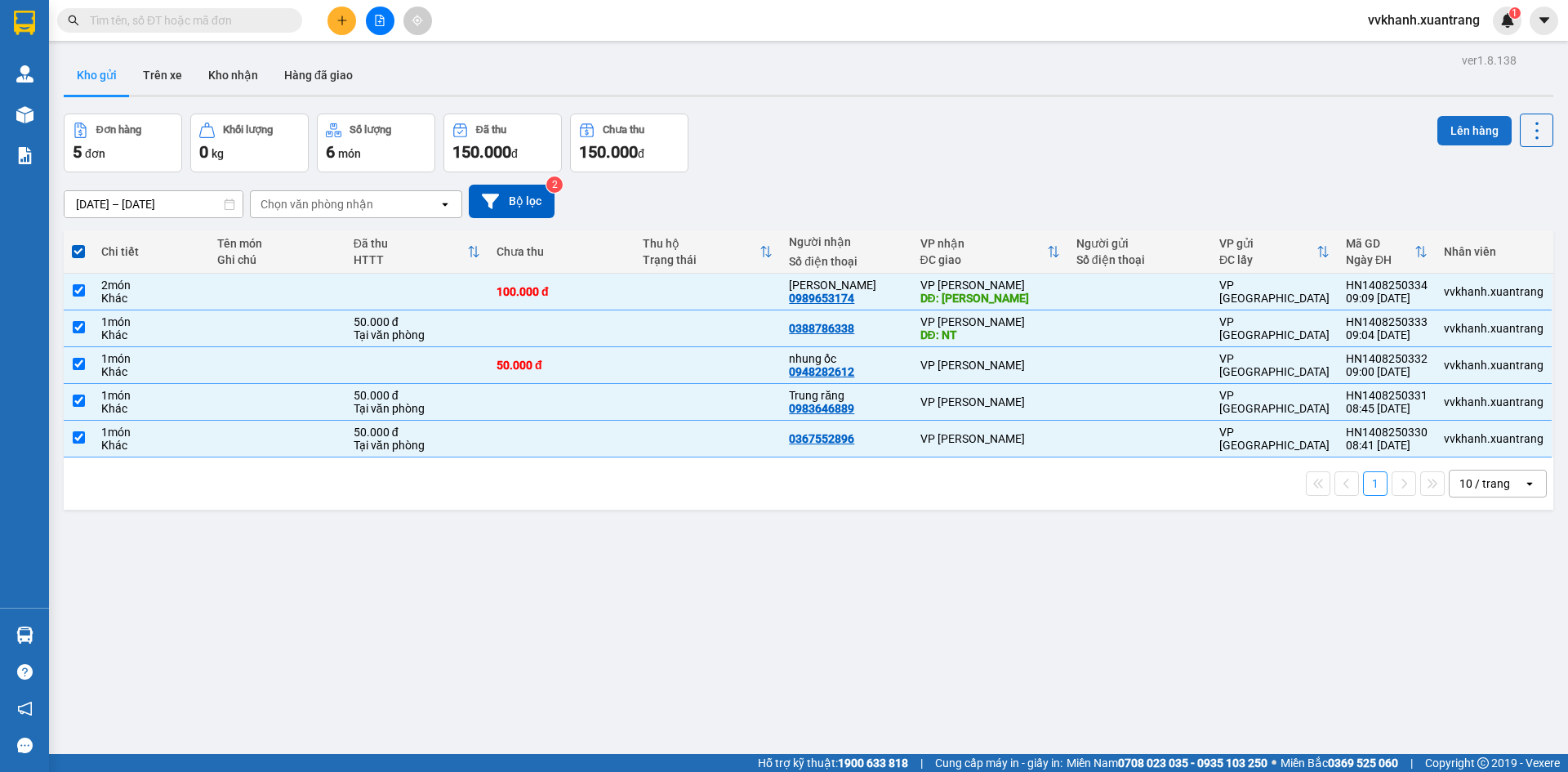
click at [1447, 124] on button "Lên hàng" at bounding box center [1473, 131] width 75 height 29
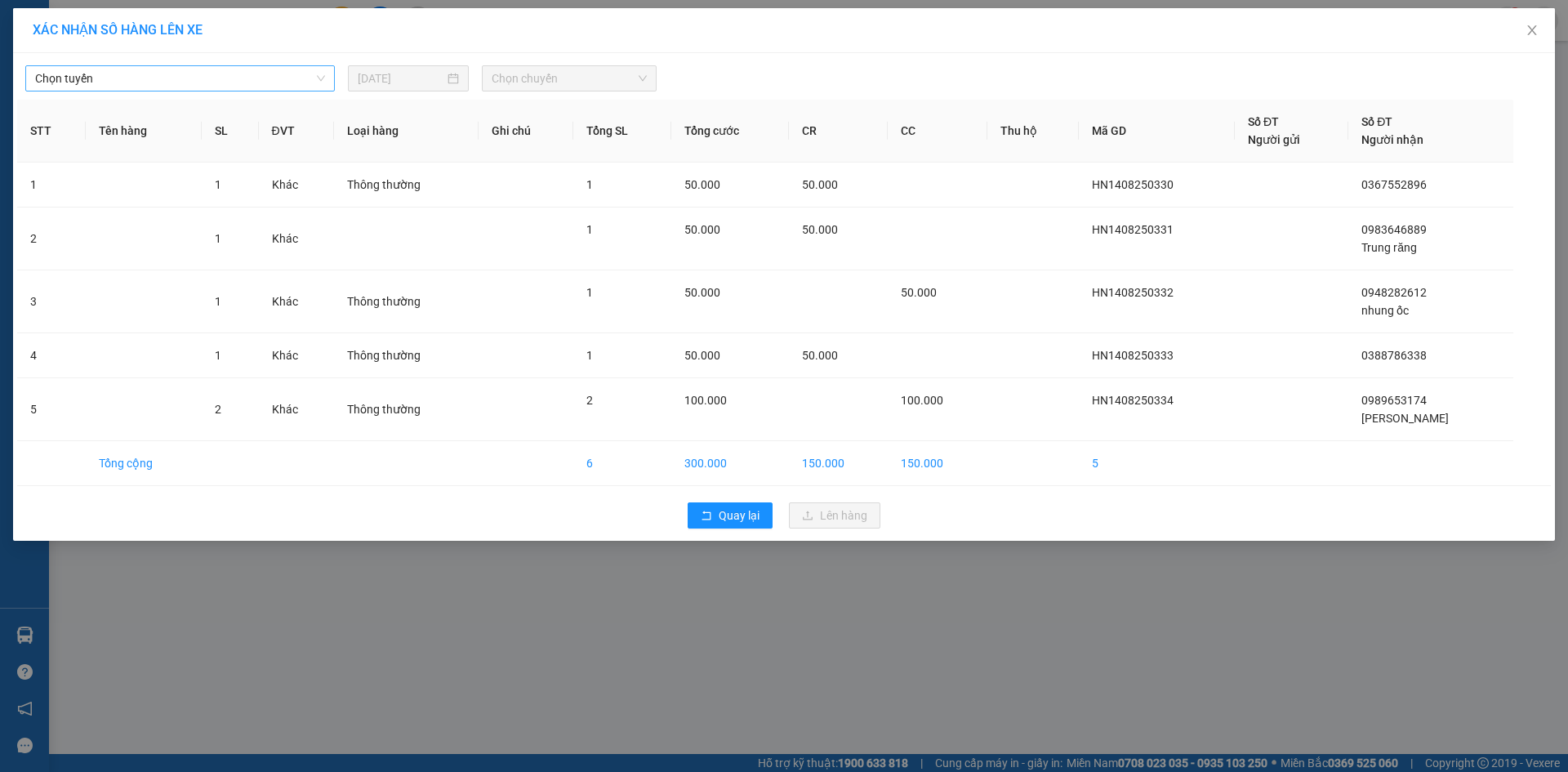
click at [209, 75] on span "Chọn tuyến" at bounding box center [180, 79] width 289 height 25
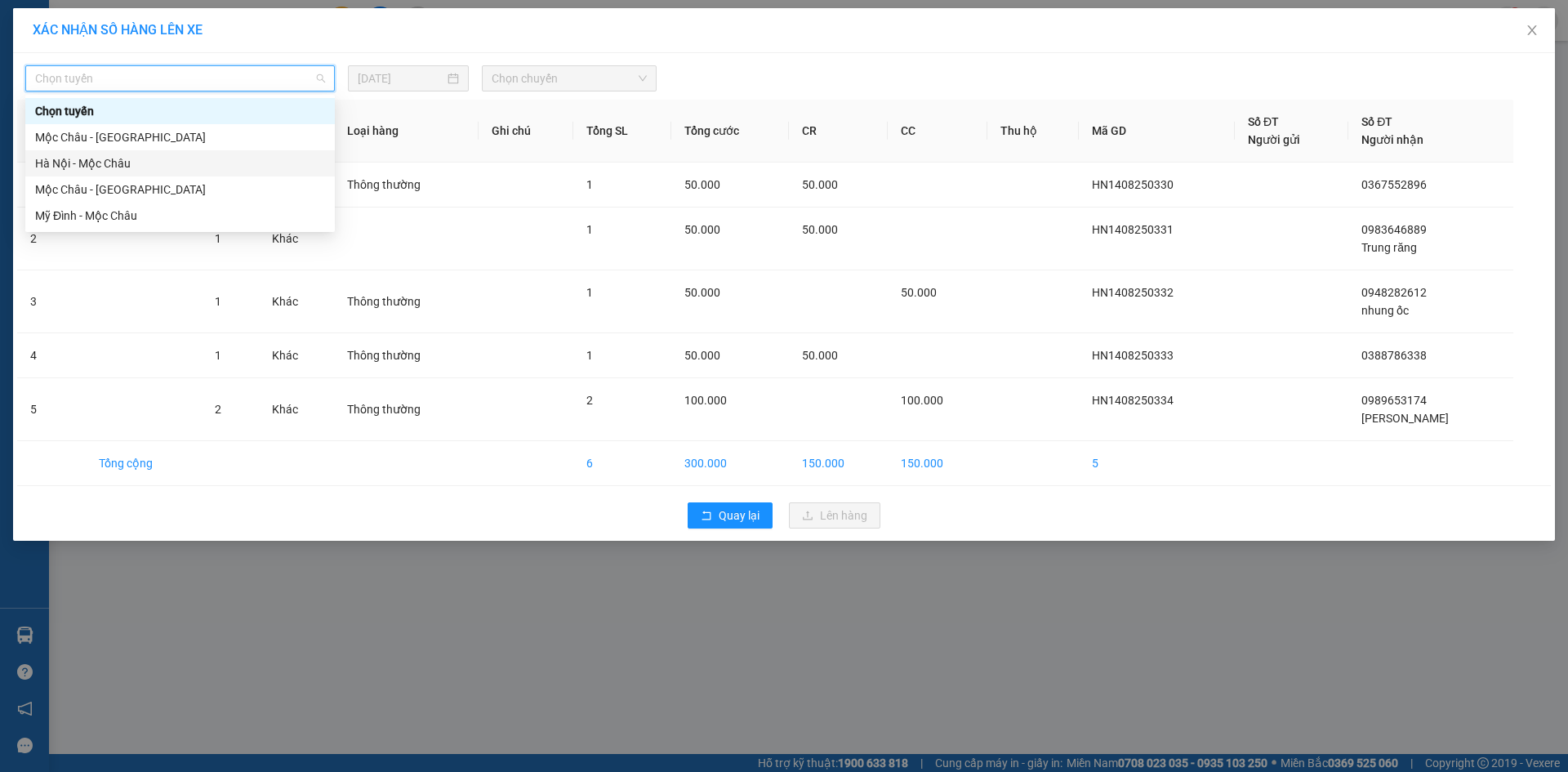
click at [162, 158] on div "Hà Nội - Mộc Châu" at bounding box center [180, 163] width 289 height 18
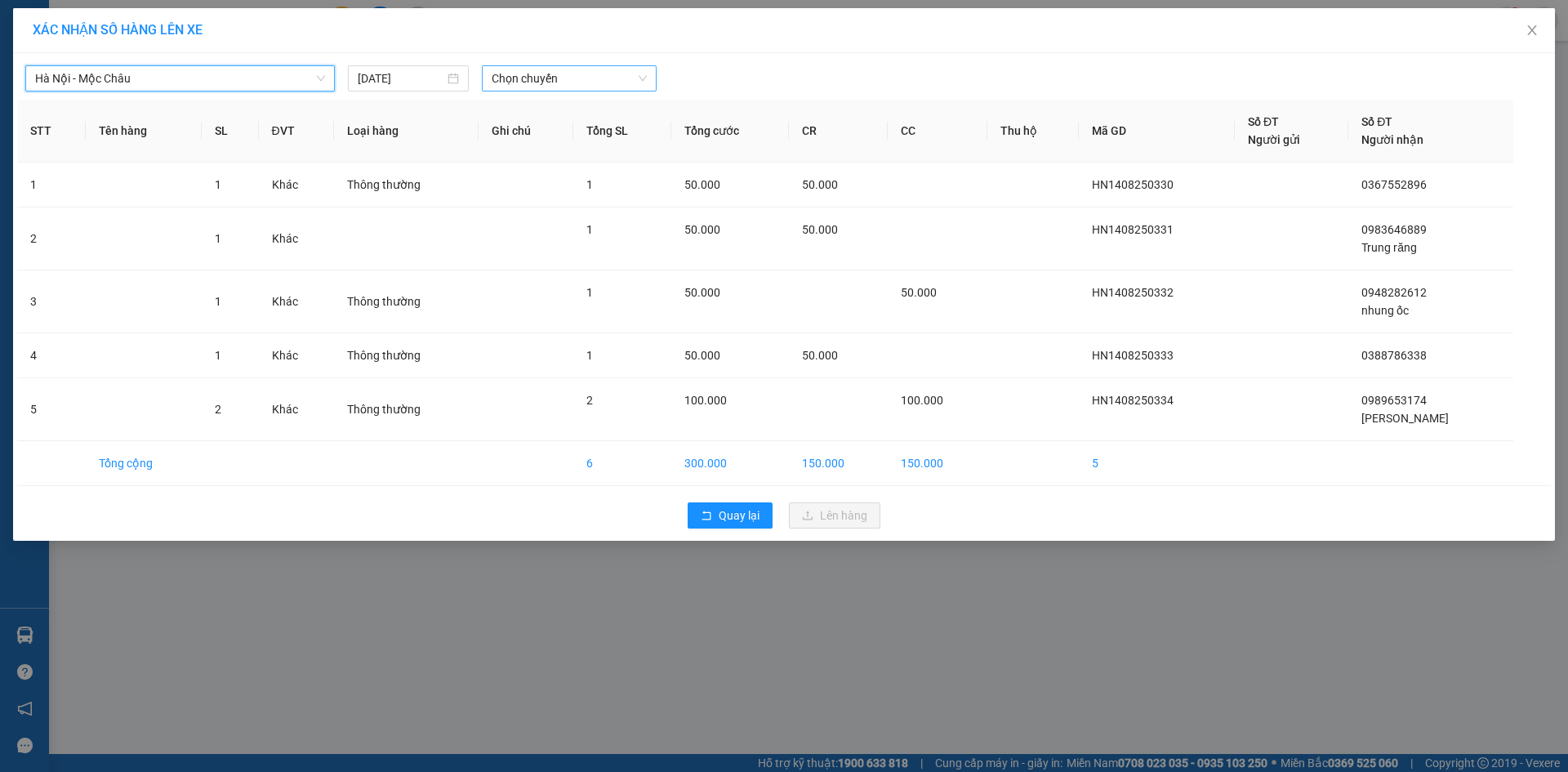
click at [523, 83] on span "Chọn chuyến" at bounding box center [569, 79] width 155 height 25
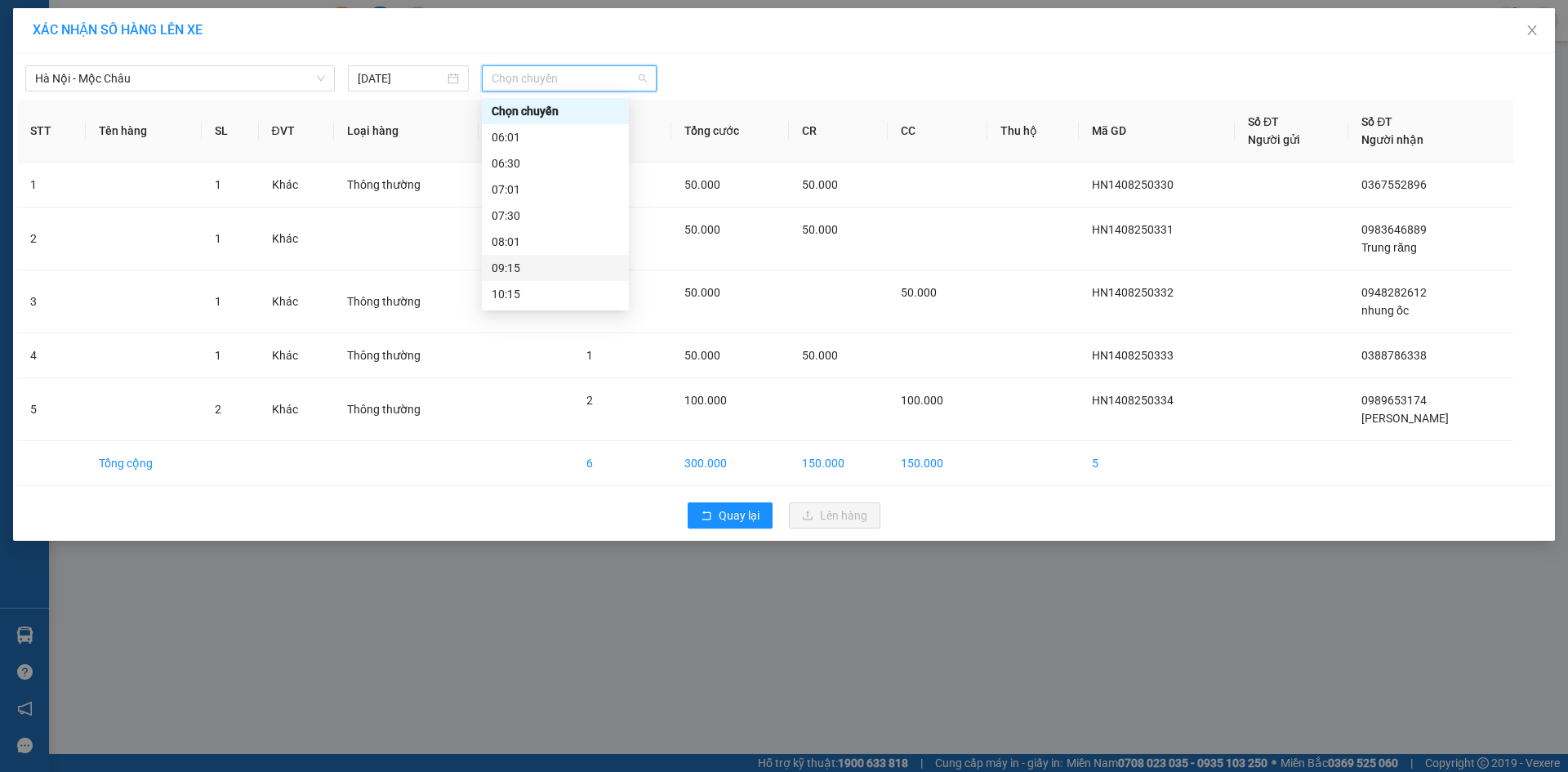
scroll to position [81, 0]
click at [532, 191] on div "09:15" at bounding box center [555, 185] width 128 height 18
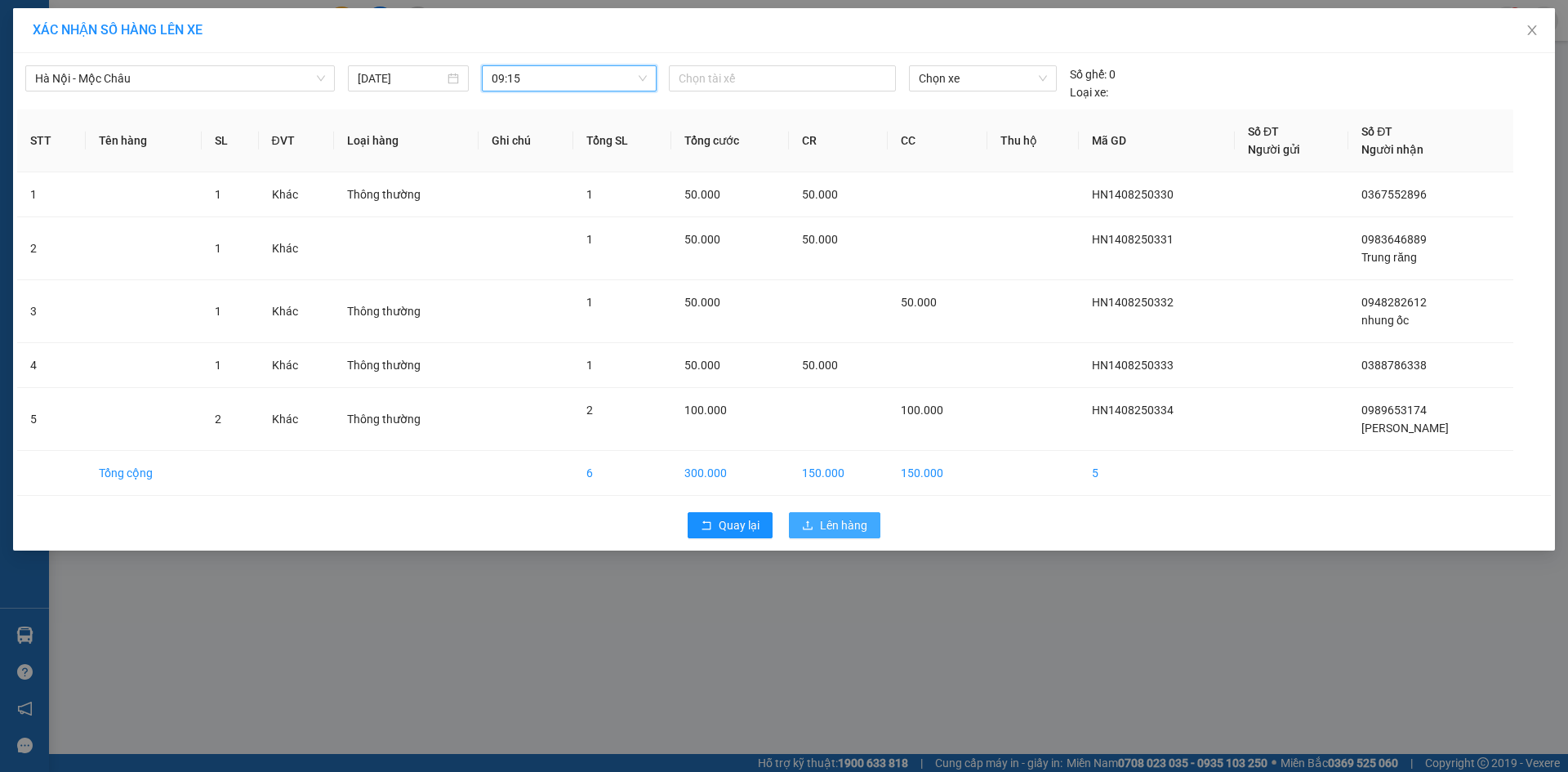
click at [869, 525] on button "Lên hàng" at bounding box center [834, 525] width 92 height 26
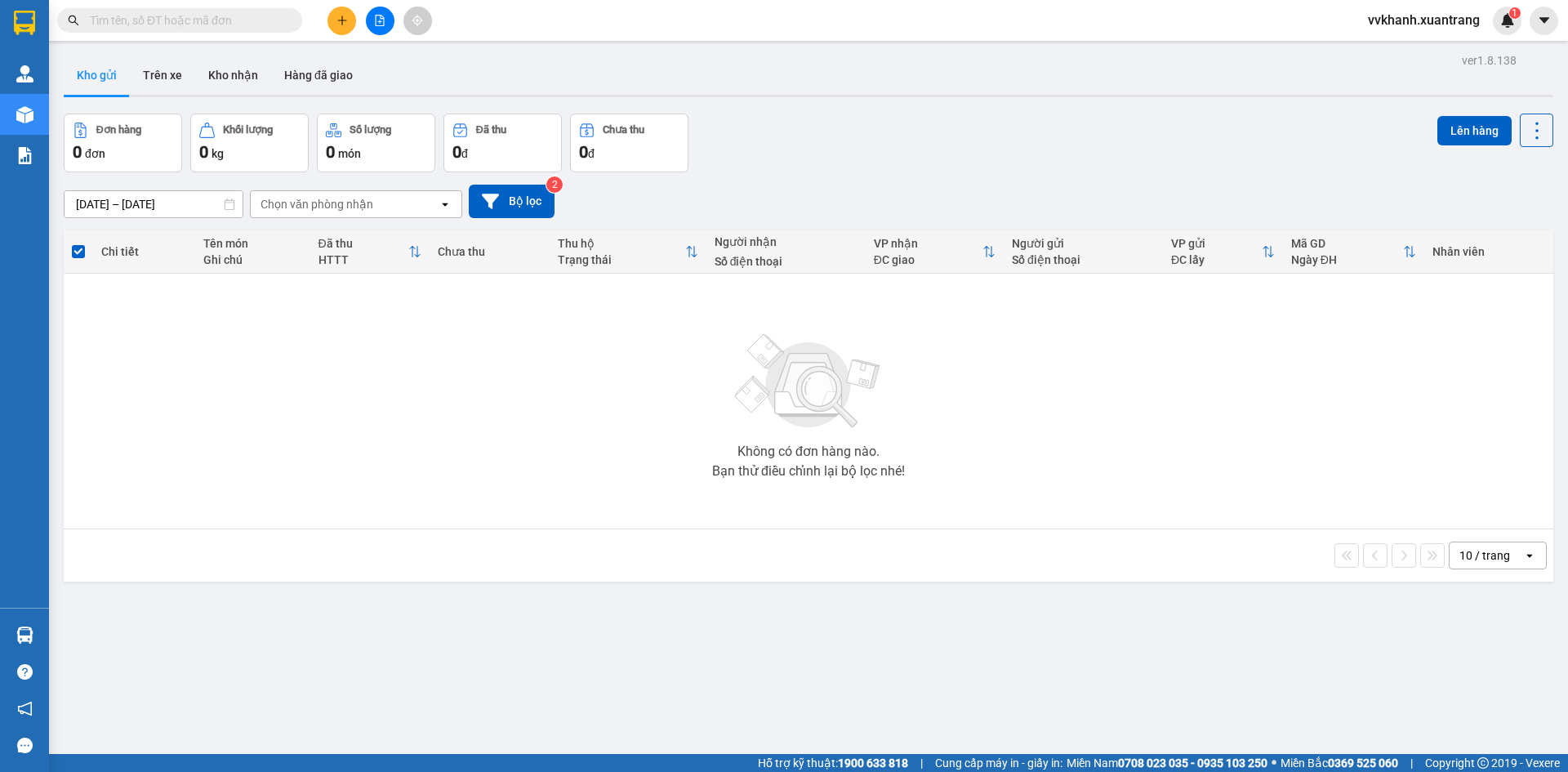
click at [1233, 386] on div "Không có đơn hàng nào. Bạn thử điều chỉnh lại bộ lọc nhé!" at bounding box center [808, 400] width 1472 height 245
